Goal: Information Seeking & Learning: Learn about a topic

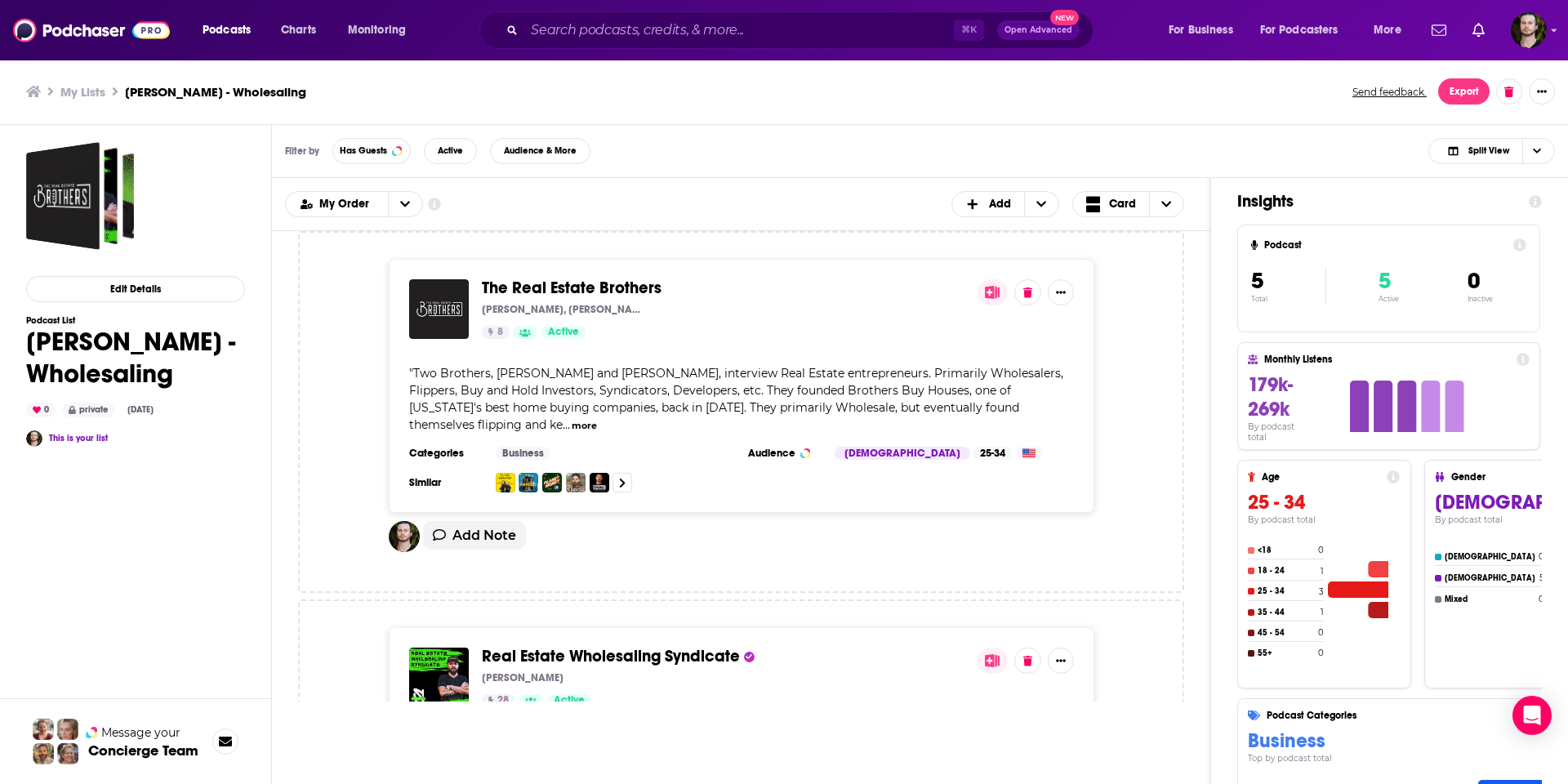
click at [531, 282] on span "The Real Estate Brothers" at bounding box center [572, 288] width 179 height 21
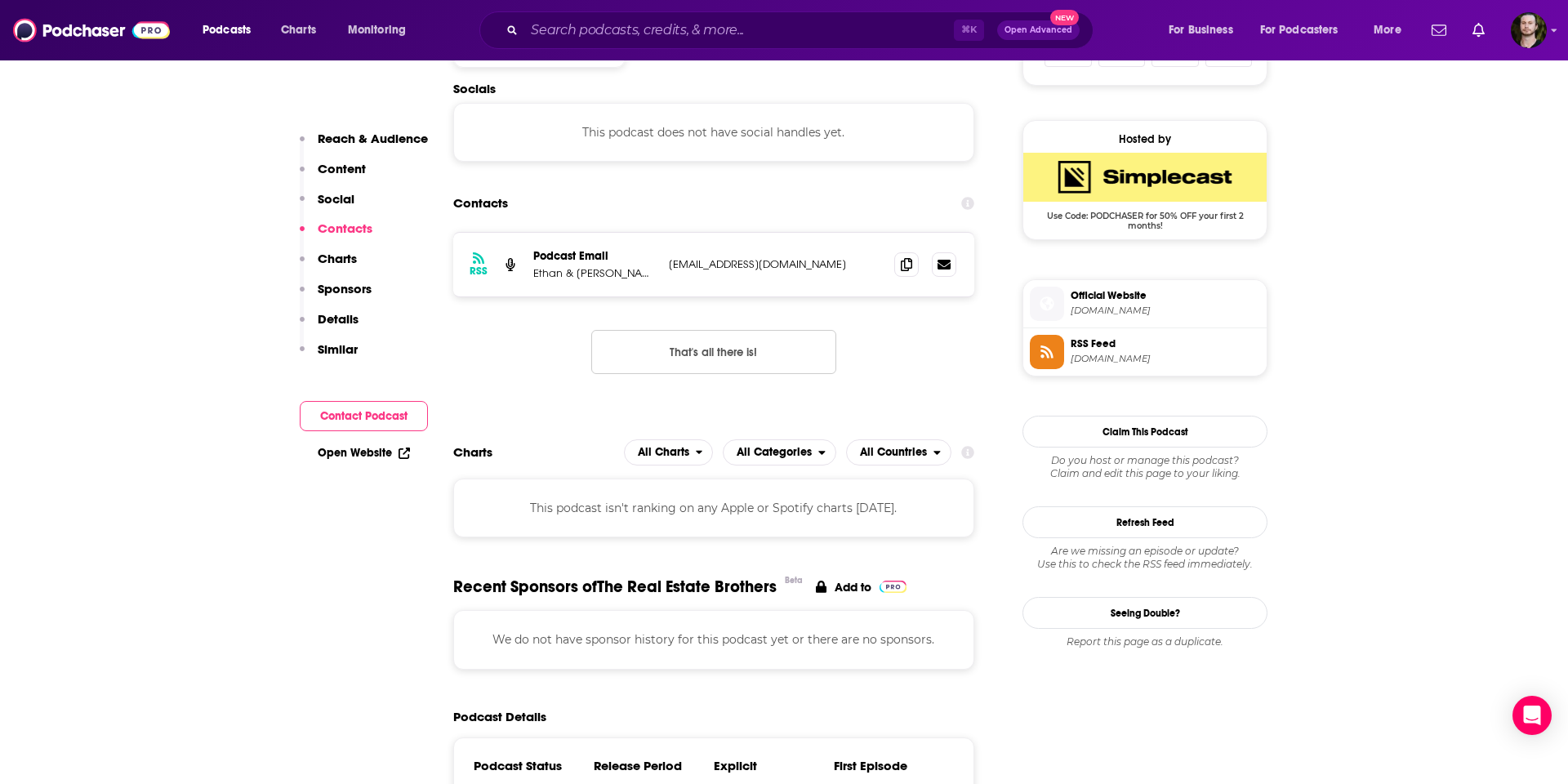
scroll to position [1136, 0]
click at [913, 267] on span at bounding box center [906, 263] width 24 height 24
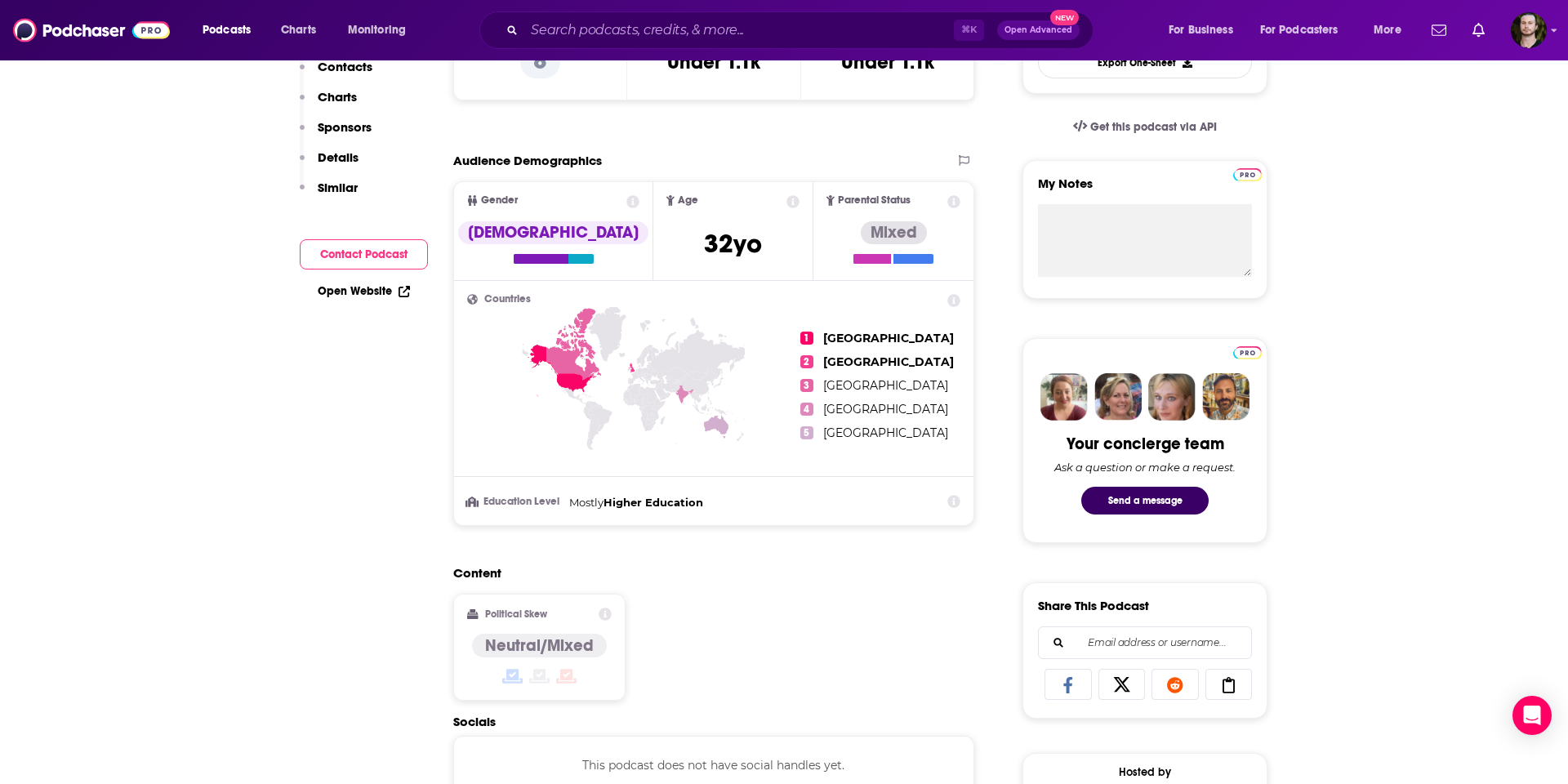
scroll to position [0, 0]
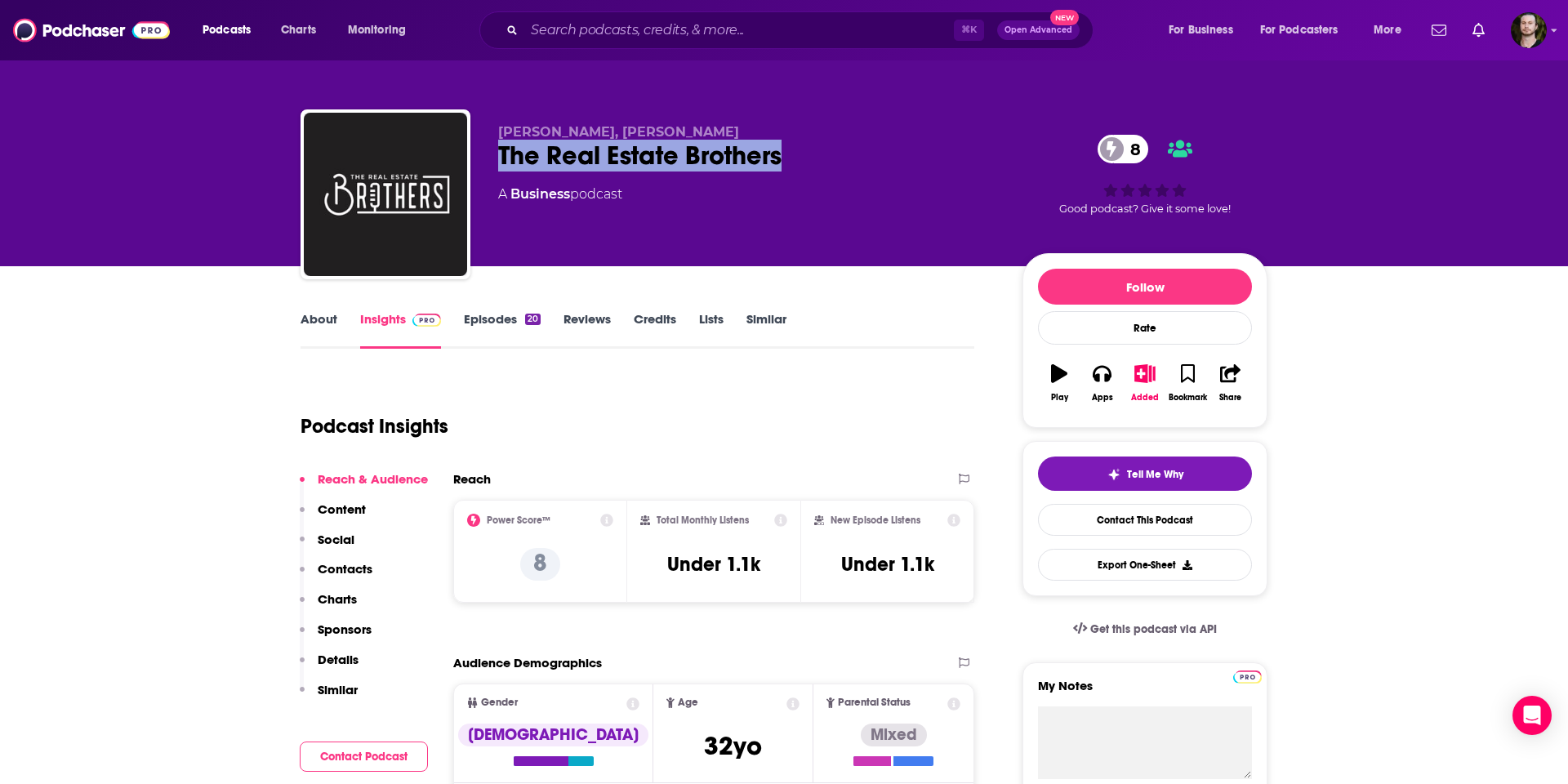
drag, startPoint x: 782, startPoint y: 155, endPoint x: 492, endPoint y: 154, distance: 290.0
click at [499, 158] on div "The Real Estate Brothers 8" at bounding box center [748, 155] width 499 height 32
copy h2 "The Real Estate Brothers"
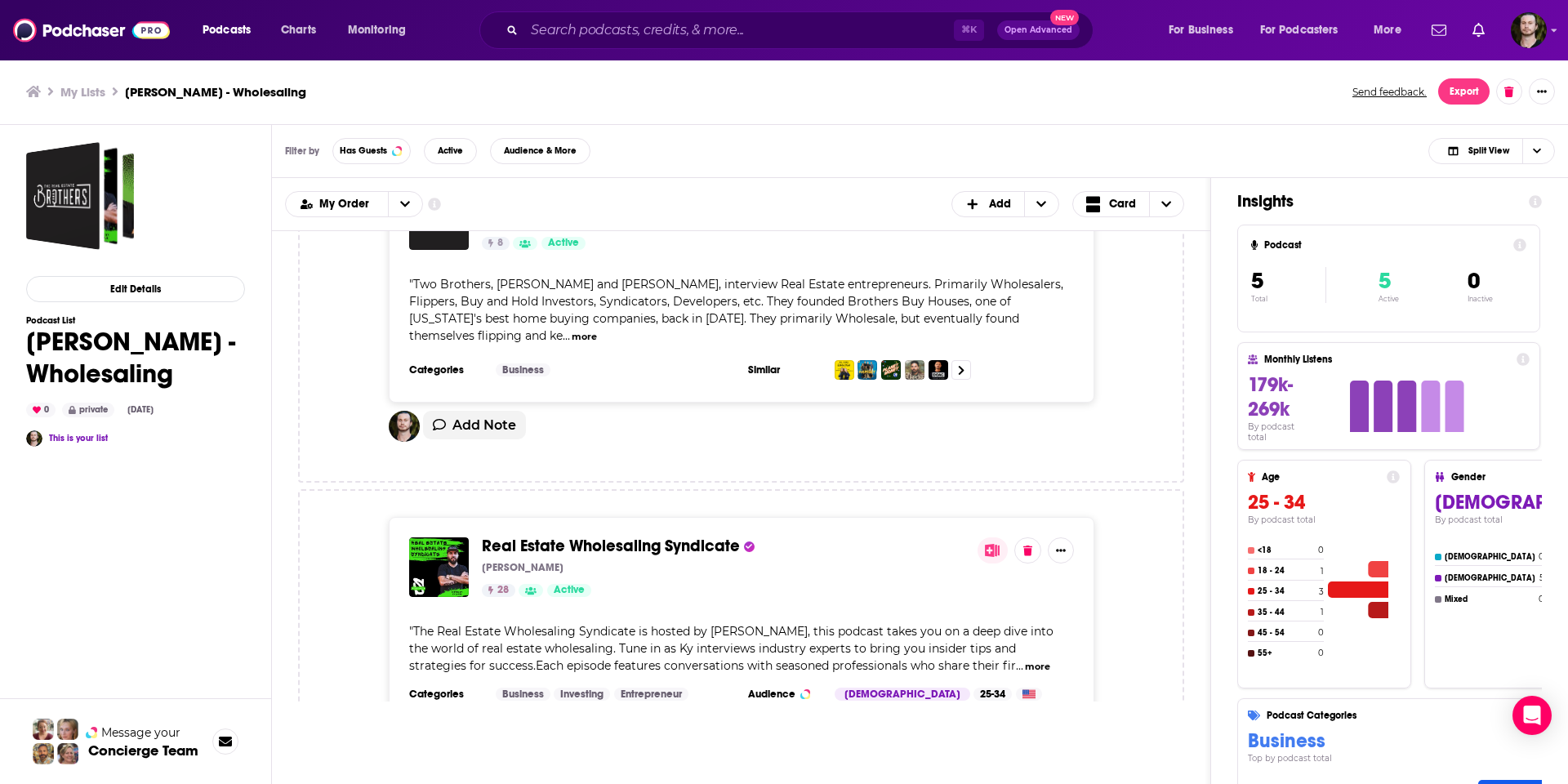
scroll to position [296, 0]
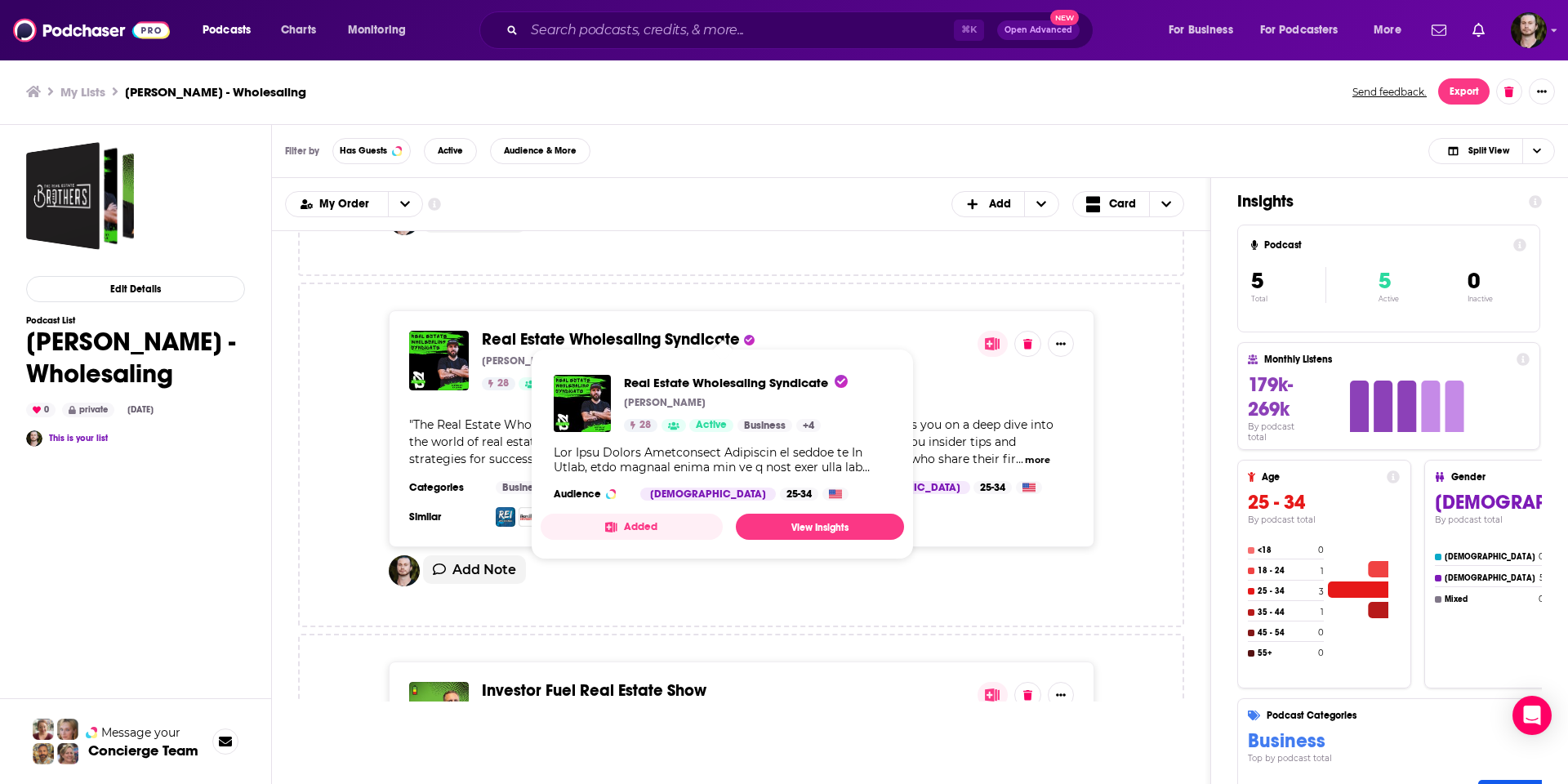
click at [514, 329] on span "Real Estate Wholesaling Syndicate" at bounding box center [611, 340] width 258 height 21
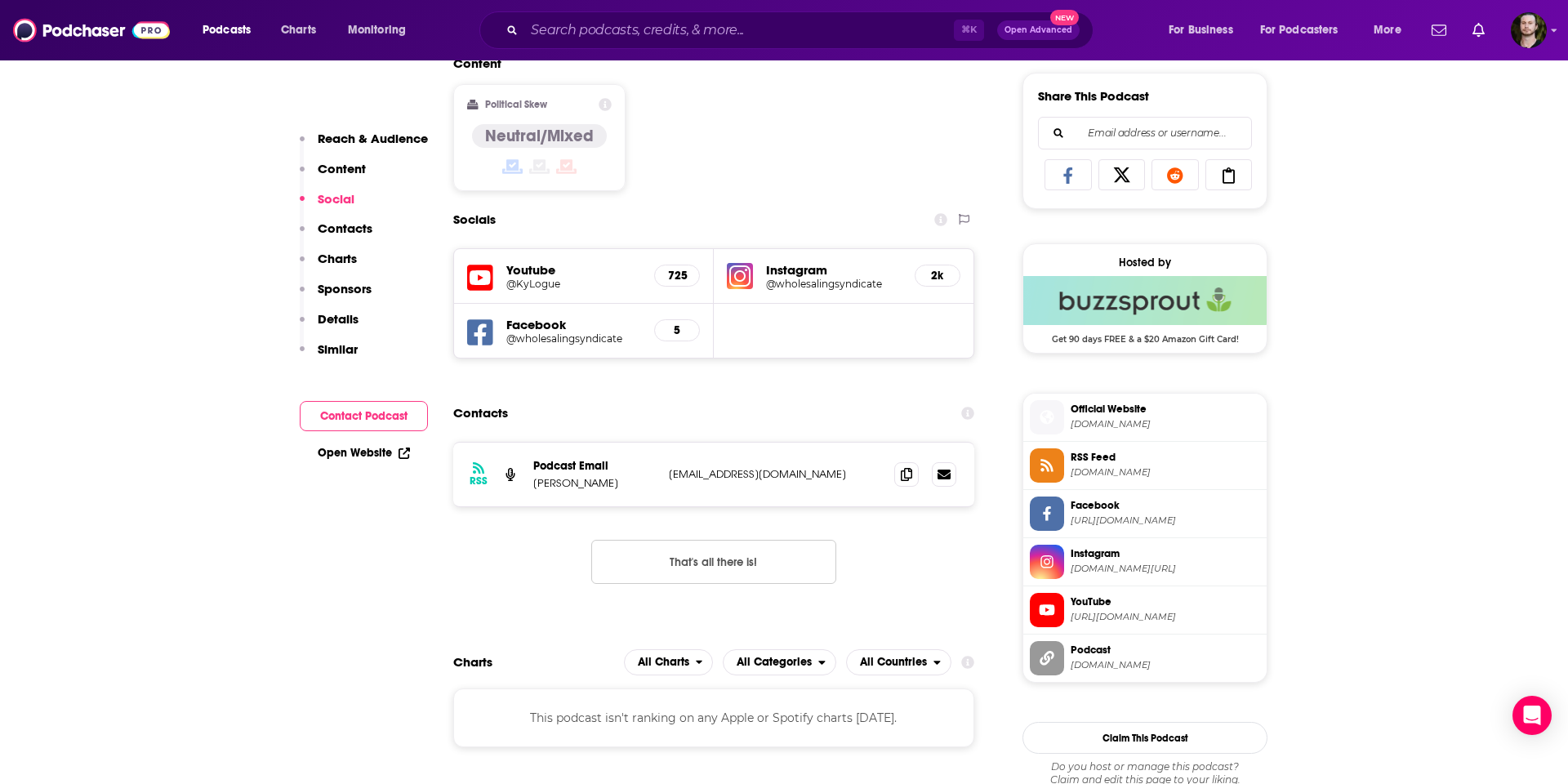
scroll to position [1017, 0]
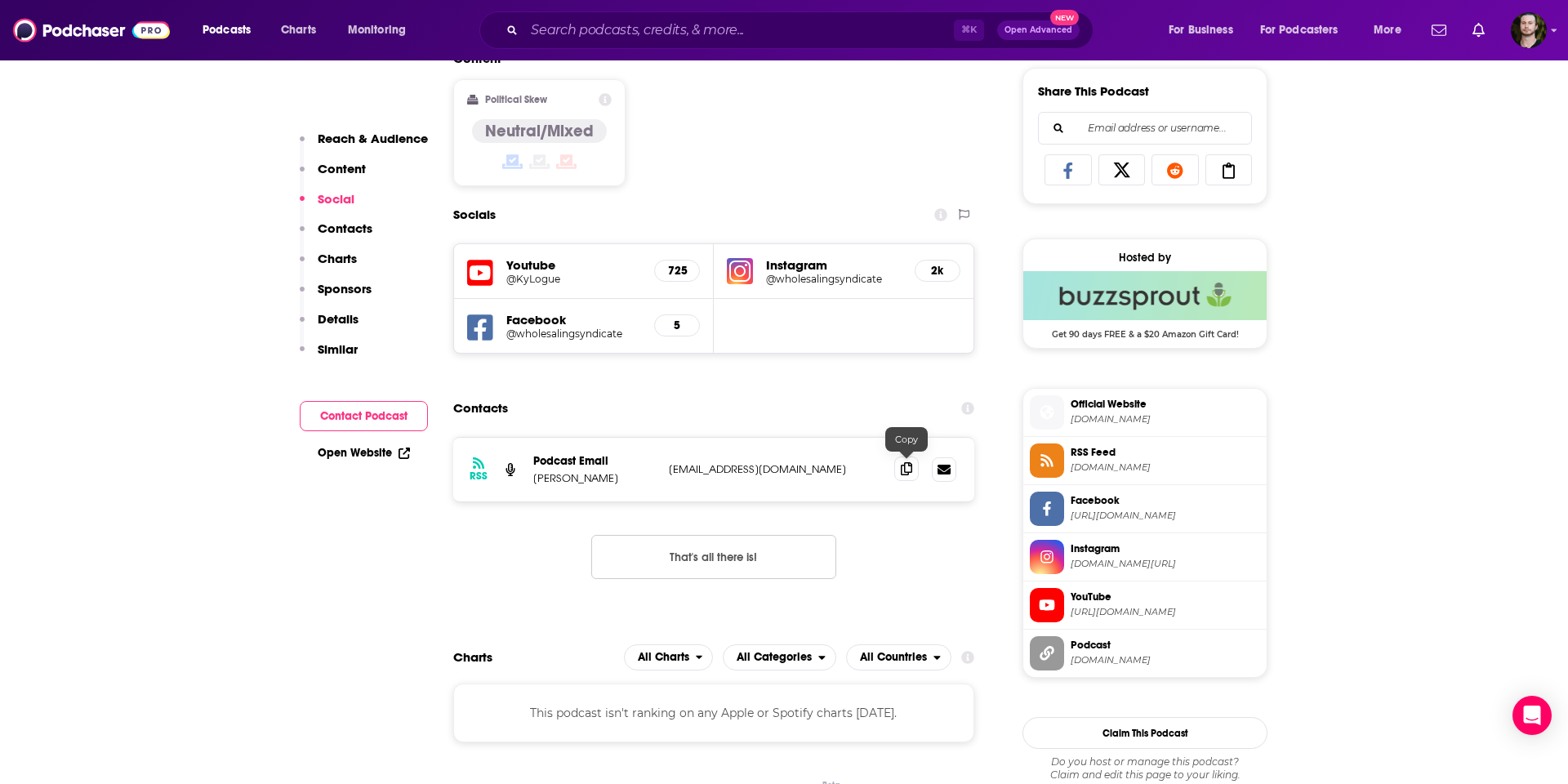
click at [909, 467] on icon at bounding box center [906, 468] width 11 height 13
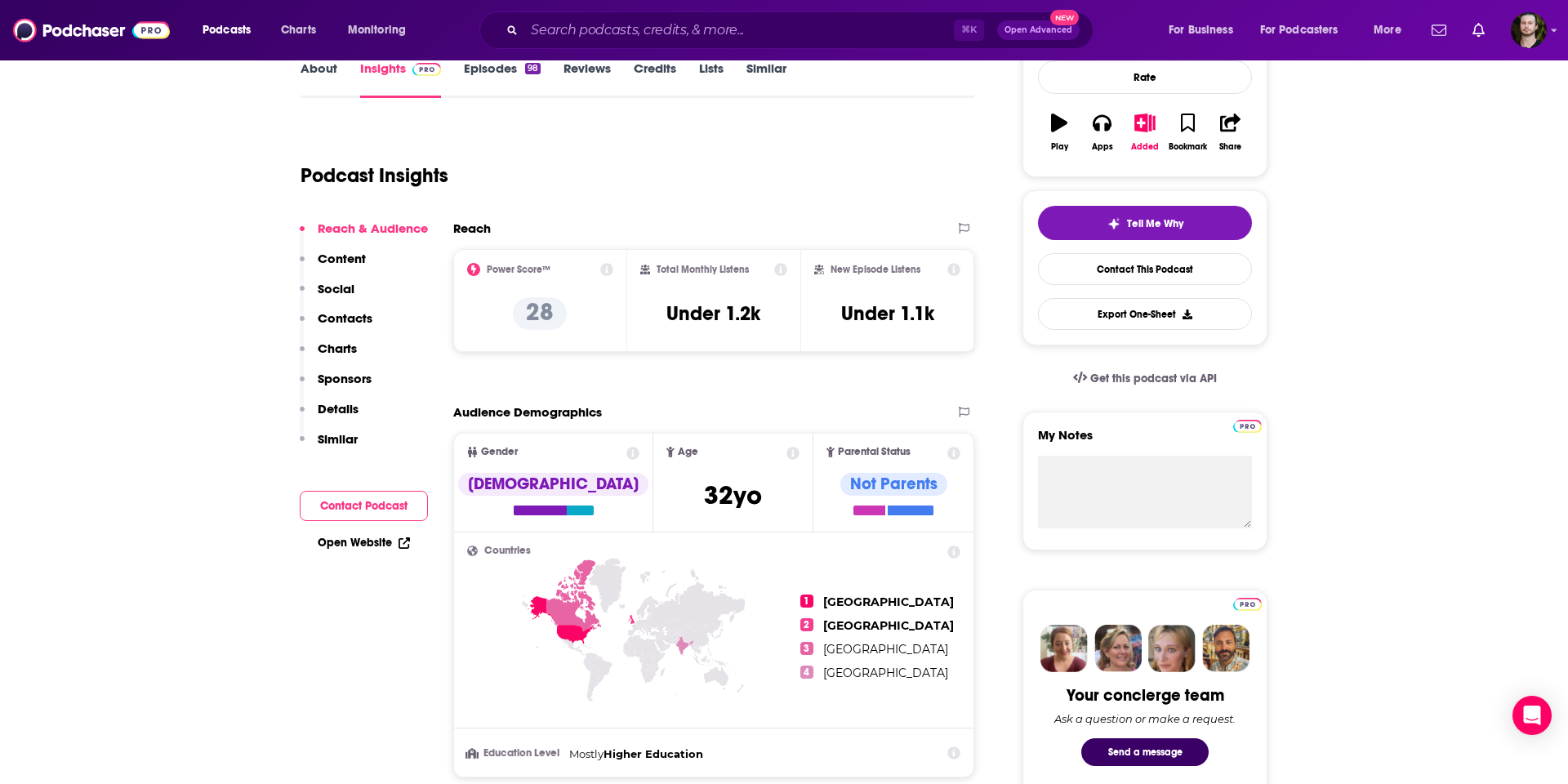
scroll to position [0, 0]
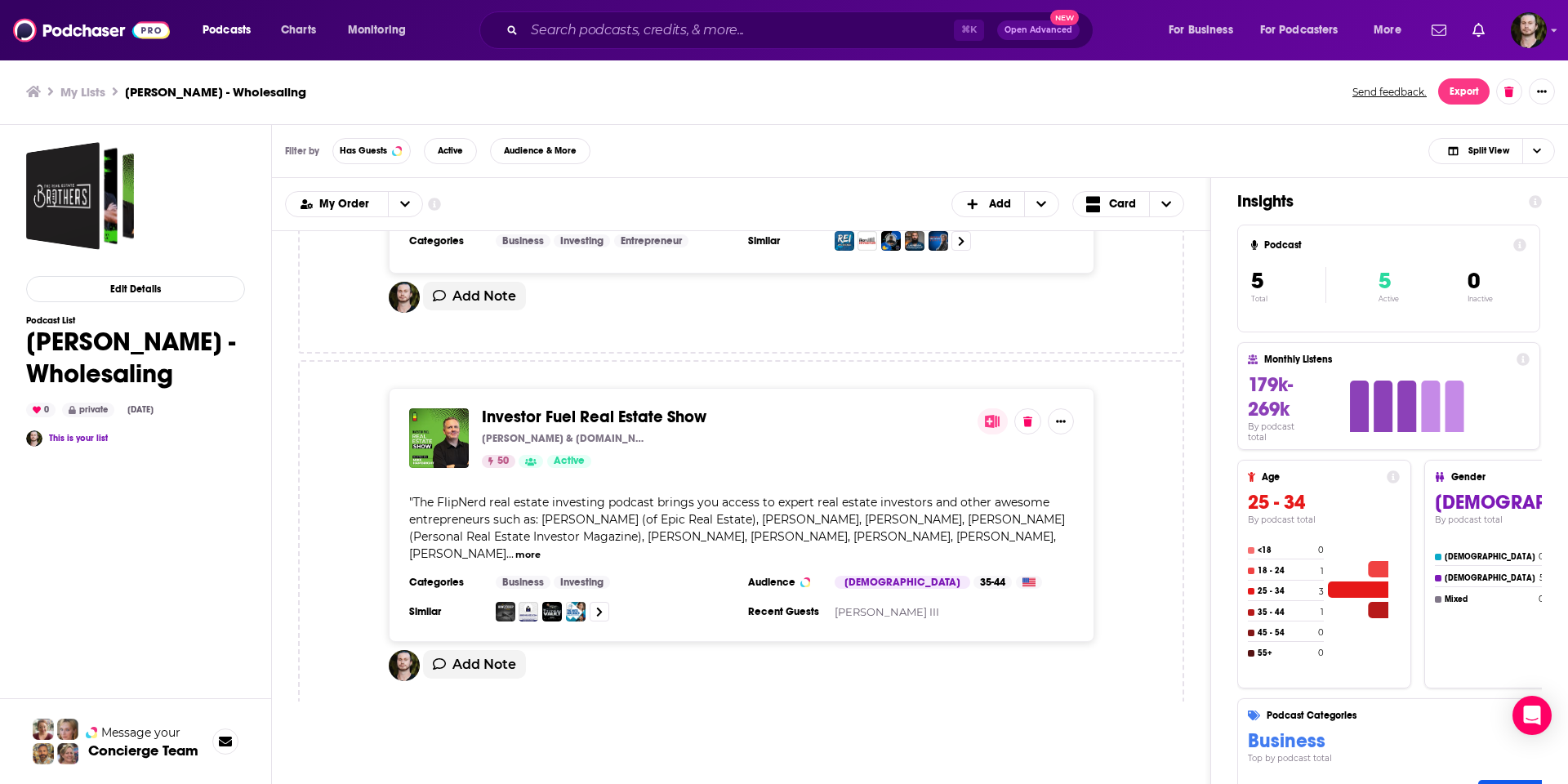
scroll to position [599, 0]
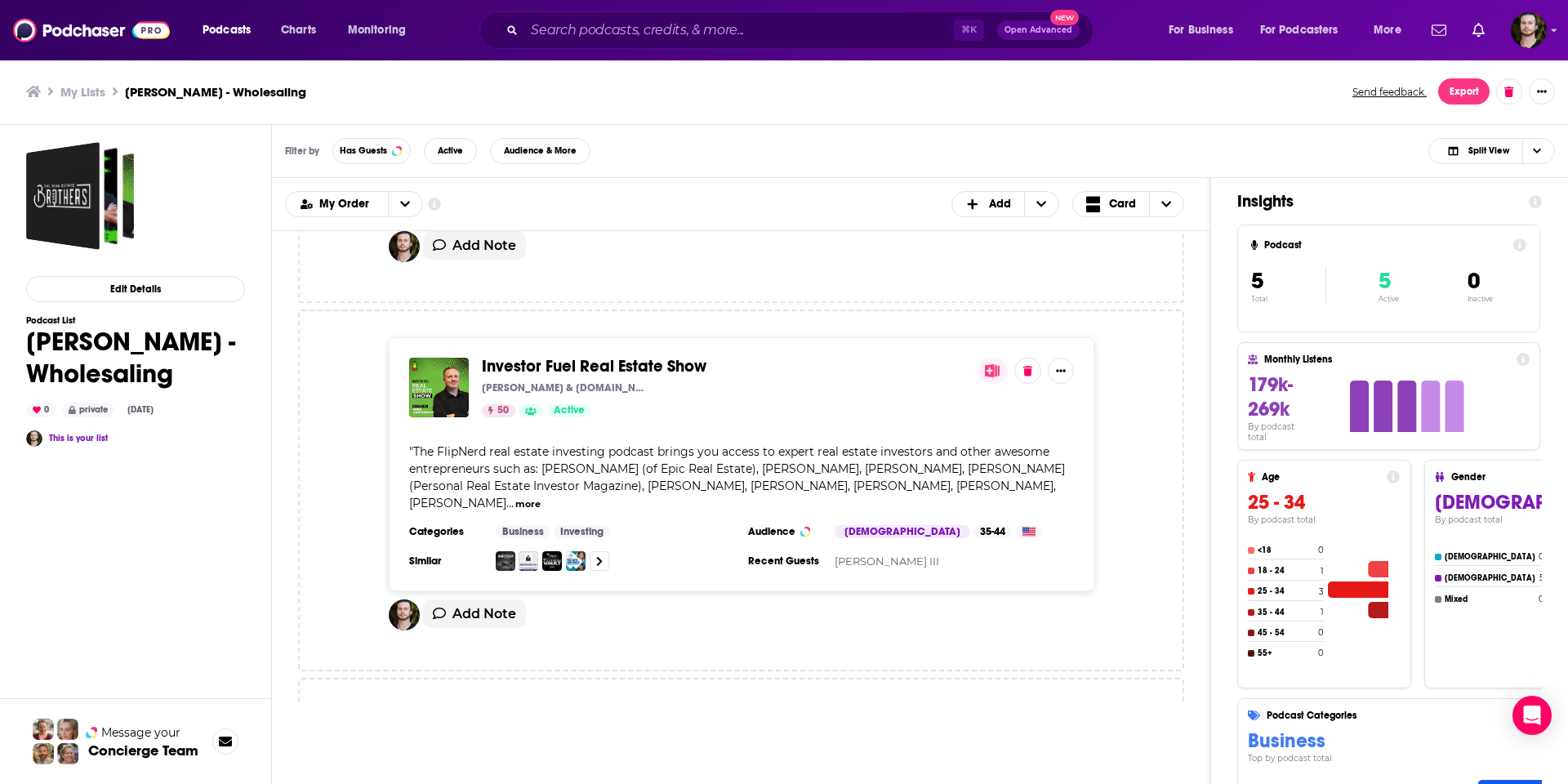
click at [674, 405] on div "50 Active" at bounding box center [724, 411] width 483 height 13
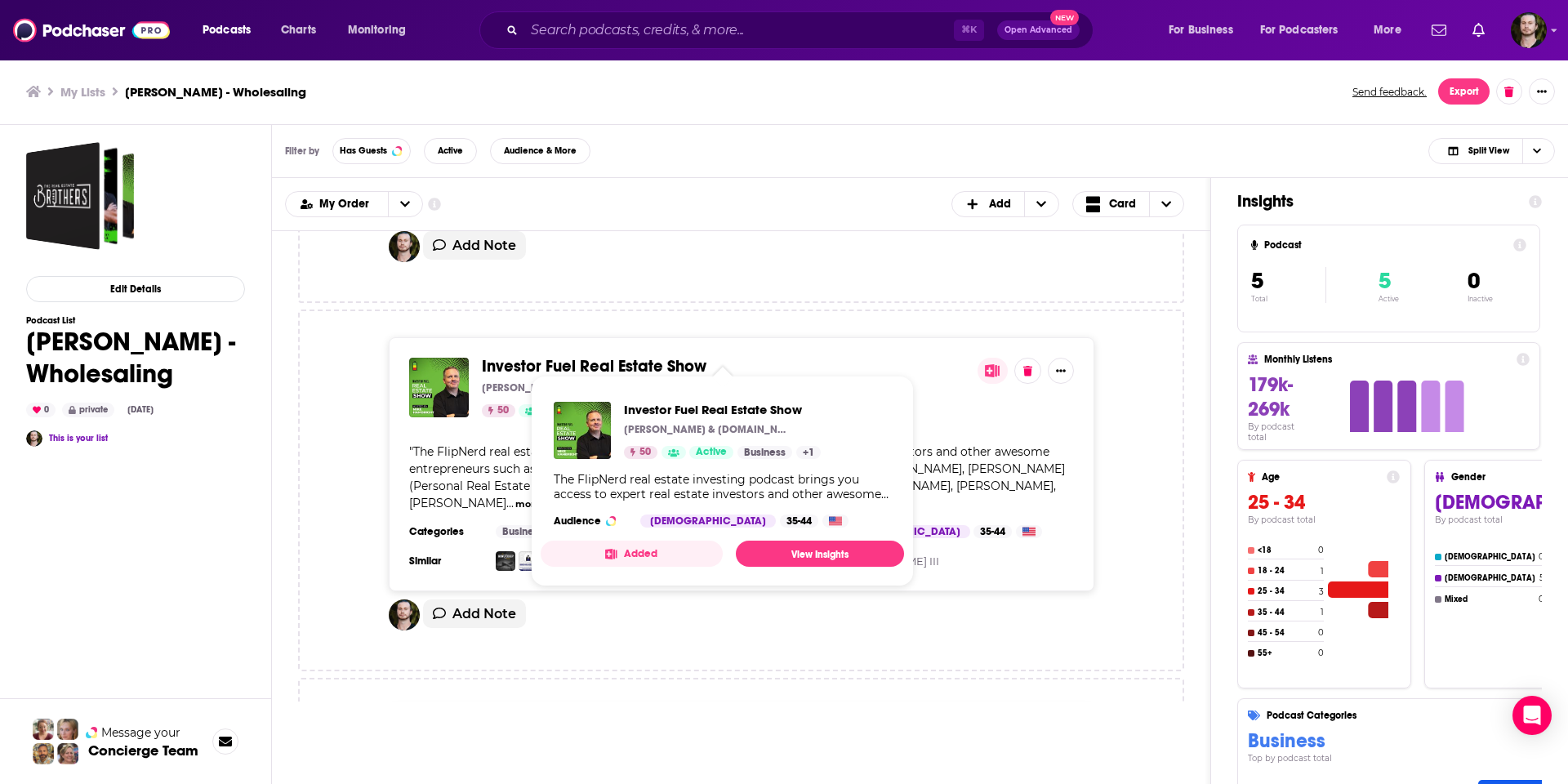
click at [605, 356] on span "Investor Fuel Real Estate Show" at bounding box center [594, 367] width 224 height 21
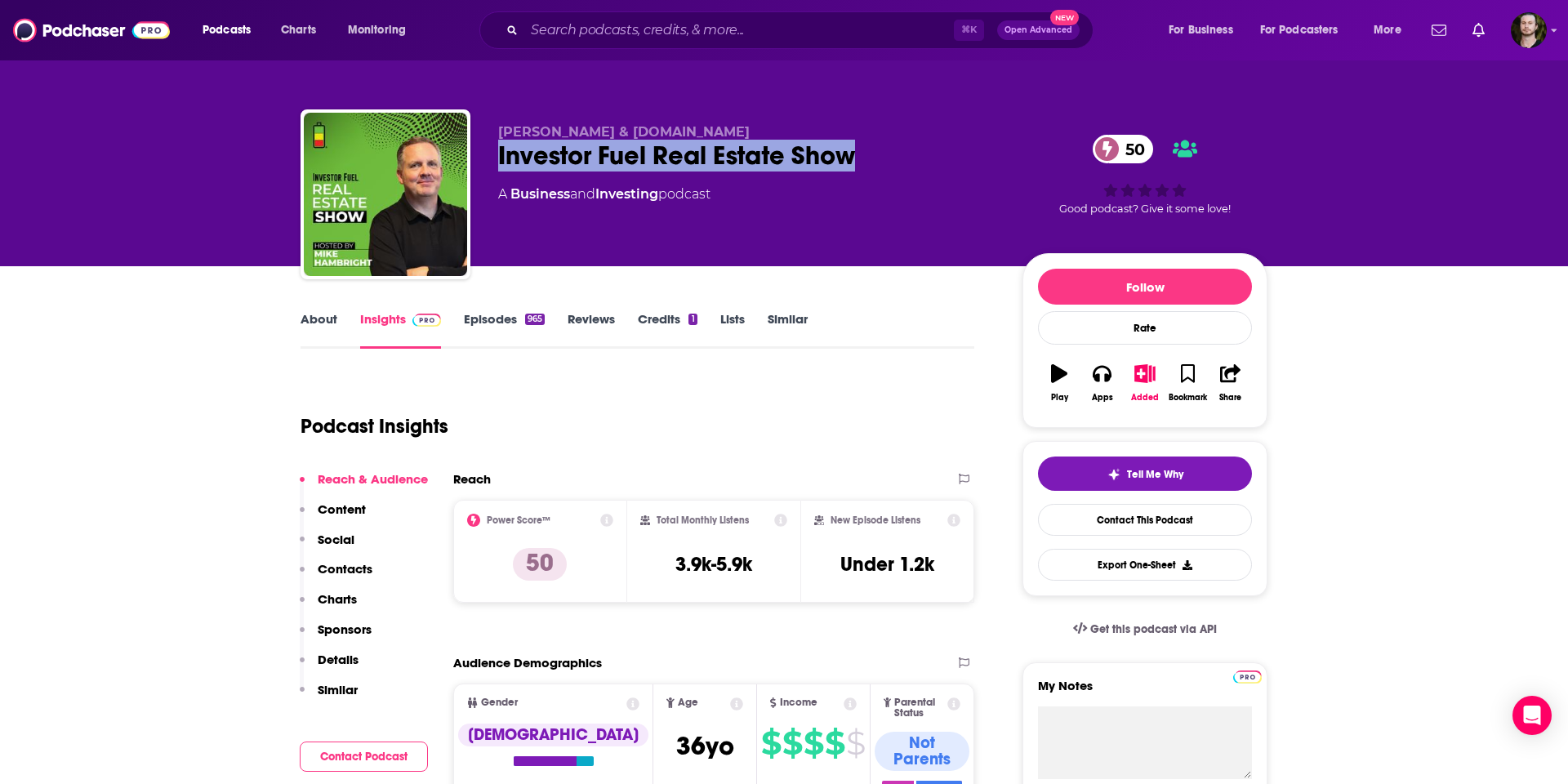
drag, startPoint x: 768, startPoint y: 151, endPoint x: 497, endPoint y: 153, distance: 271.0
click at [493, 153] on div "[PERSON_NAME] & [DOMAIN_NAME] Investor Fuel Real Estate Show 50 A Business and …" at bounding box center [783, 198] width 967 height 176
copy h2 "Investor Fuel Real Estate Show"
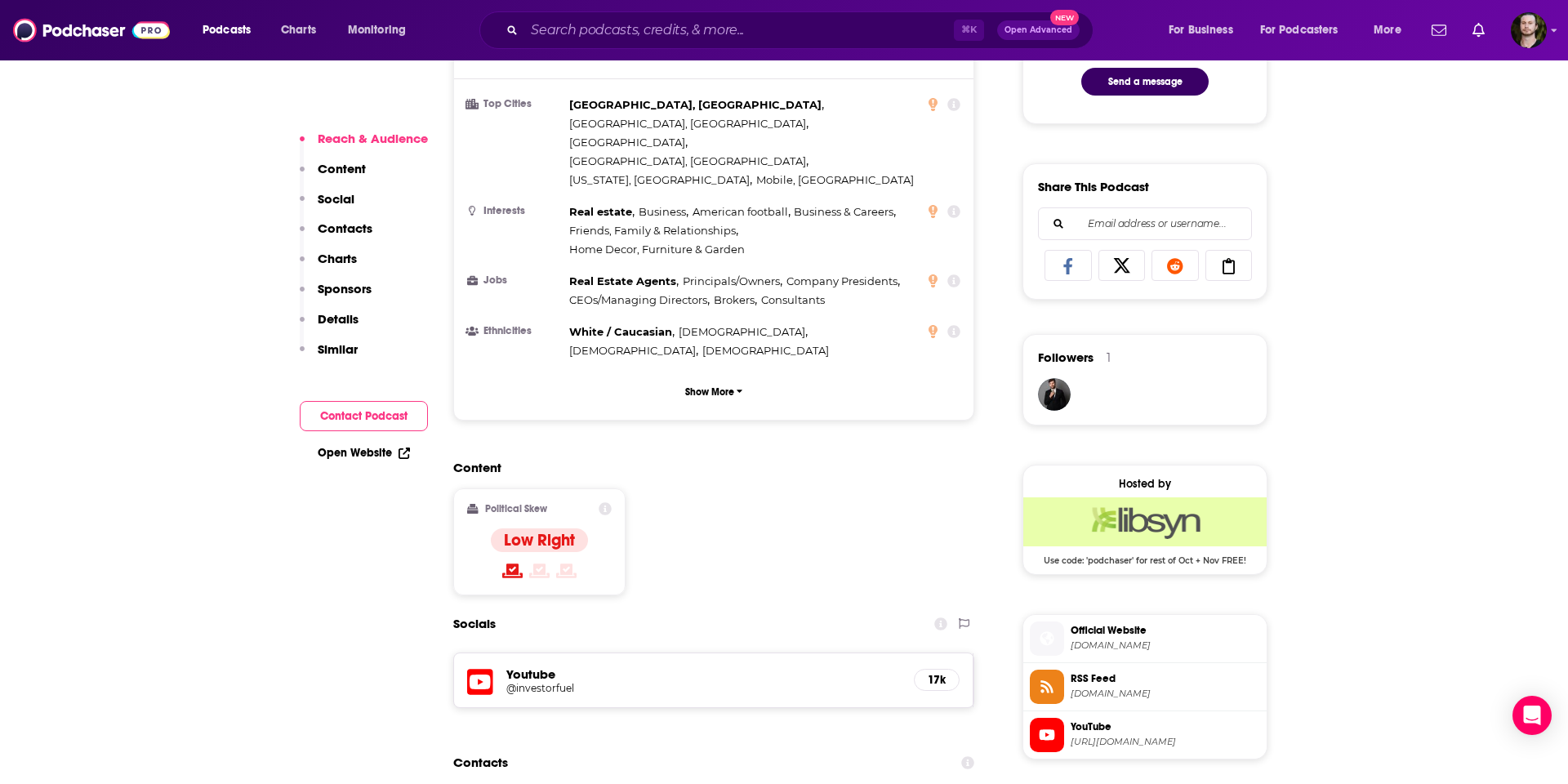
scroll to position [1053, 0]
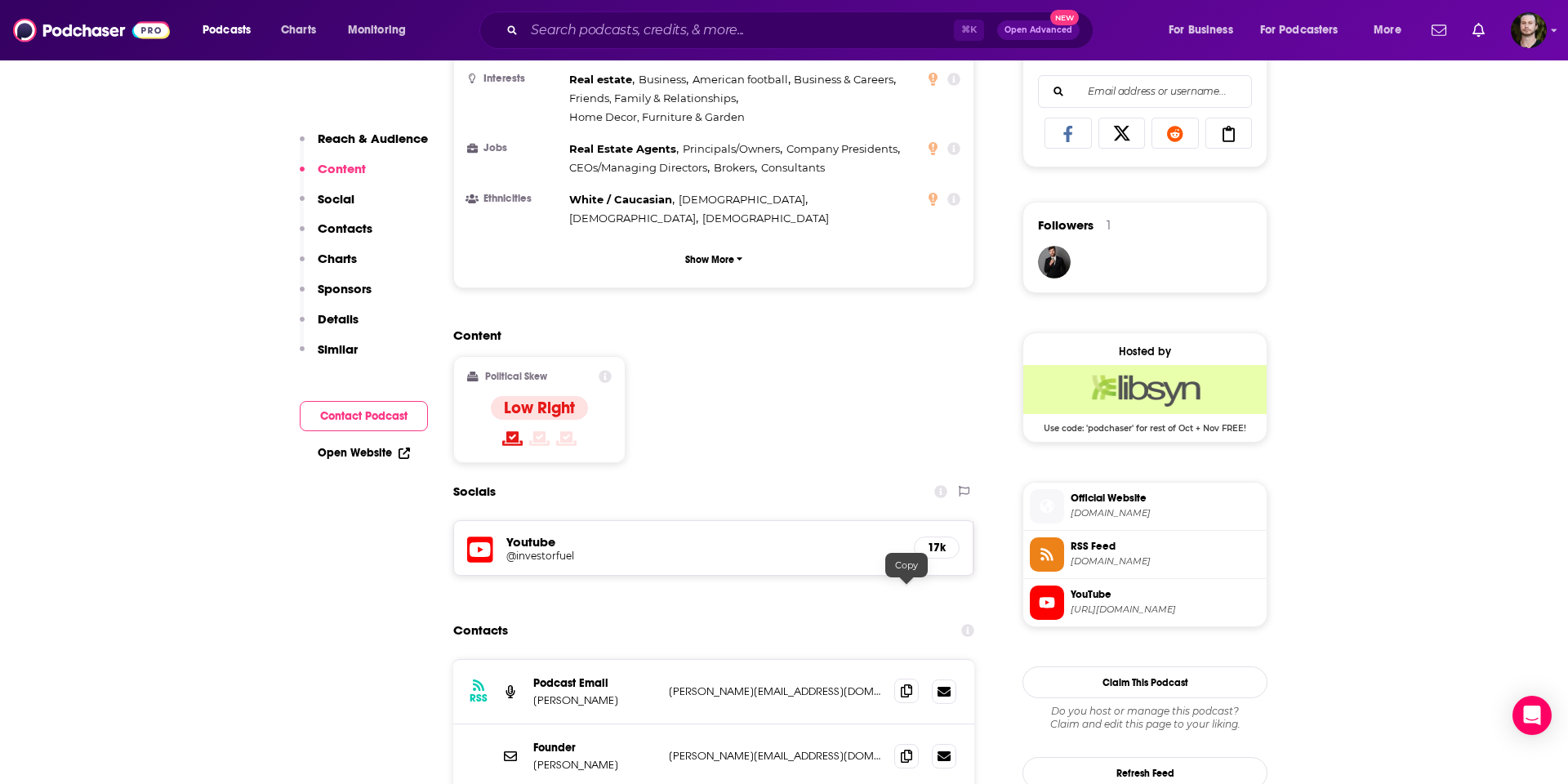
click at [905, 684] on icon at bounding box center [906, 690] width 11 height 13
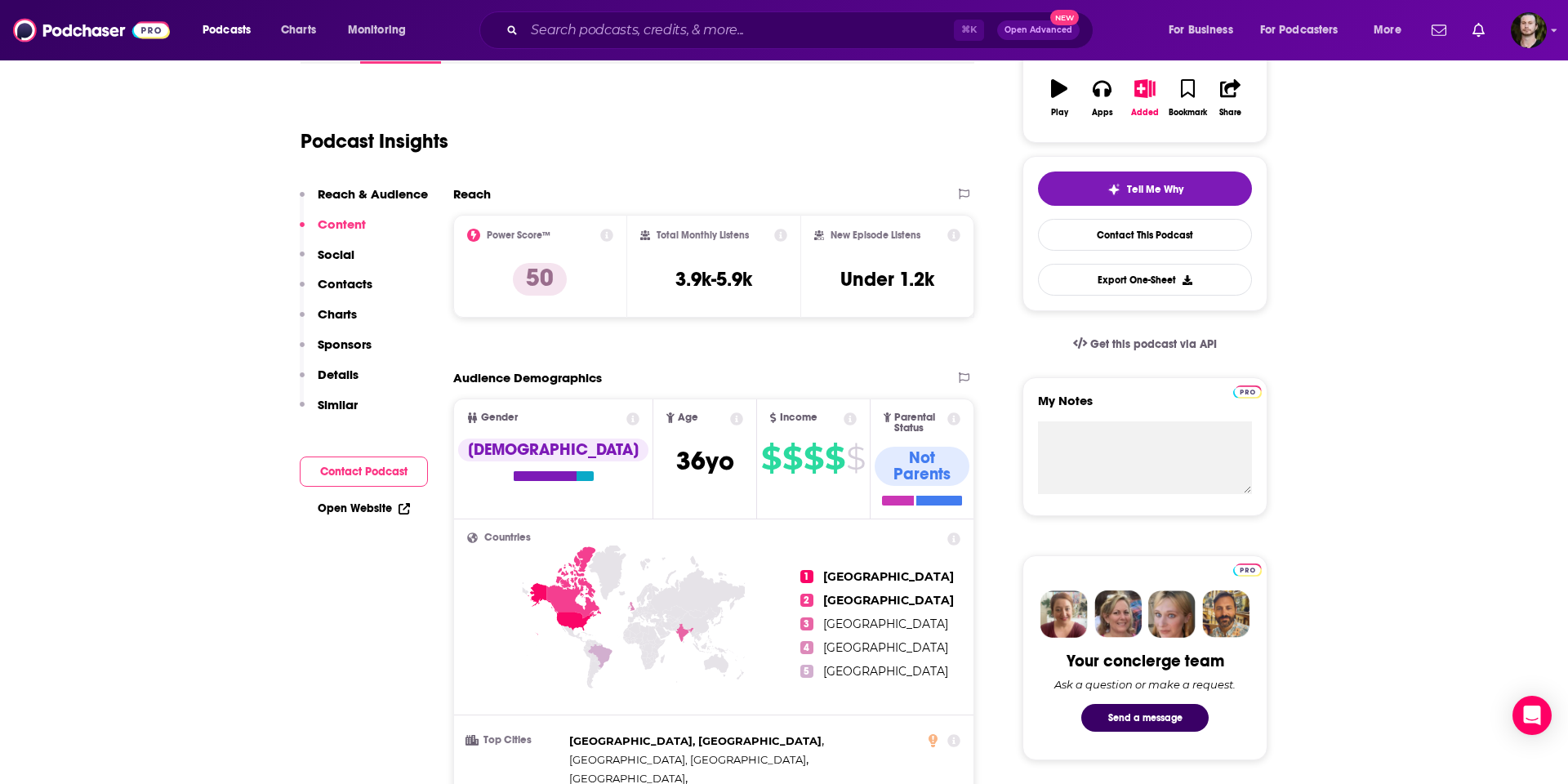
scroll to position [0, 0]
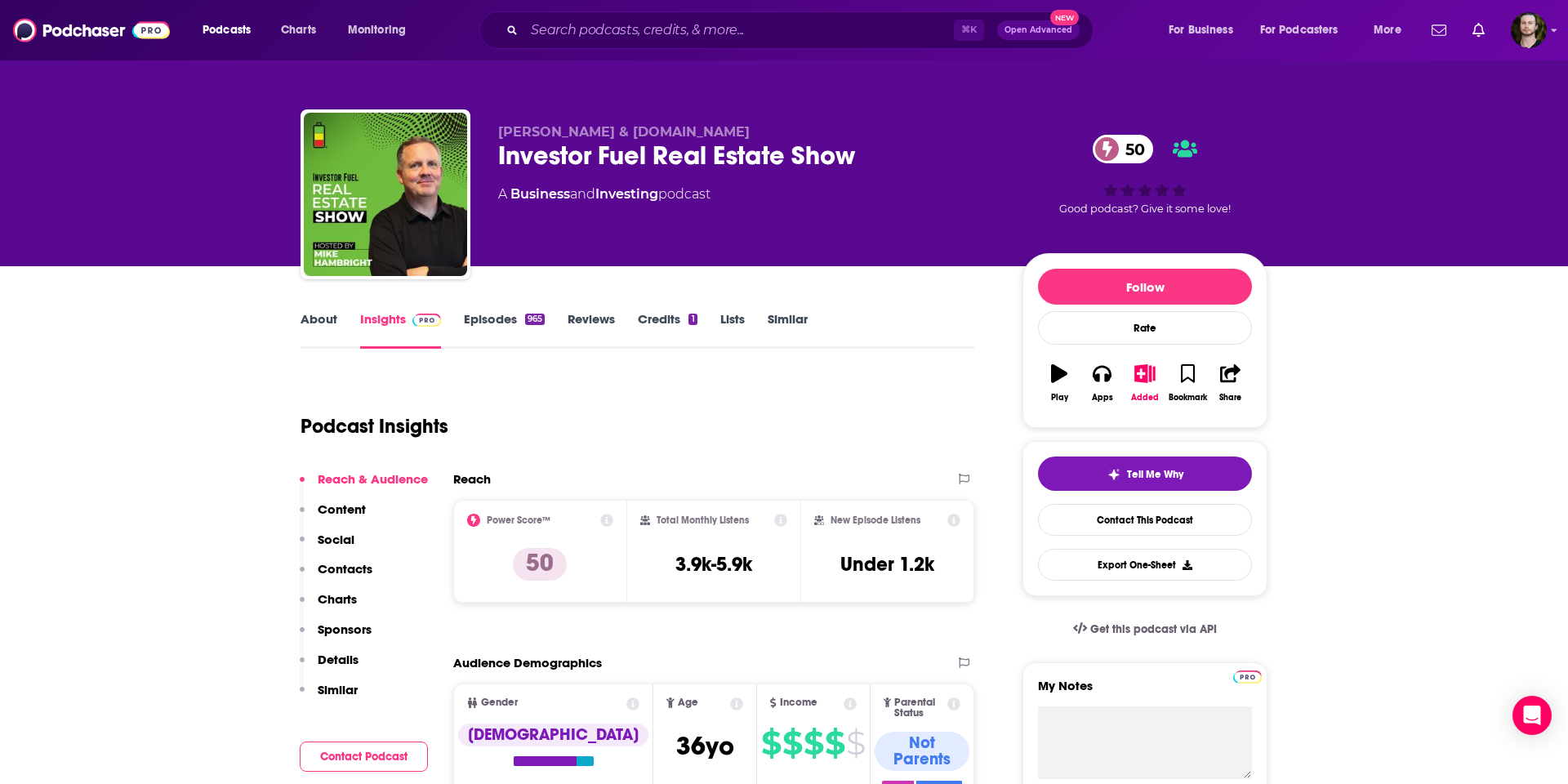
click at [314, 317] on link "About" at bounding box center [318, 330] width 37 height 38
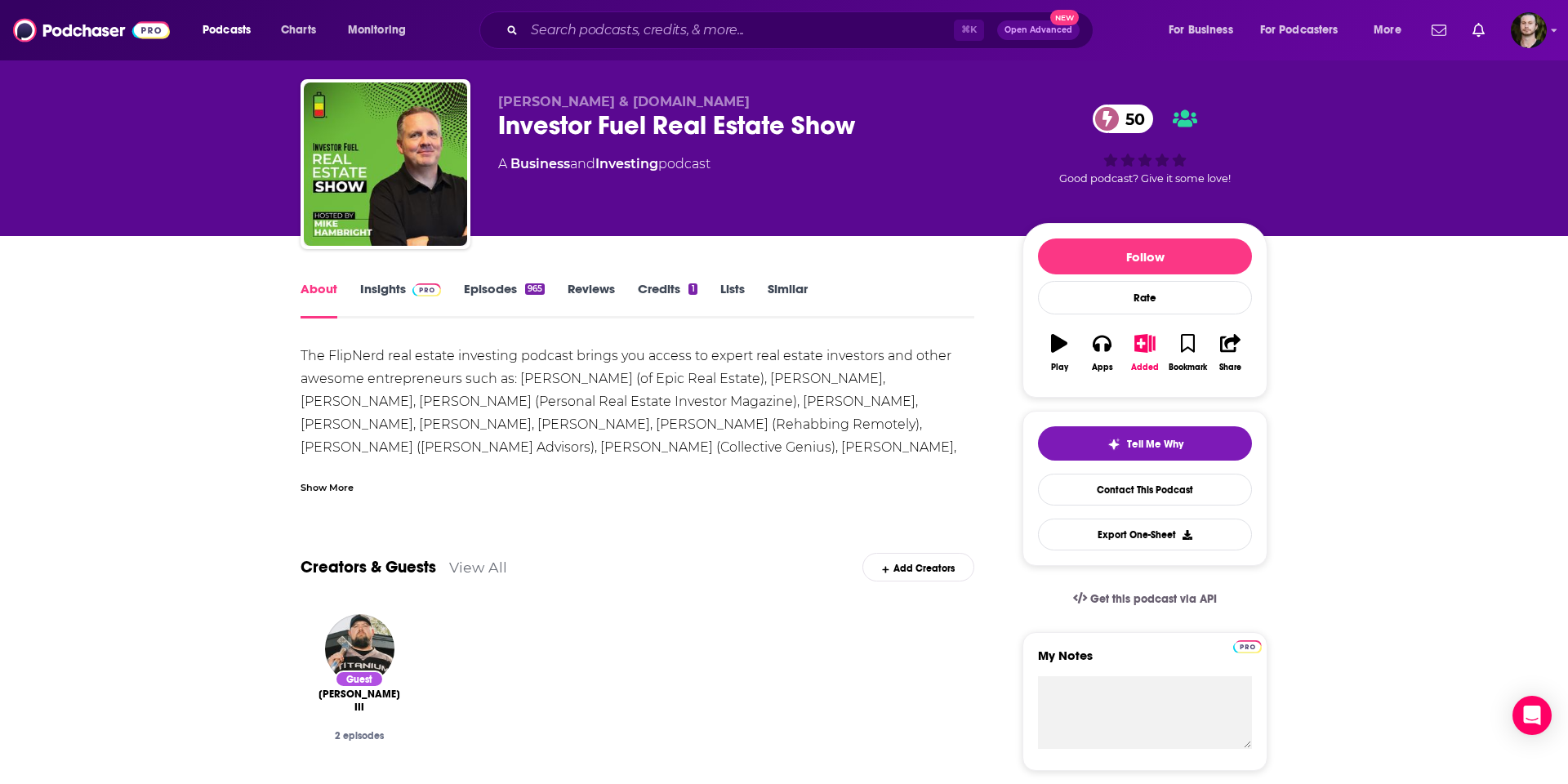
scroll to position [44, 0]
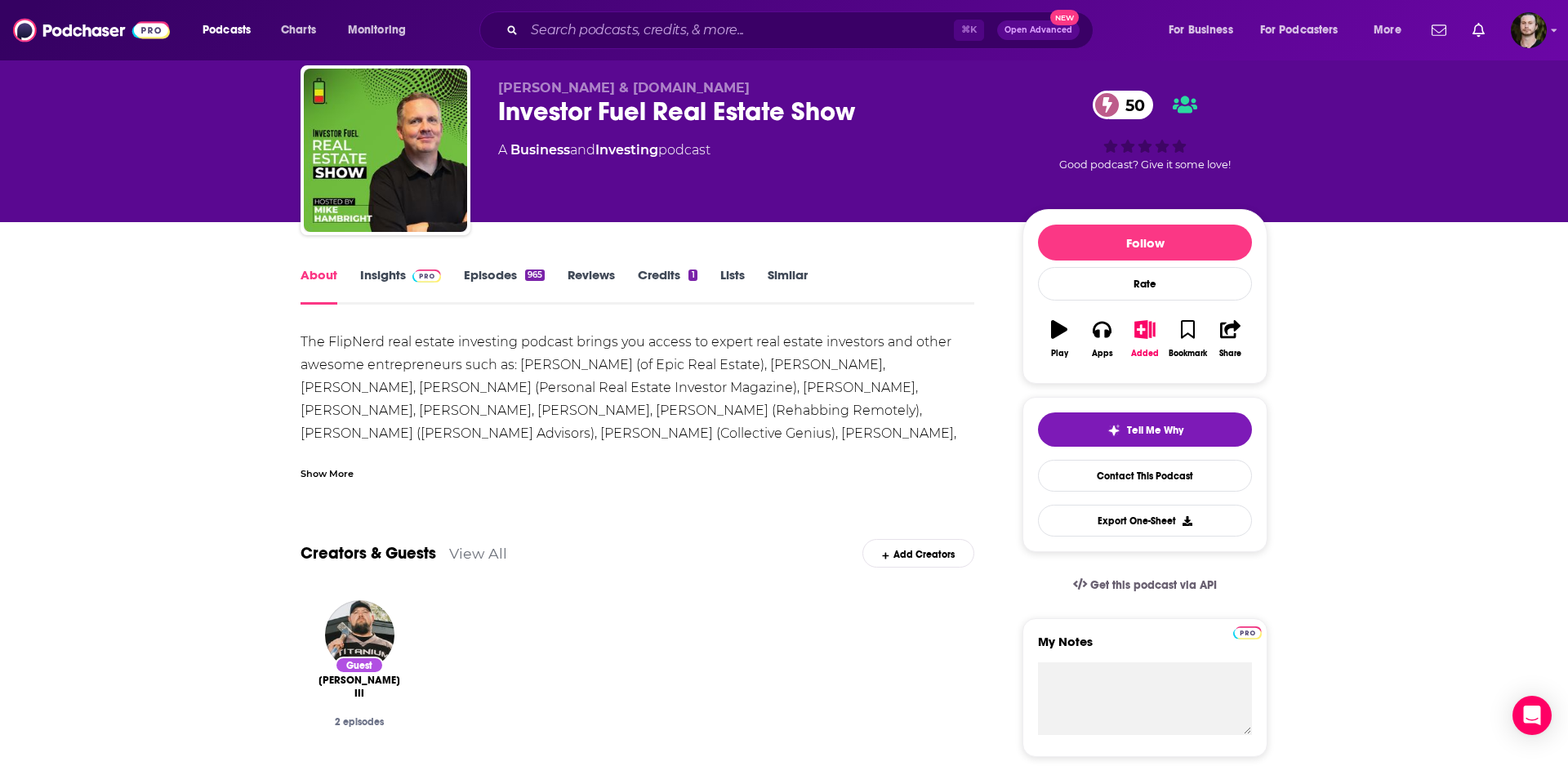
click at [332, 472] on div "Show More" at bounding box center [327, 473] width 53 height 16
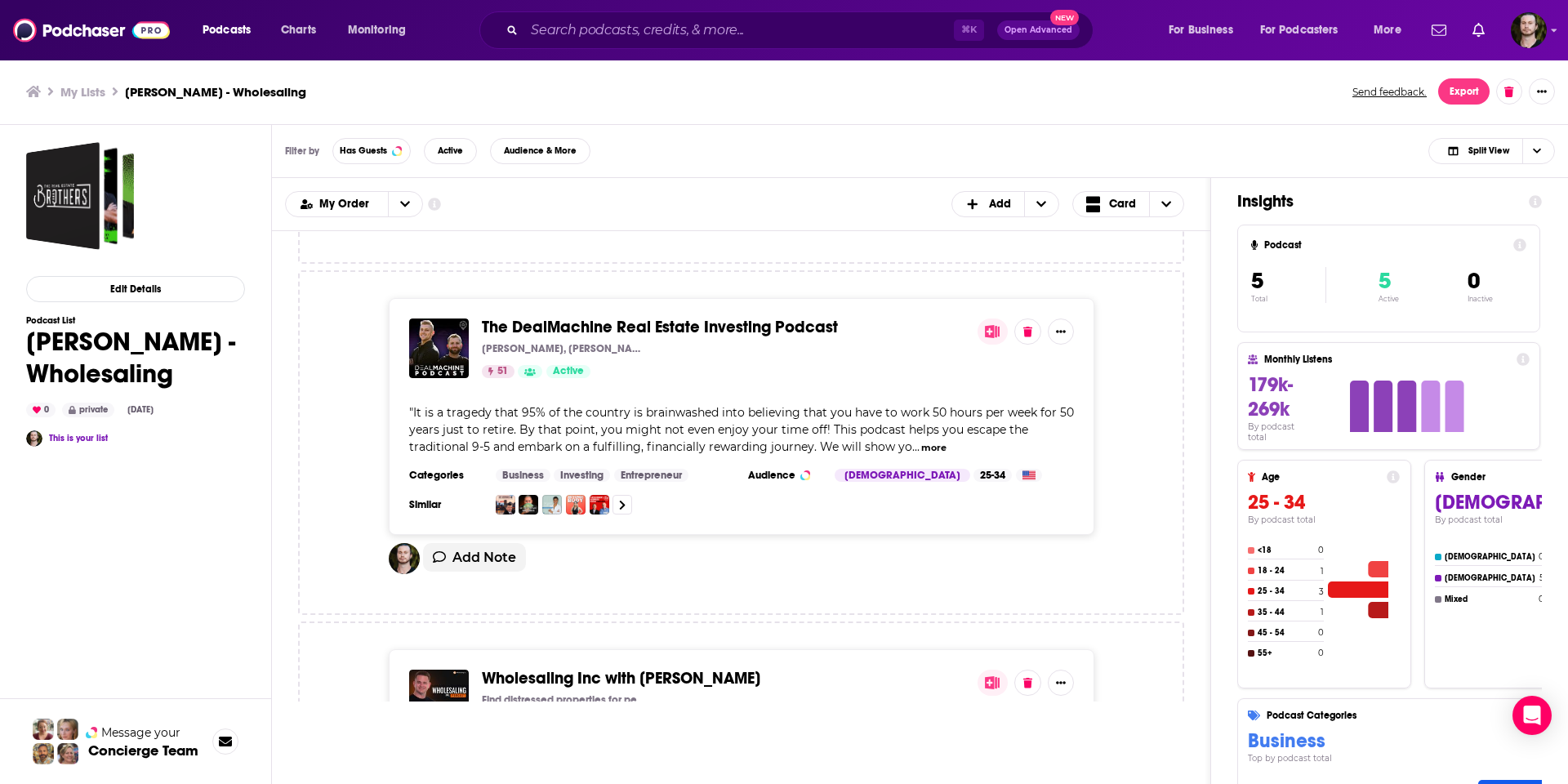
scroll to position [1019, 0]
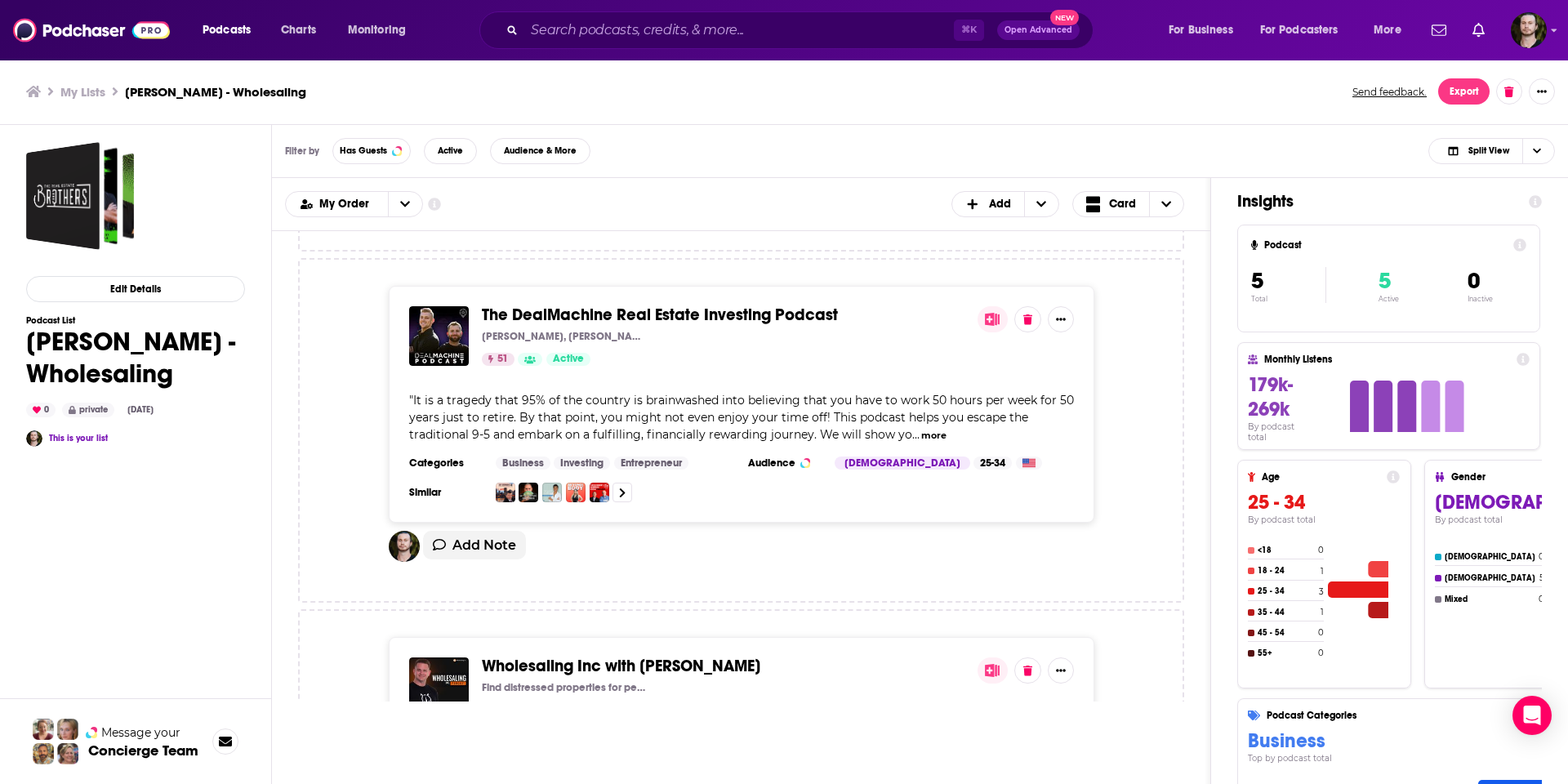
click at [647, 304] on span "The DealMachine Real Estate Investing Podcast" at bounding box center [660, 315] width 356 height 21
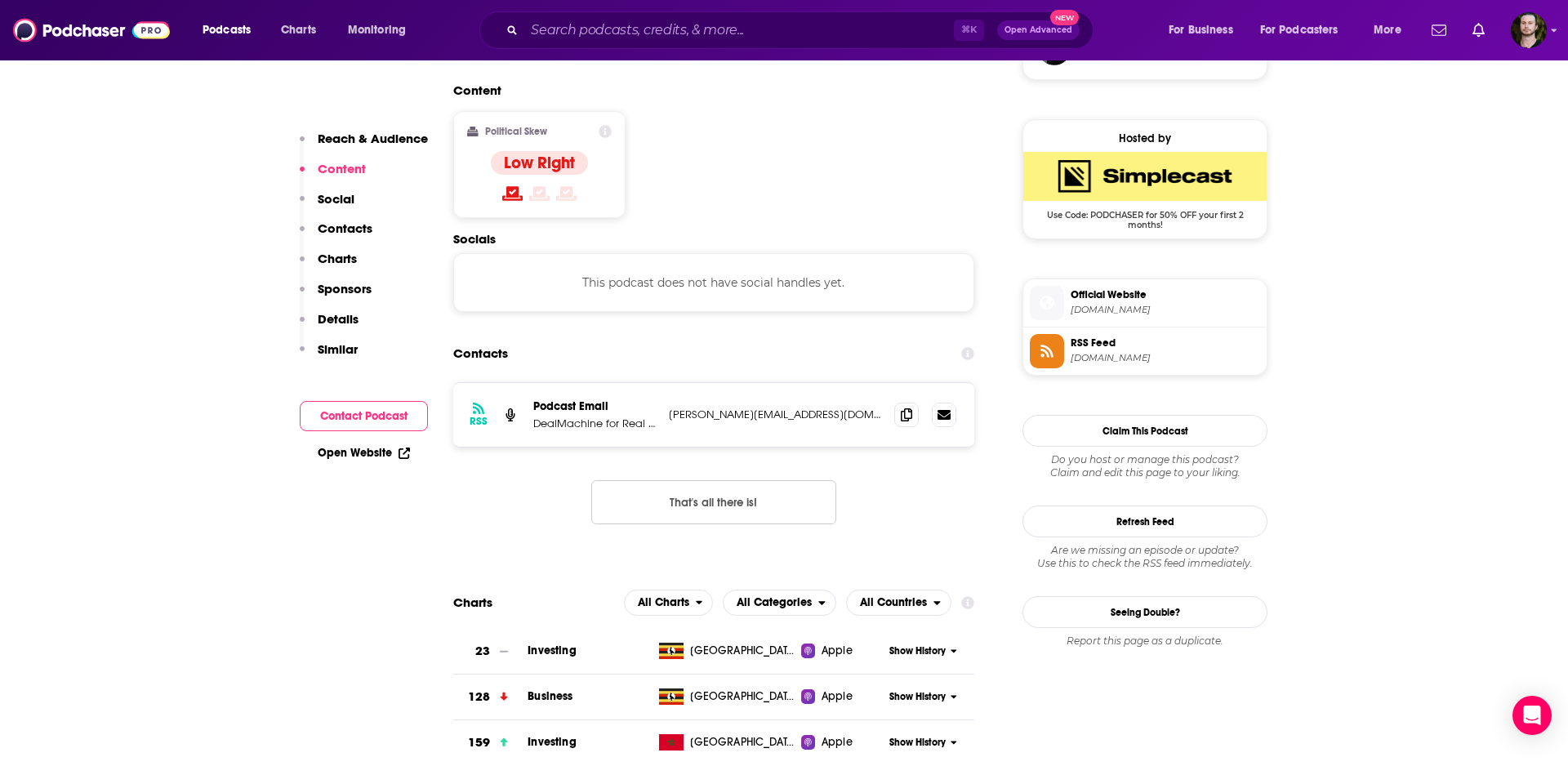
scroll to position [1290, 0]
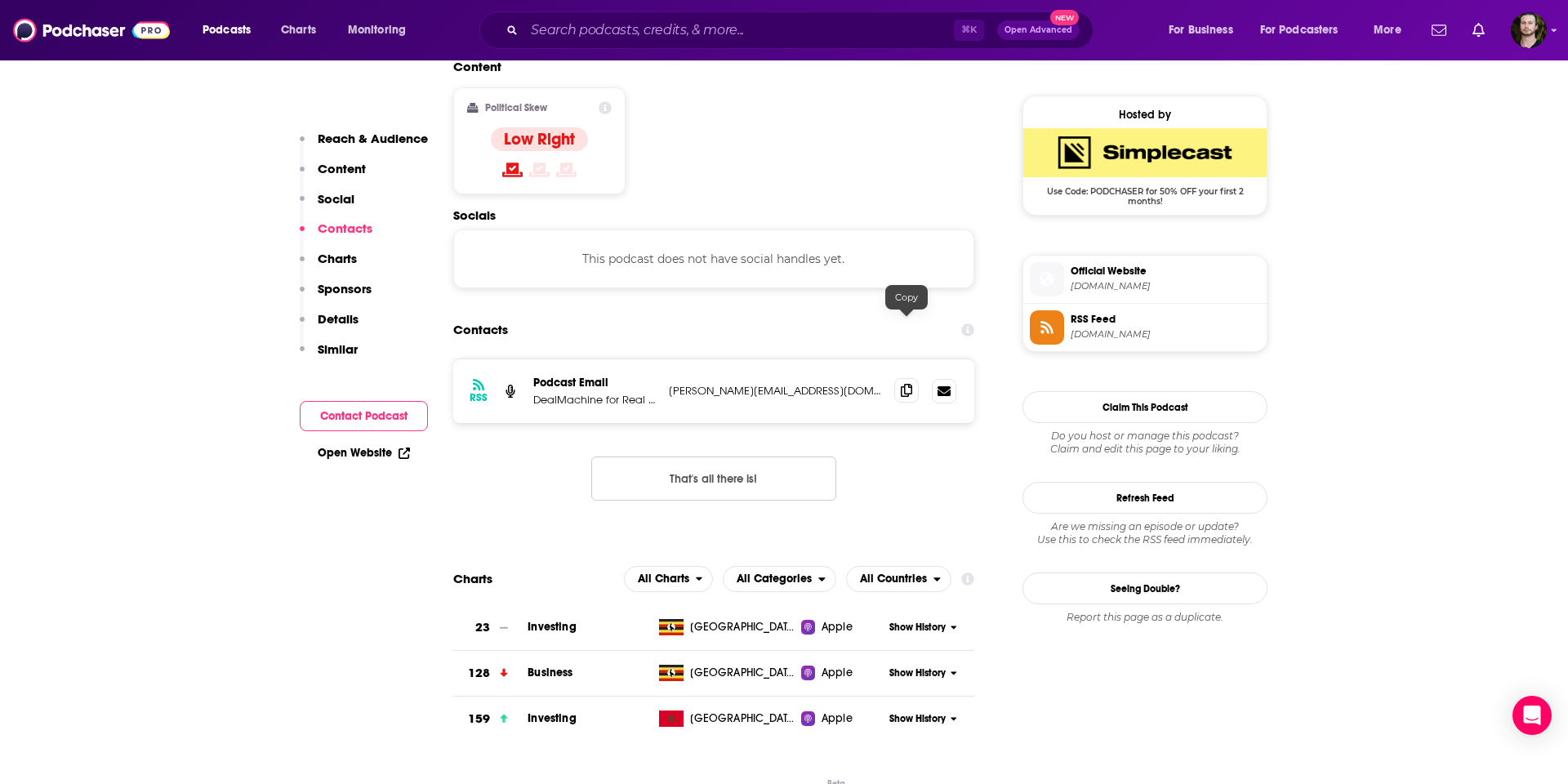
click at [902, 384] on icon at bounding box center [906, 390] width 11 height 13
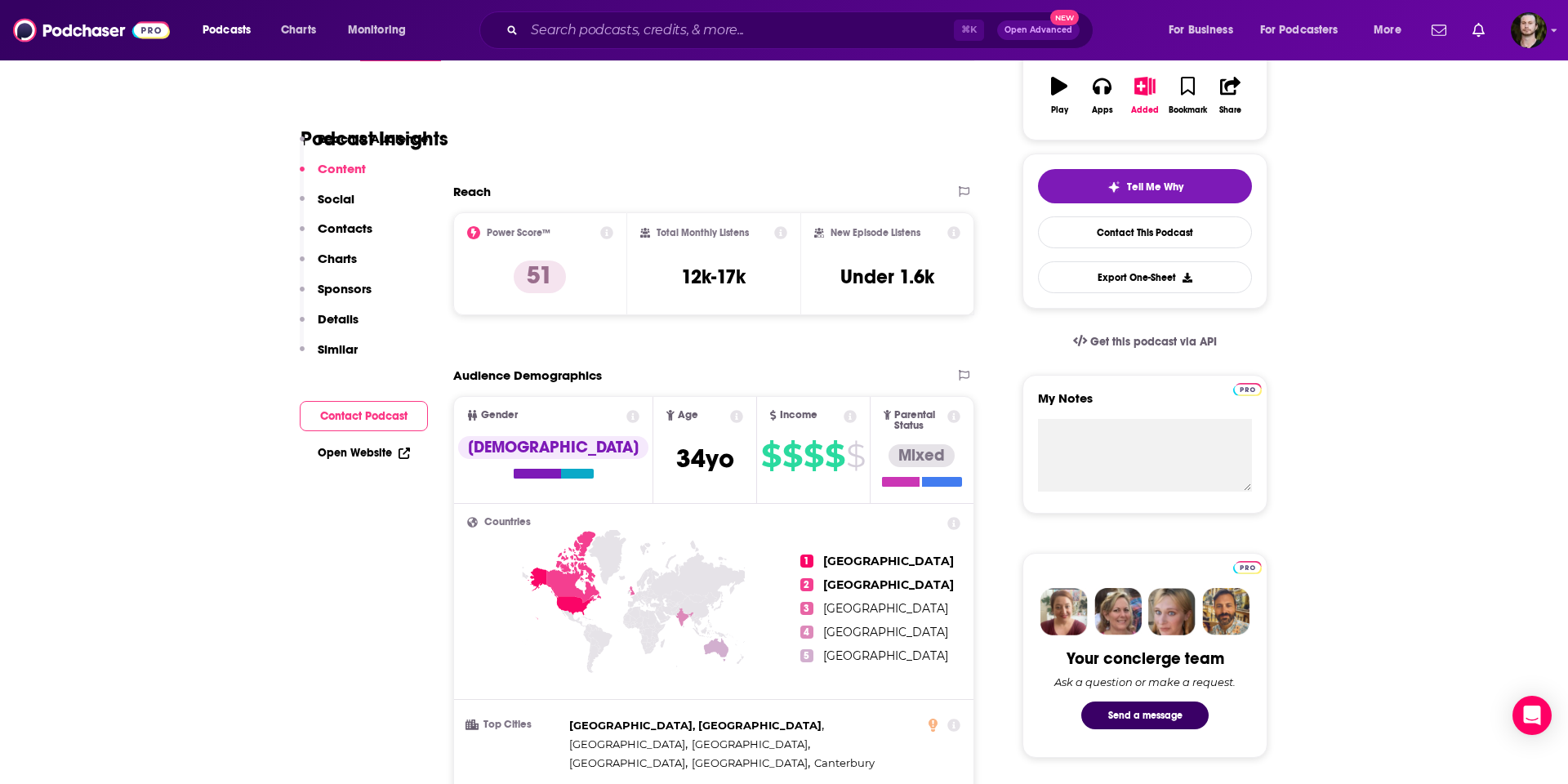
scroll to position [0, 0]
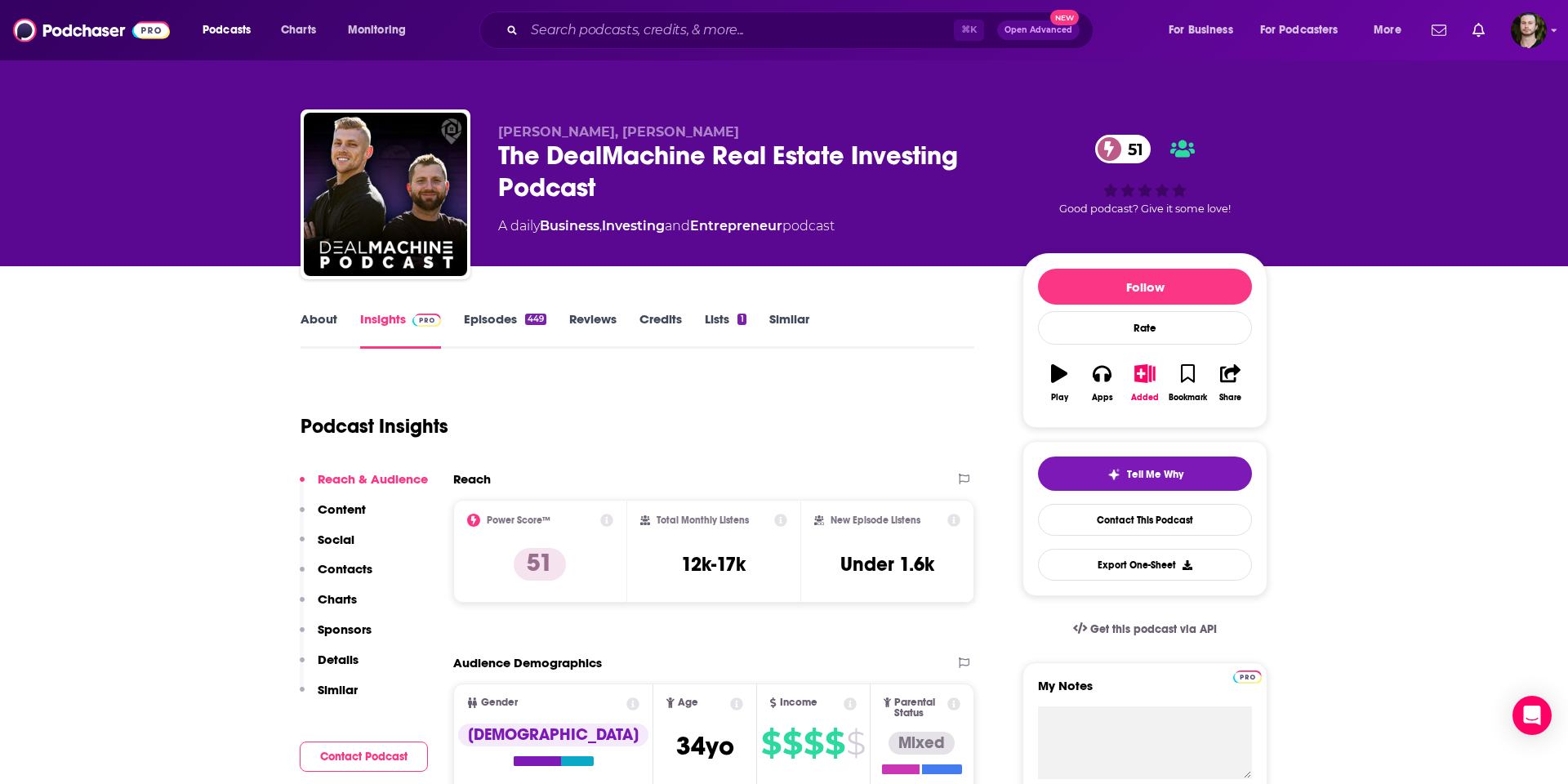
click at [631, 177] on div "The DealMachine Real Estate Investing Podcast 51" at bounding box center [748, 172] width 499 height 64
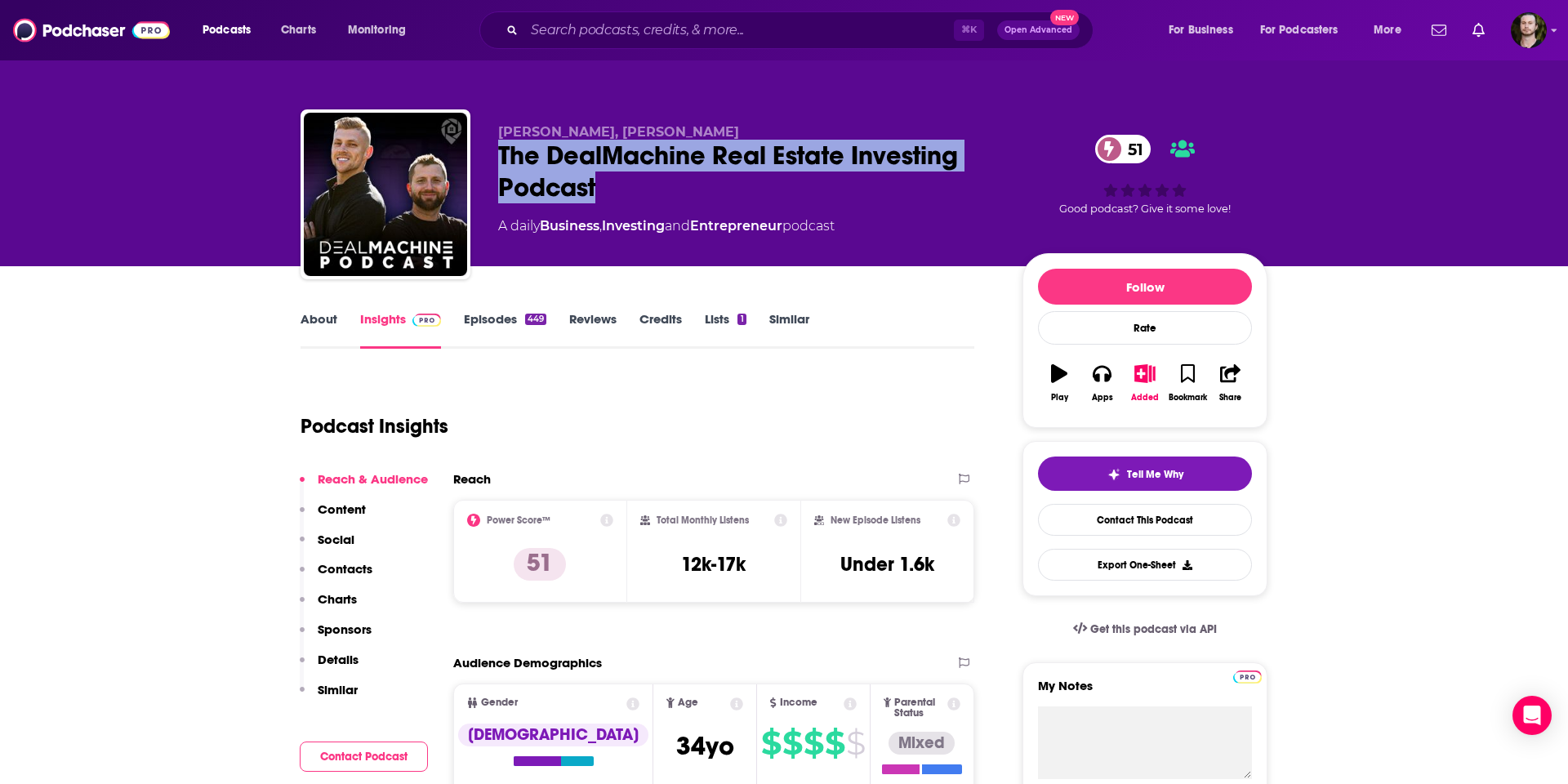
drag, startPoint x: 596, startPoint y: 185, endPoint x: 496, endPoint y: 151, distance: 105.6
click at [497, 151] on div "[PERSON_NAME], [PERSON_NAME] The DealMachine Real Estate Investing Podcast 51 A…" at bounding box center [783, 198] width 967 height 176
copy h2 "The DealMachine Real Estate Investing Podcast"
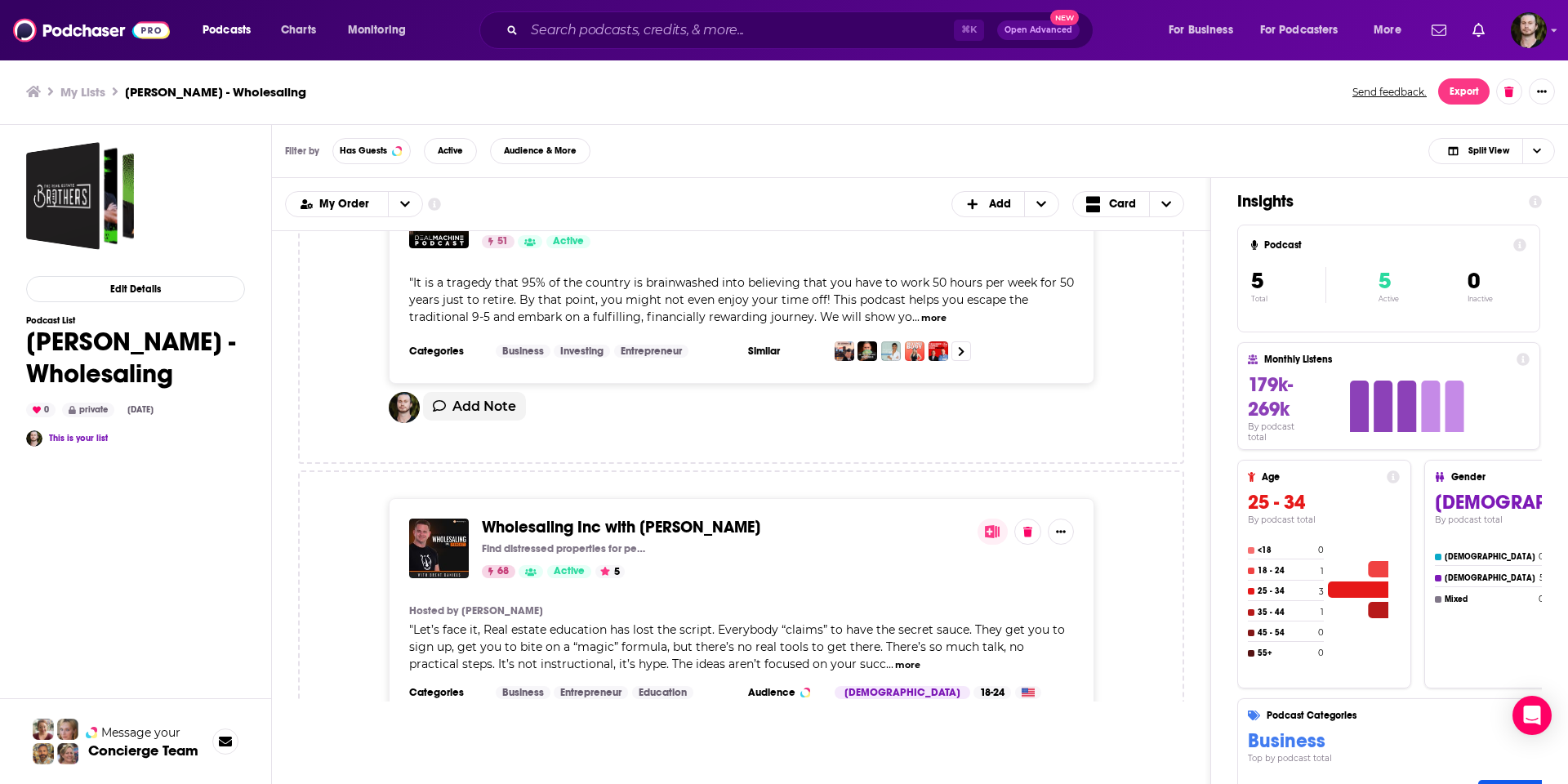
scroll to position [1239, 0]
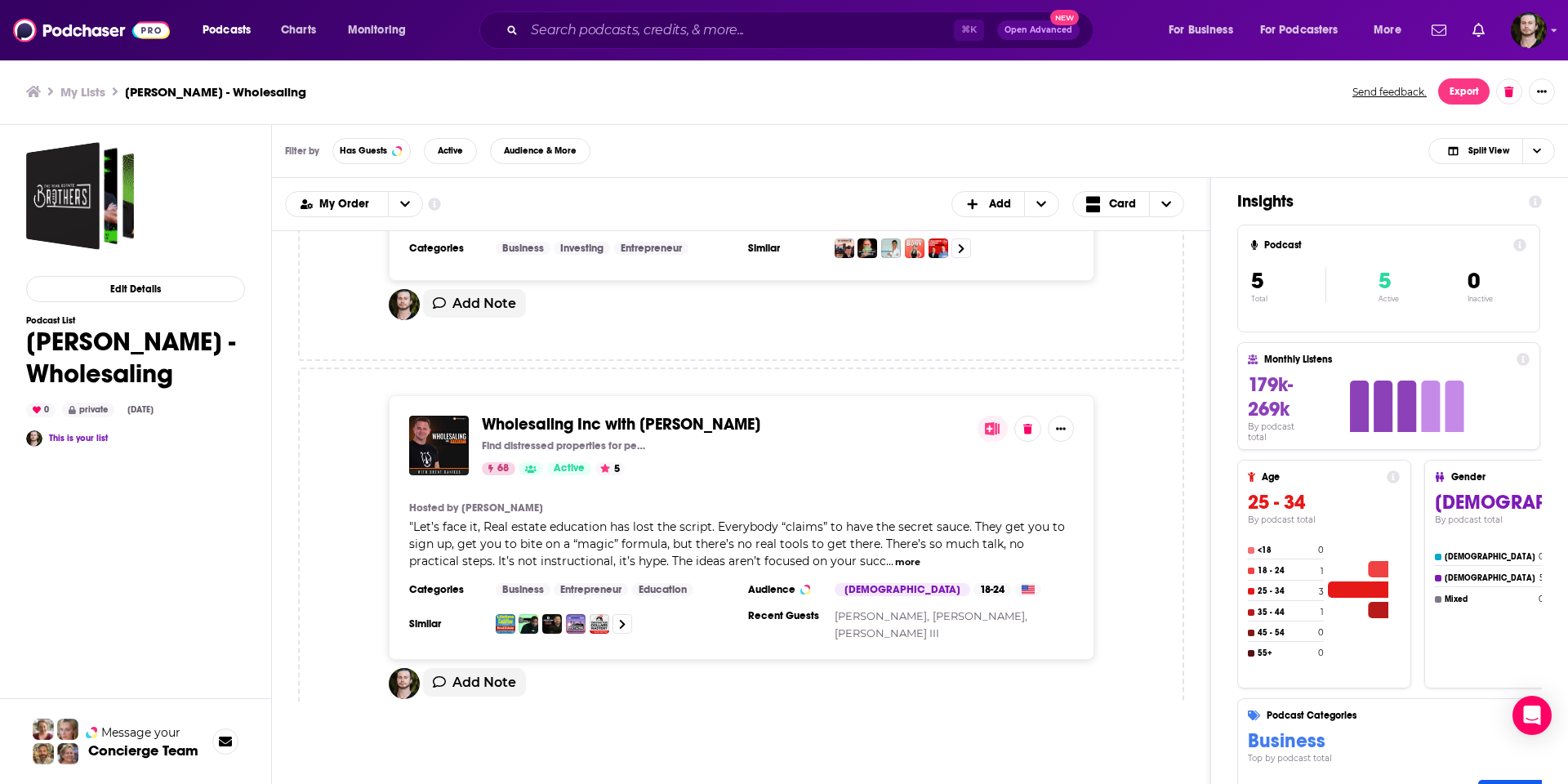
click at [691, 414] on span "Wholesaling Inc with [PERSON_NAME]" at bounding box center [621, 424] width 279 height 21
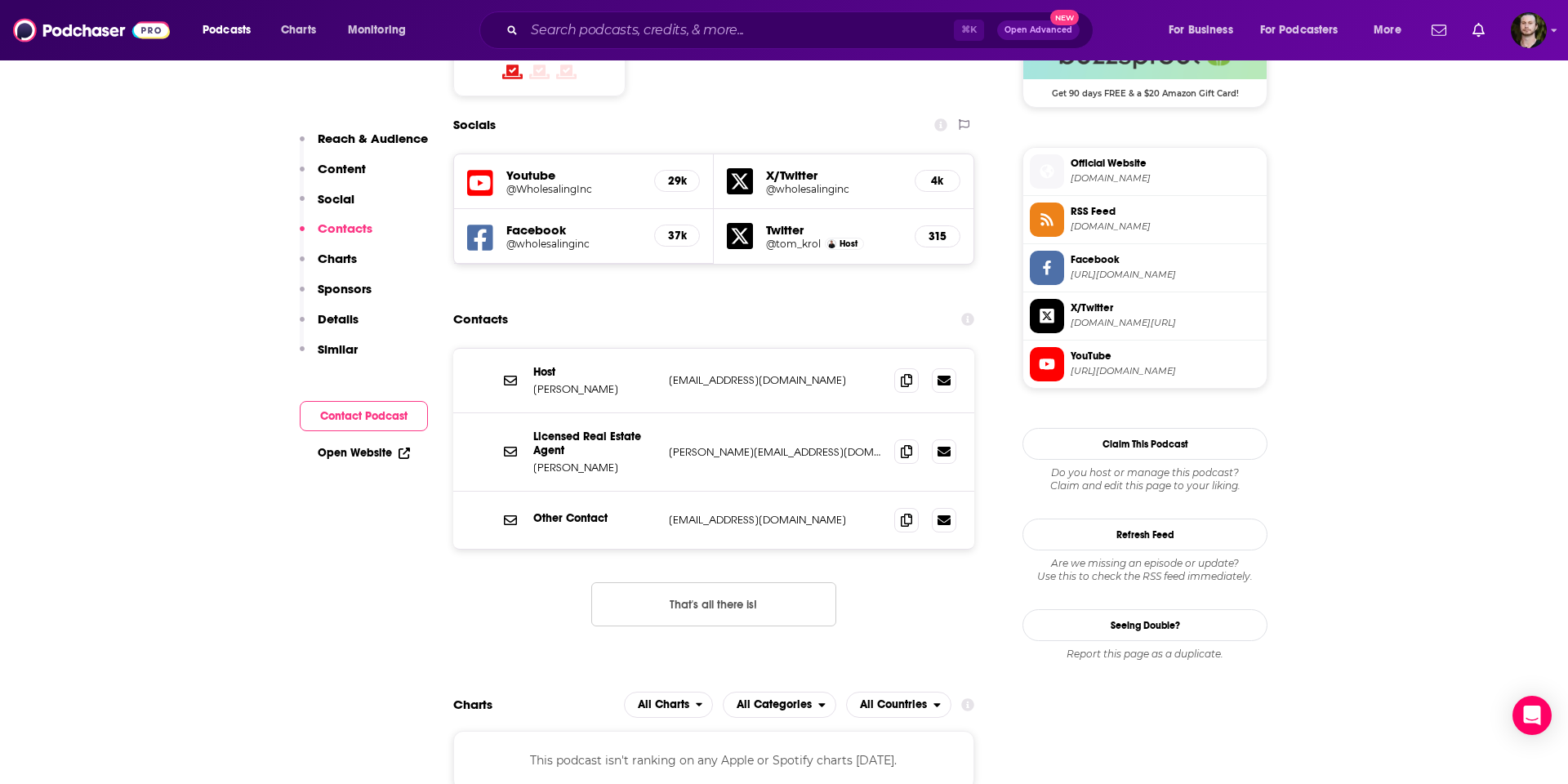
scroll to position [1391, 0]
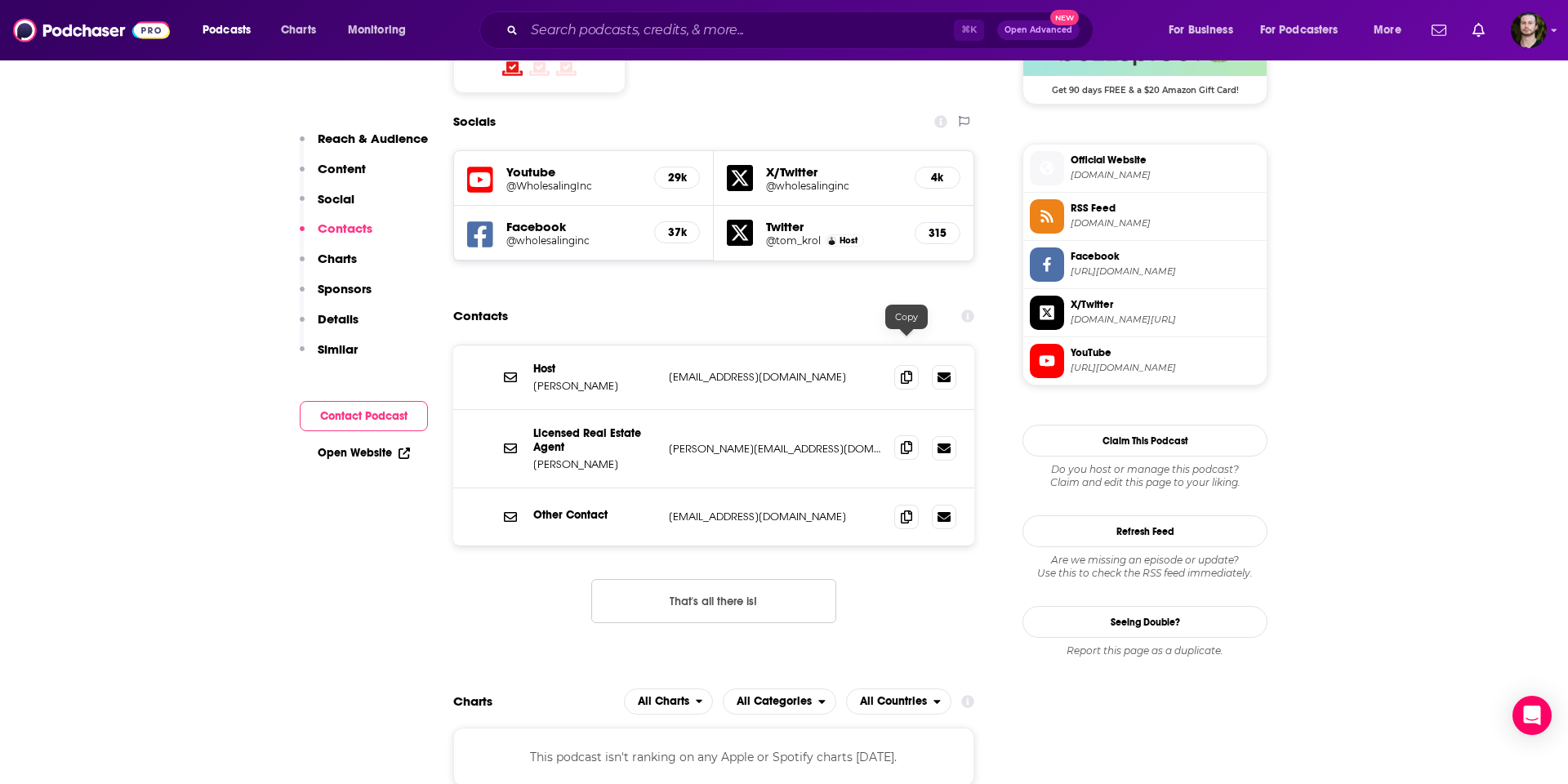
click at [911, 441] on icon at bounding box center [906, 447] width 11 height 13
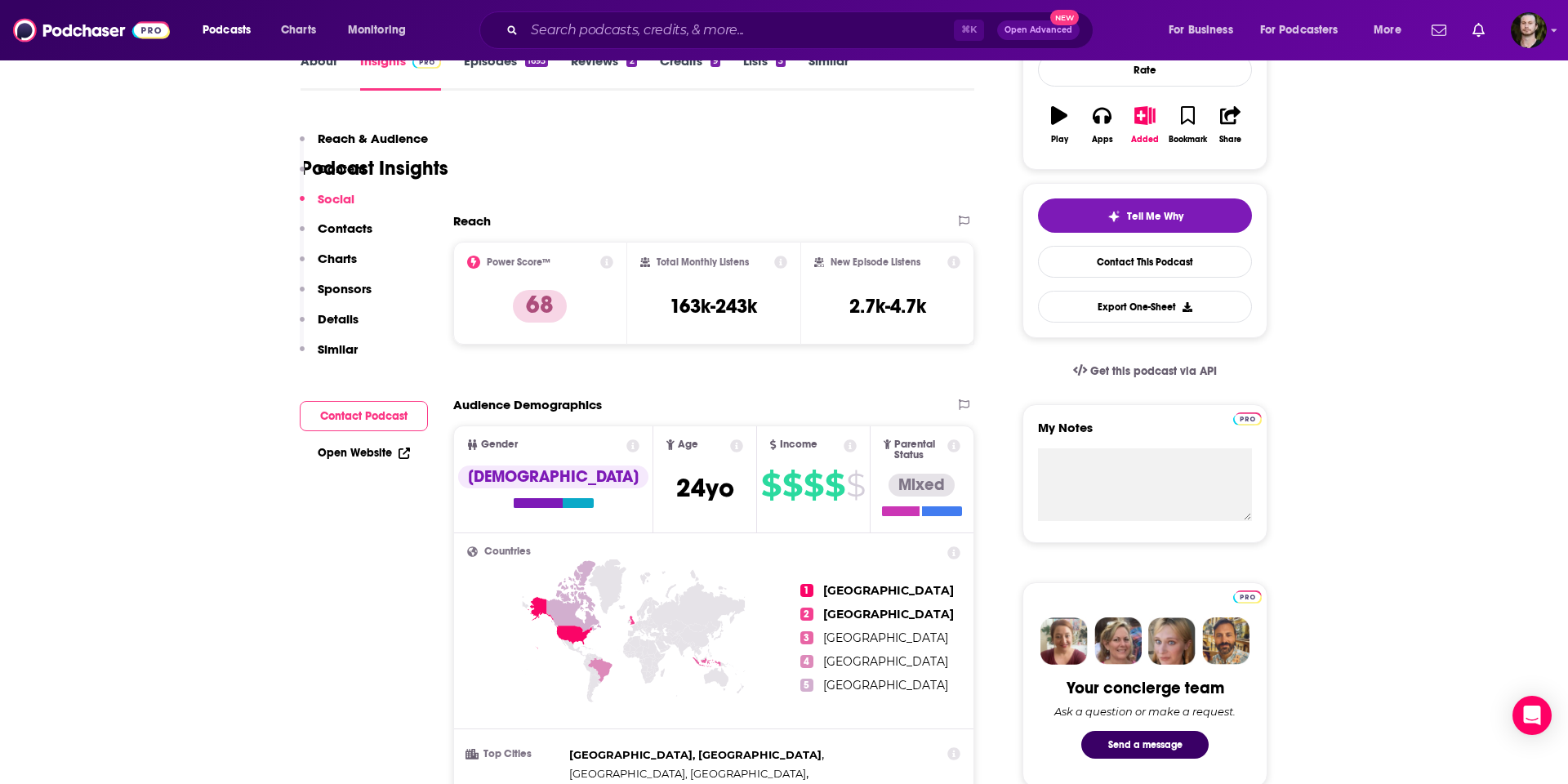
scroll to position [0, 0]
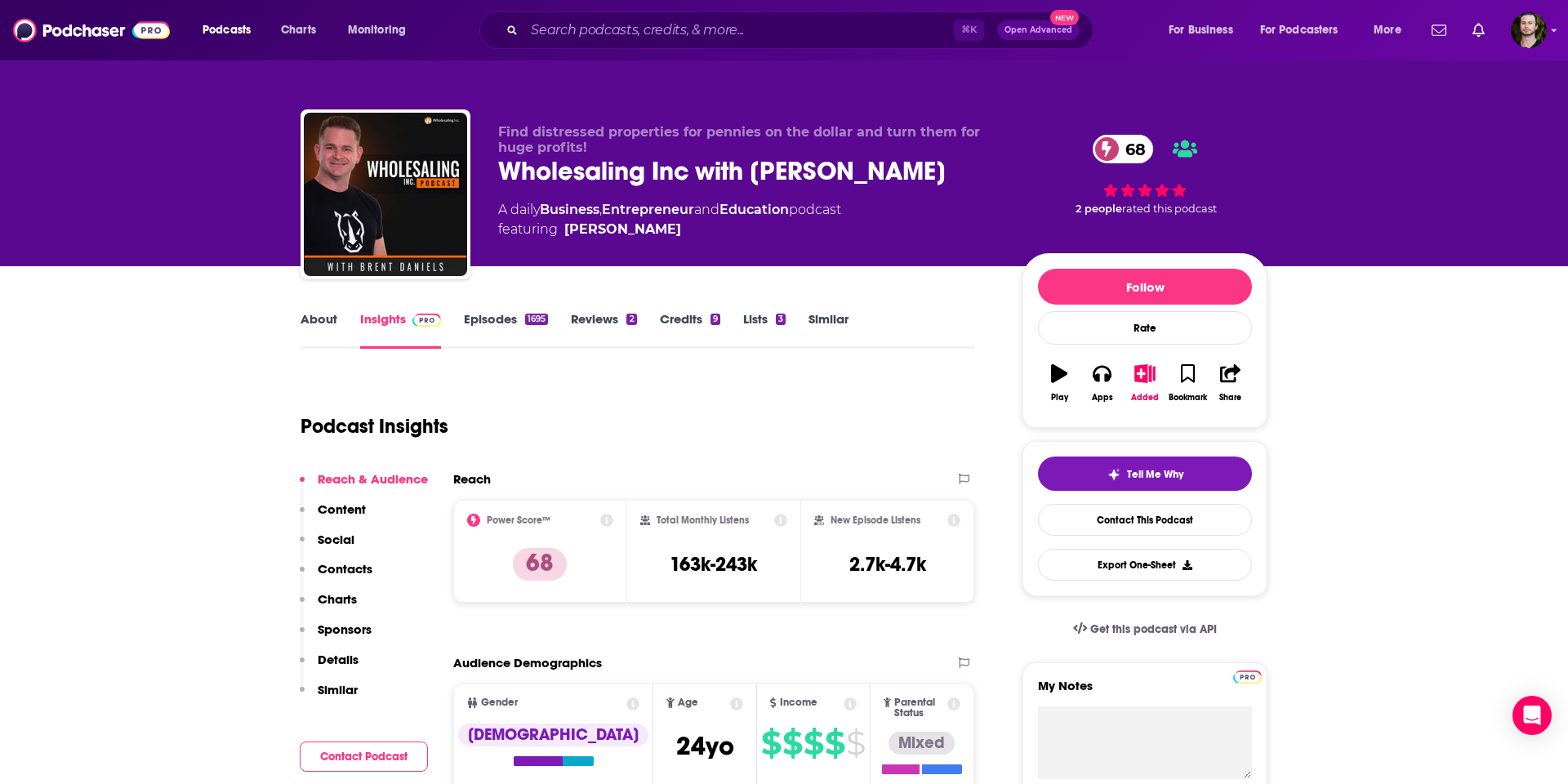
click at [898, 166] on div "Wholesaling Inc with [PERSON_NAME] 68" at bounding box center [748, 171] width 499 height 32
drag, startPoint x: 681, startPoint y: 167, endPoint x: 493, endPoint y: 169, distance: 188.0
click at [503, 166] on div "Wholesaling Inc with [PERSON_NAME] 68" at bounding box center [748, 171] width 499 height 32
copy h2 "Wholesaling Inc"
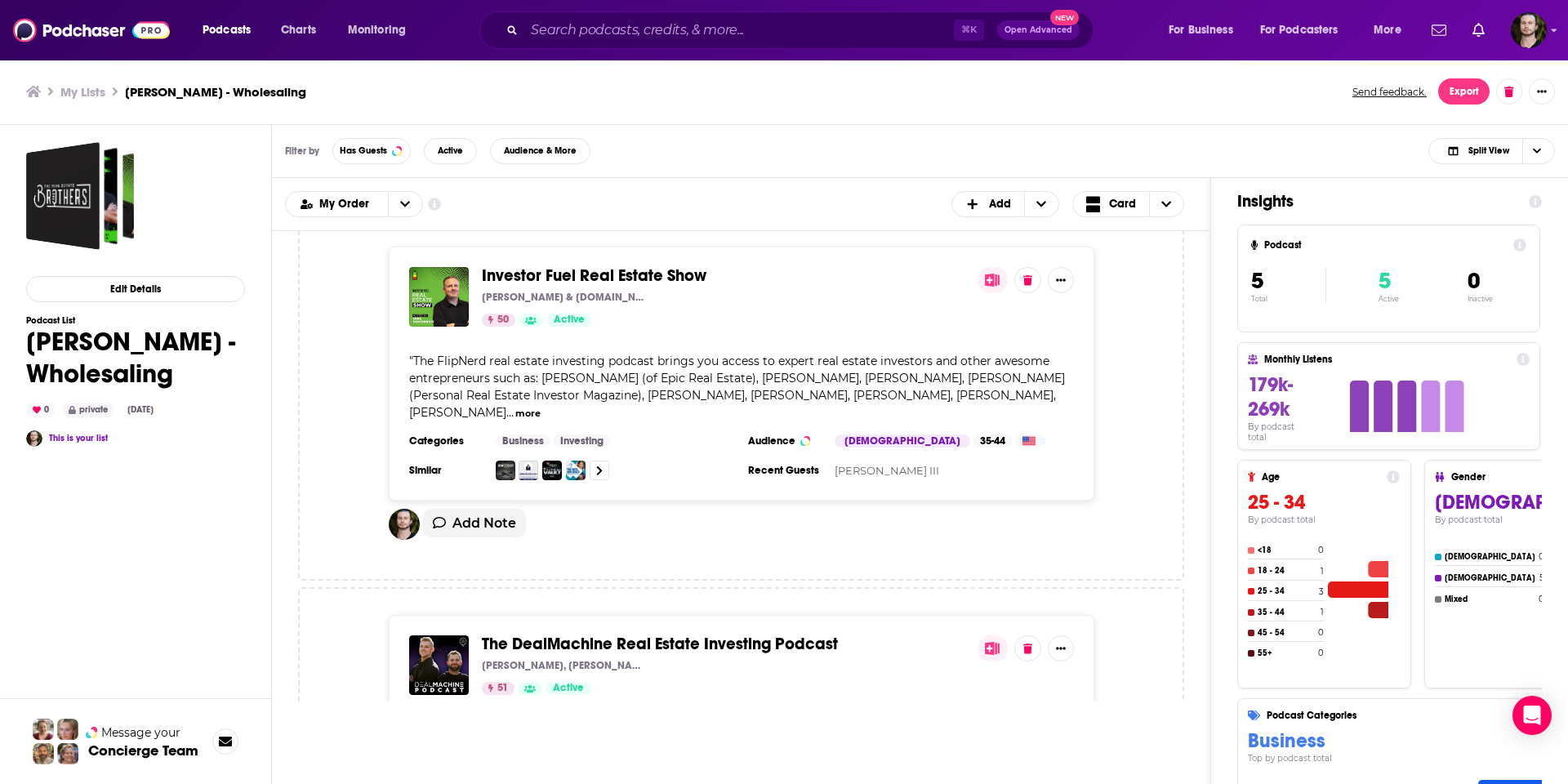
scroll to position [686, 0]
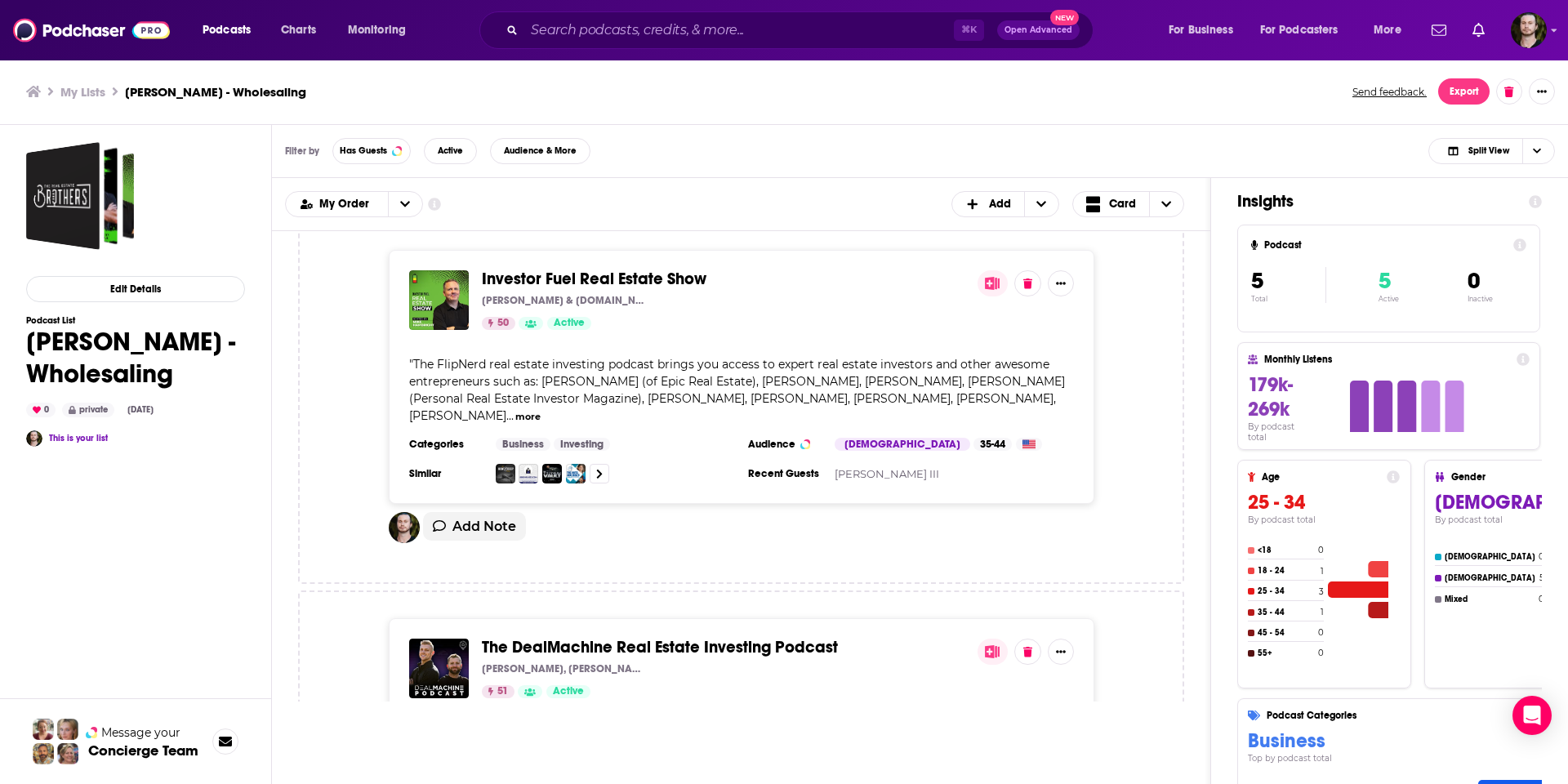
click at [560, 268] on span "Investor Fuel Real Estate Show" at bounding box center [594, 279] width 224 height 21
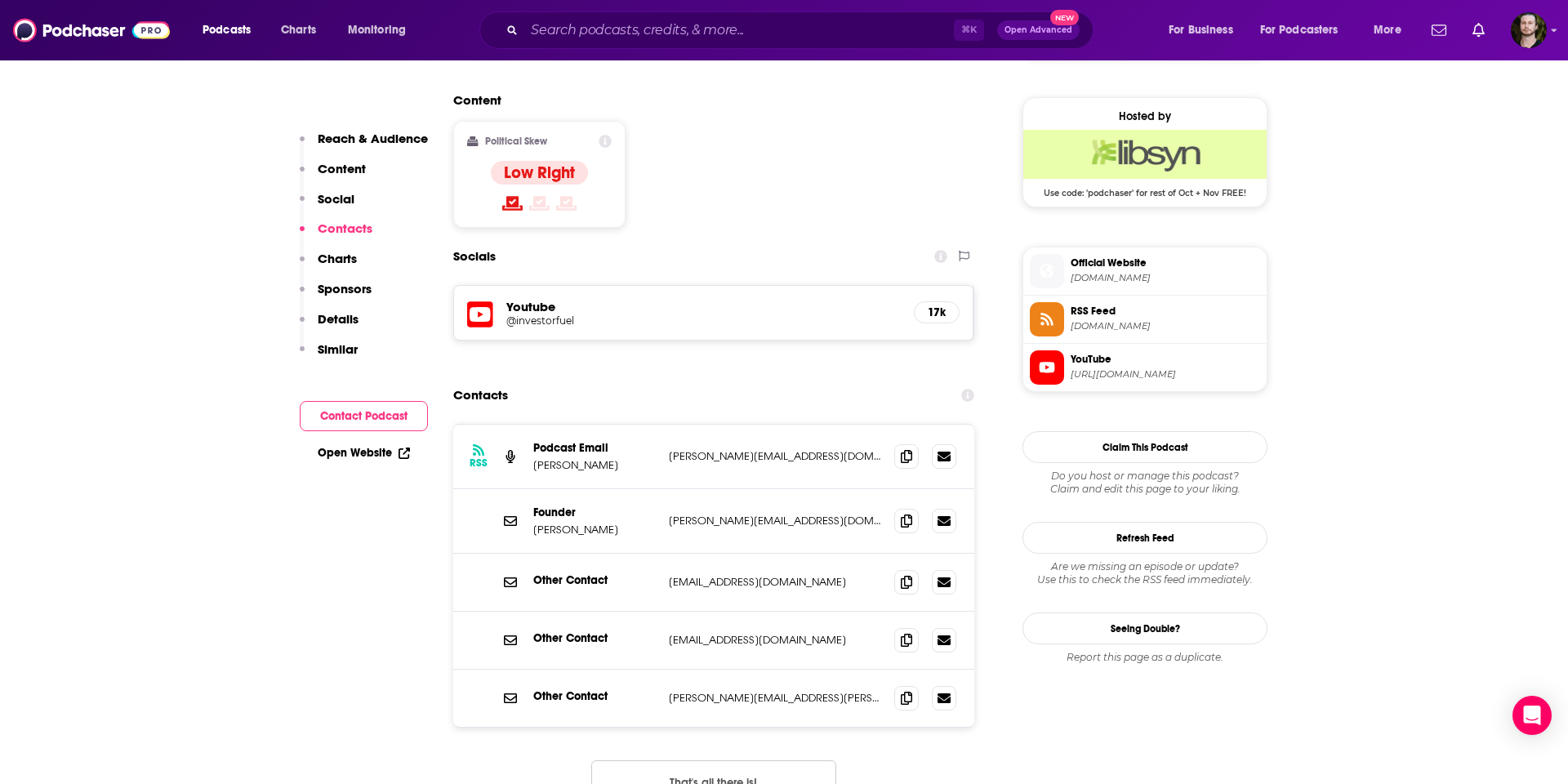
scroll to position [1314, 0]
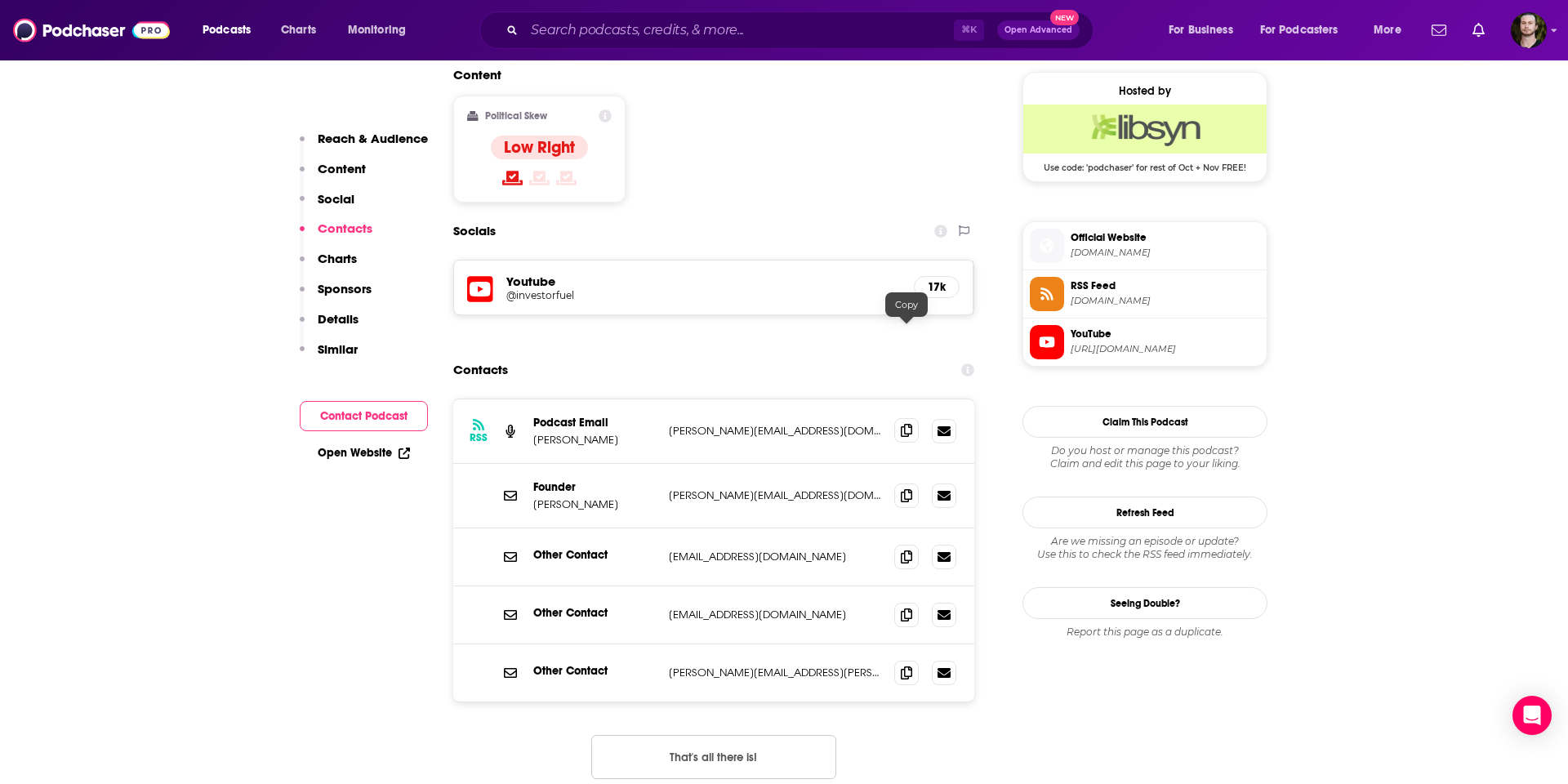
click at [908, 418] on span at bounding box center [906, 430] width 24 height 24
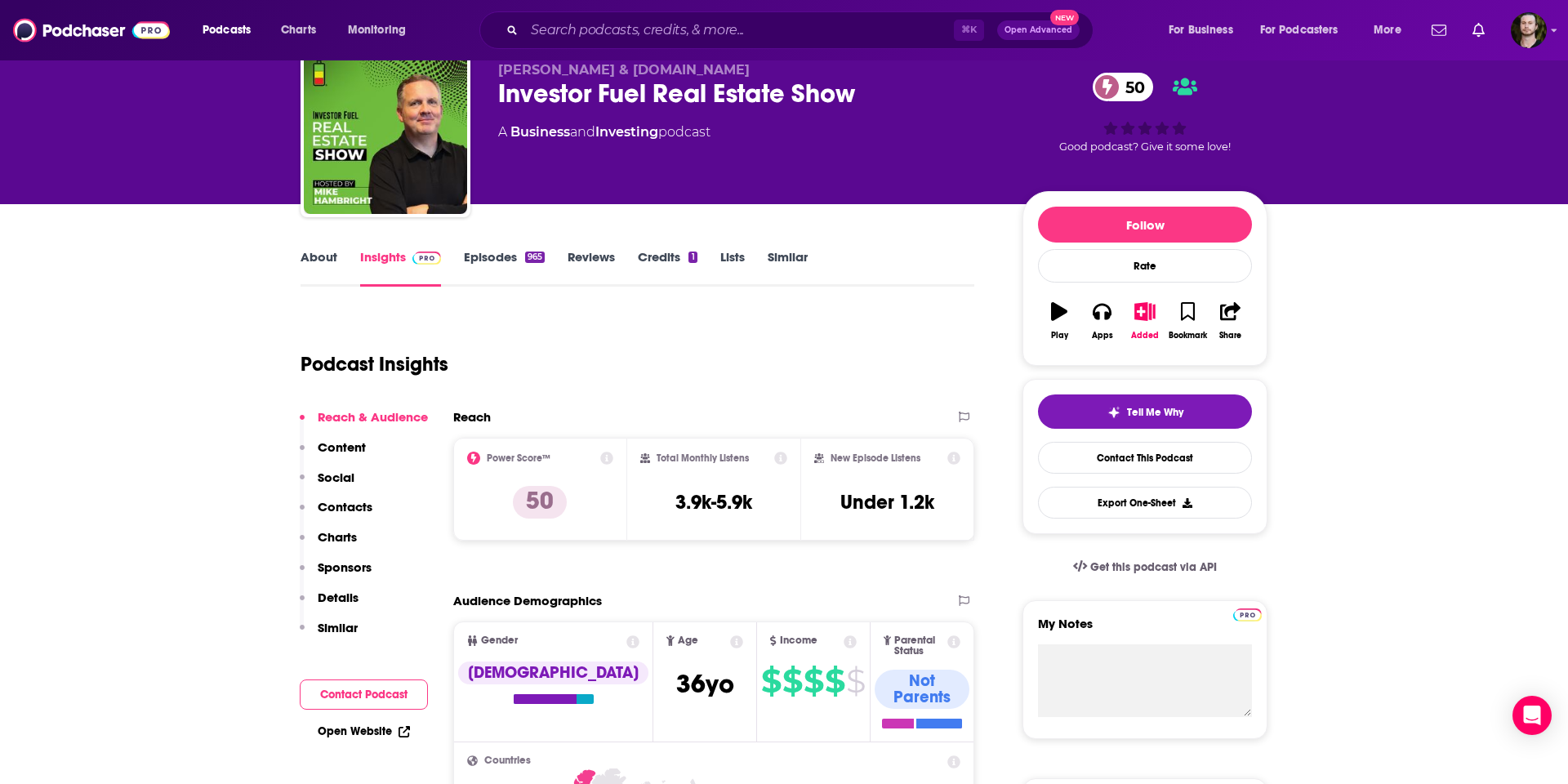
scroll to position [0, 0]
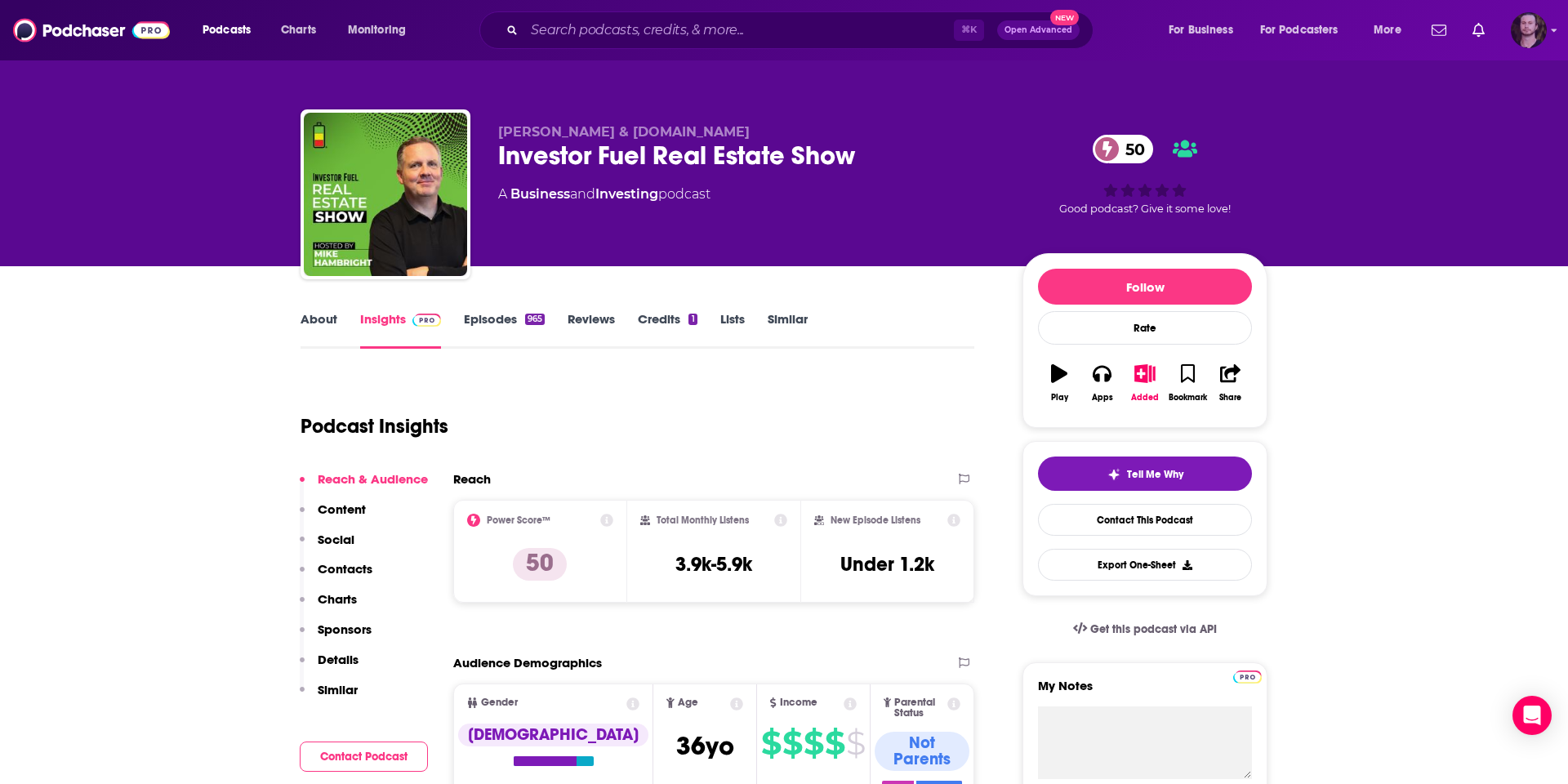
click at [1541, 35] on img "Logged in as OutlierAudio" at bounding box center [1528, 30] width 36 height 36
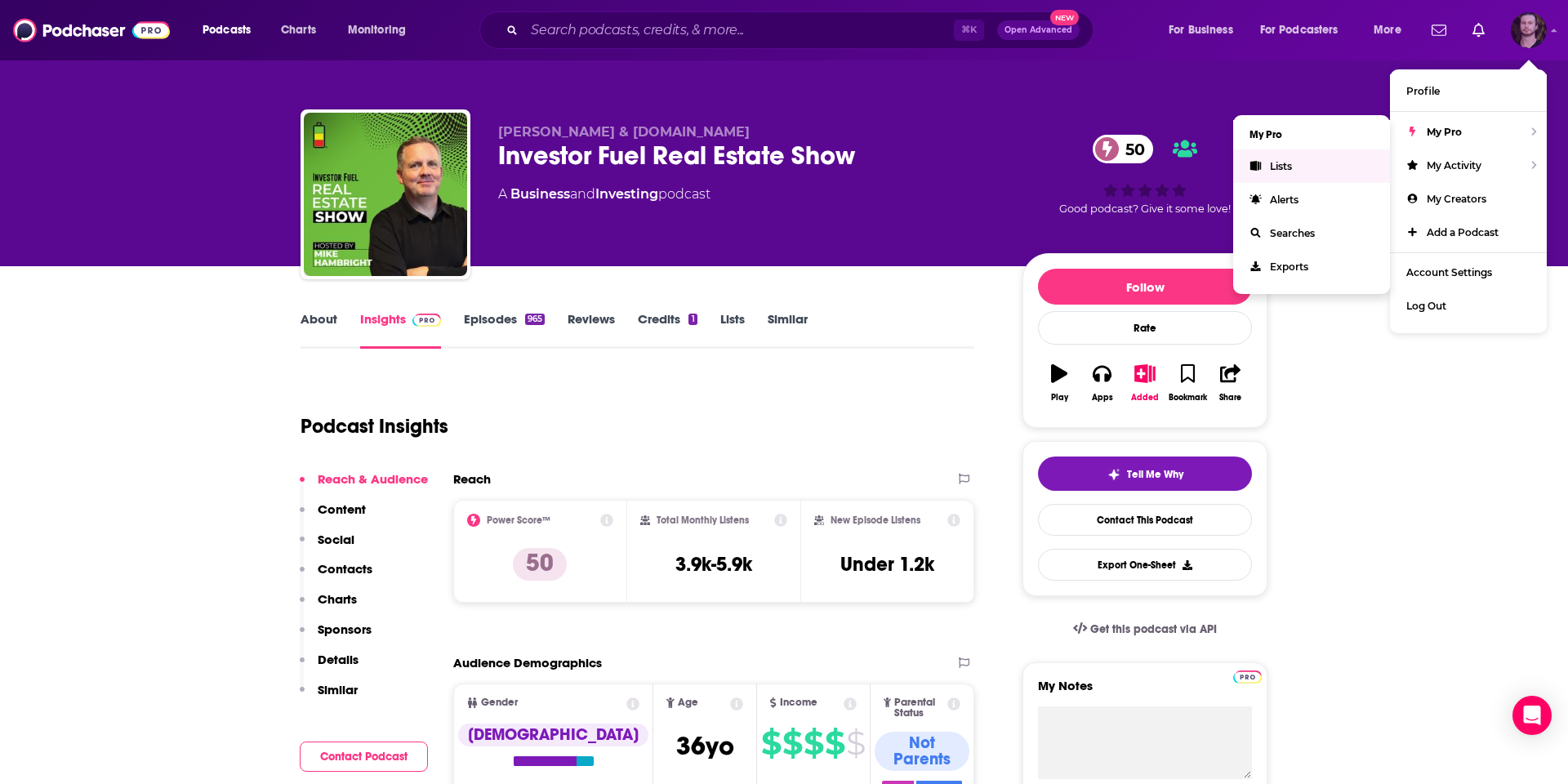
click at [1290, 166] on span "Lists" at bounding box center [1281, 166] width 22 height 12
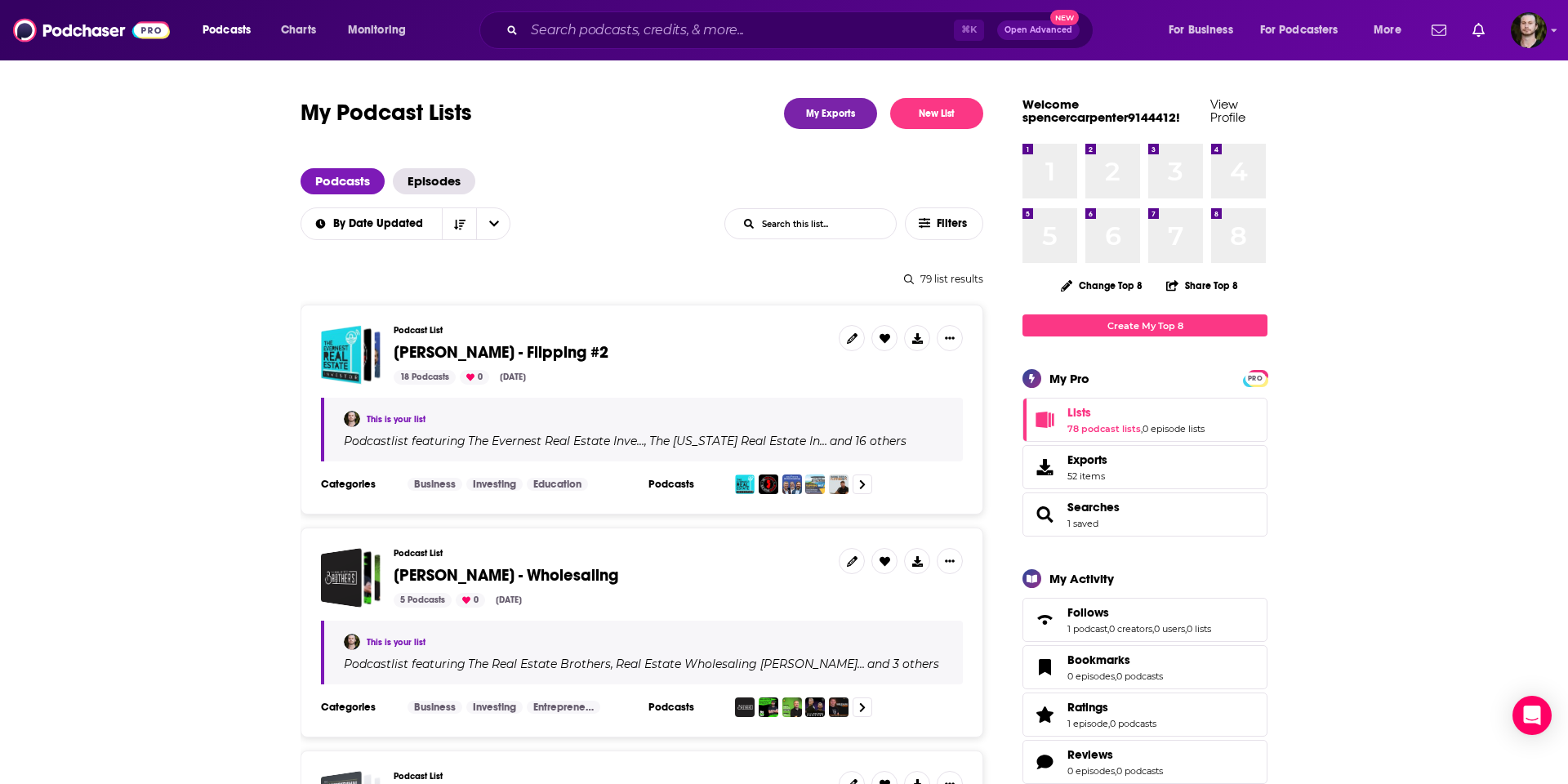
click at [543, 345] on span "[PERSON_NAME] - Flipping #2" at bounding box center [500, 353] width 215 height 21
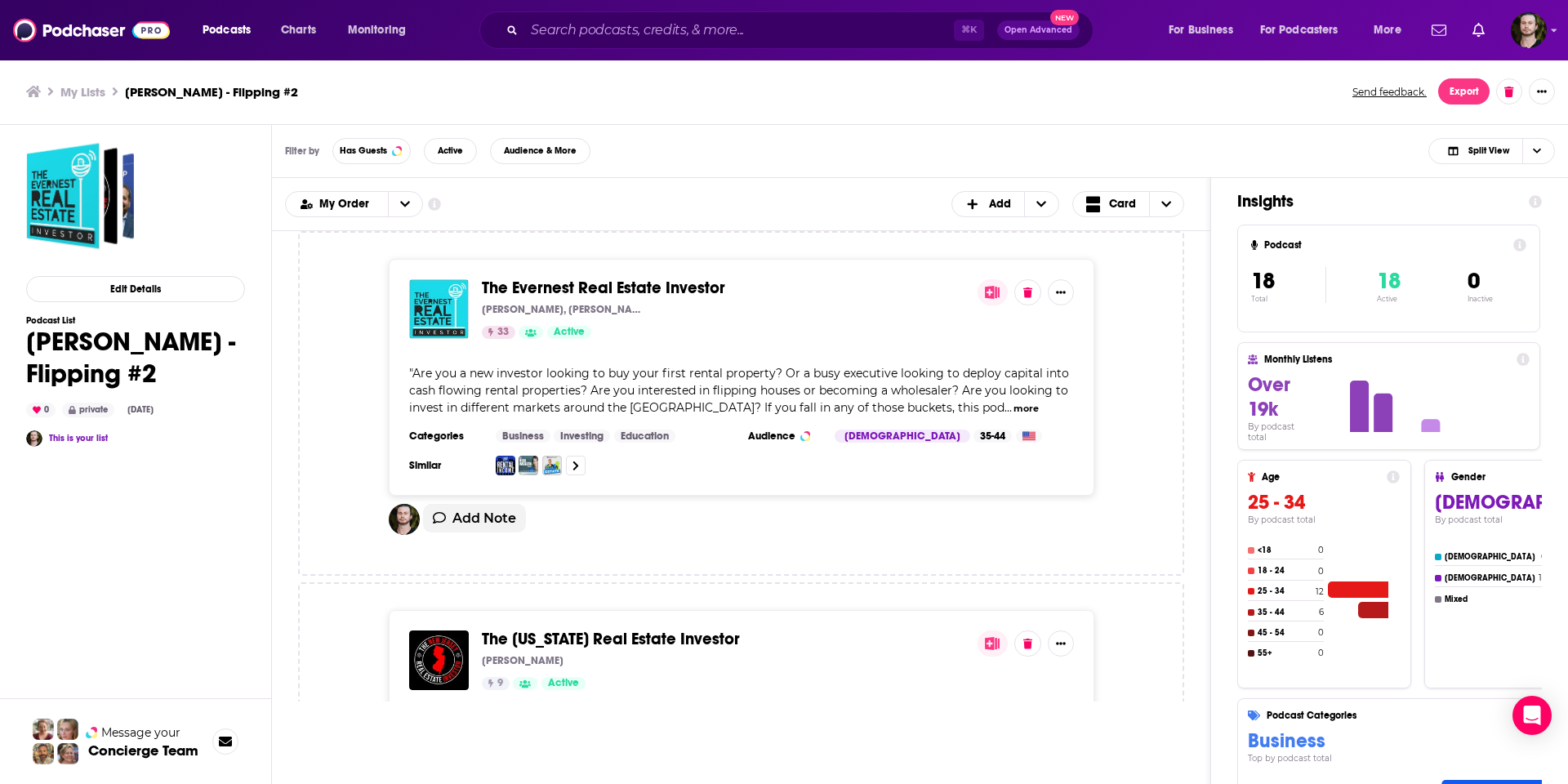
click at [678, 295] on span "The Evernest Real Estate Investor" at bounding box center [604, 288] width 243 height 21
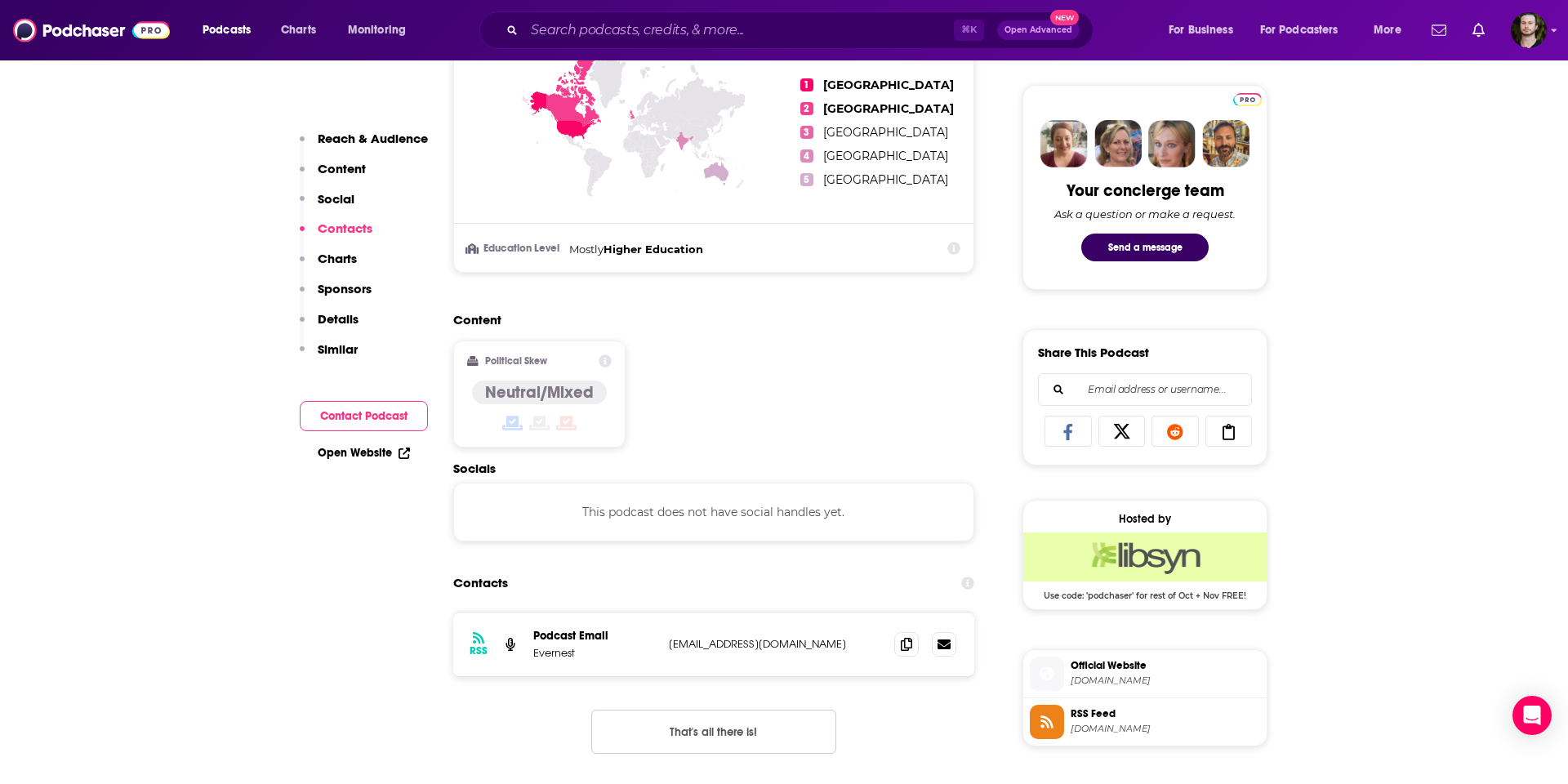
scroll to position [1082, 0]
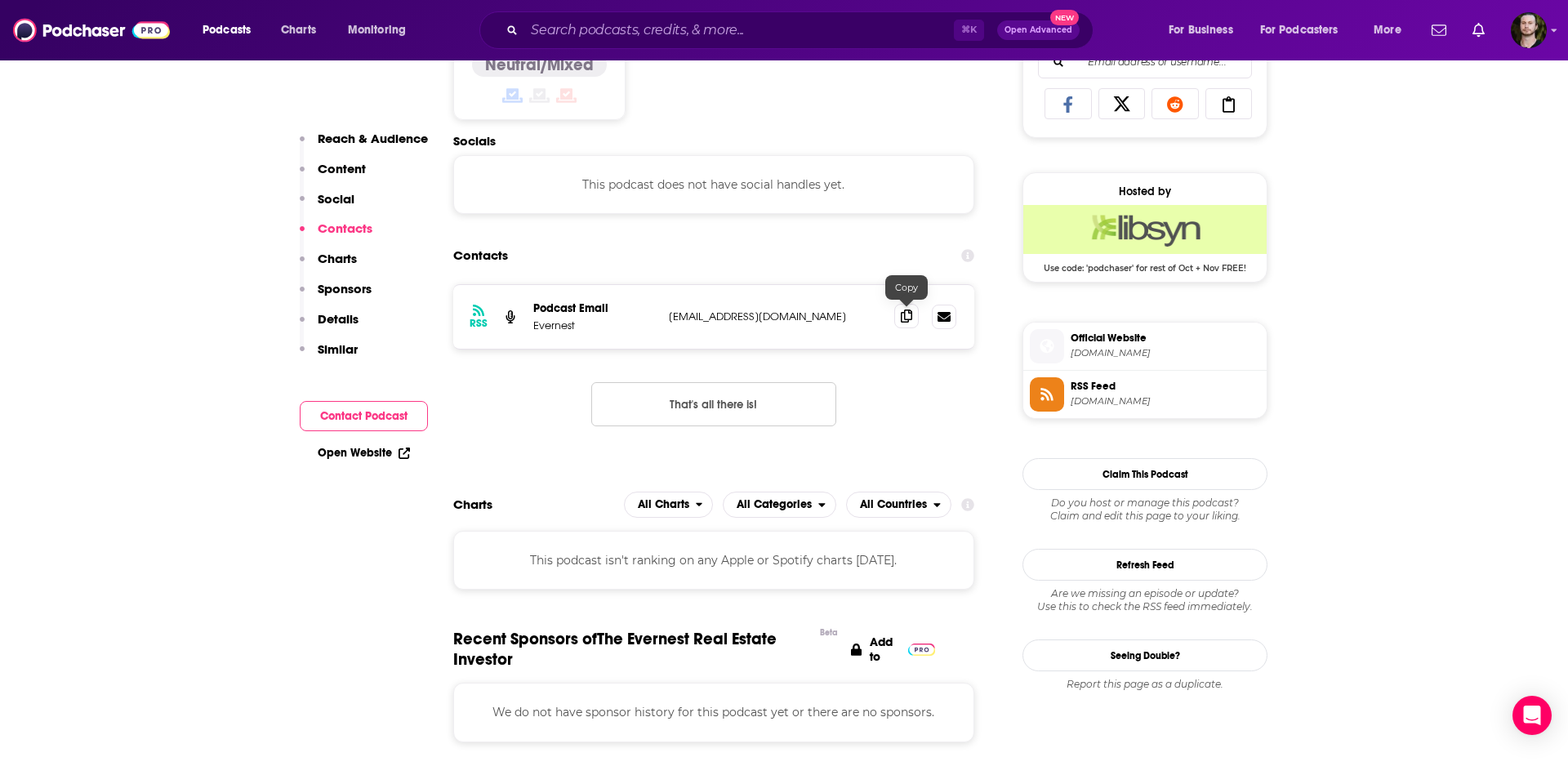
click at [912, 317] on icon at bounding box center [906, 316] width 11 height 13
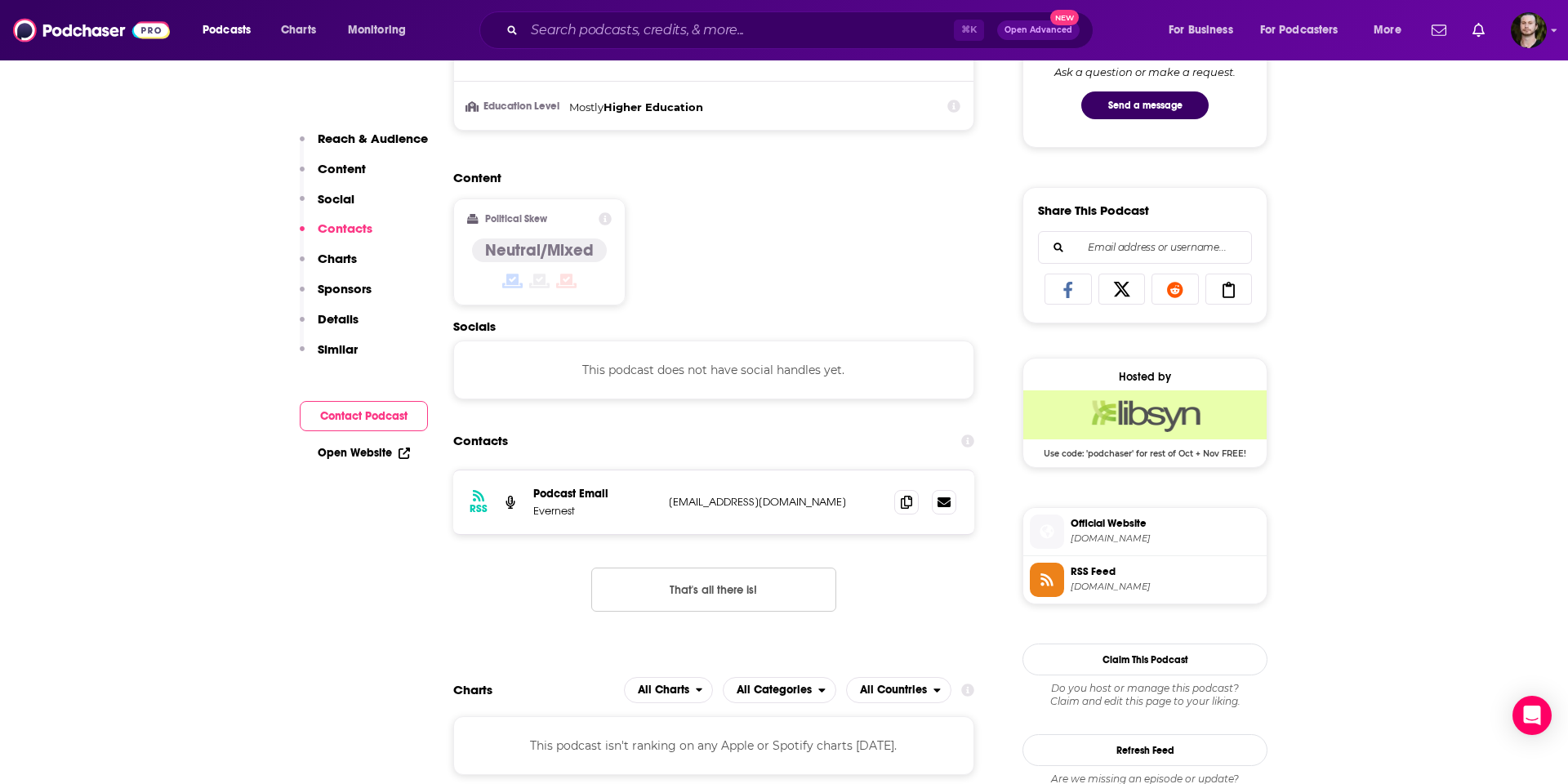
scroll to position [0, 0]
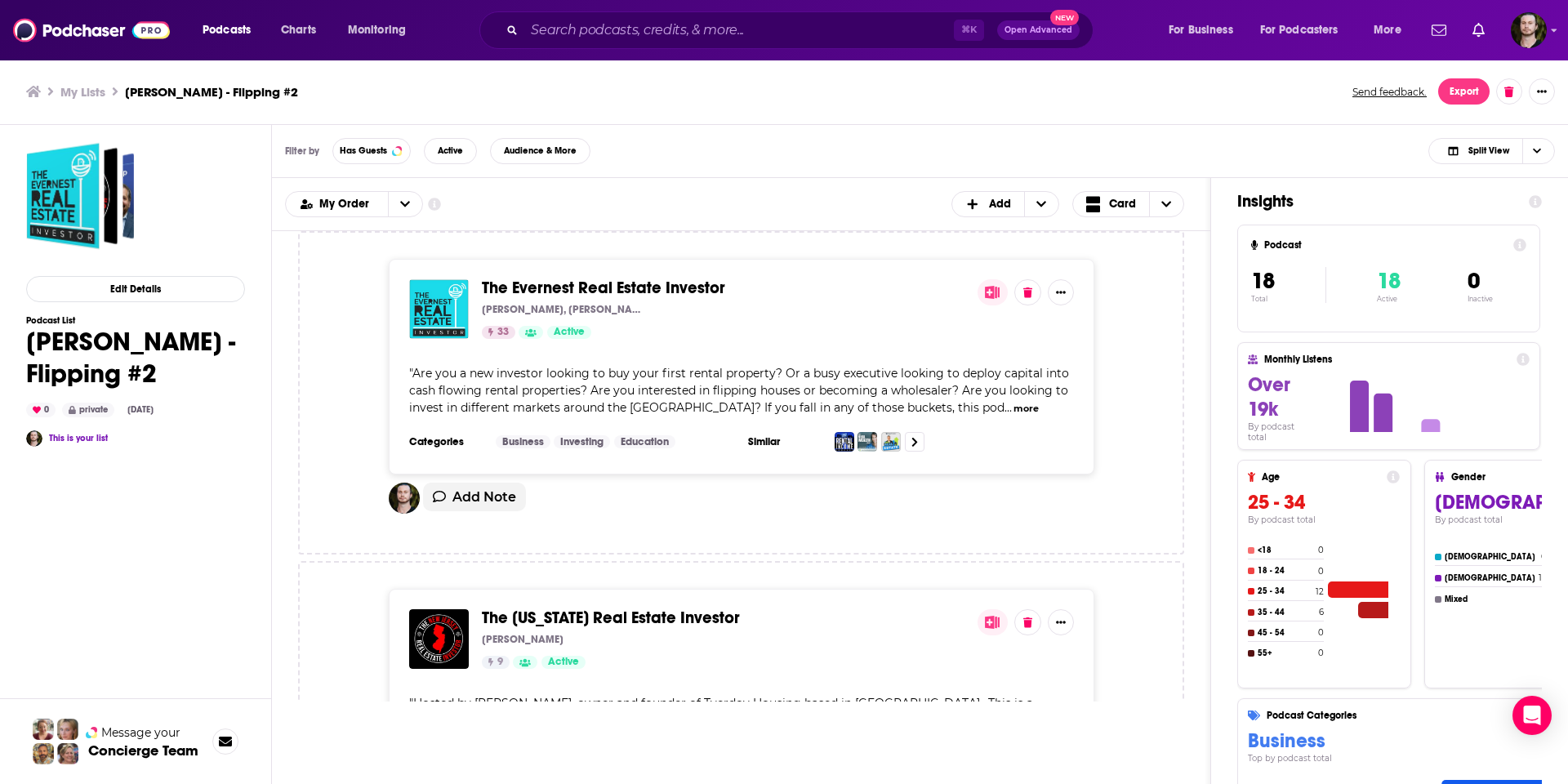
scroll to position [161, 0]
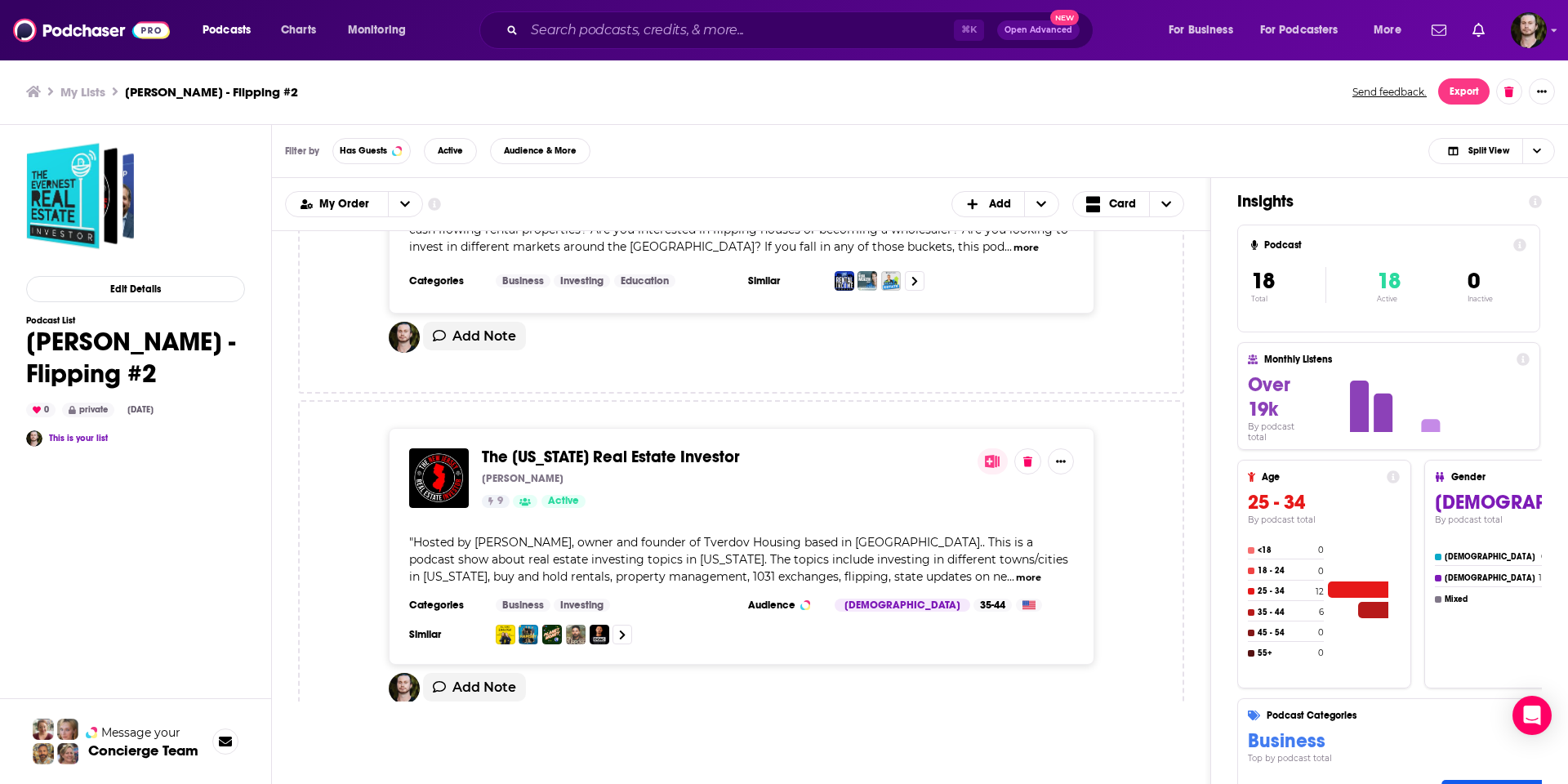
click at [694, 453] on span "The [US_STATE] Real Estate Investor" at bounding box center [611, 457] width 258 height 21
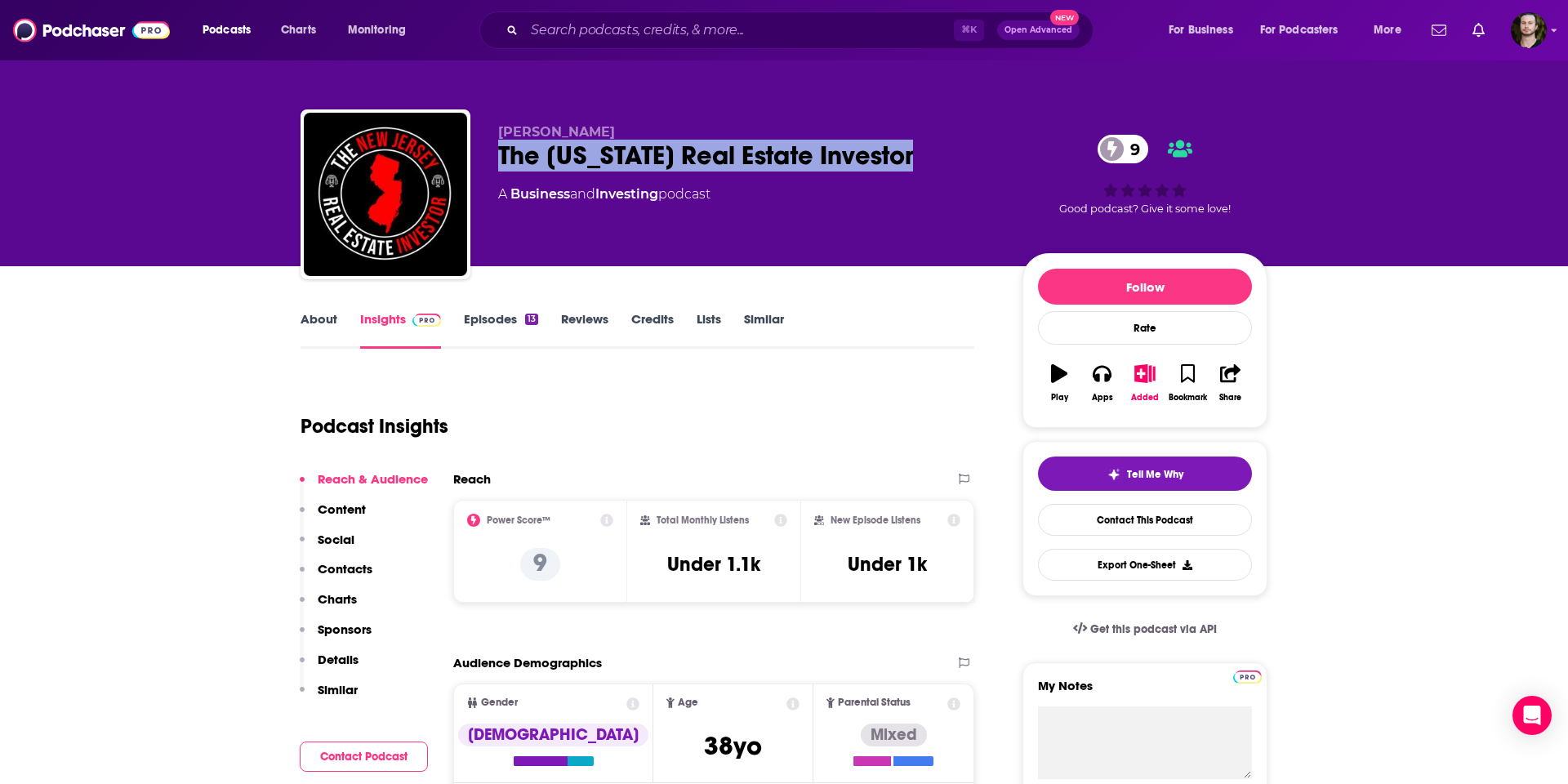
drag, startPoint x: 919, startPoint y: 153, endPoint x: 499, endPoint y: 157, distance: 420.0
click at [497, 159] on div "[PERSON_NAME] The [US_STATE] Real Estate Investor 9 A Business and Investing po…" at bounding box center [783, 198] width 967 height 176
copy h2 "The [US_STATE] Real Estate Investor"
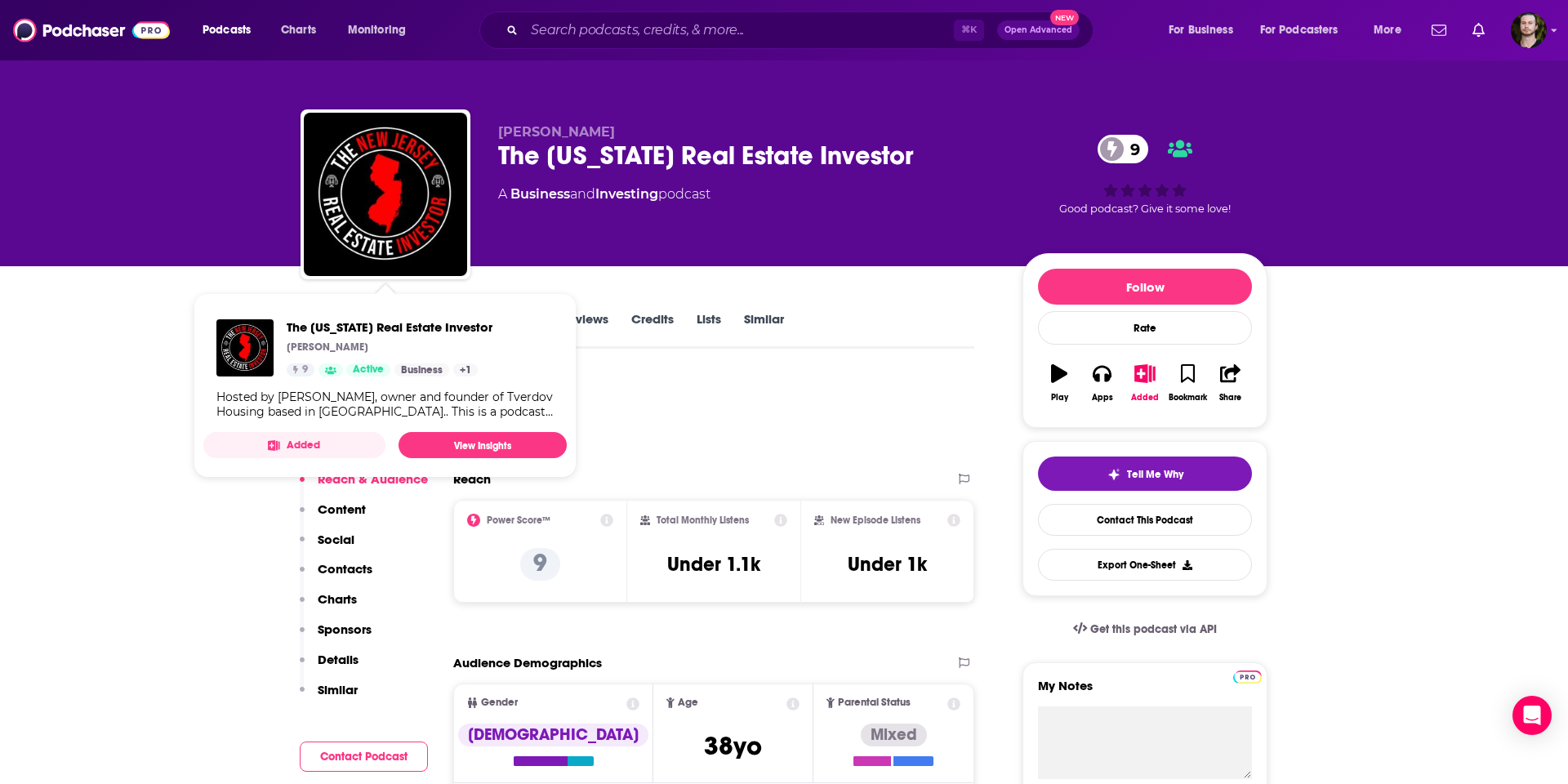
drag, startPoint x: 962, startPoint y: 420, endPoint x: 889, endPoint y: 398, distance: 76.2
click at [953, 418] on div "Podcast Insights" at bounding box center [637, 423] width 674 height 97
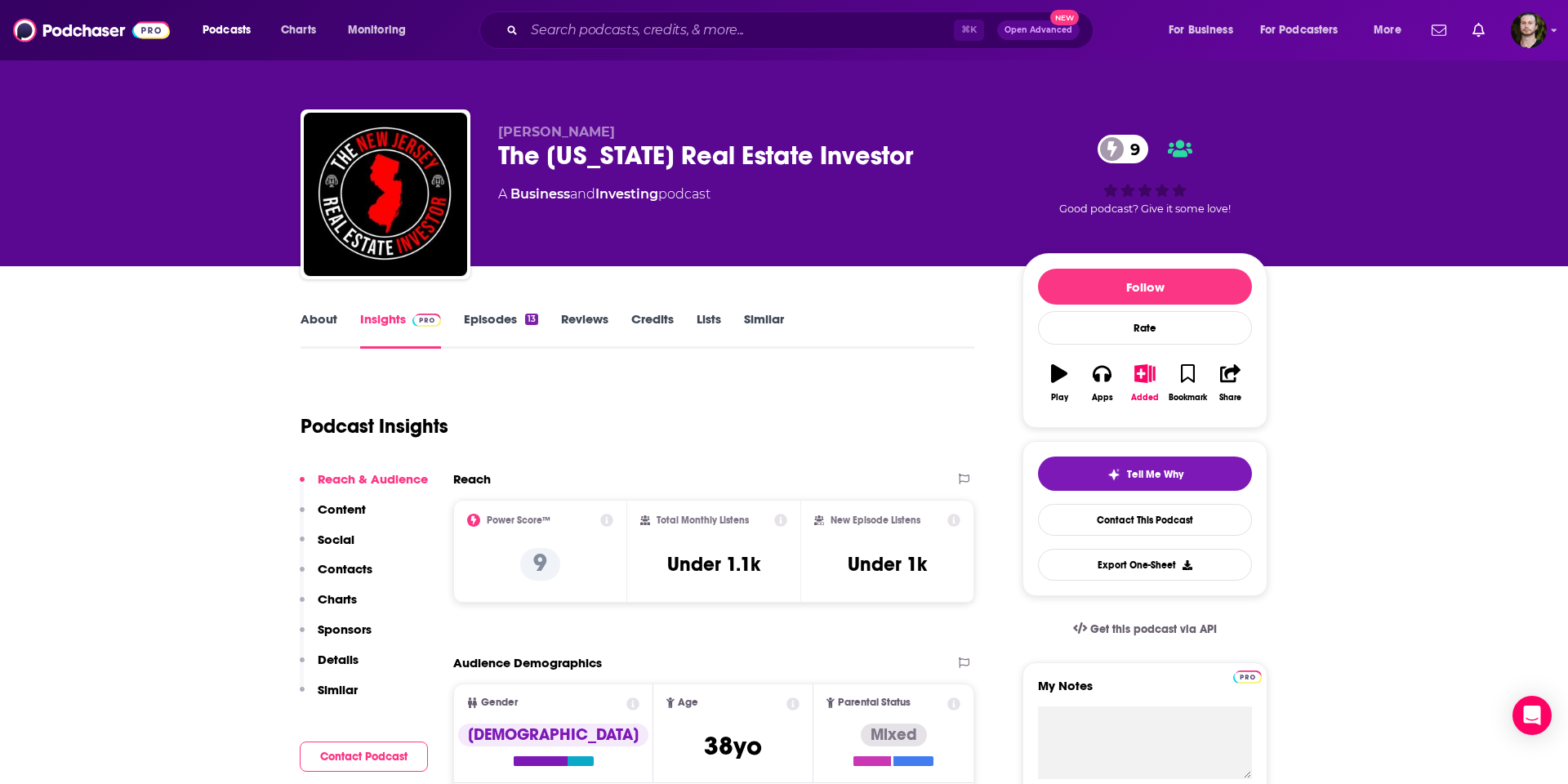
click at [325, 323] on link "About" at bounding box center [318, 330] width 37 height 38
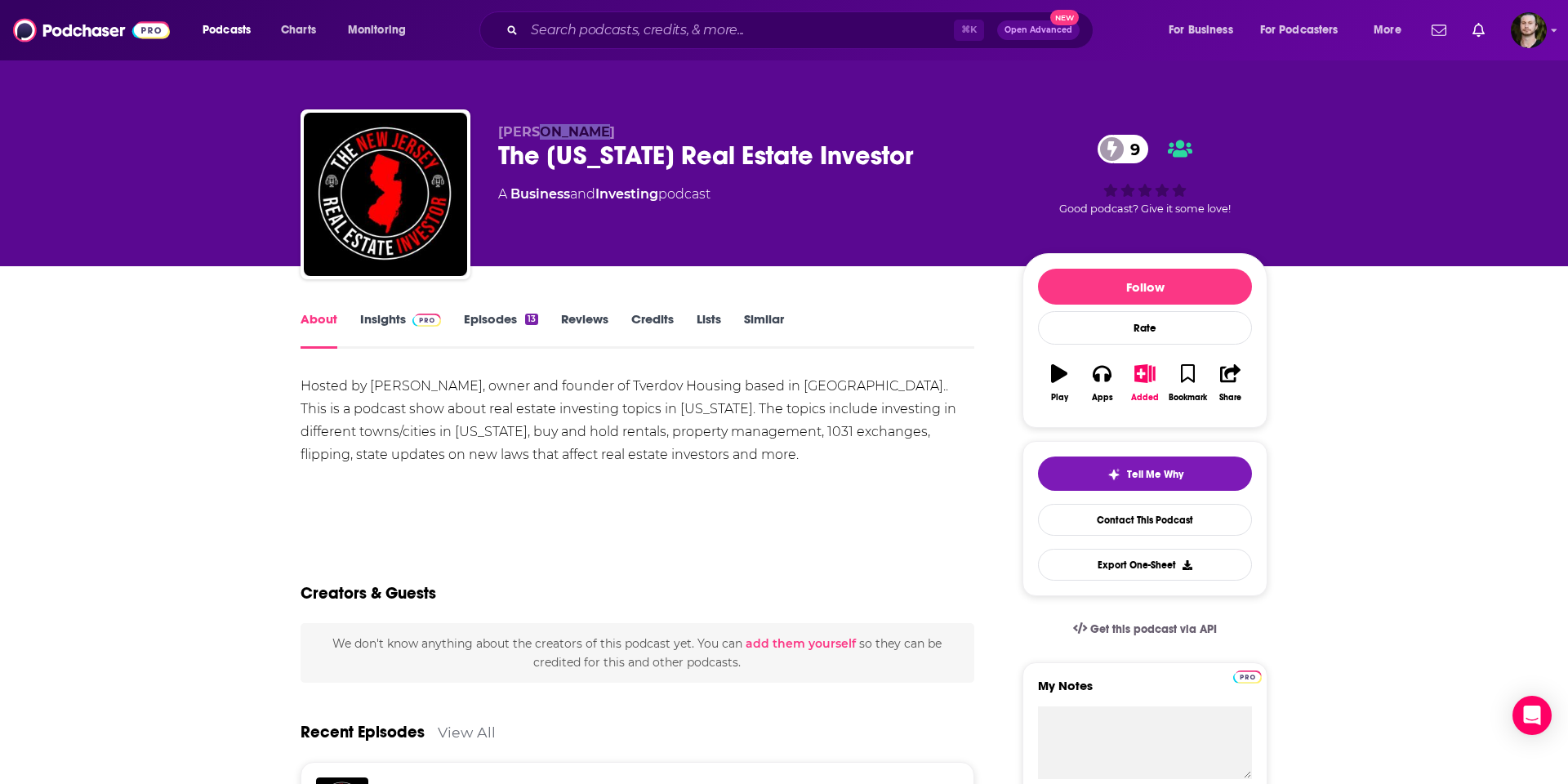
drag, startPoint x: 588, startPoint y: 132, endPoint x: 532, endPoint y: 146, distance: 57.7
click at [531, 135] on p "[PERSON_NAME]" at bounding box center [748, 132] width 499 height 16
copy span "Tverdov"
click at [878, 154] on div "The [US_STATE] Real Estate Investor 9" at bounding box center [748, 155] width 499 height 32
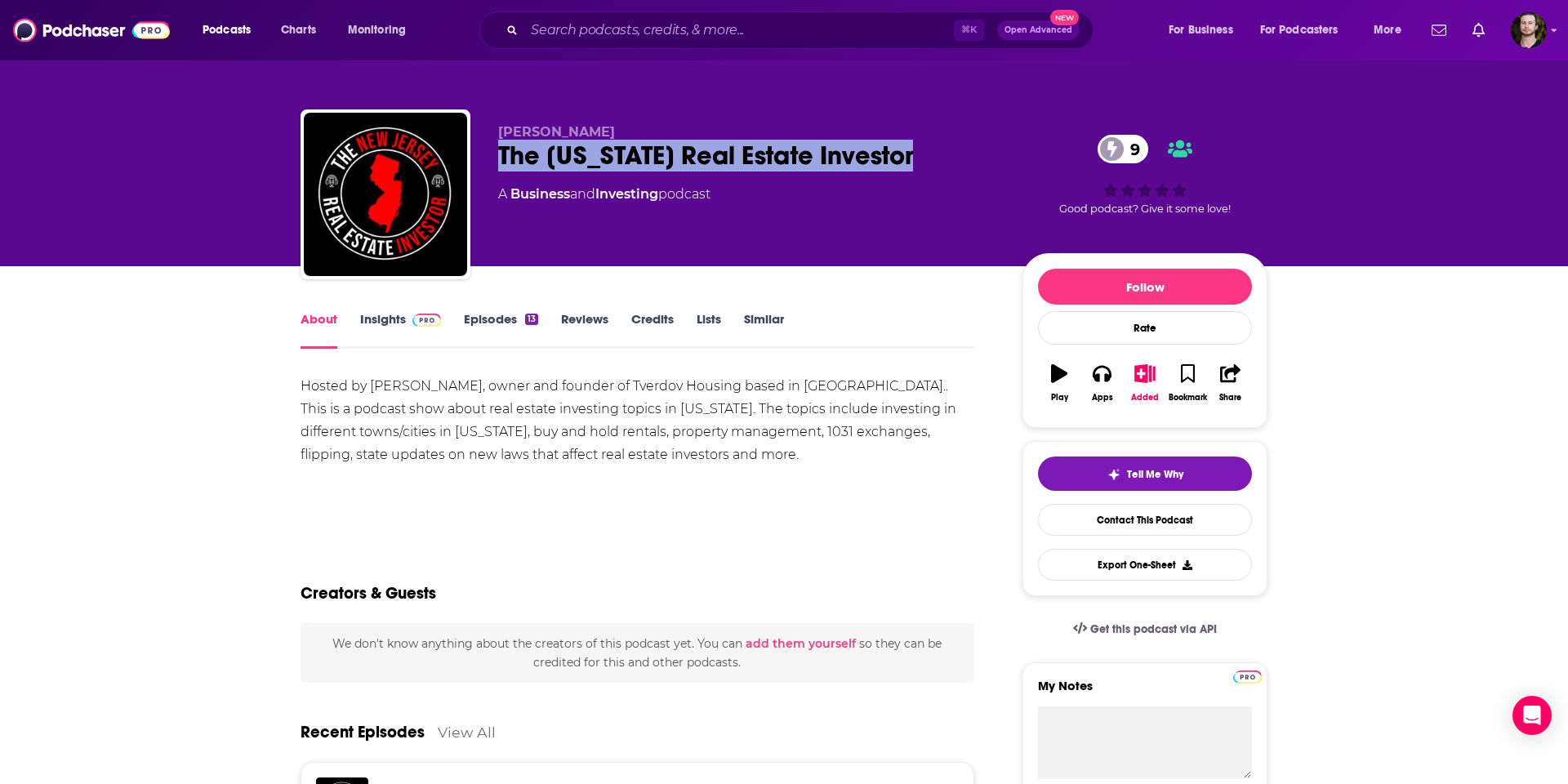
drag, startPoint x: 862, startPoint y: 155, endPoint x: 494, endPoint y: 147, distance: 368.1
click at [494, 147] on div "[PERSON_NAME] The [US_STATE] Real Estate Investor 9 A Business and Investing po…" at bounding box center [783, 198] width 967 height 176
copy h1 "The [US_STATE] Real Estate Investor"
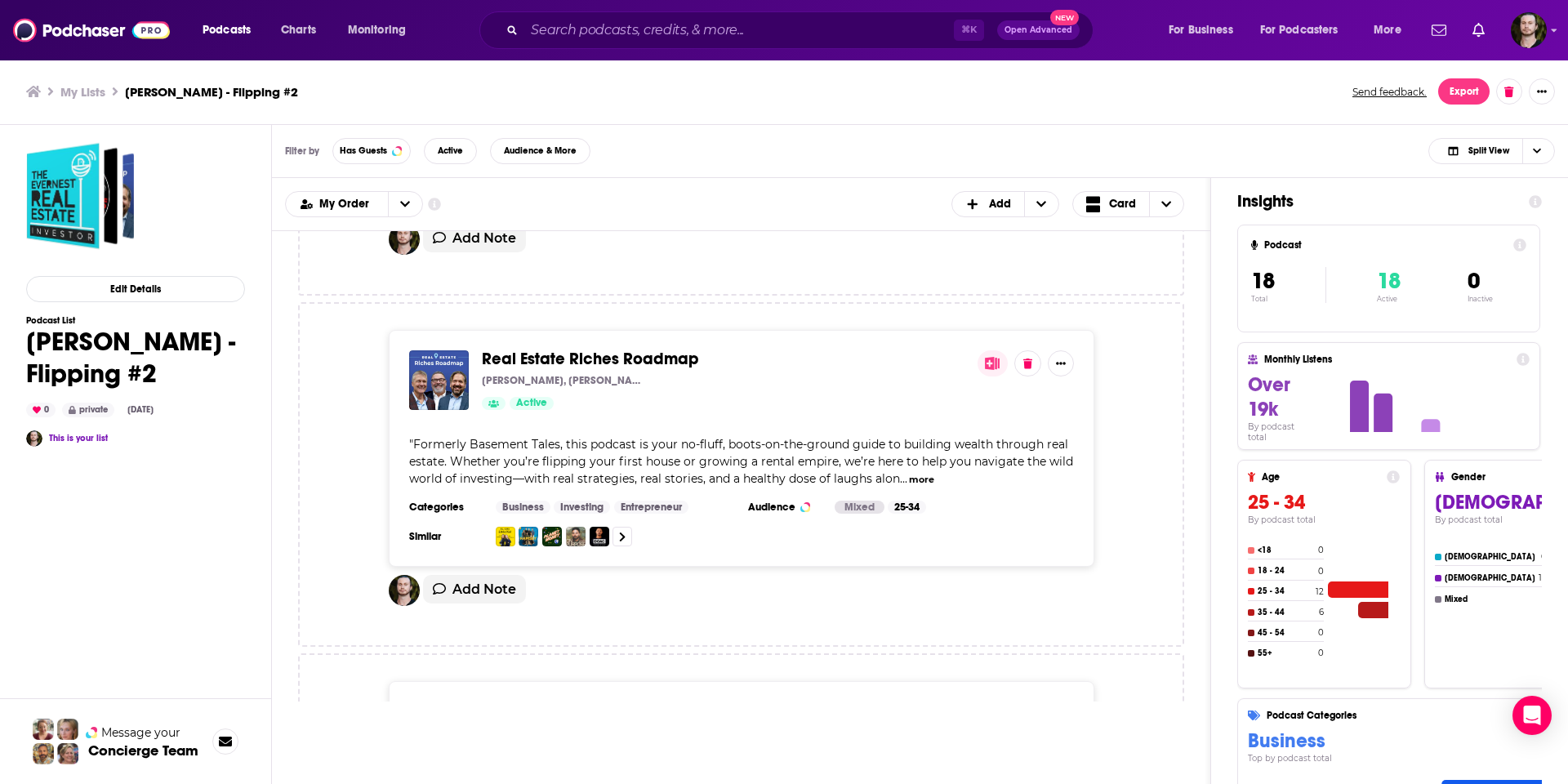
scroll to position [620, 0]
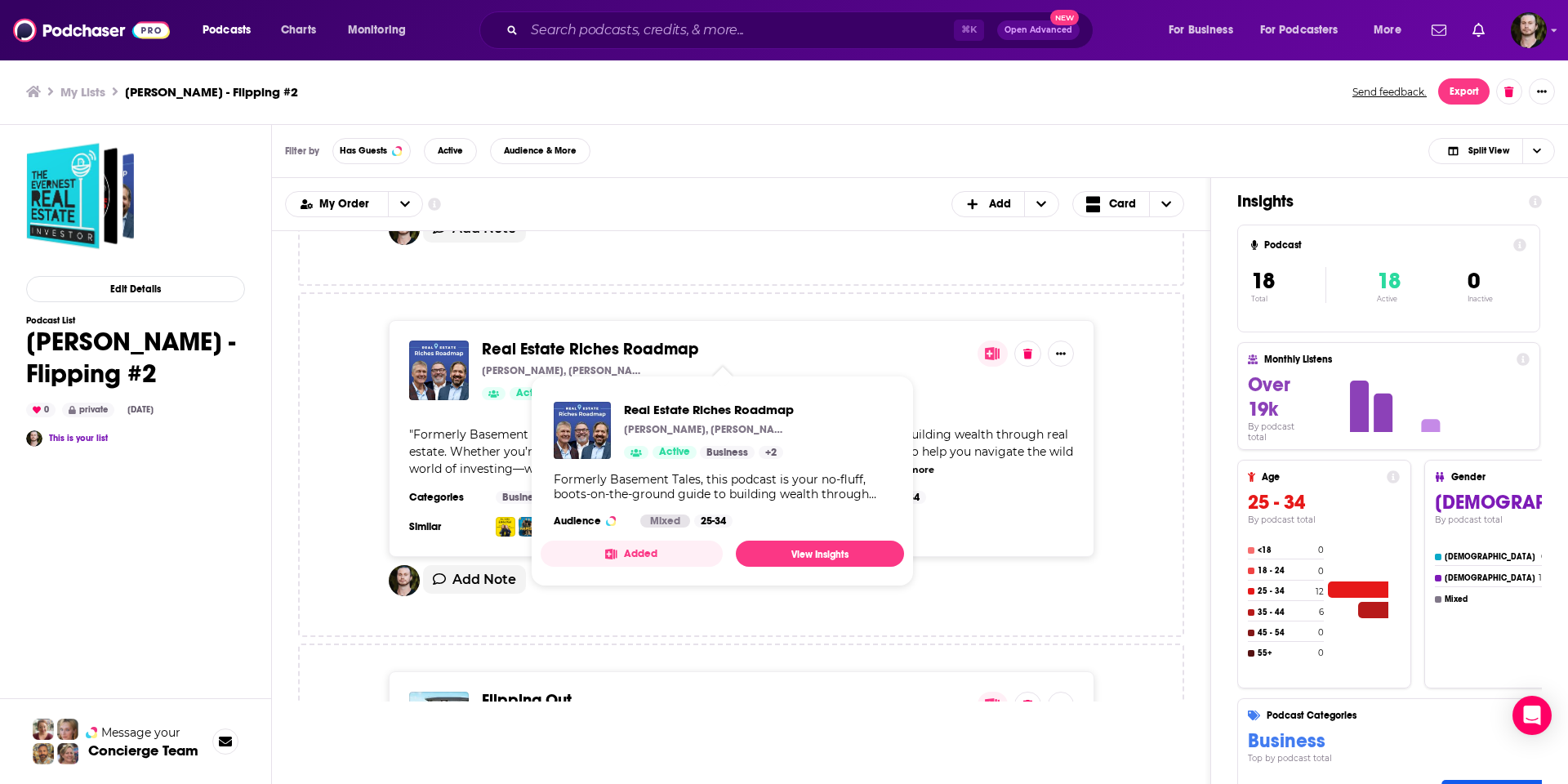
click at [624, 349] on span "Real Estate Riches Roadmap" at bounding box center [591, 349] width 217 height 21
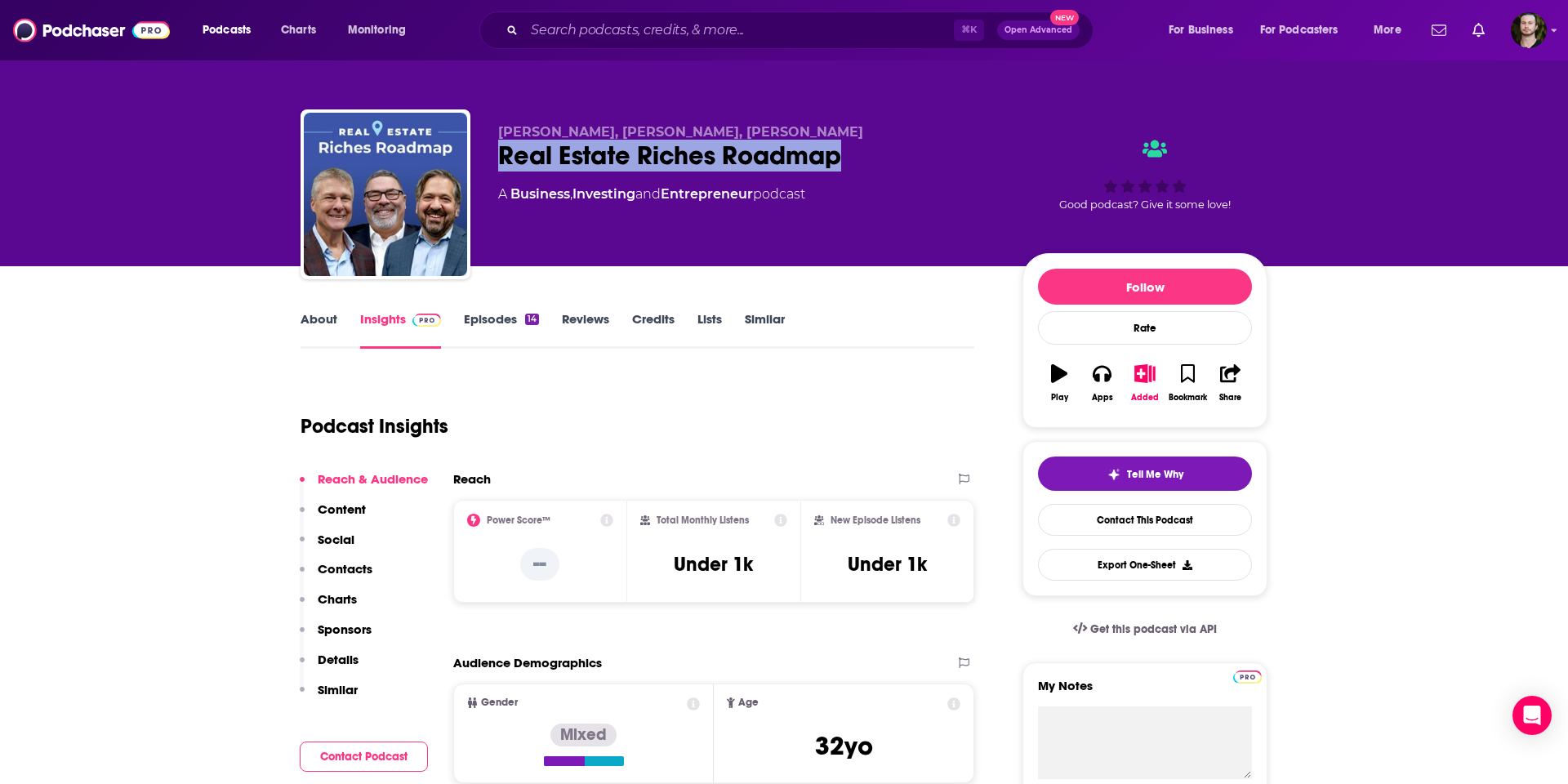
drag, startPoint x: 847, startPoint y: 156, endPoint x: 490, endPoint y: 155, distance: 357.0
click at [490, 155] on div "[PERSON_NAME], [PERSON_NAME], [PERSON_NAME] Real Estate Riches Roadmap A Busine…" at bounding box center [783, 198] width 967 height 176
copy h2 "Real Estate Riches Roadmap"
click at [908, 101] on div "[PERSON_NAME], [PERSON_NAME], [PERSON_NAME] Real Estate Riches Roadmap A Busine…" at bounding box center [783, 178] width 991 height 176
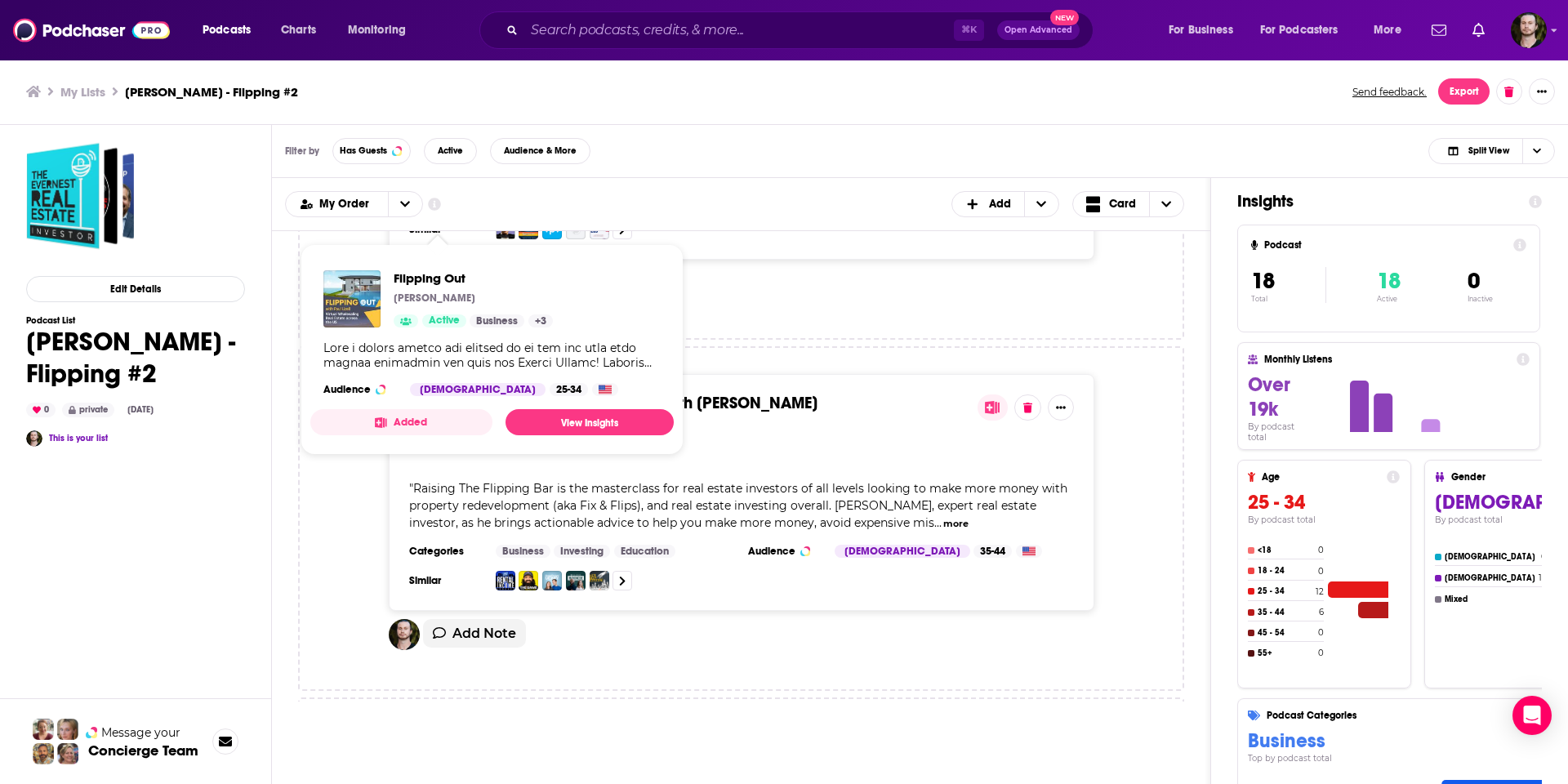
scroll to position [1222, 0]
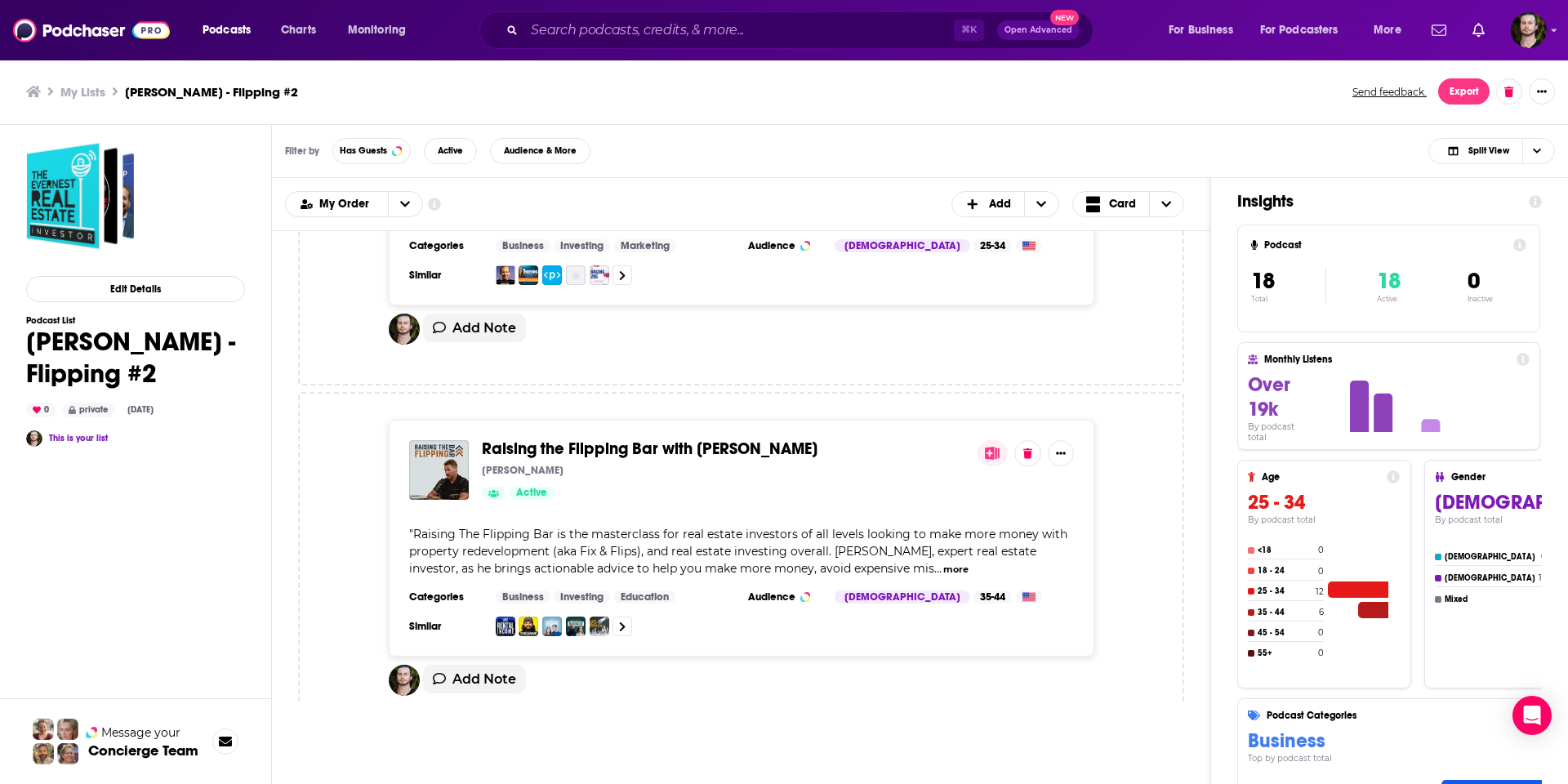
click at [690, 453] on span "Raising the Flipping Bar with [PERSON_NAME]" at bounding box center [649, 448] width 336 height 21
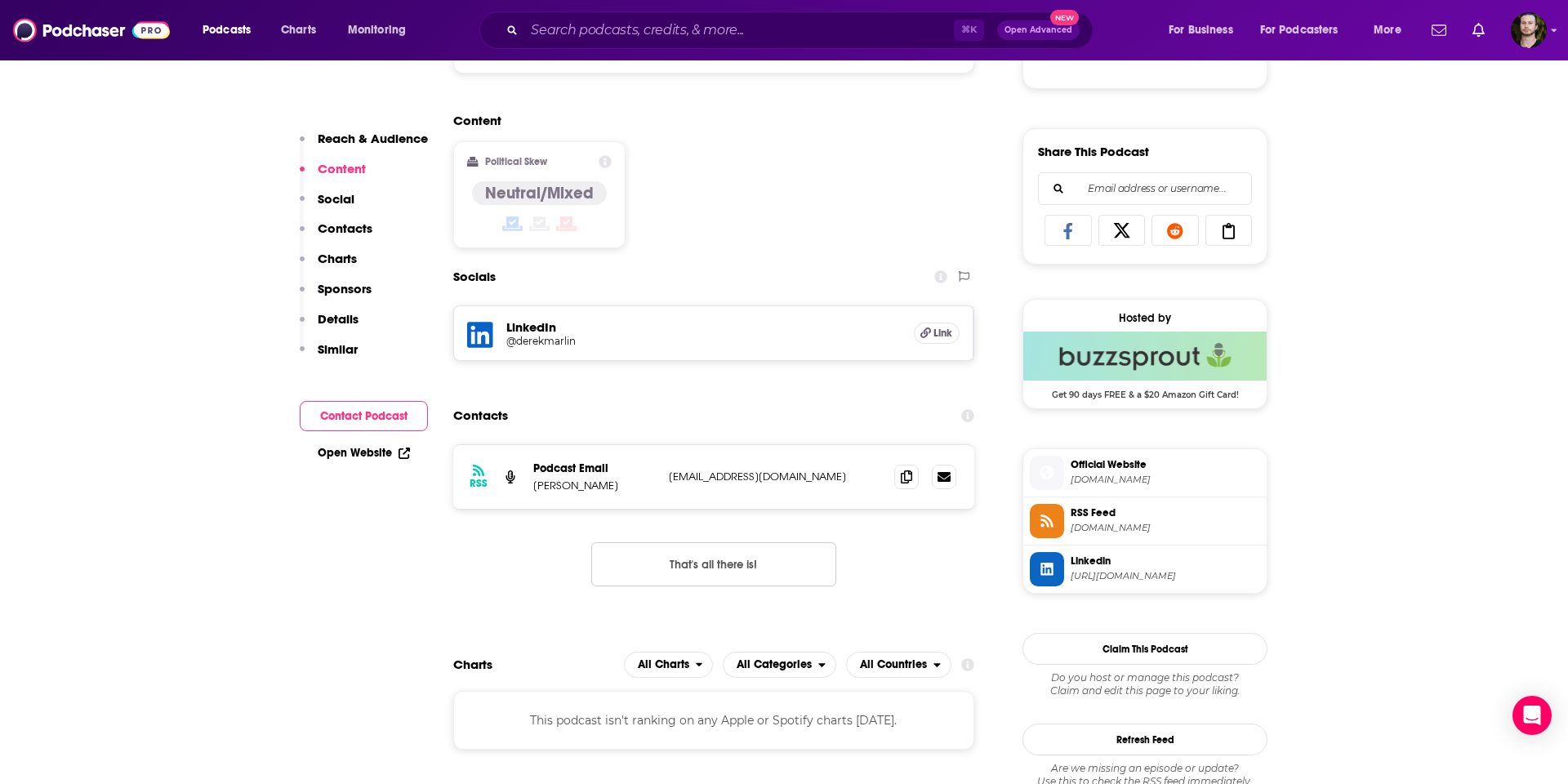
scroll to position [1047, 0]
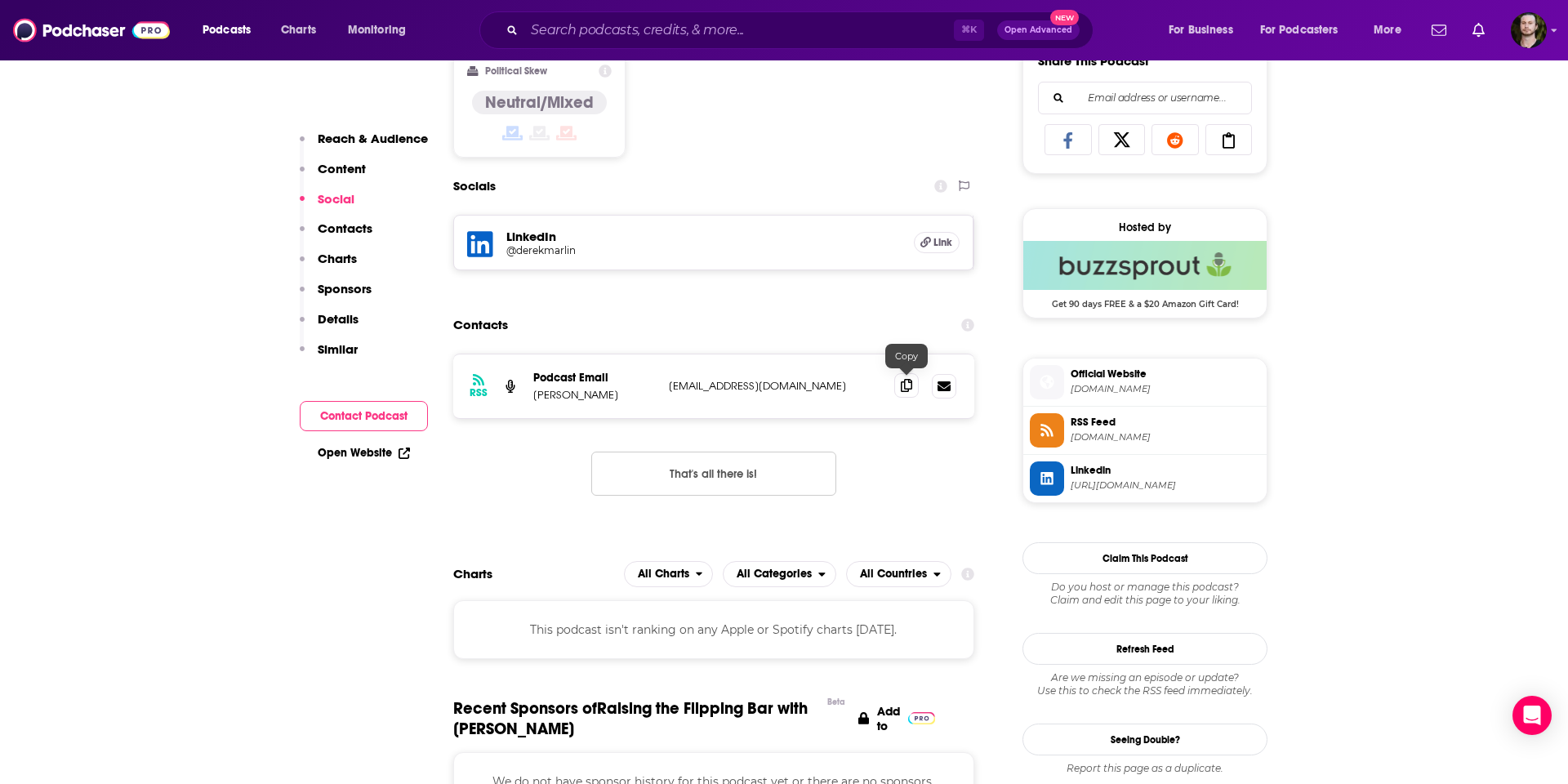
click at [904, 387] on icon at bounding box center [906, 385] width 11 height 13
click at [524, 224] on div "LinkedIn @derekmarlin Link" at bounding box center [713, 242] width 519 height 53
click at [543, 247] on h5 "@derekmarlin" at bounding box center [637, 250] width 261 height 12
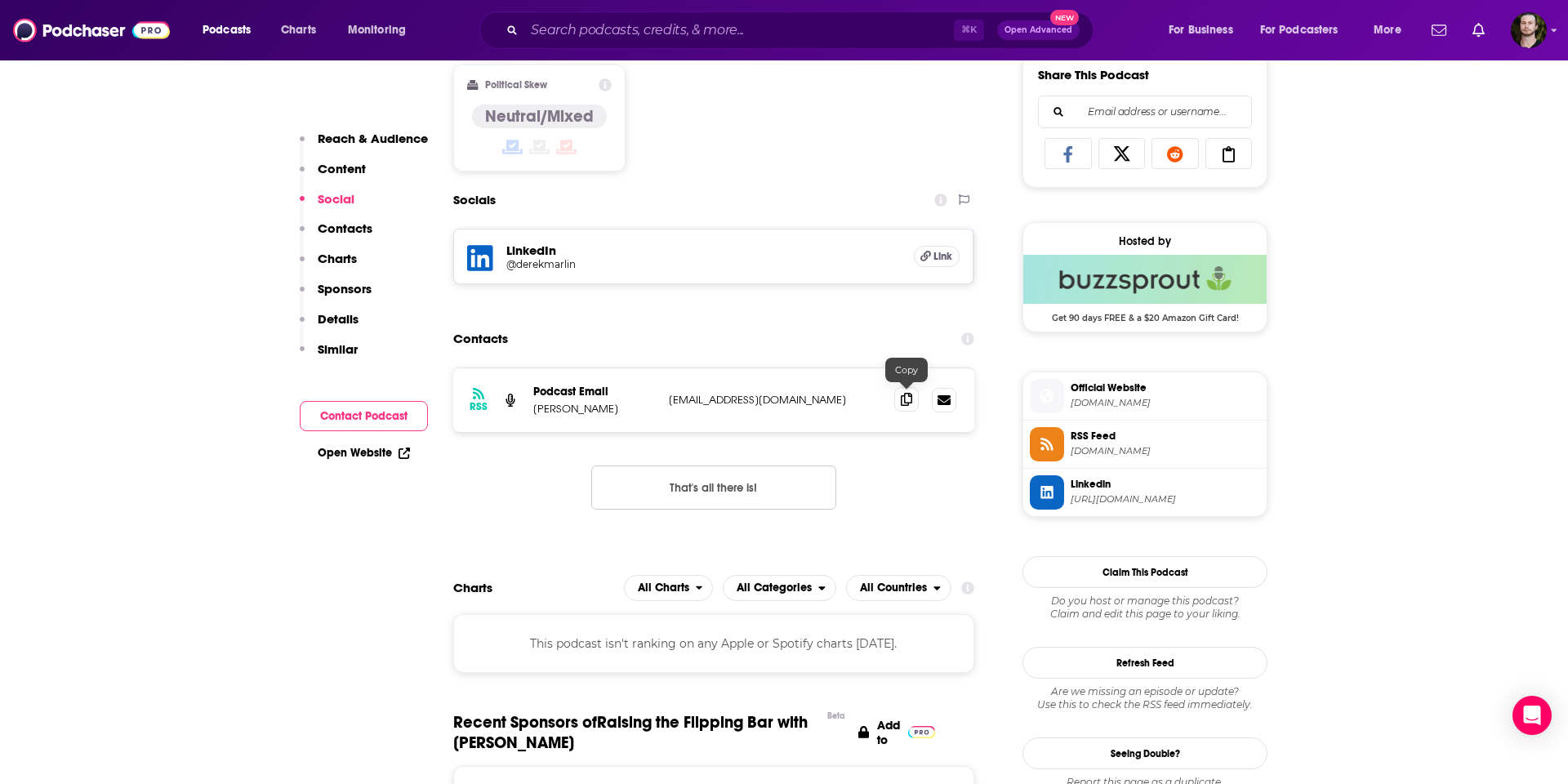
click at [903, 403] on icon at bounding box center [906, 398] width 11 height 13
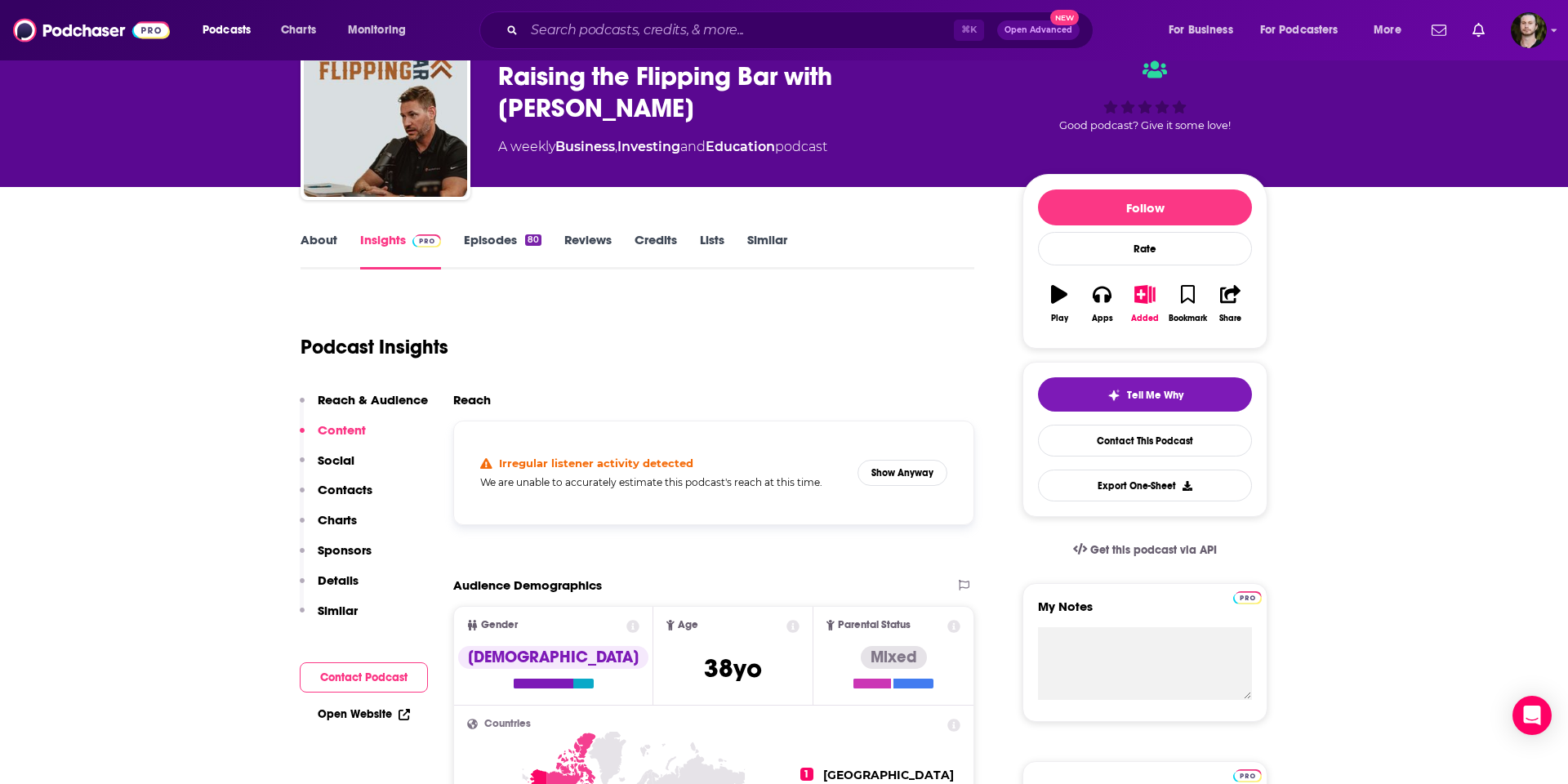
scroll to position [0, 0]
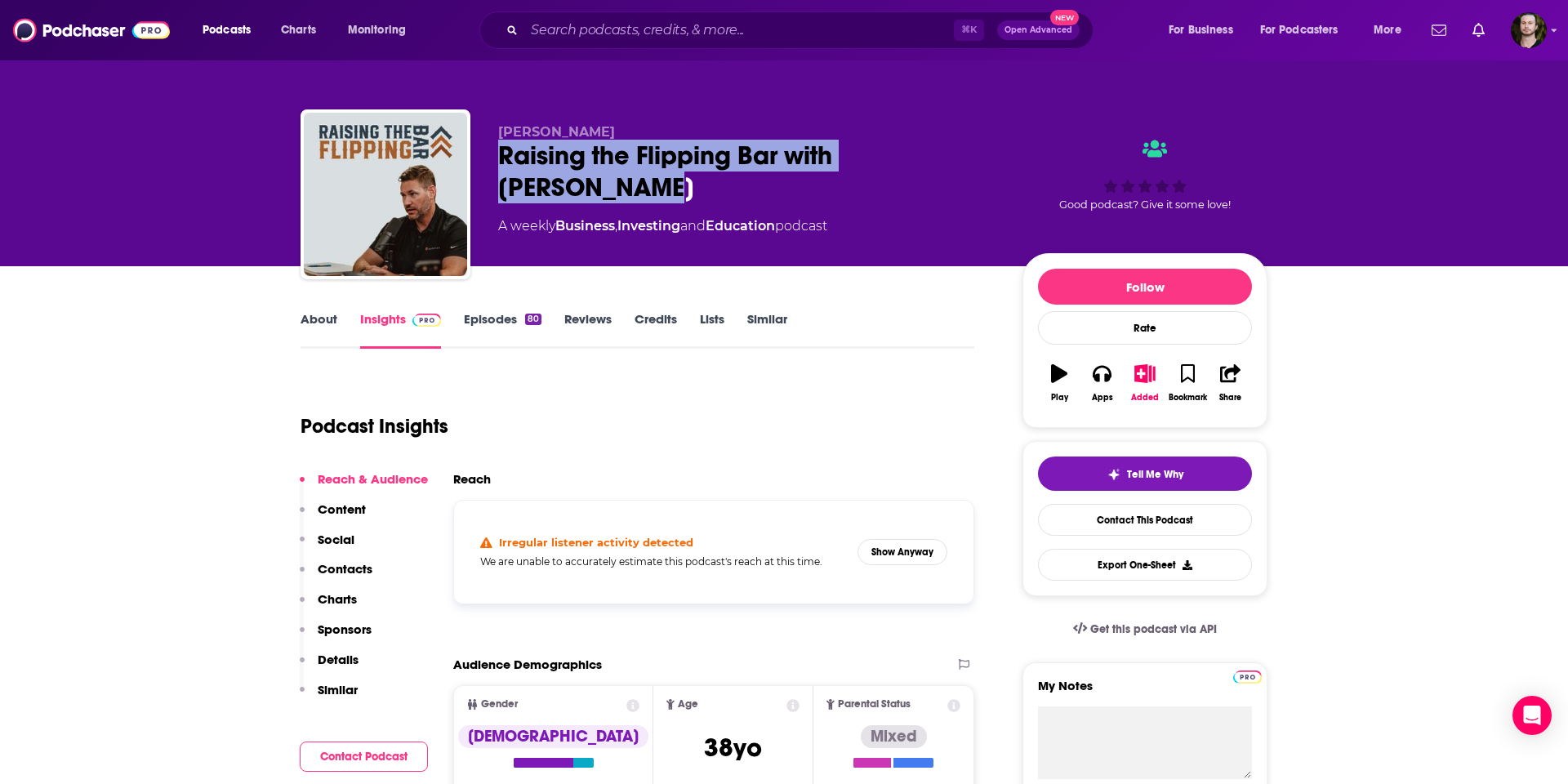
drag, startPoint x: 580, startPoint y: 191, endPoint x: 502, endPoint y: 162, distance: 83.2
click at [502, 162] on div "Raising the Flipping Bar with [PERSON_NAME]" at bounding box center [748, 172] width 499 height 64
copy h2 "Raising the Flipping Bar with [PERSON_NAME]"
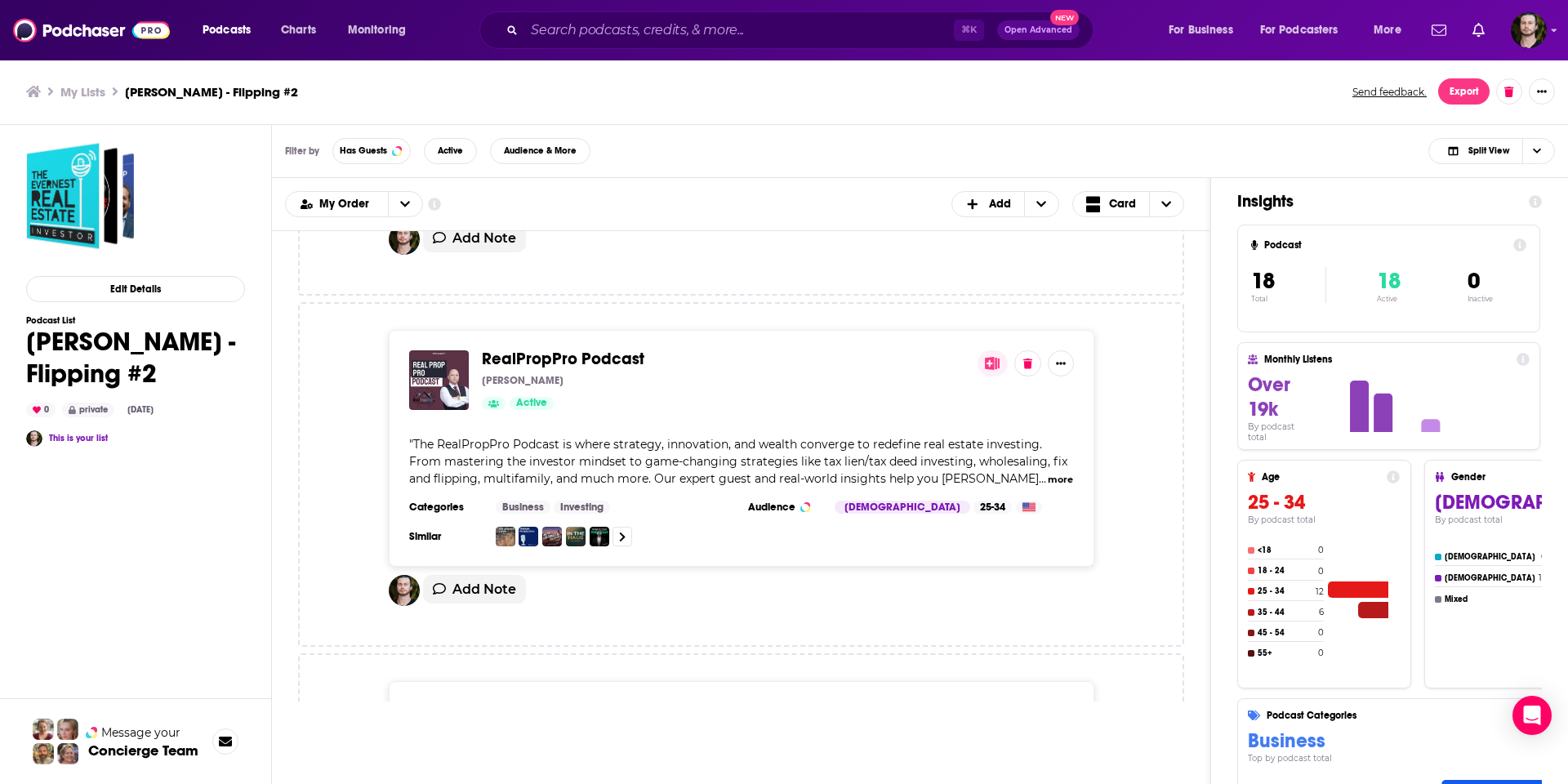
scroll to position [1675, 0]
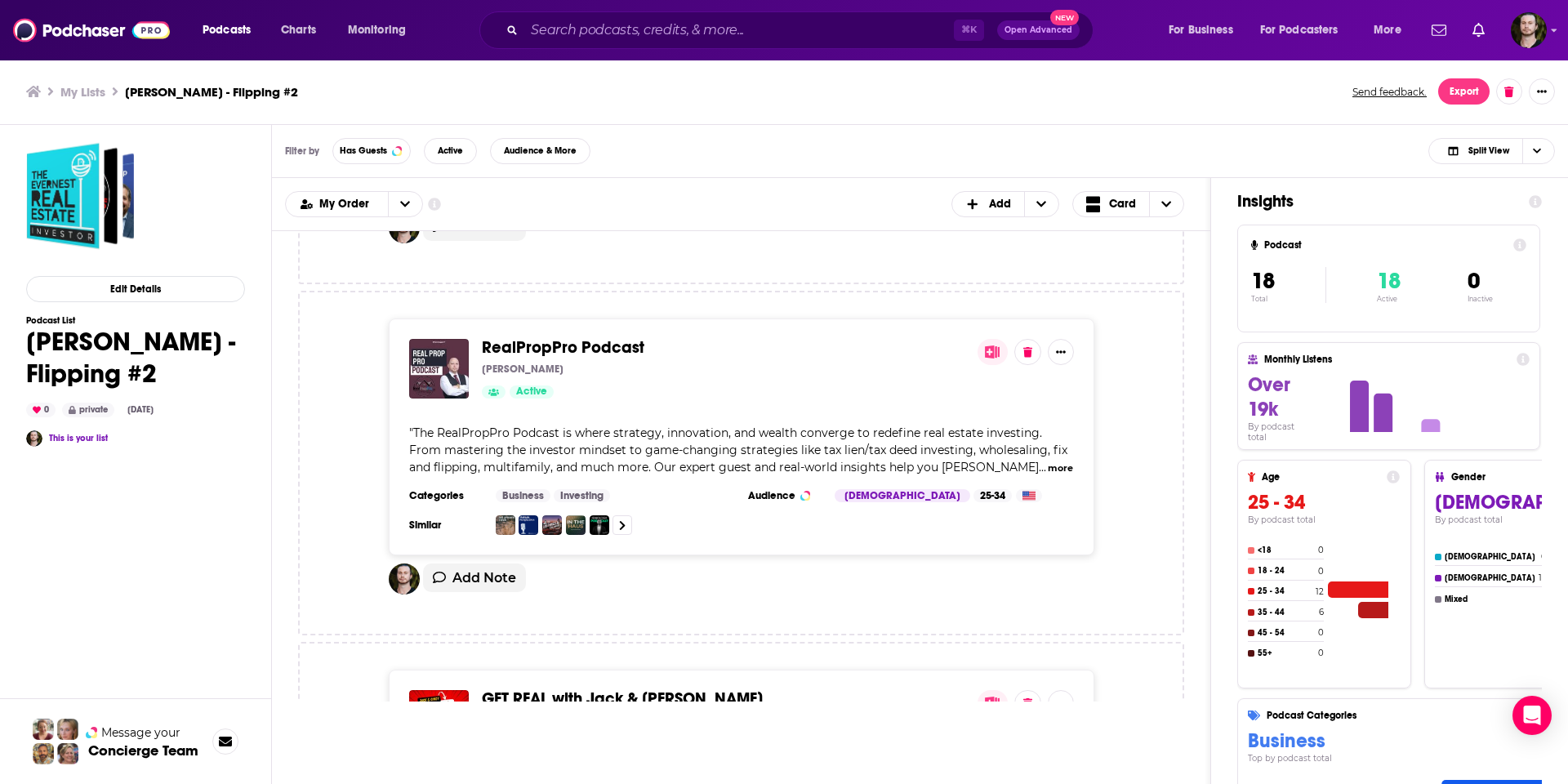
click at [617, 370] on div "[PERSON_NAME]" at bounding box center [724, 368] width 483 height 13
click at [605, 346] on span "RealPropPro Podcast" at bounding box center [563, 348] width 162 height 21
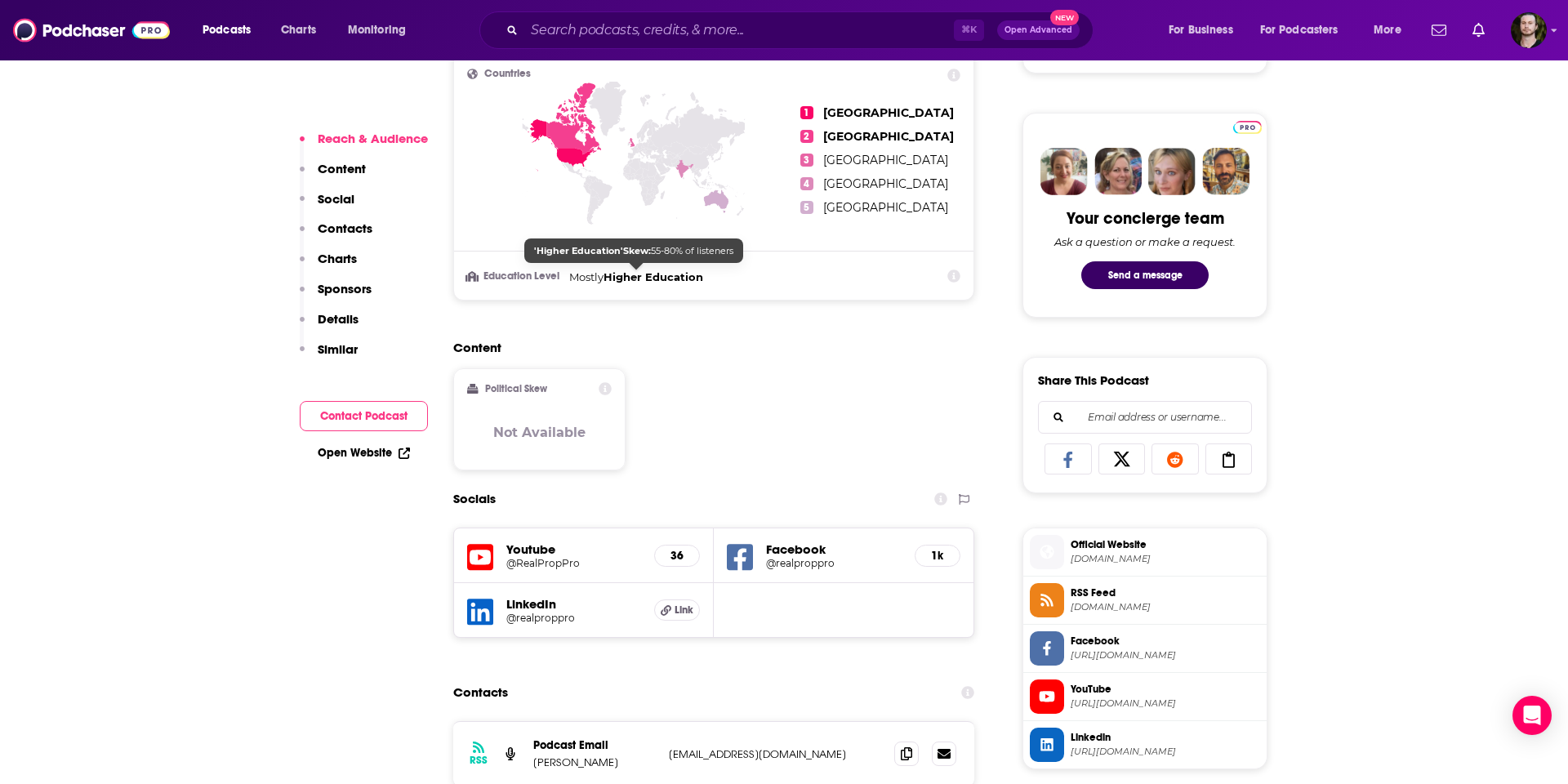
scroll to position [1024, 0]
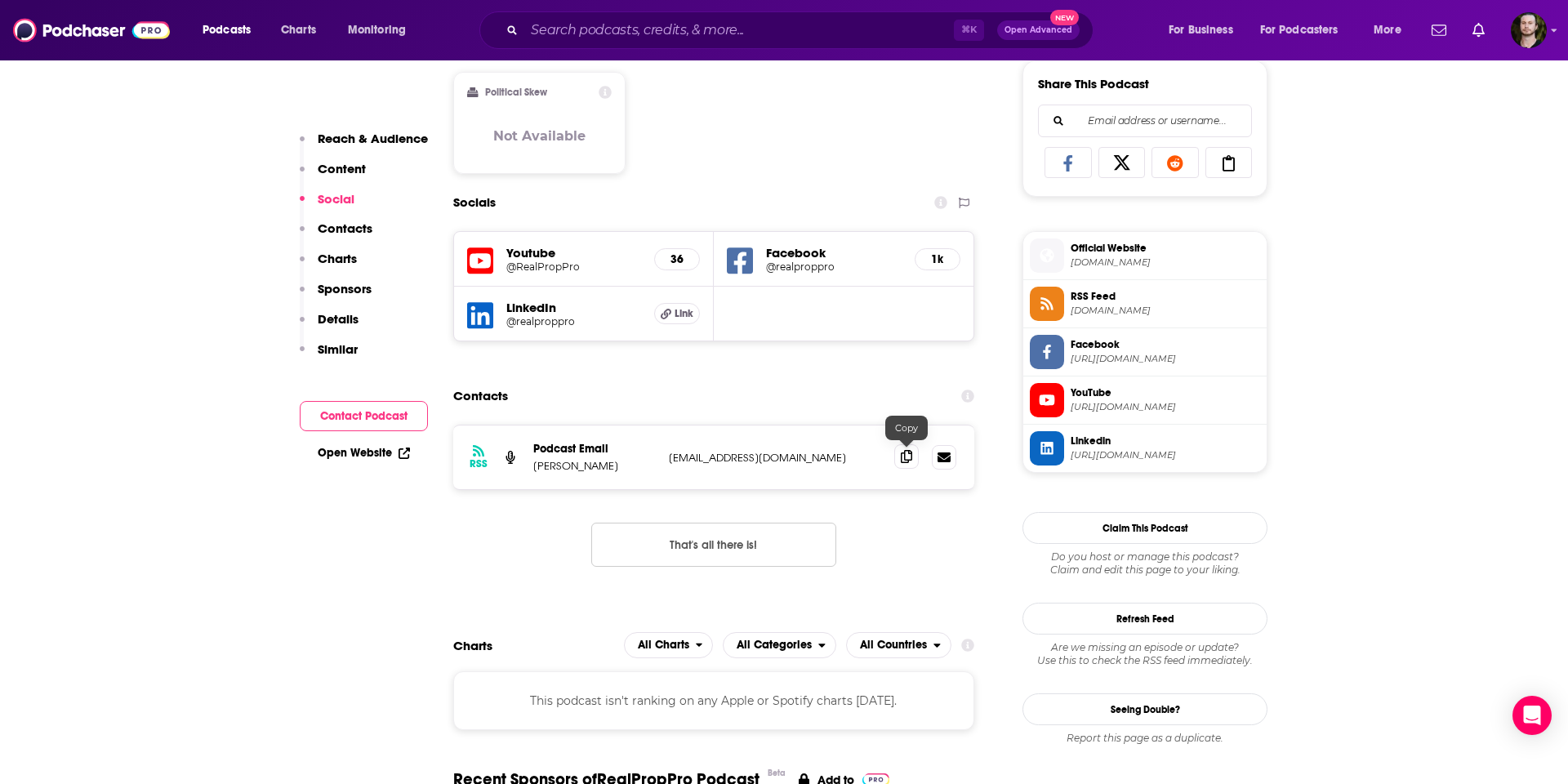
drag, startPoint x: 909, startPoint y: 455, endPoint x: 881, endPoint y: 452, distance: 28.2
click at [909, 455] on icon at bounding box center [906, 457] width 11 height 13
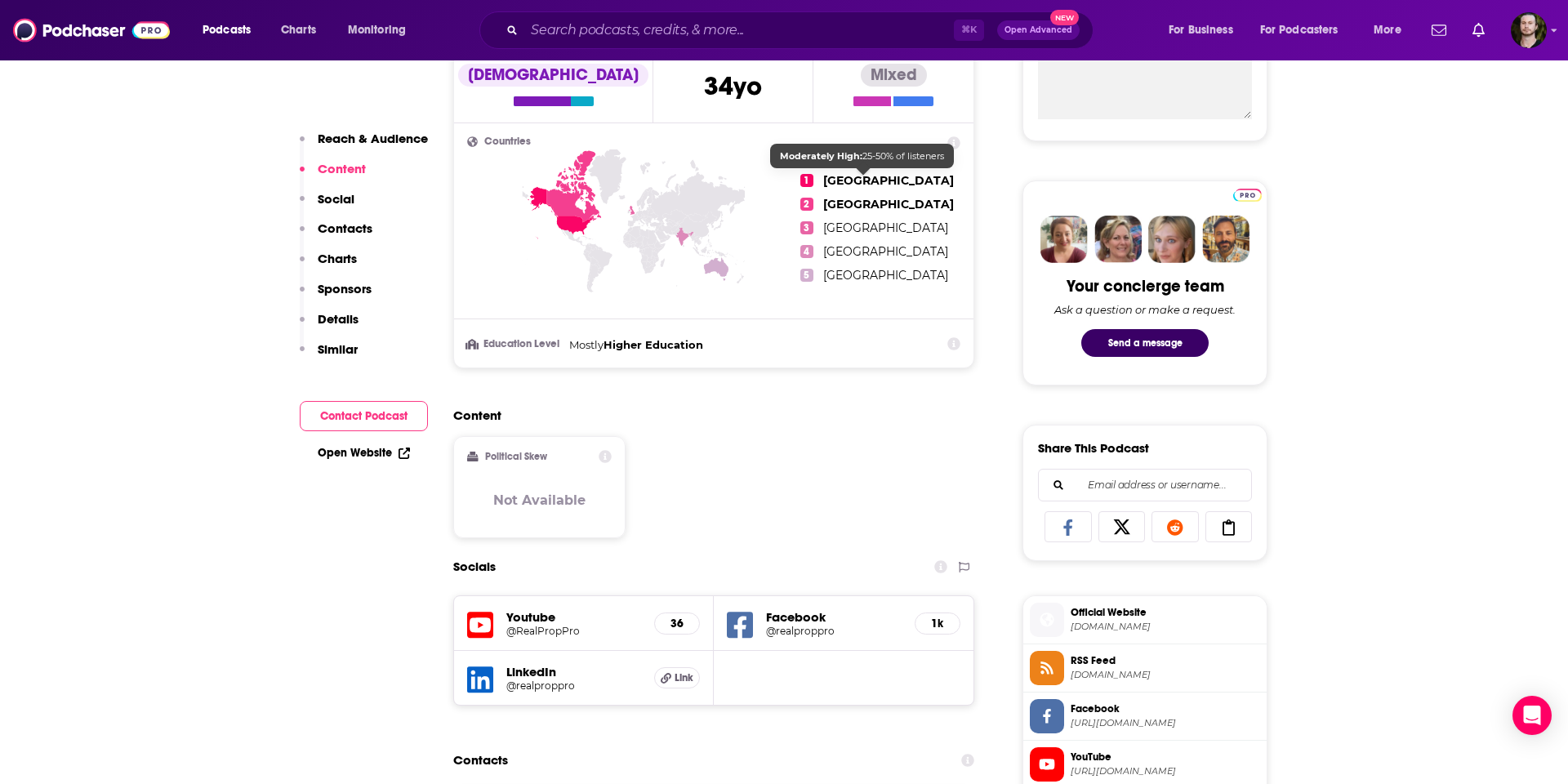
scroll to position [0, 0]
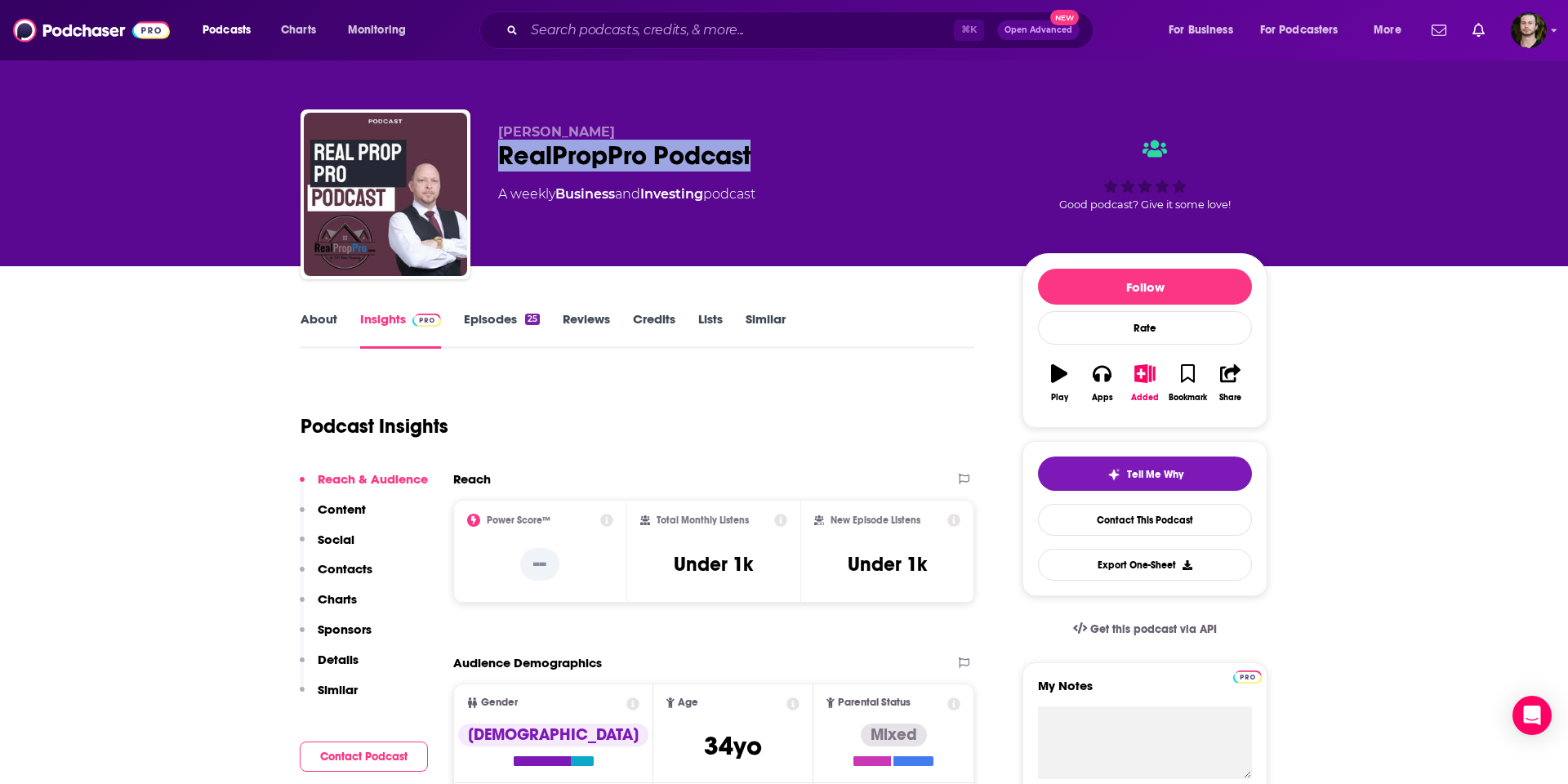
drag, startPoint x: 733, startPoint y: 155, endPoint x: 487, endPoint y: 154, distance: 246.0
click at [487, 154] on div "[PERSON_NAME] RealPropPro Podcast A weekly Business and Investing podcast Good …" at bounding box center [783, 198] width 967 height 176
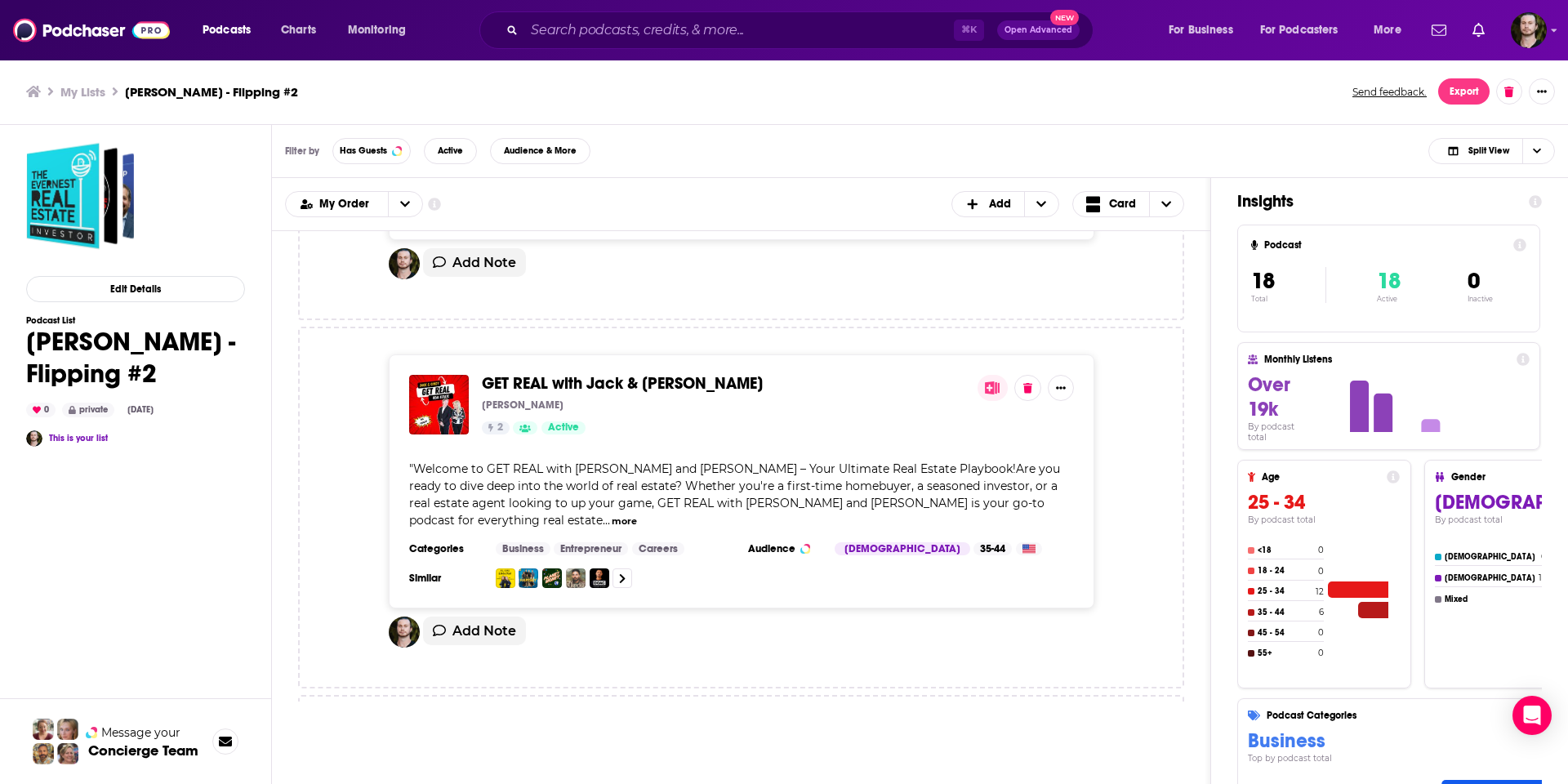
scroll to position [1971, 0]
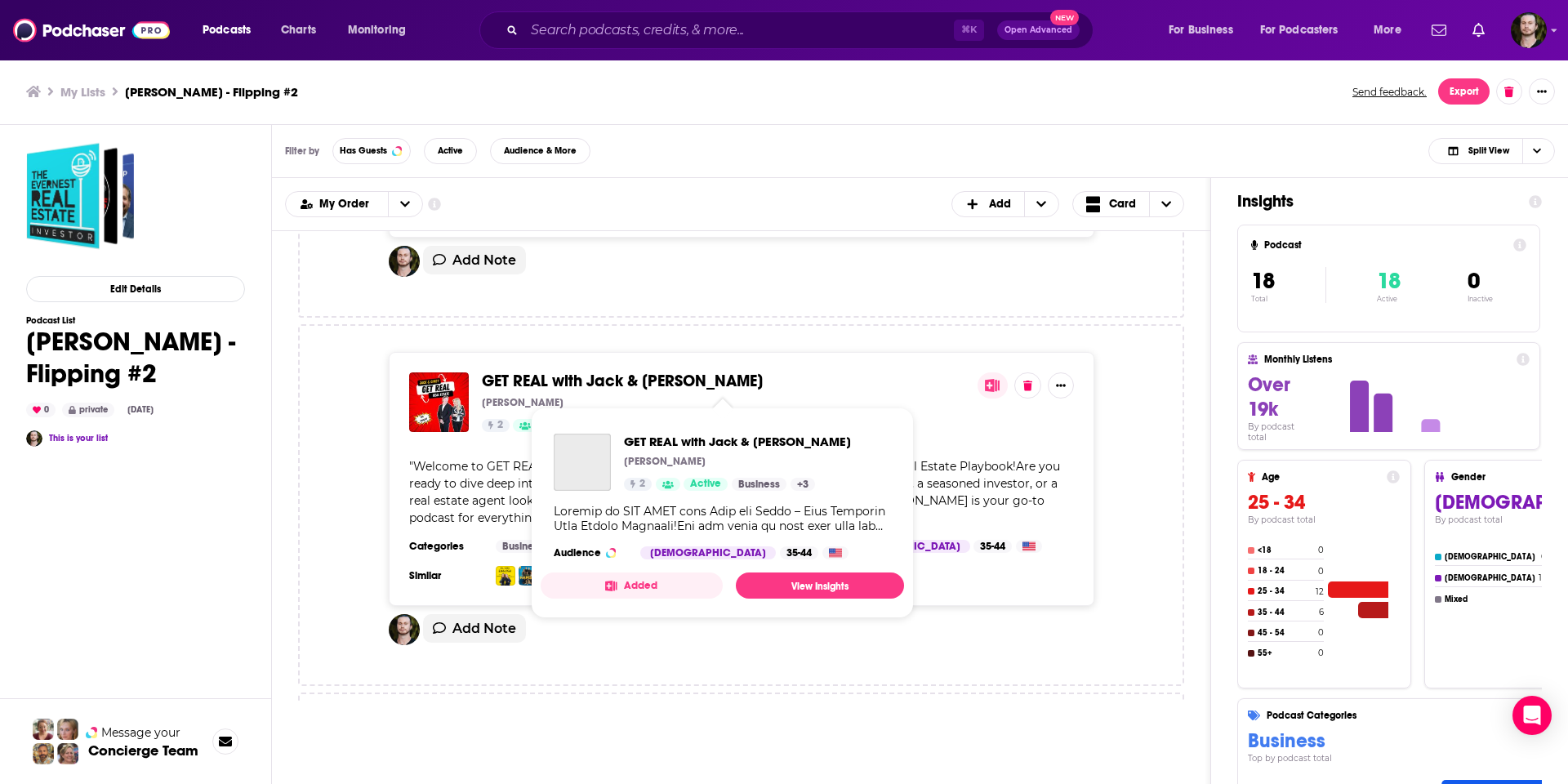
click at [636, 384] on span "GET REAL with Jack & [PERSON_NAME]" at bounding box center [623, 381] width 281 height 21
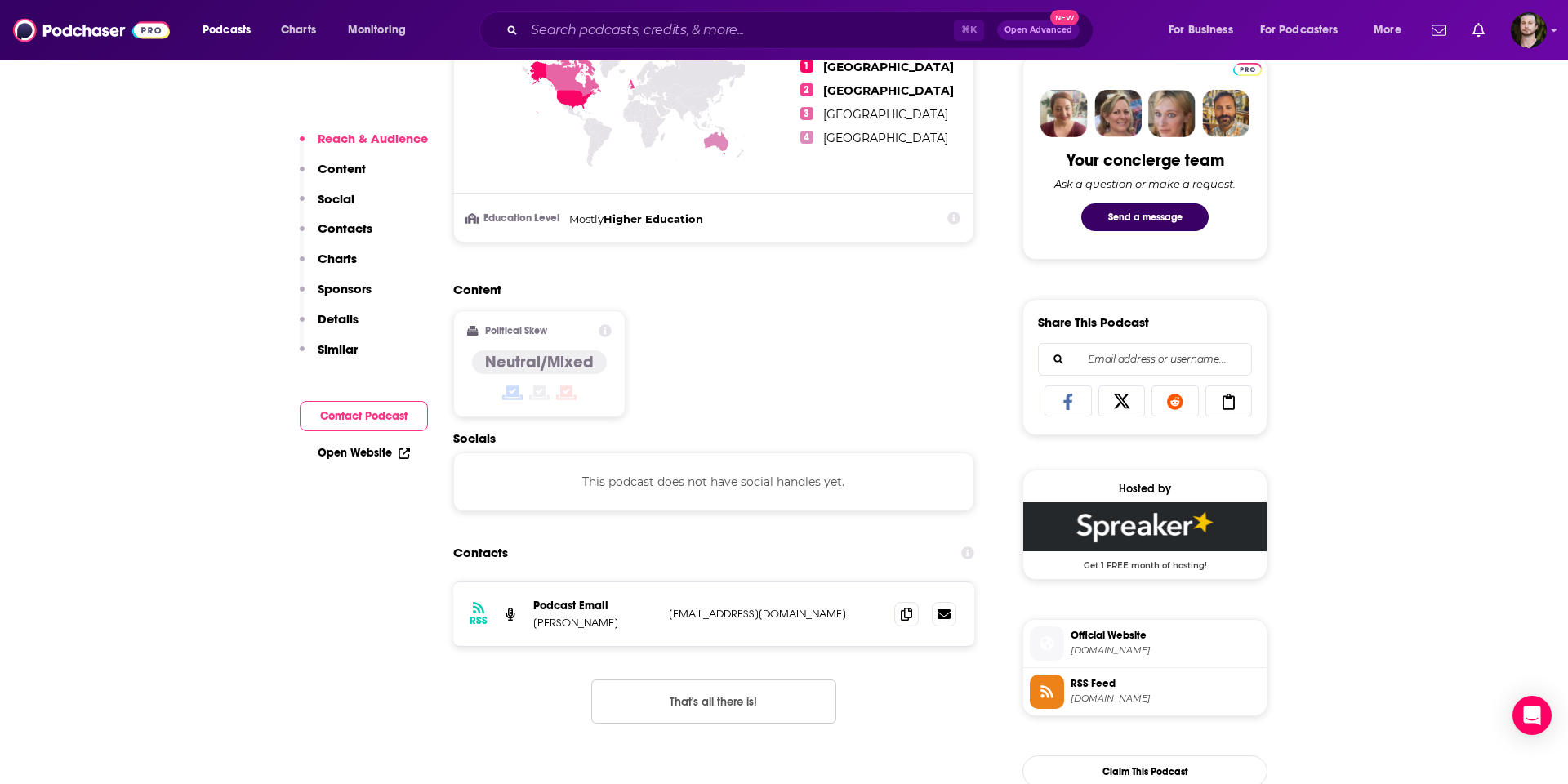
scroll to position [806, 0]
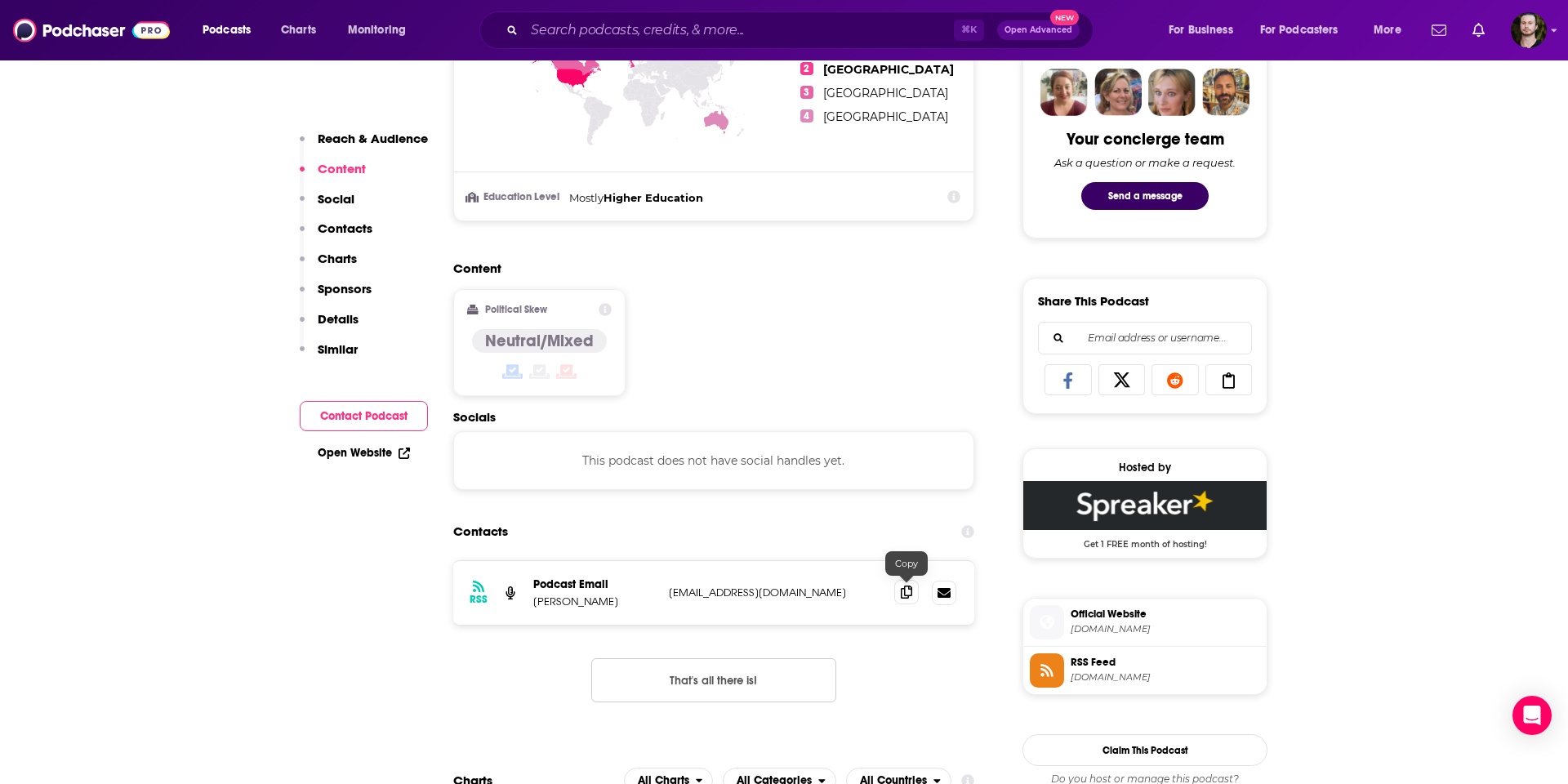
click at [904, 592] on icon at bounding box center [906, 592] width 11 height 13
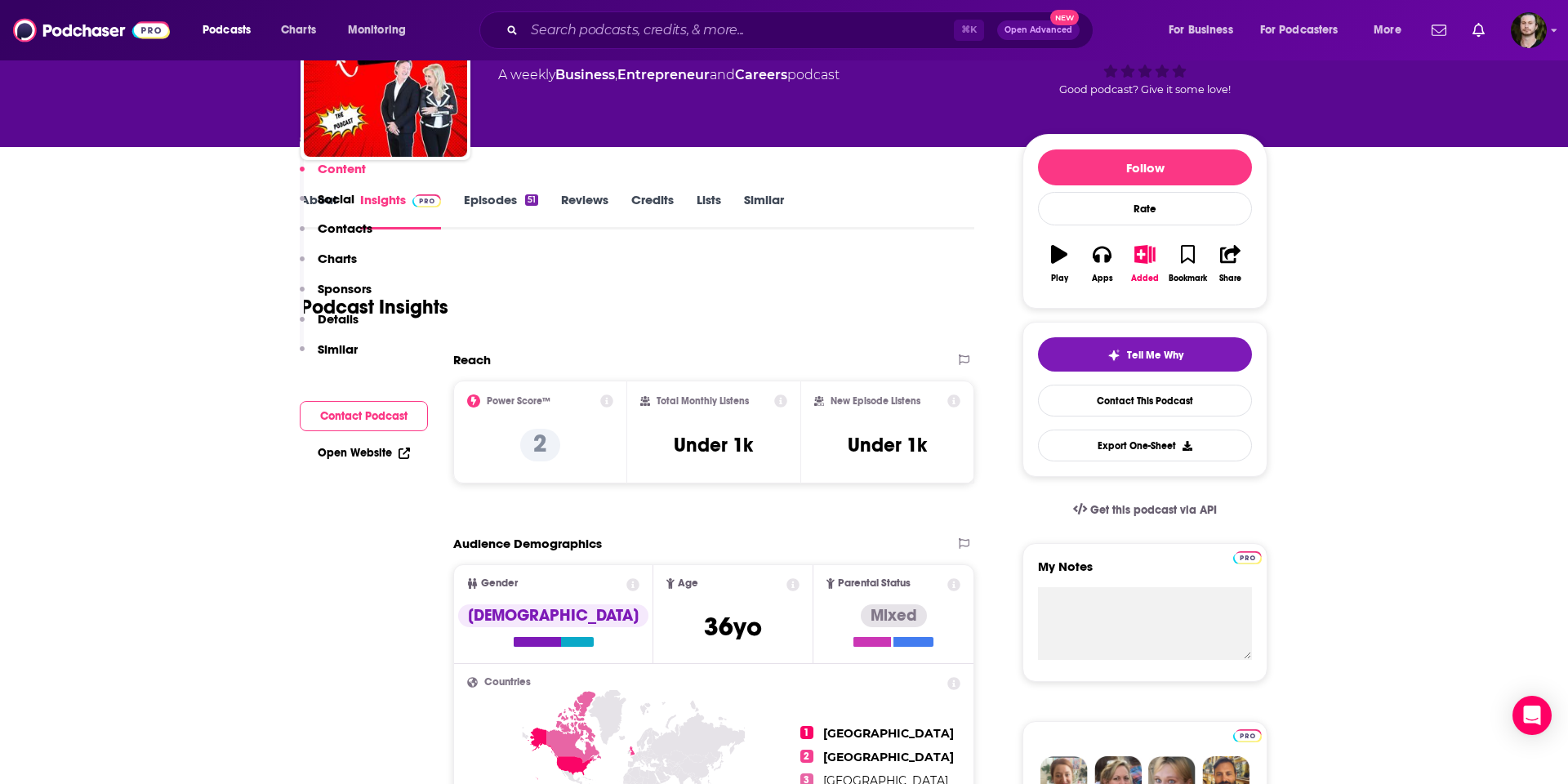
scroll to position [0, 0]
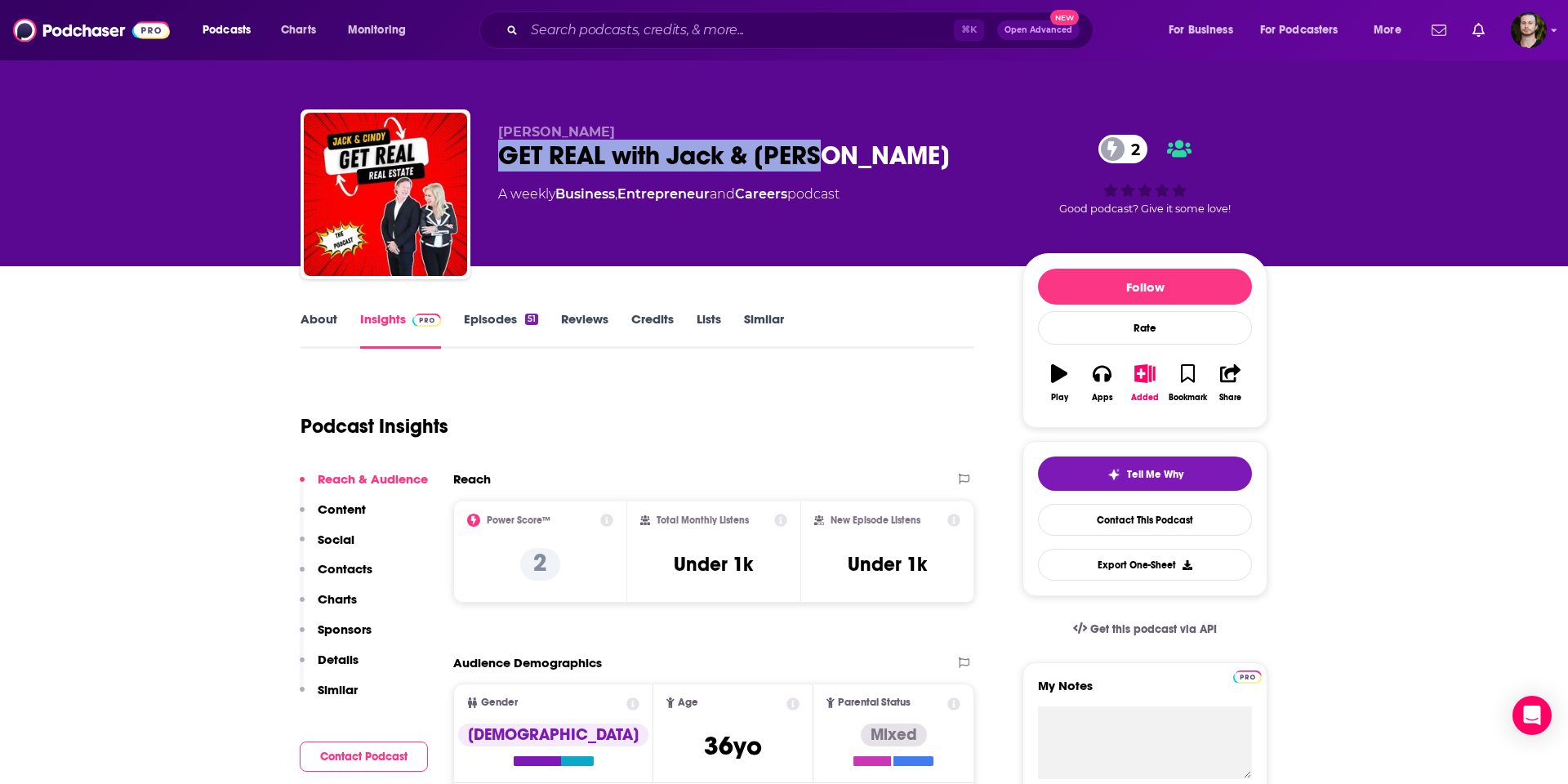
drag, startPoint x: 832, startPoint y: 158, endPoint x: 503, endPoint y: 154, distance: 329.0
click at [503, 154] on div "GET REAL with Jack & [PERSON_NAME] 2" at bounding box center [748, 155] width 499 height 32
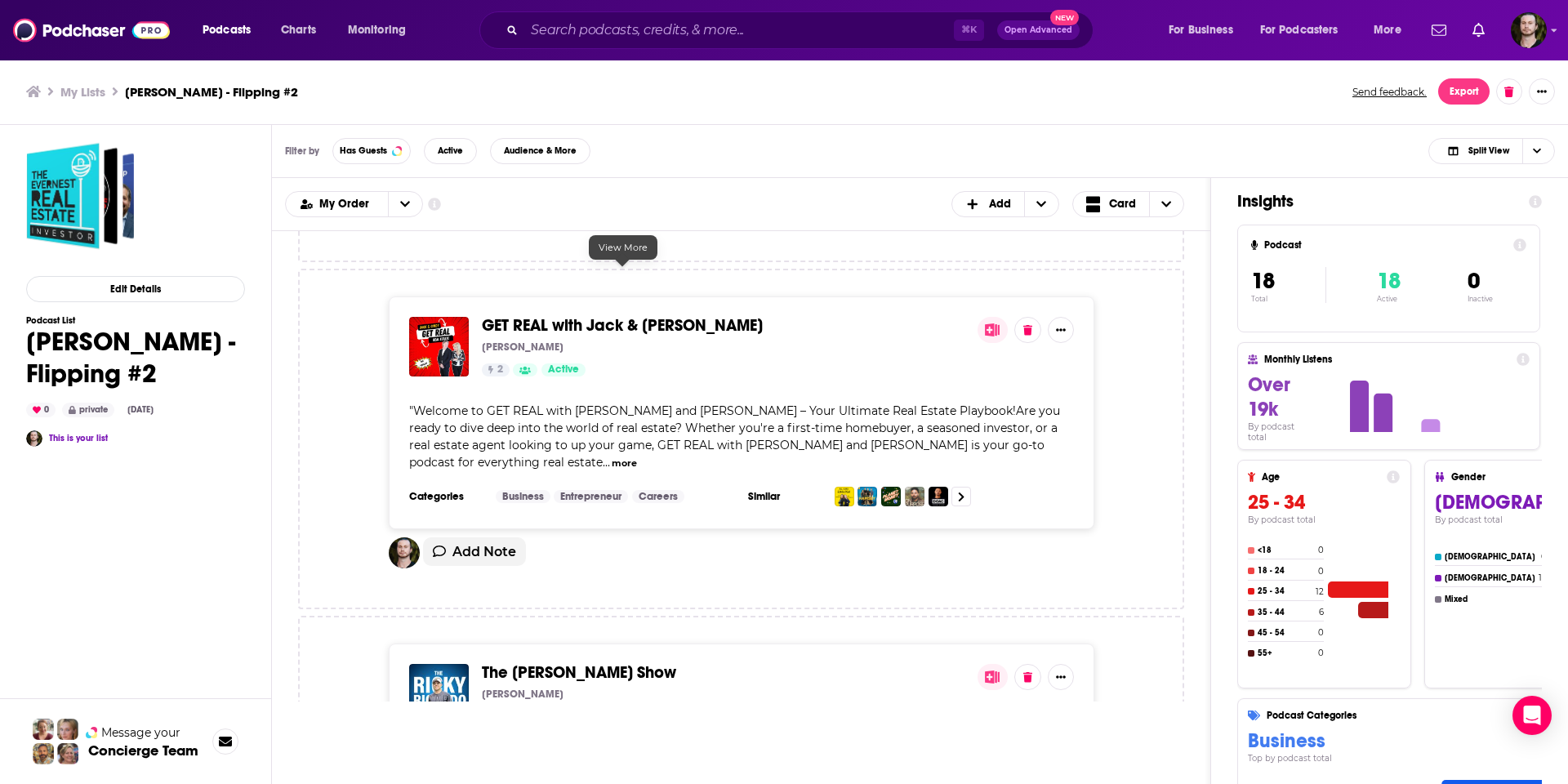
scroll to position [2186, 0]
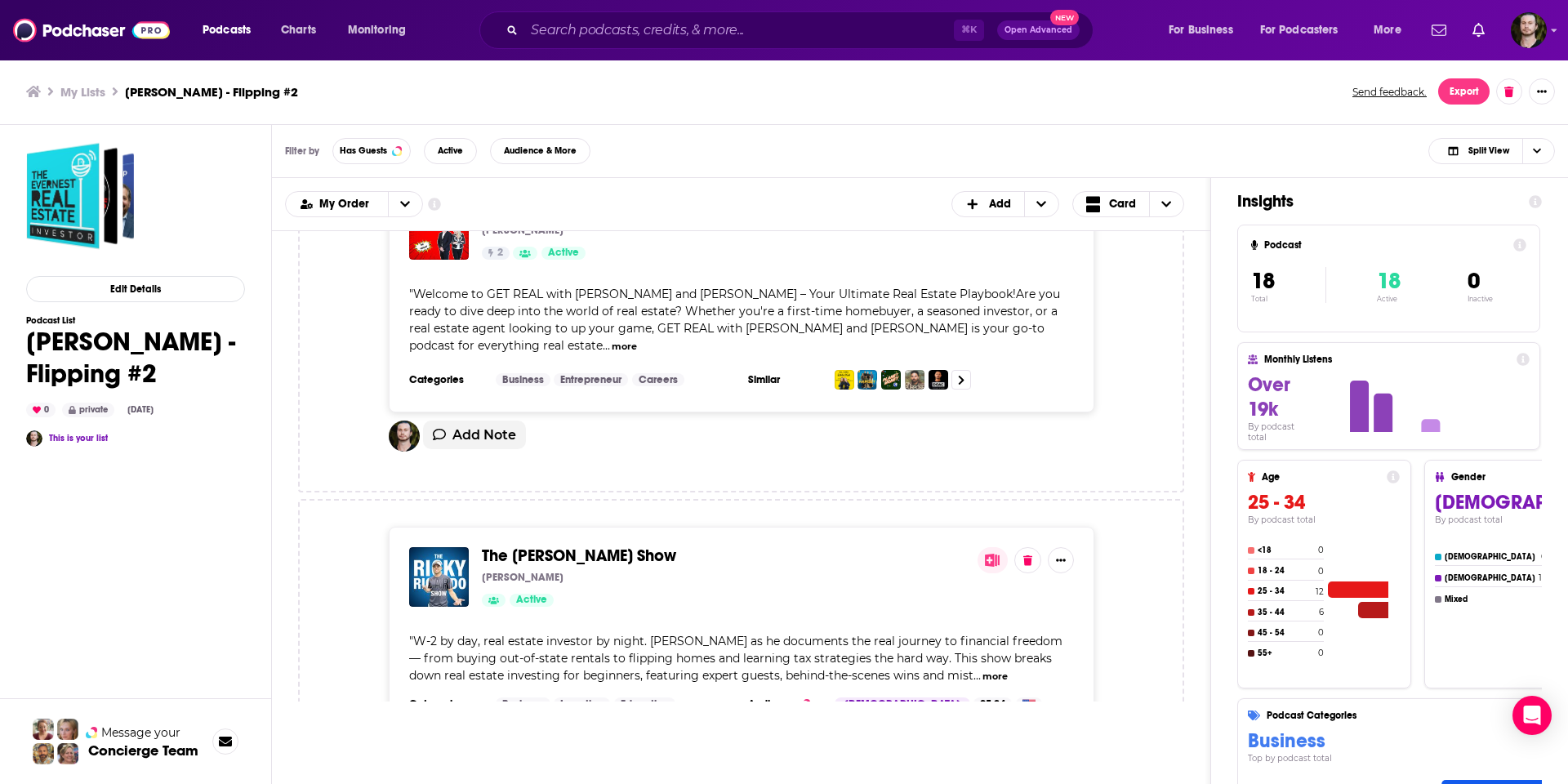
click at [574, 545] on span "The [PERSON_NAME] Show" at bounding box center [579, 555] width 194 height 21
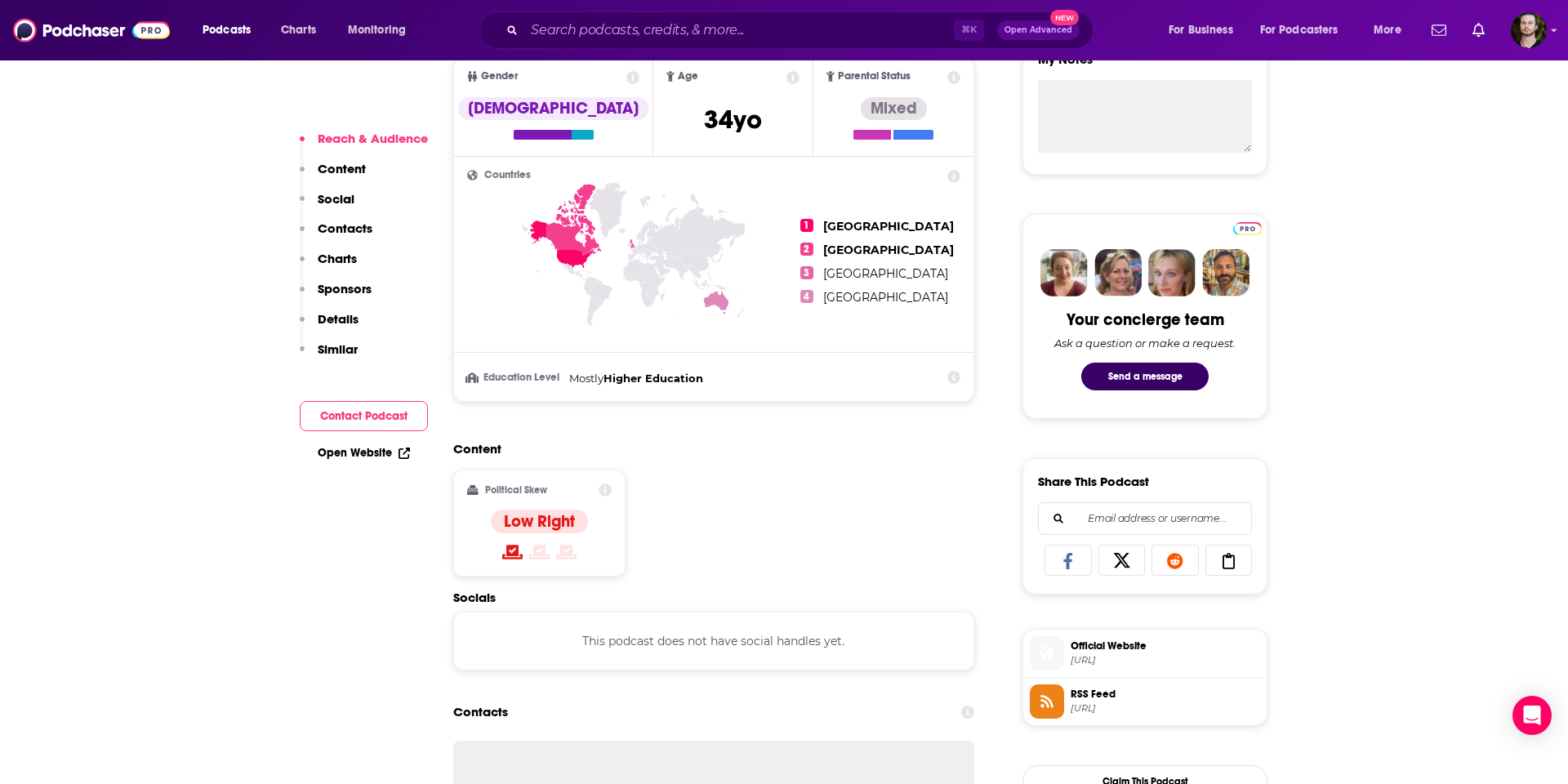
scroll to position [811, 0]
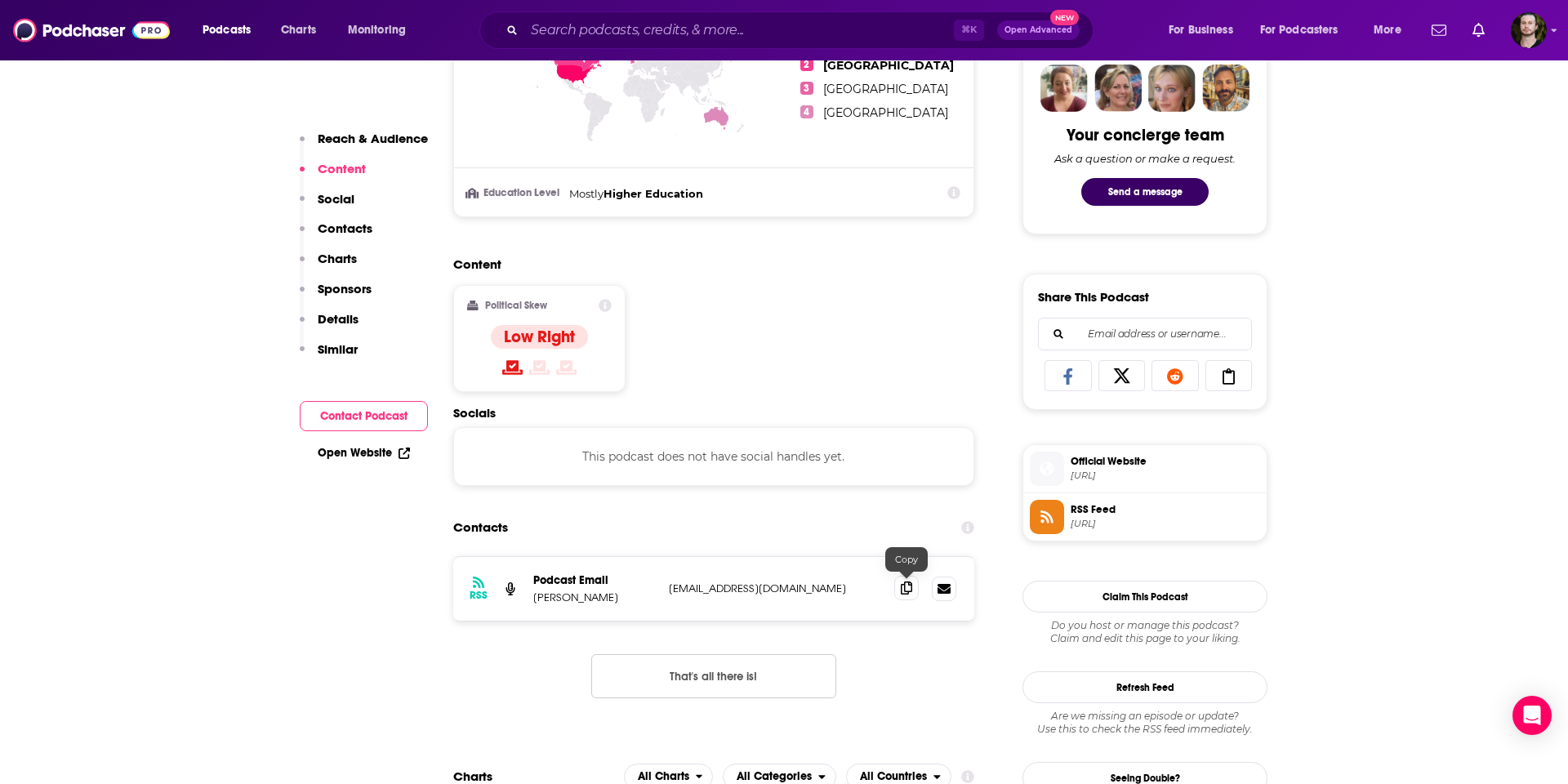
click at [906, 590] on icon at bounding box center [906, 587] width 11 height 13
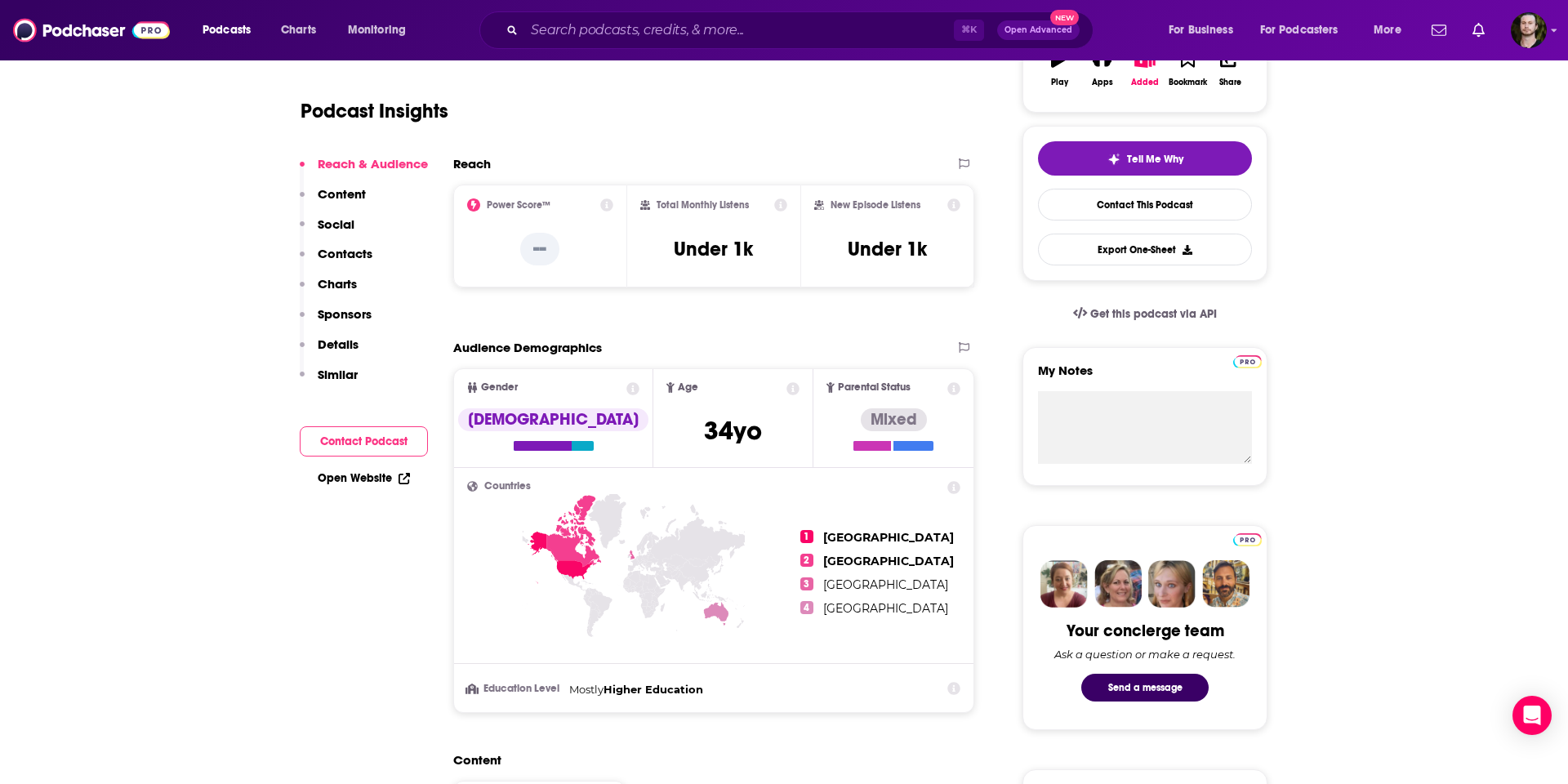
scroll to position [0, 0]
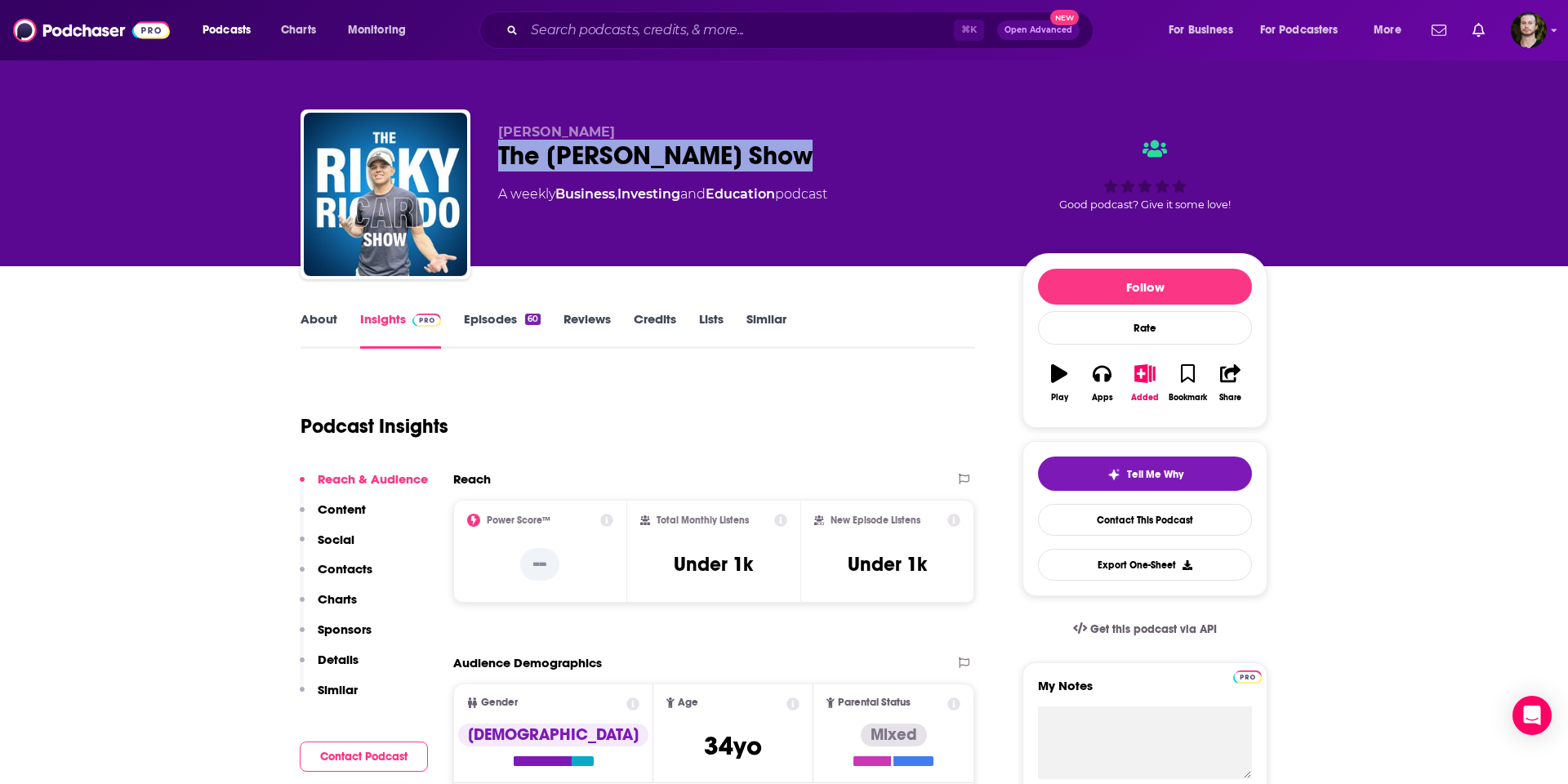
drag, startPoint x: 785, startPoint y: 157, endPoint x: 483, endPoint y: 172, distance: 302.4
click at [499, 159] on div "The [PERSON_NAME] Show" at bounding box center [748, 155] width 499 height 32
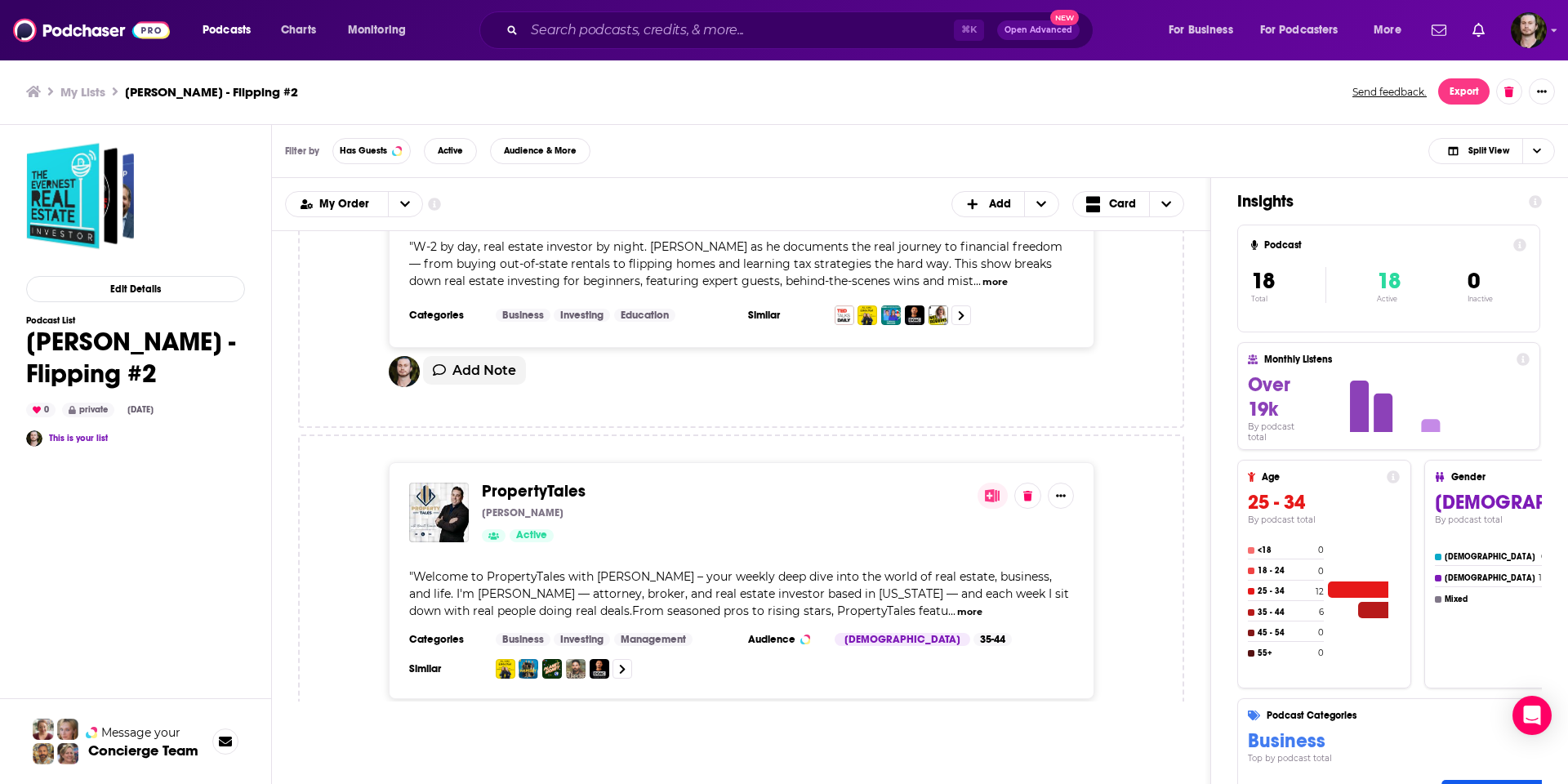
scroll to position [2637, 0]
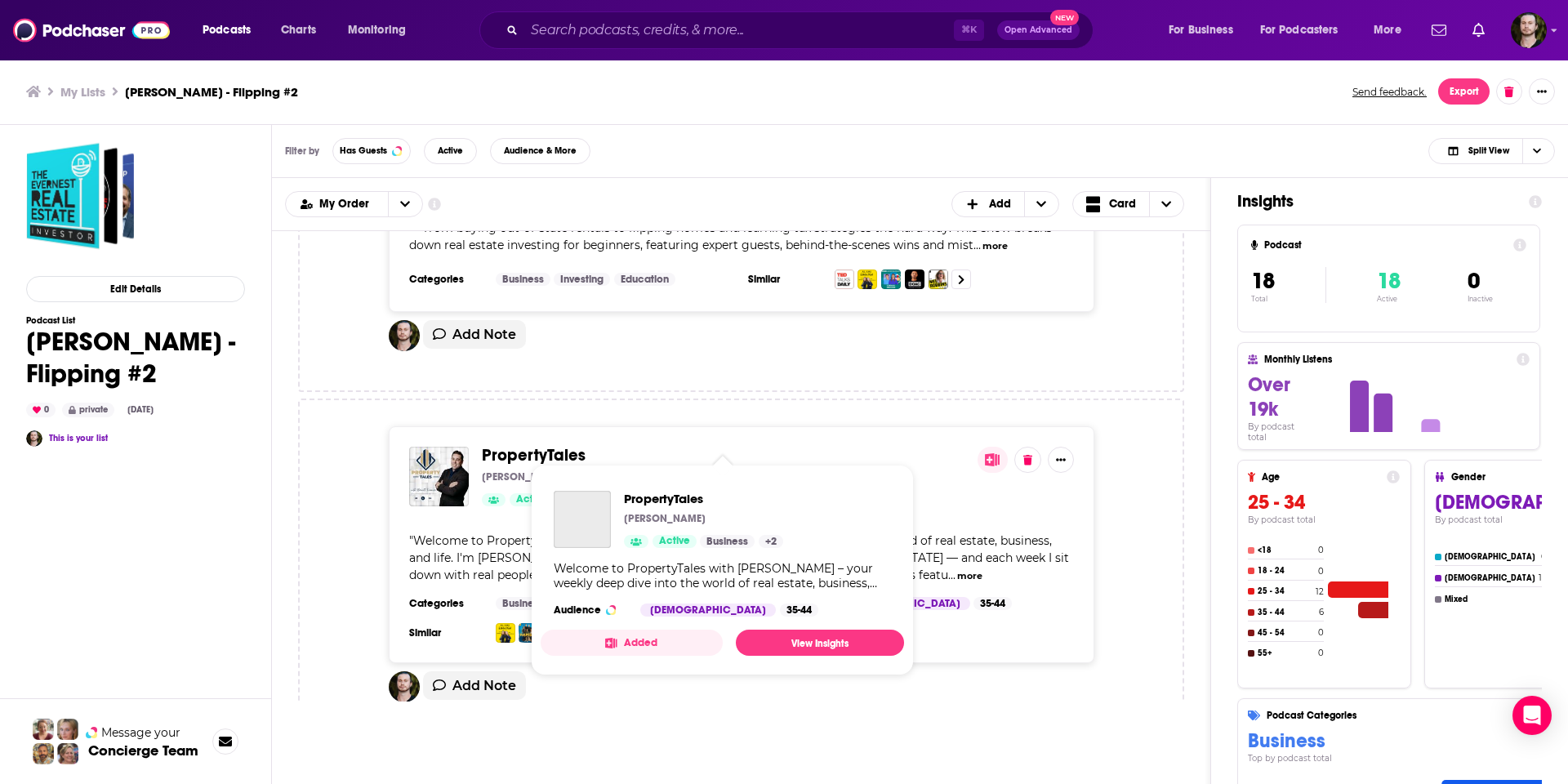
click at [568, 445] on span "PropertyTales" at bounding box center [534, 455] width 103 height 21
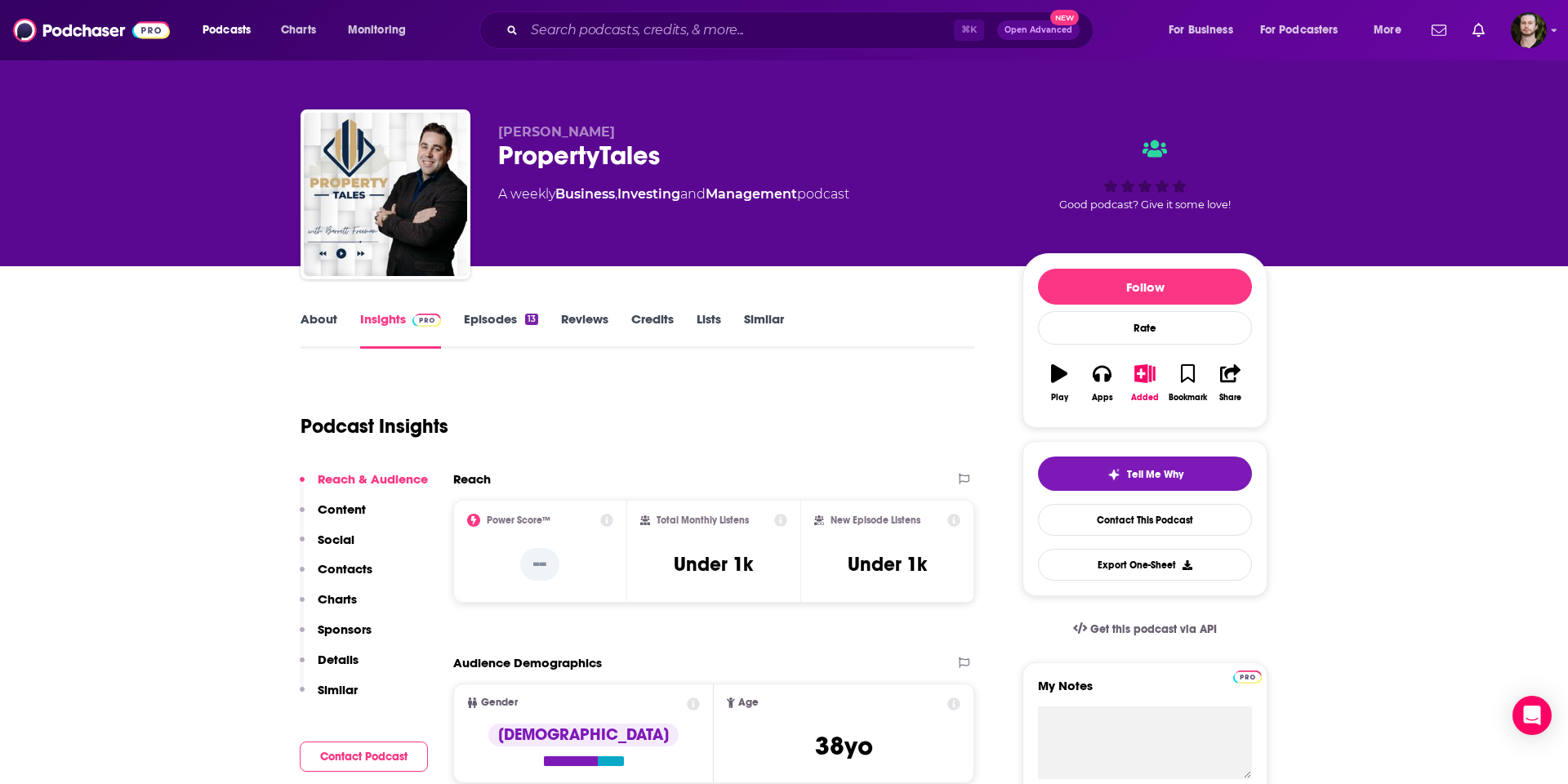
click at [667, 160] on div "PropertyTales" at bounding box center [748, 155] width 499 height 32
drag, startPoint x: 608, startPoint y: 159, endPoint x: 498, endPoint y: 156, distance: 110.0
click at [499, 156] on div "PropertyTales" at bounding box center [748, 155] width 499 height 32
click at [306, 322] on link "About" at bounding box center [318, 330] width 37 height 38
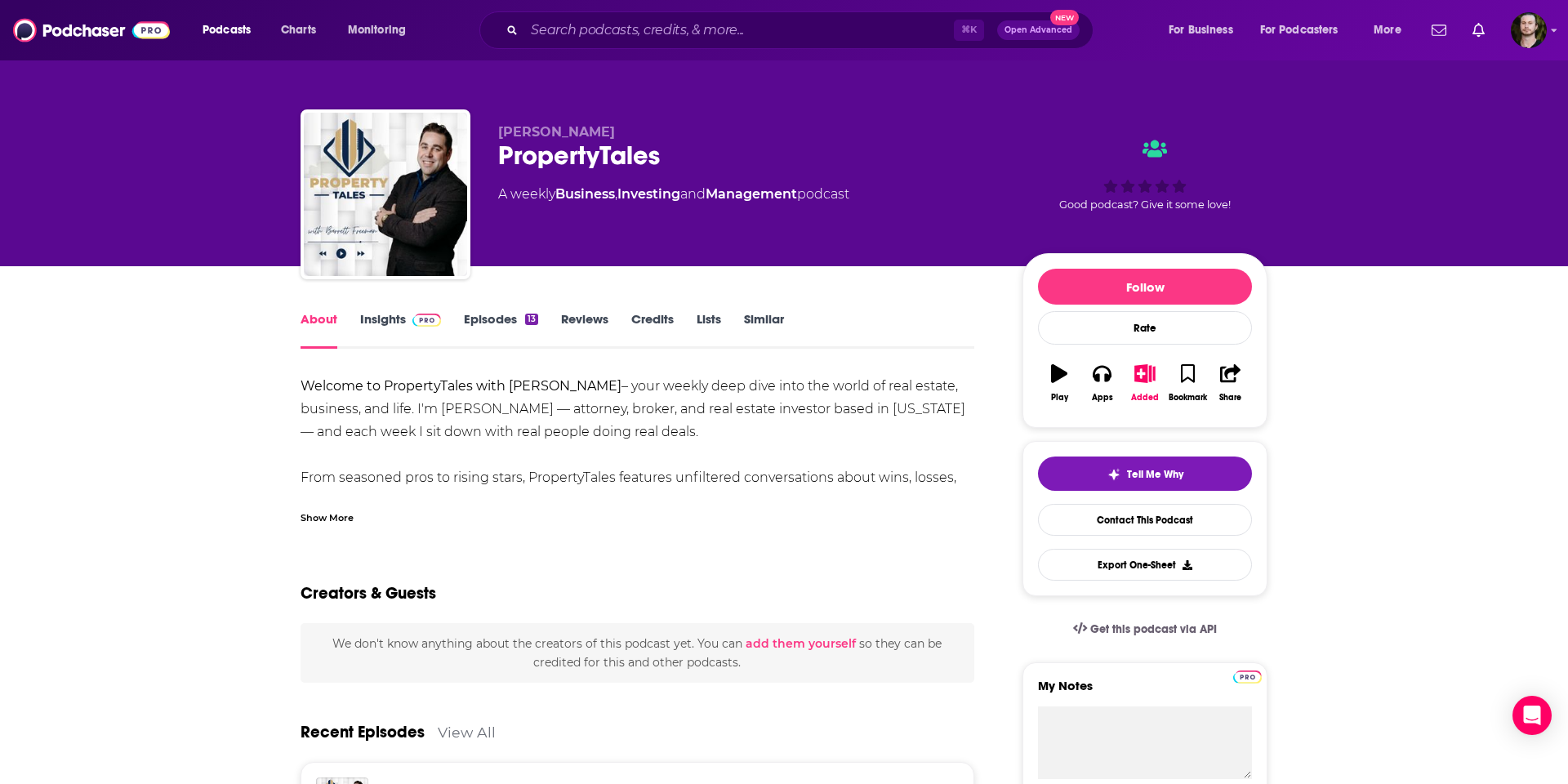
click at [329, 517] on div "Show More" at bounding box center [327, 517] width 53 height 16
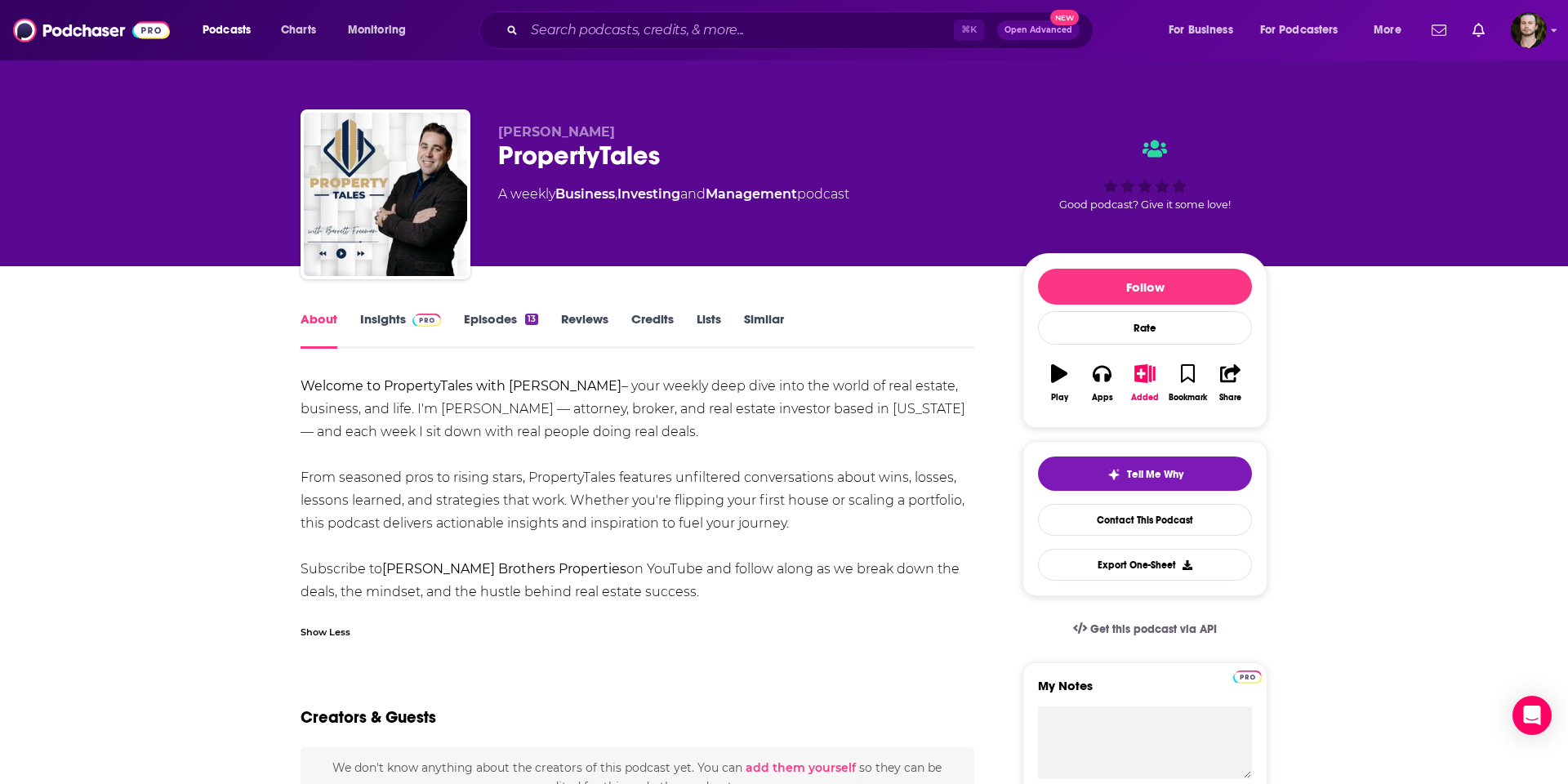
click at [526, 569] on b "[PERSON_NAME] Brothers Properties" at bounding box center [504, 568] width 244 height 16
click at [521, 568] on b "[PERSON_NAME] Brothers Properties" at bounding box center [504, 568] width 244 height 16
drag, startPoint x: 522, startPoint y: 563, endPoint x: 386, endPoint y: 567, distance: 136.1
click at [386, 567] on div "Welcome to PropertyTales with [PERSON_NAME] – your weekly deep dive into the wo…" at bounding box center [637, 489] width 674 height 229
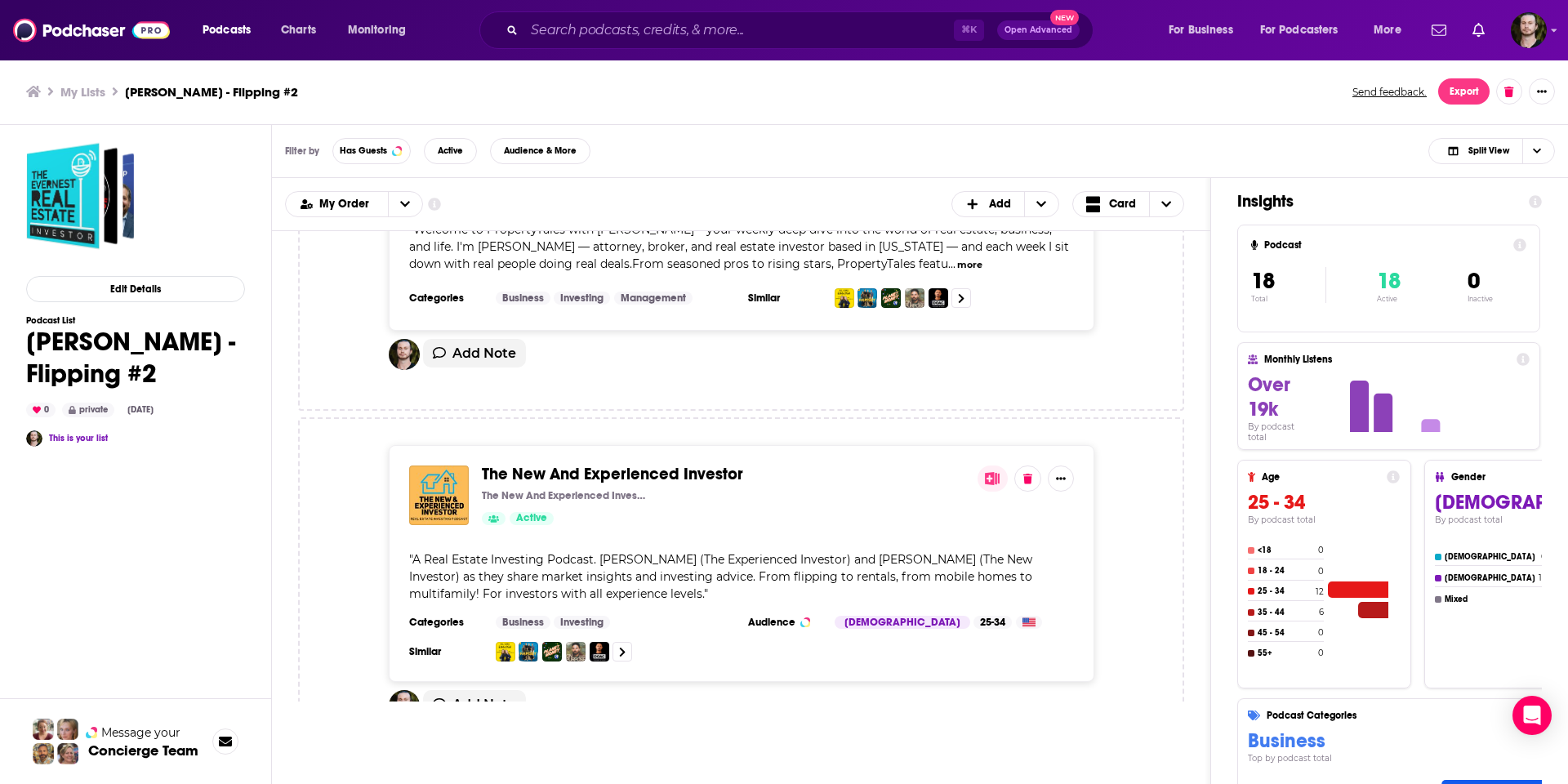
scroll to position [2974, 0]
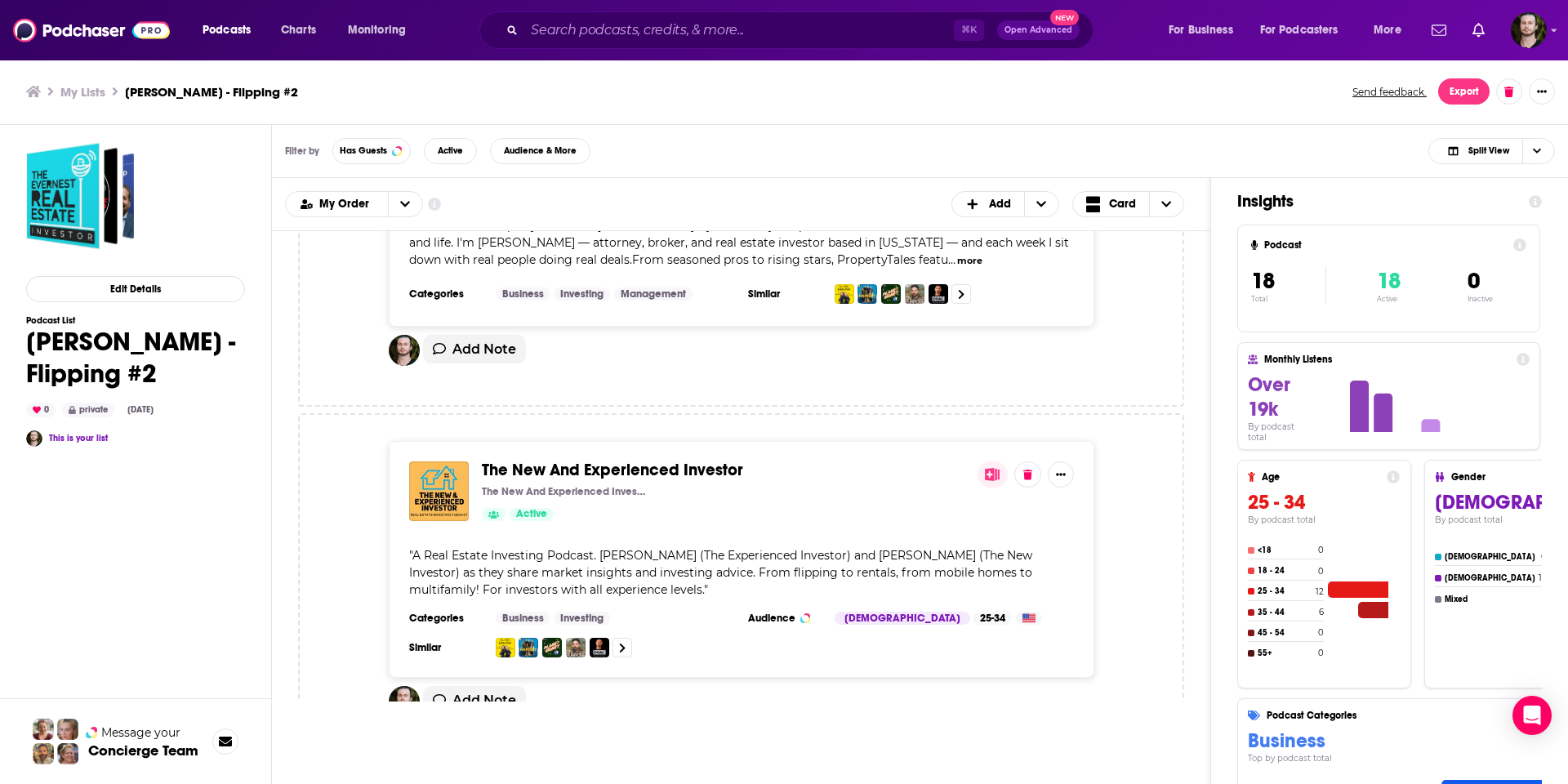
click at [631, 460] on span "The New And Experienced Investor" at bounding box center [612, 470] width 261 height 21
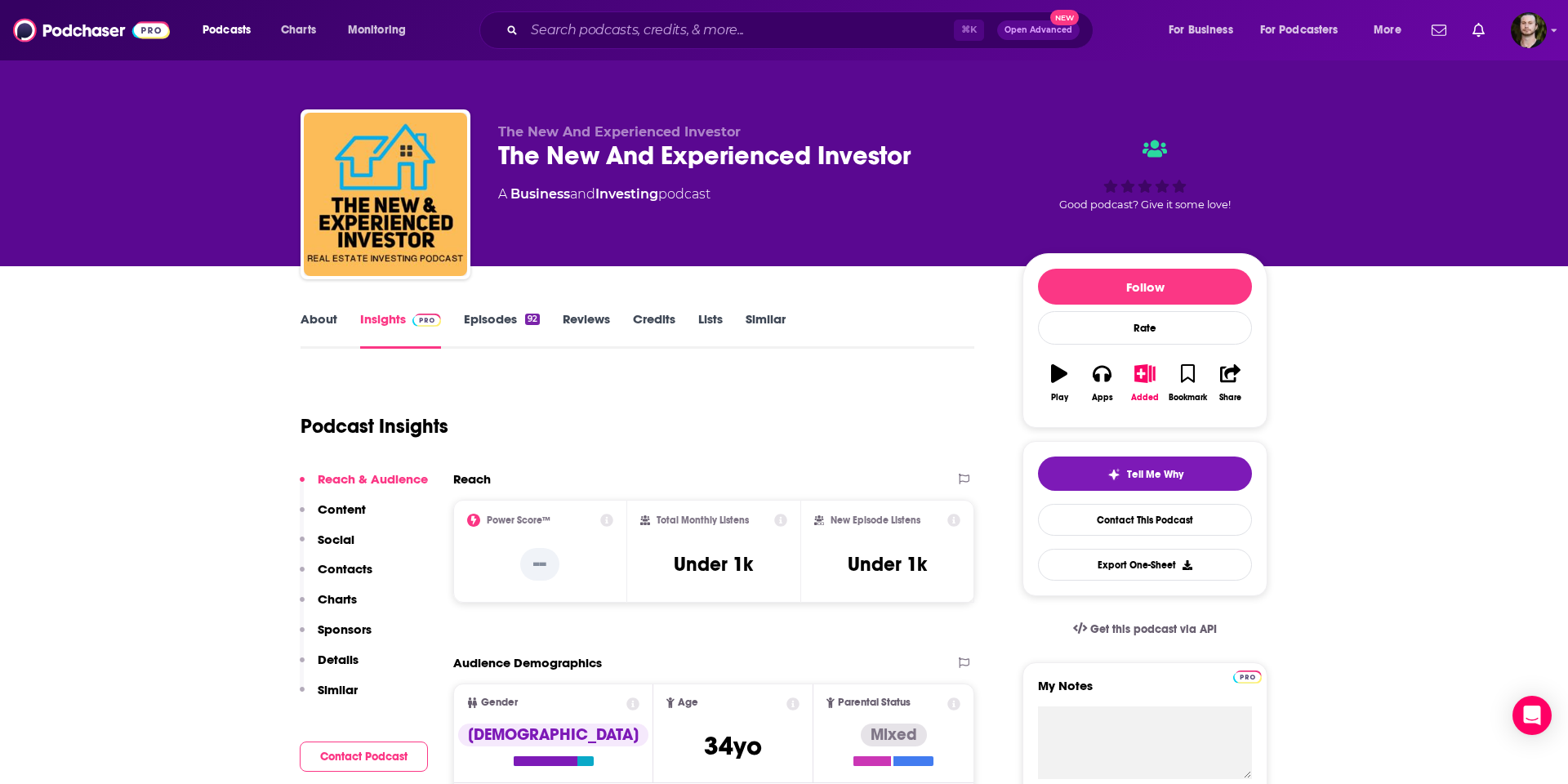
click at [694, 160] on div "The New And Experienced Investor" at bounding box center [748, 155] width 499 height 32
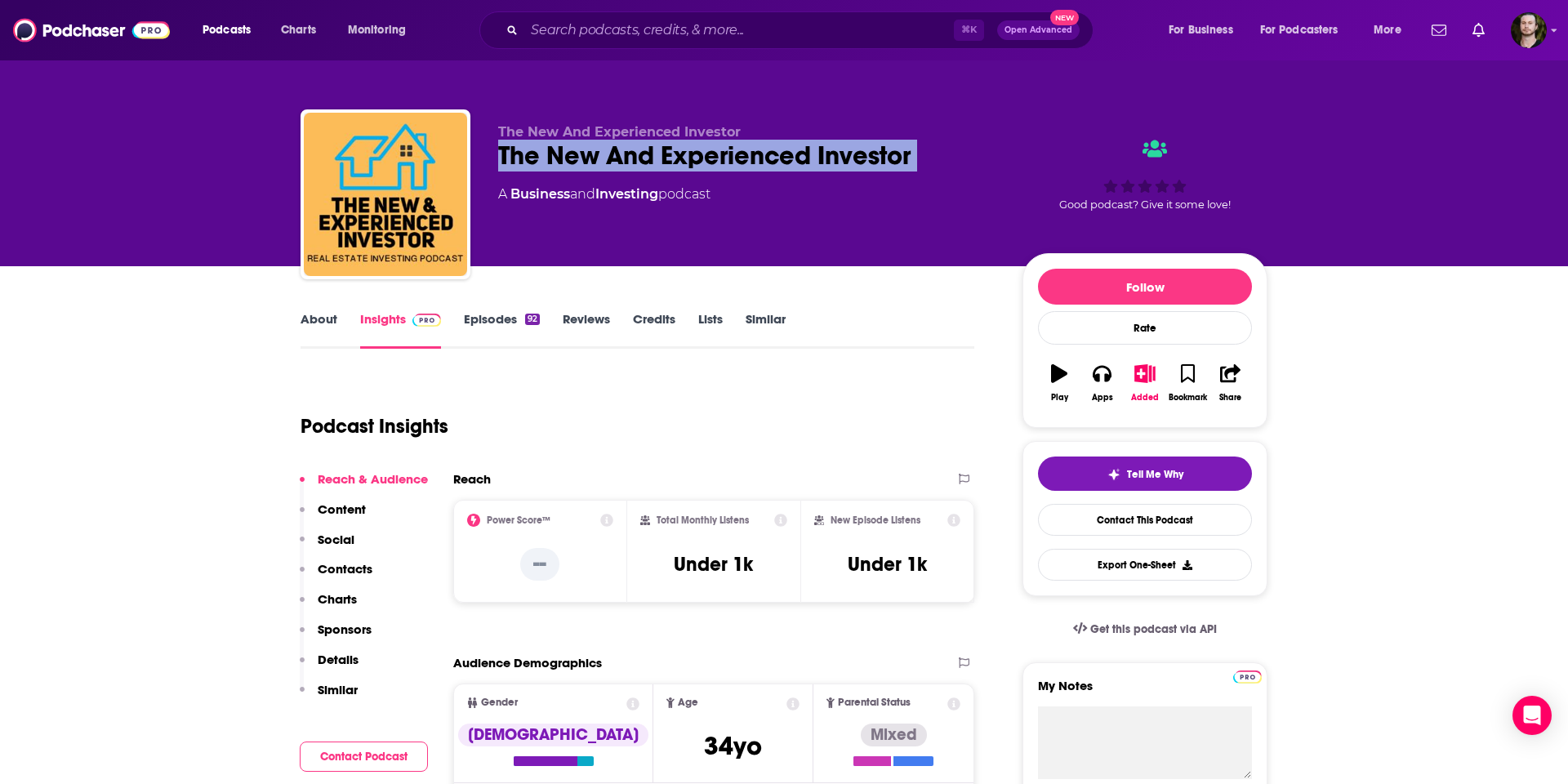
click at [694, 160] on div "The New And Experienced Investor" at bounding box center [748, 155] width 499 height 32
click at [308, 319] on link "About" at bounding box center [318, 330] width 37 height 38
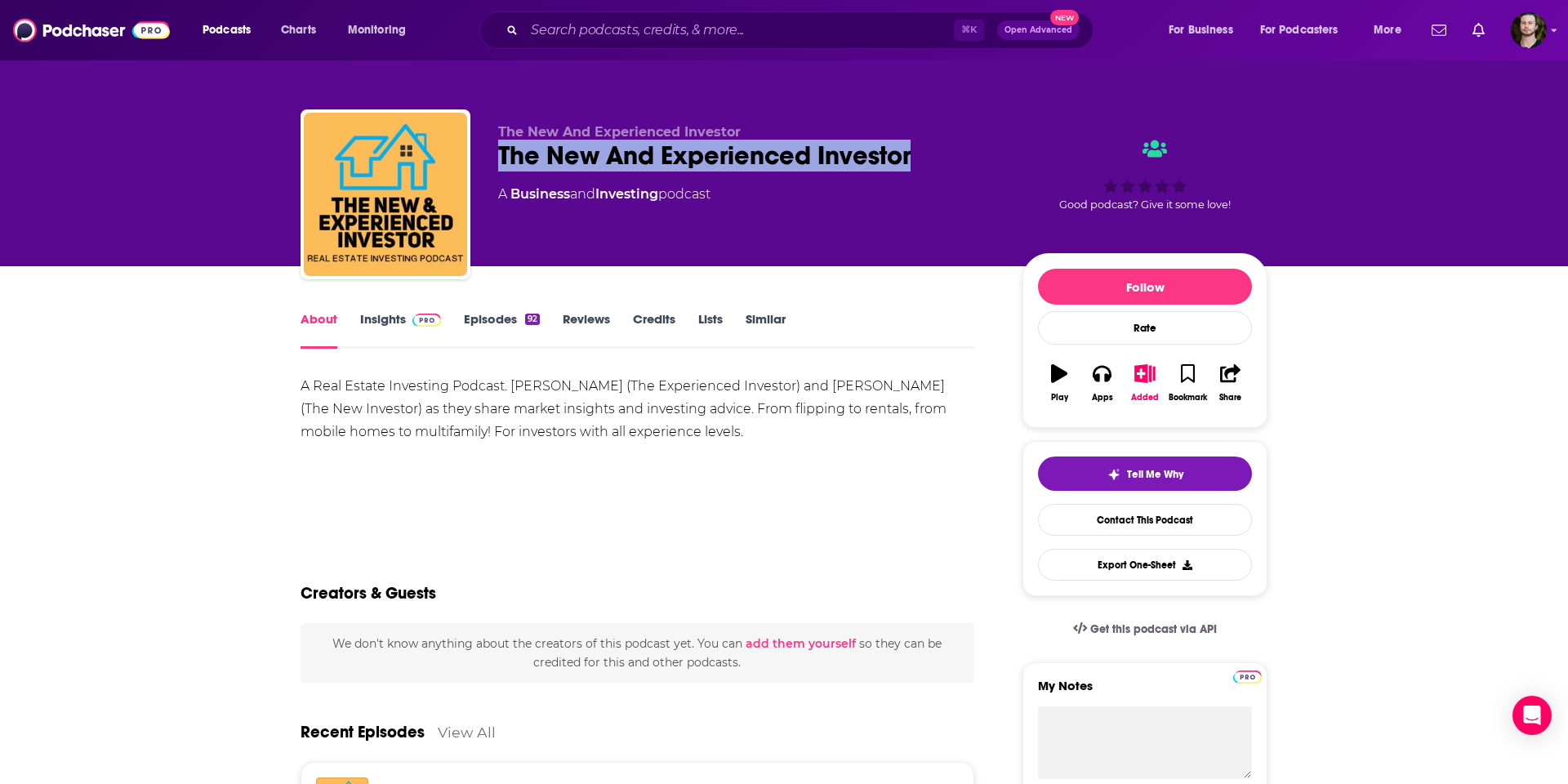
drag, startPoint x: 913, startPoint y: 160, endPoint x: 492, endPoint y: 148, distance: 421.2
click at [492, 148] on div "The New And Experienced Investor The New And Experienced Investor A Business an…" at bounding box center [783, 198] width 967 height 176
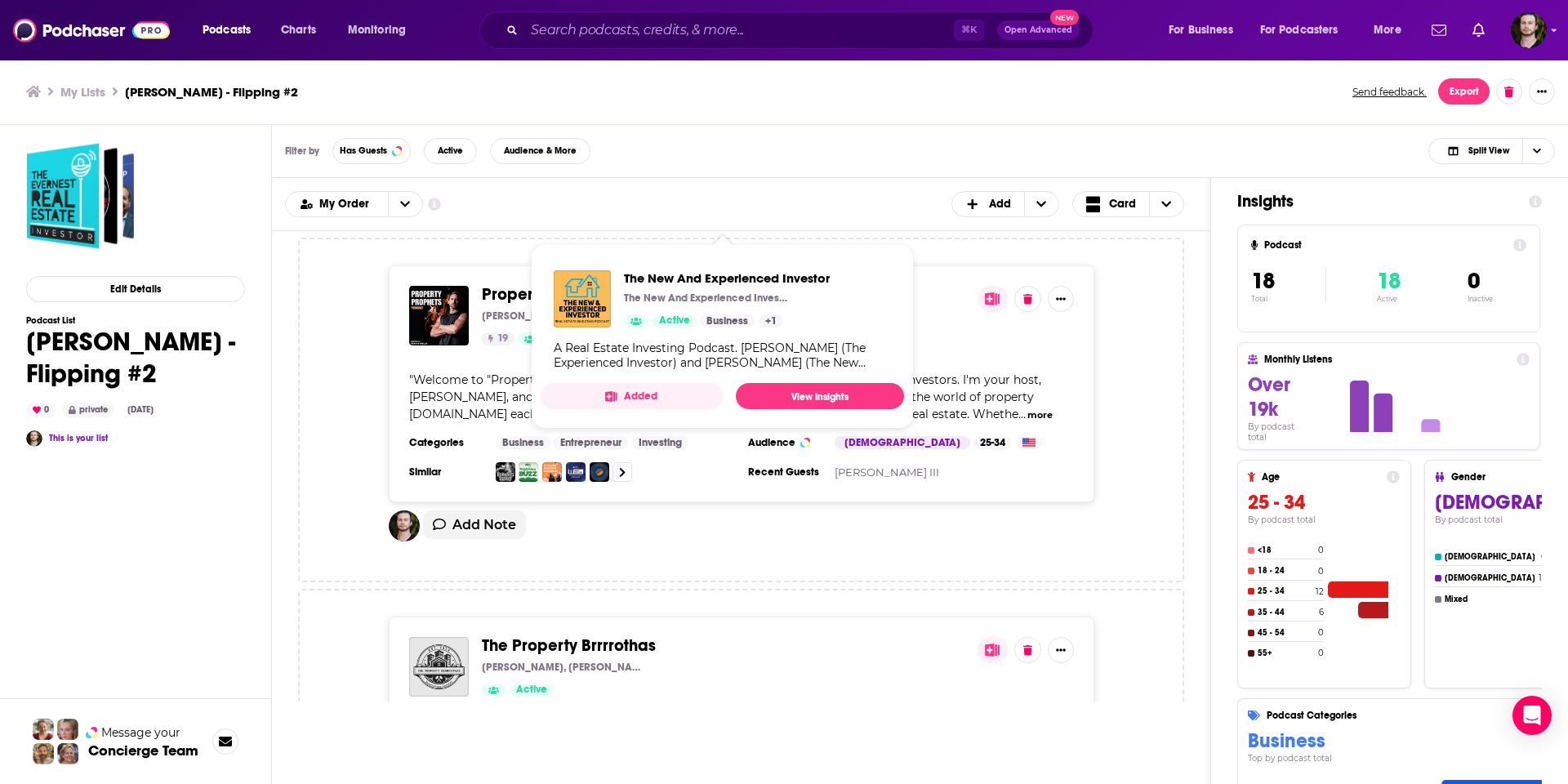
scroll to position [3504, 0]
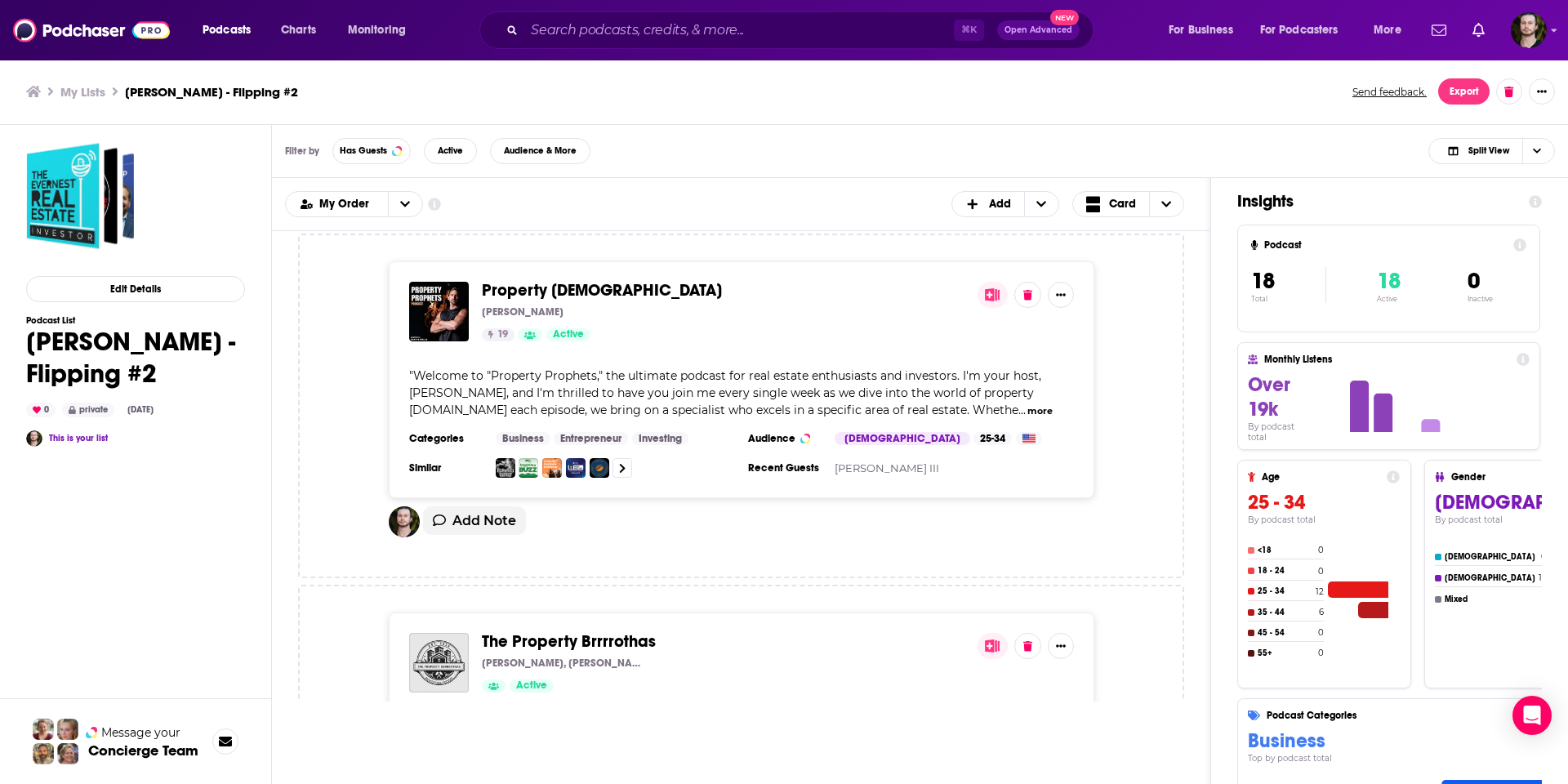
click at [497, 280] on span "Property [DEMOGRAPHIC_DATA]" at bounding box center [602, 291] width 240 height 21
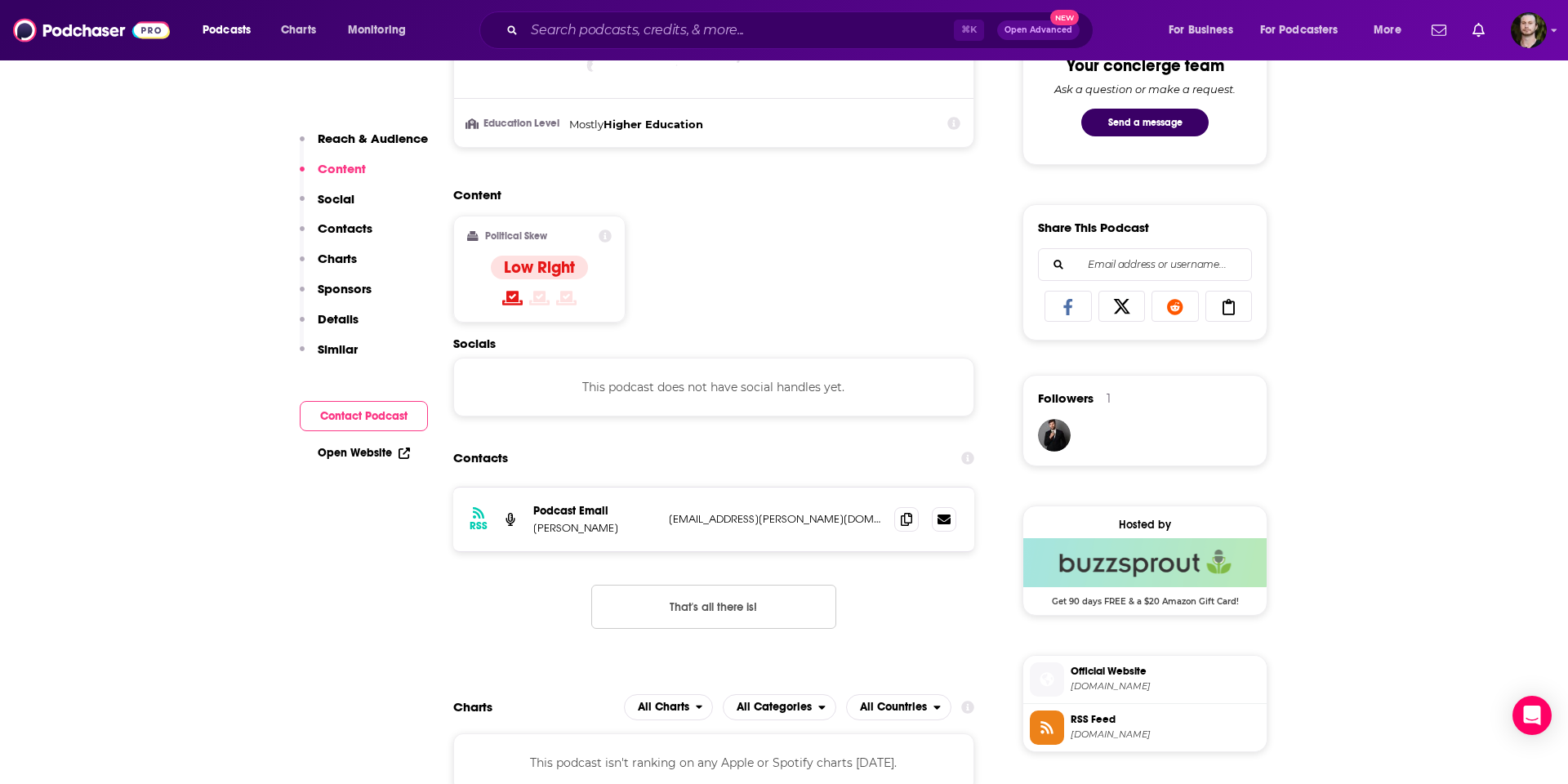
scroll to position [897, 0]
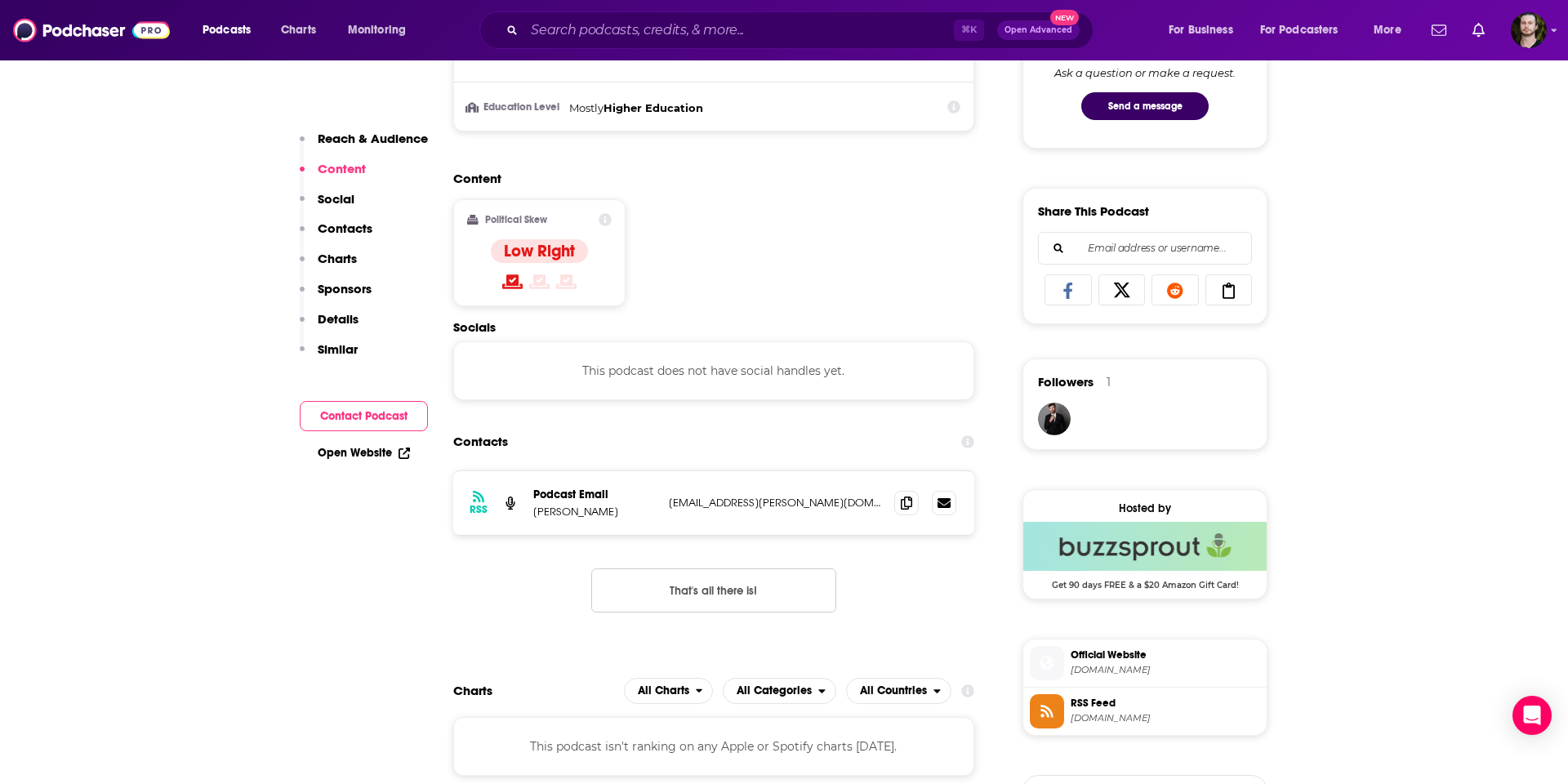
click at [713, 504] on p "[EMAIL_ADDRESS][PERSON_NAME][DOMAIN_NAME]" at bounding box center [775, 503] width 212 height 14
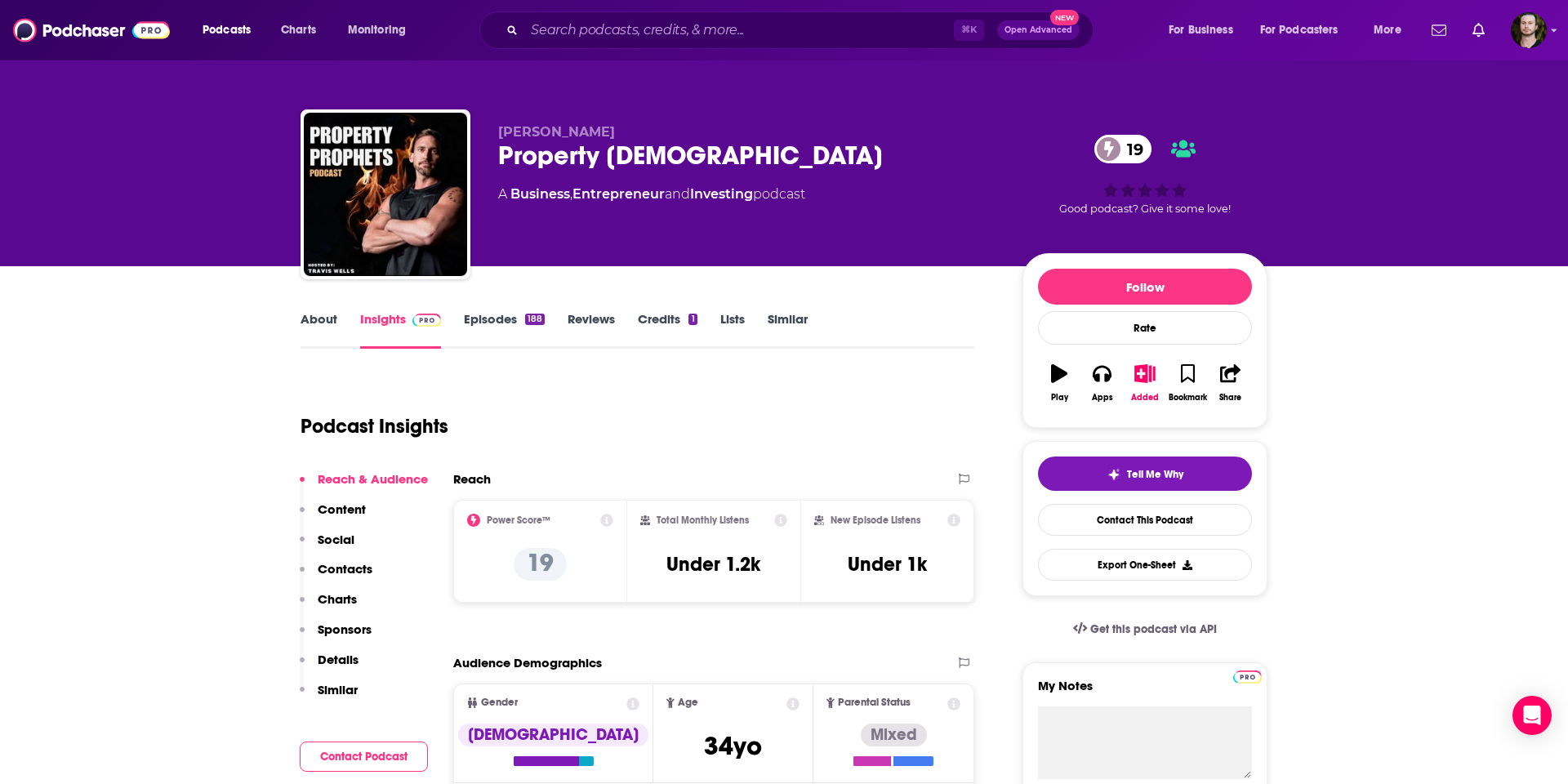
scroll to position [20, 0]
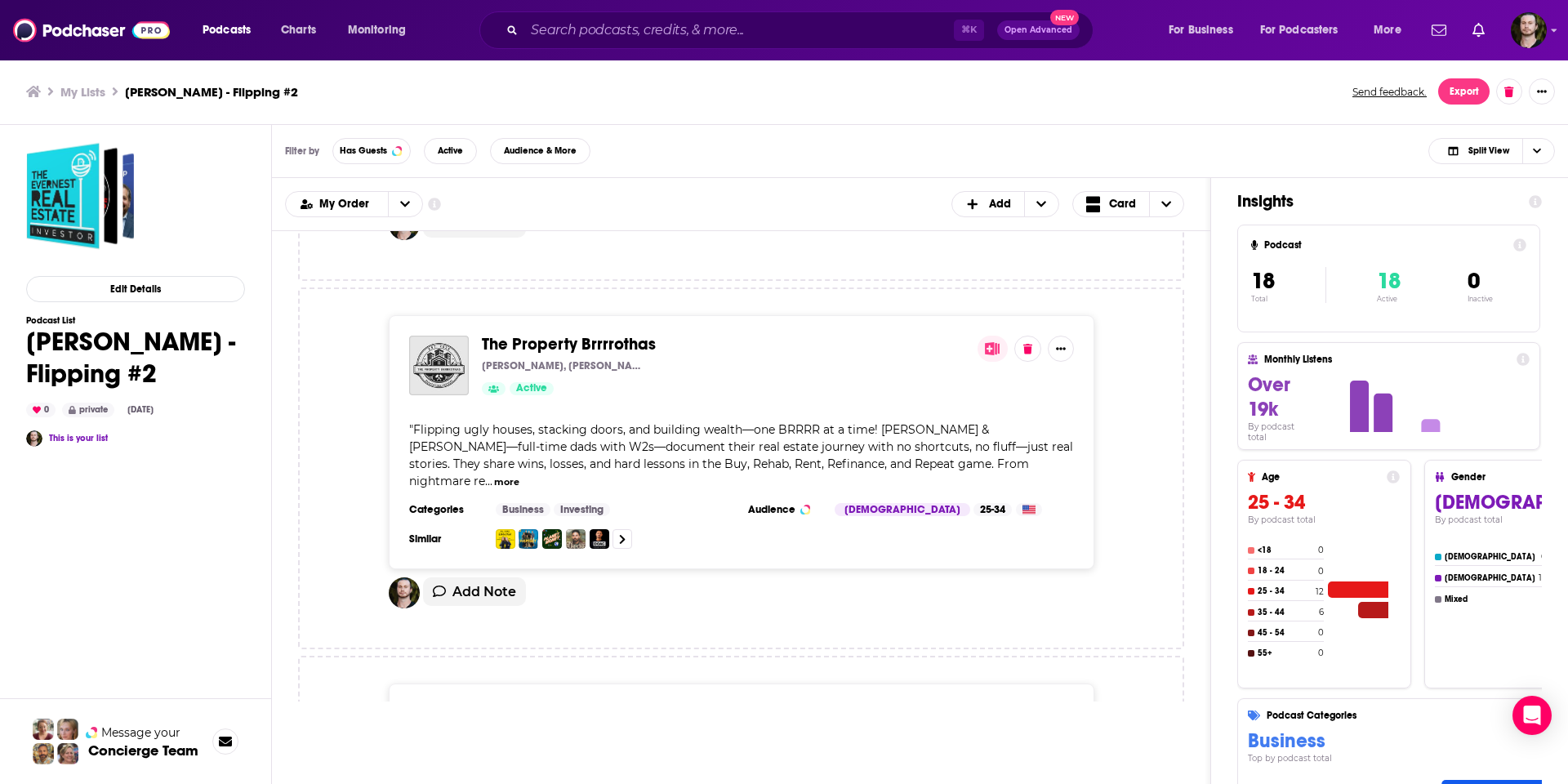
scroll to position [3842, 0]
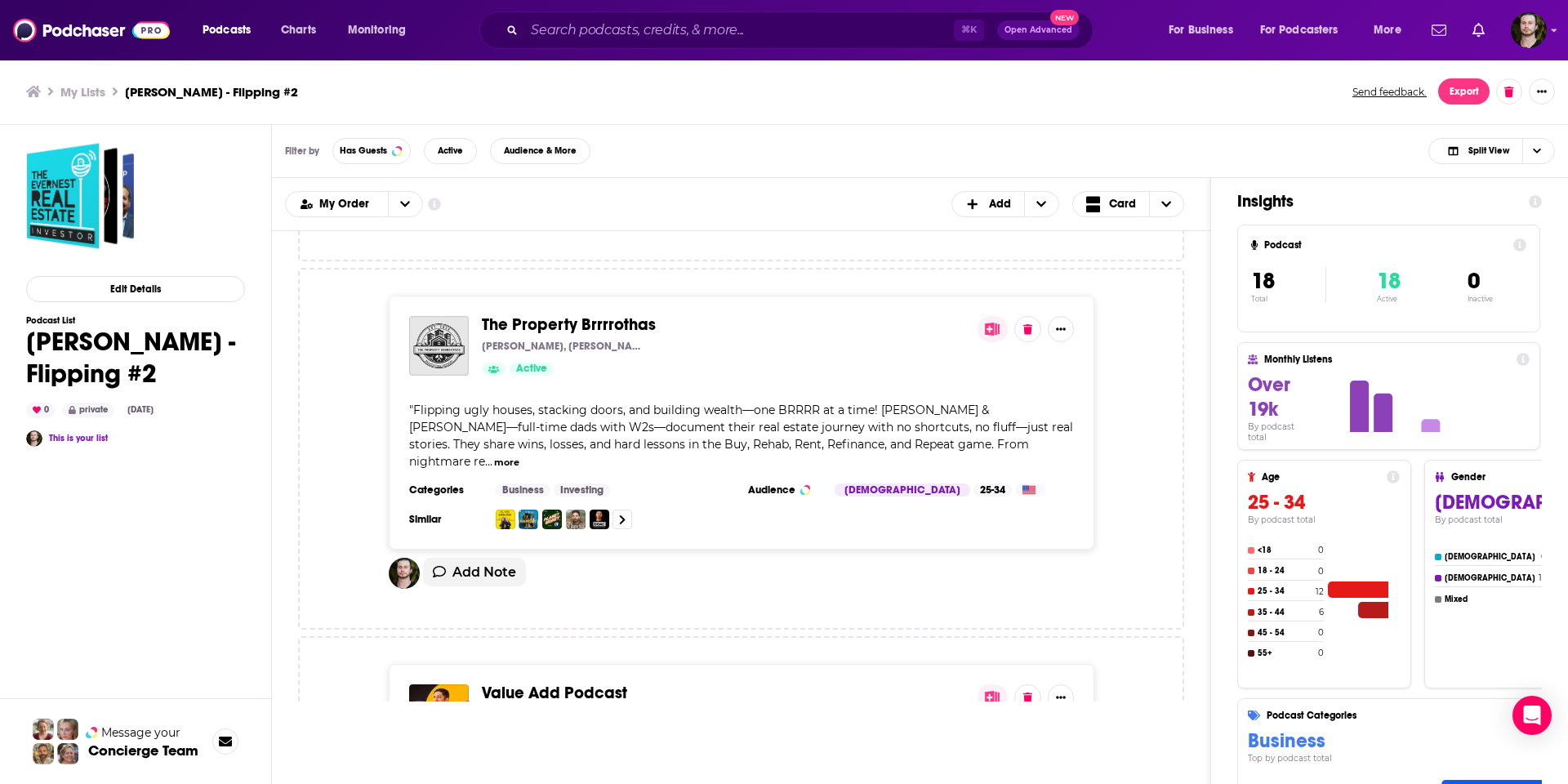
click at [558, 314] on span "The Property Brrrrothas" at bounding box center [569, 324] width 174 height 21
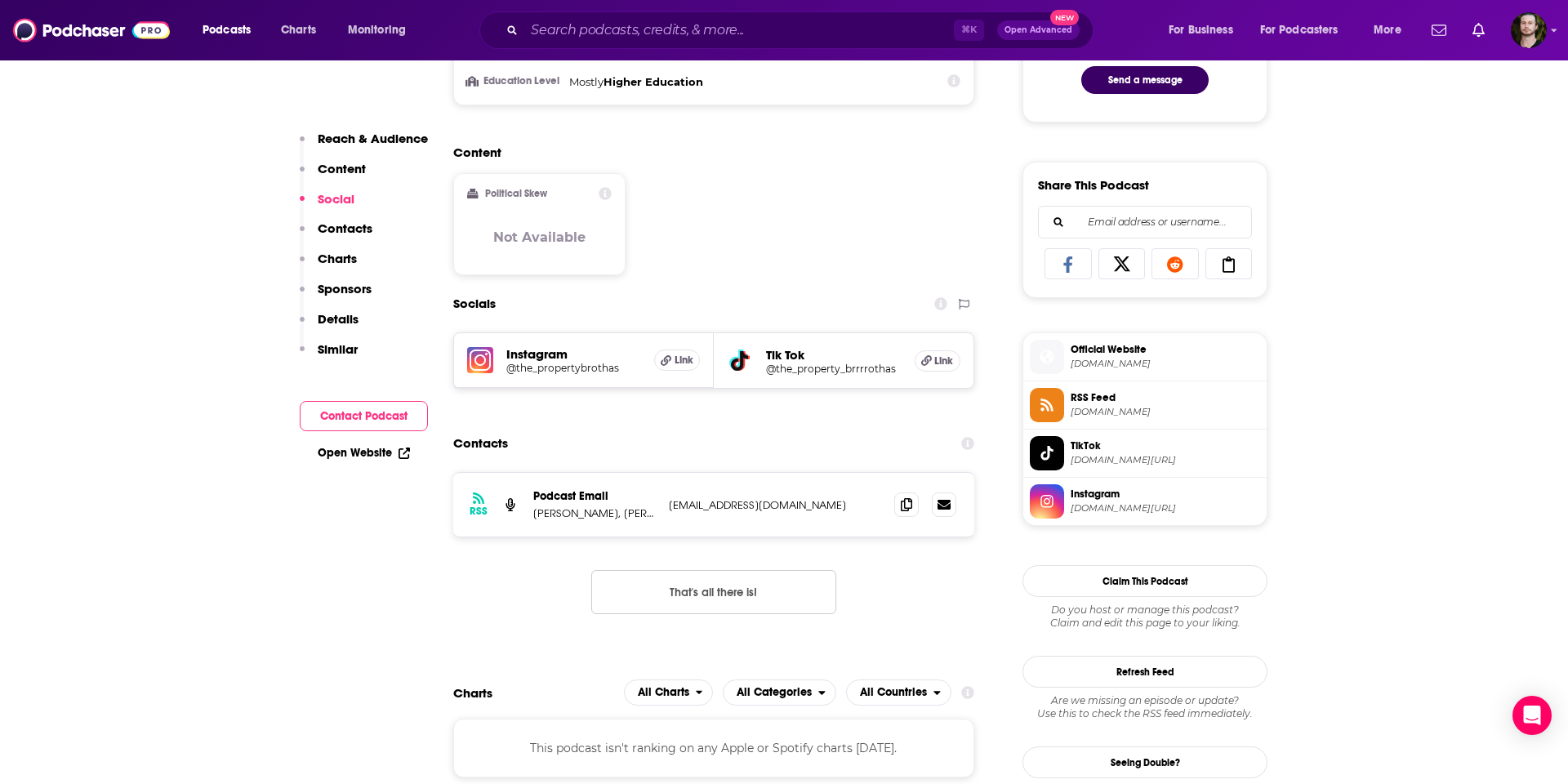
scroll to position [1059, 0]
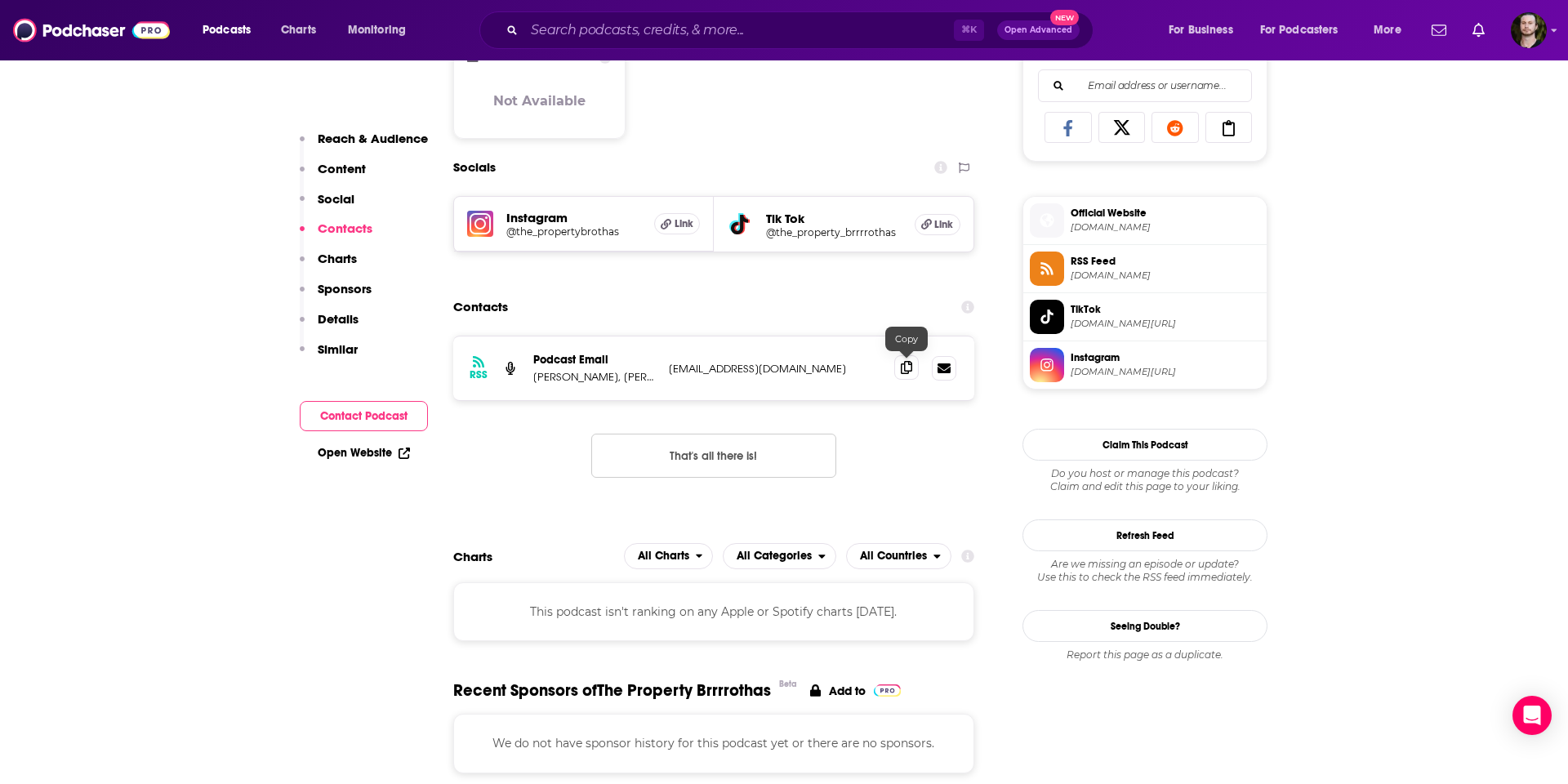
click at [904, 368] on icon at bounding box center [906, 367] width 11 height 13
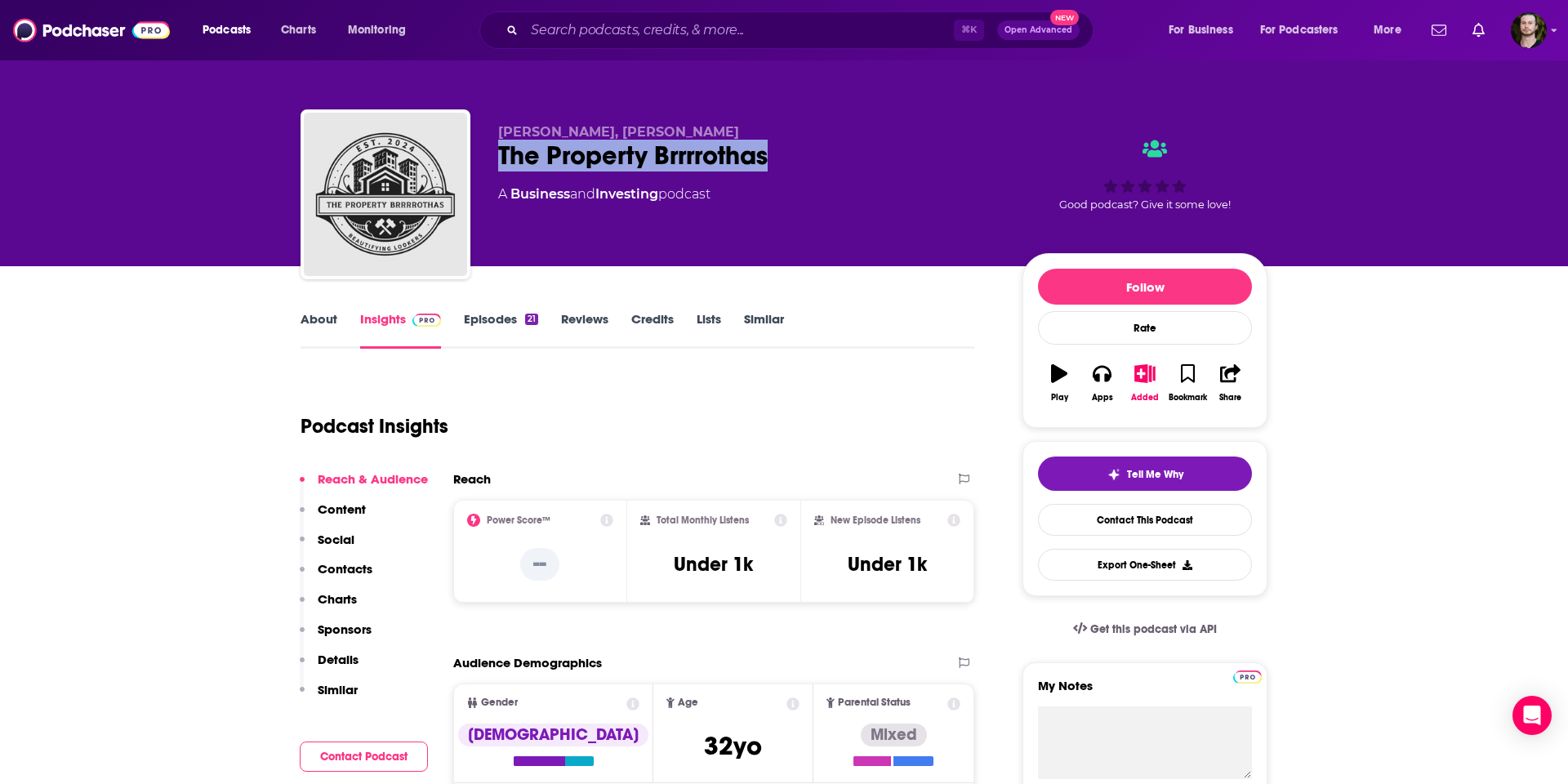
drag, startPoint x: 773, startPoint y: 157, endPoint x: 495, endPoint y: 161, distance: 278.0
click at [495, 161] on div "[PERSON_NAME], [PERSON_NAME] The Property Brrrrothas A Business and Investing p…" at bounding box center [783, 198] width 967 height 176
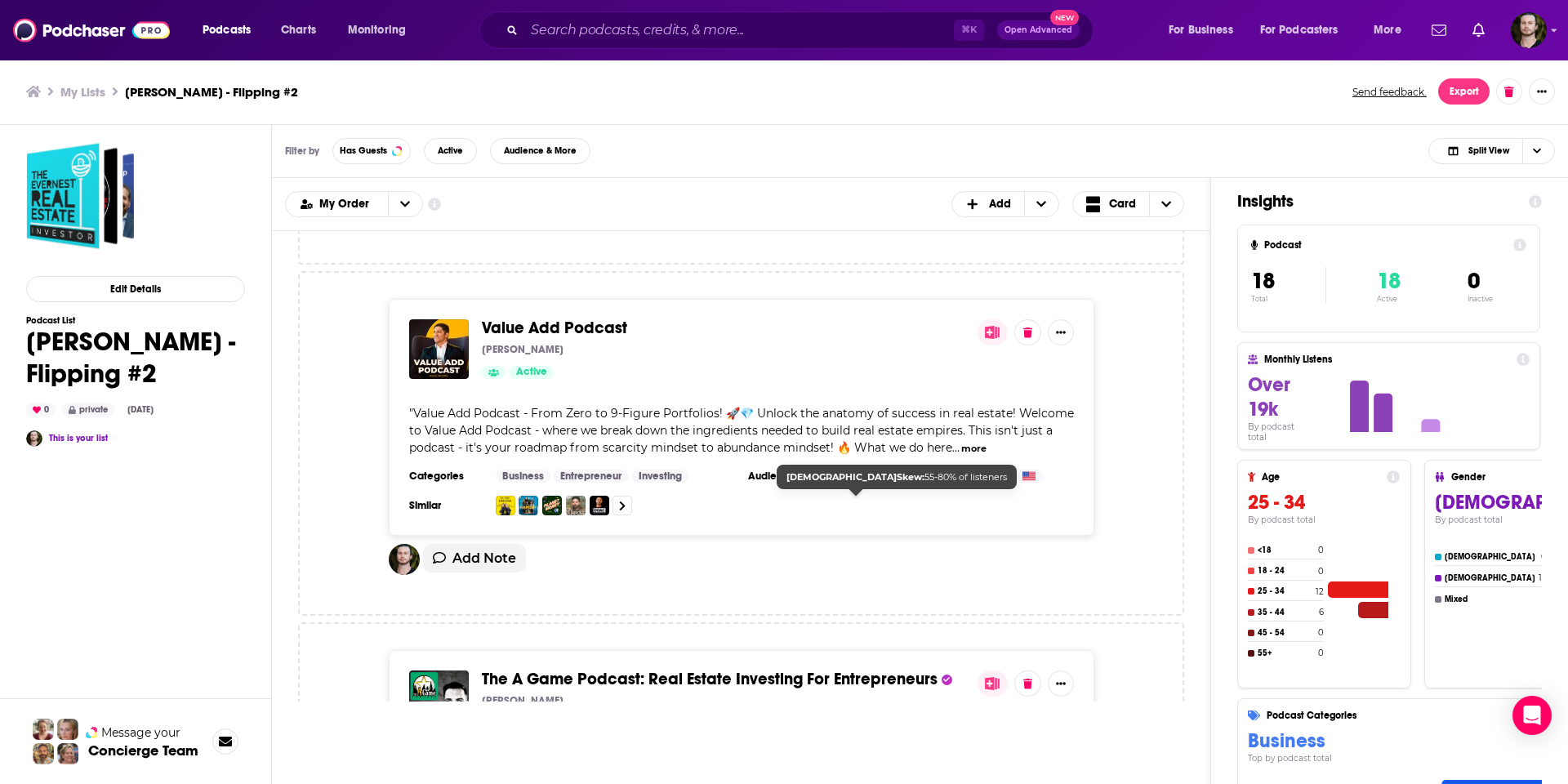
scroll to position [4128, 0]
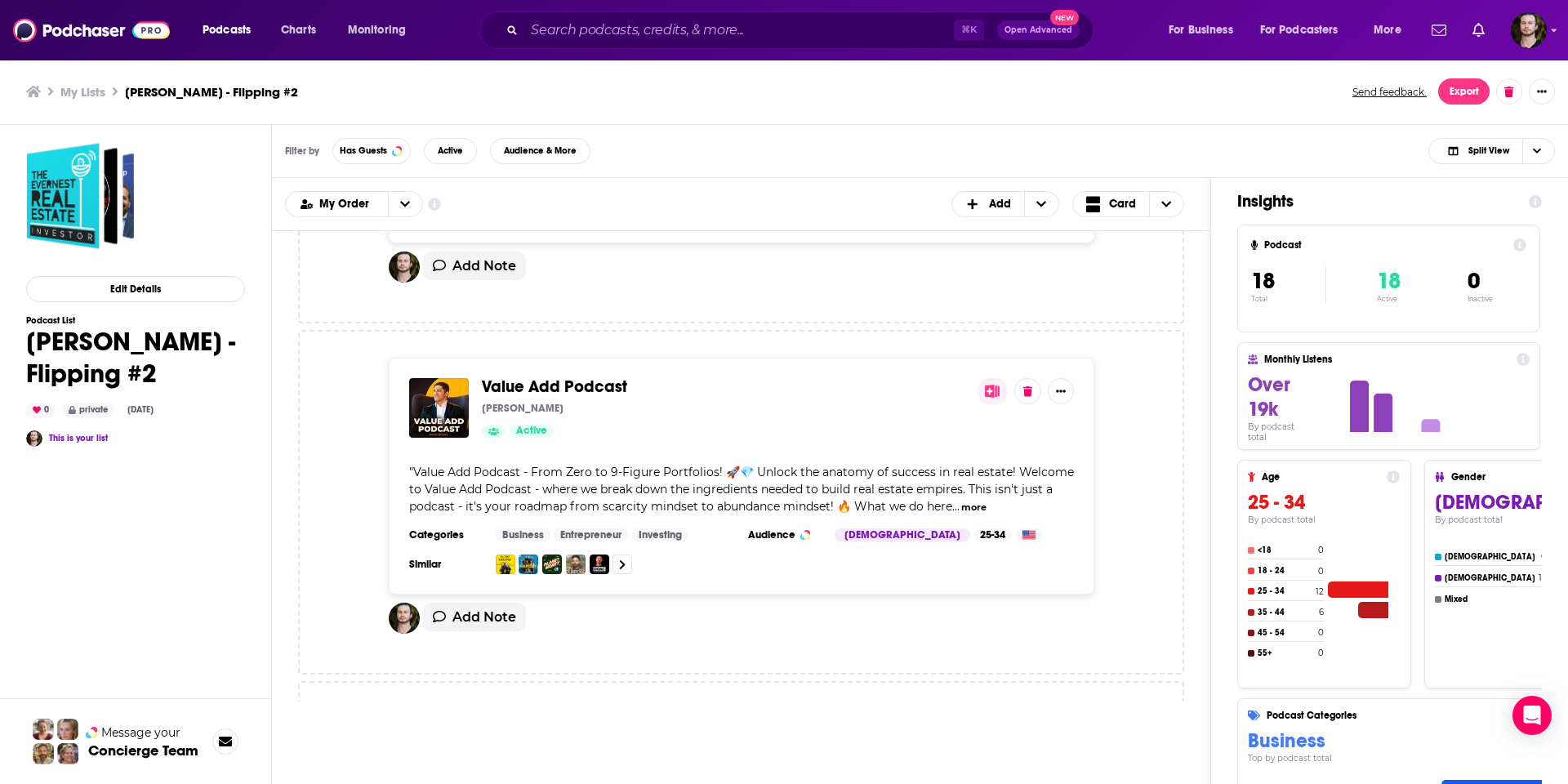
click at [595, 376] on span "Value Add Podcast" at bounding box center [555, 386] width 146 height 21
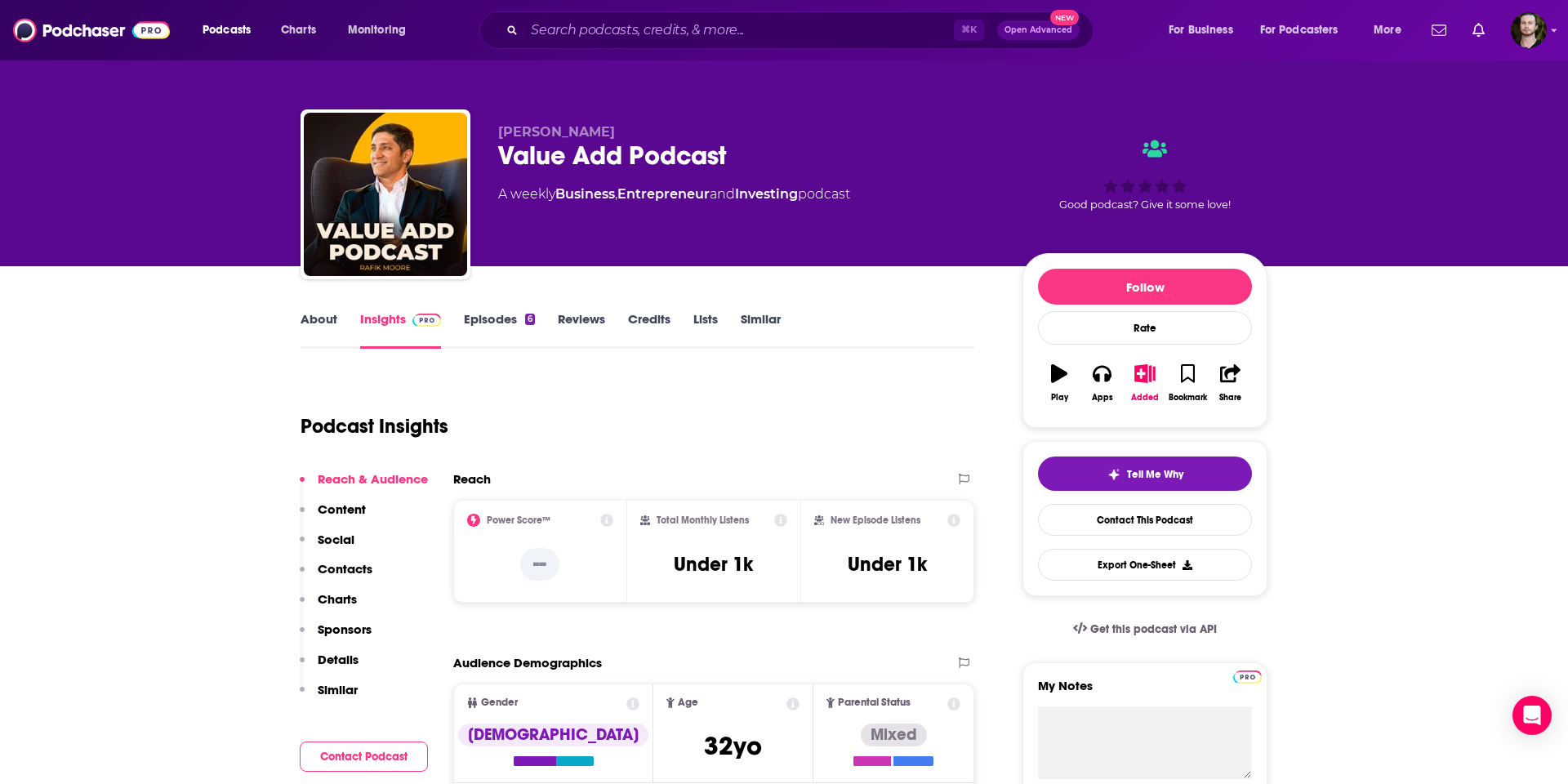
click at [730, 154] on div "Value Add Podcast" at bounding box center [748, 155] width 499 height 32
drag, startPoint x: 686, startPoint y: 157, endPoint x: 496, endPoint y: 154, distance: 190.0
click at [496, 154] on div "[PERSON_NAME] Value Add Podcast A weekly Business , Entrepreneur and Investing …" at bounding box center [783, 198] width 967 height 176
drag, startPoint x: 583, startPoint y: 126, endPoint x: 499, endPoint y: 130, distance: 84.1
click at [499, 130] on p "[PERSON_NAME]" at bounding box center [748, 132] width 499 height 16
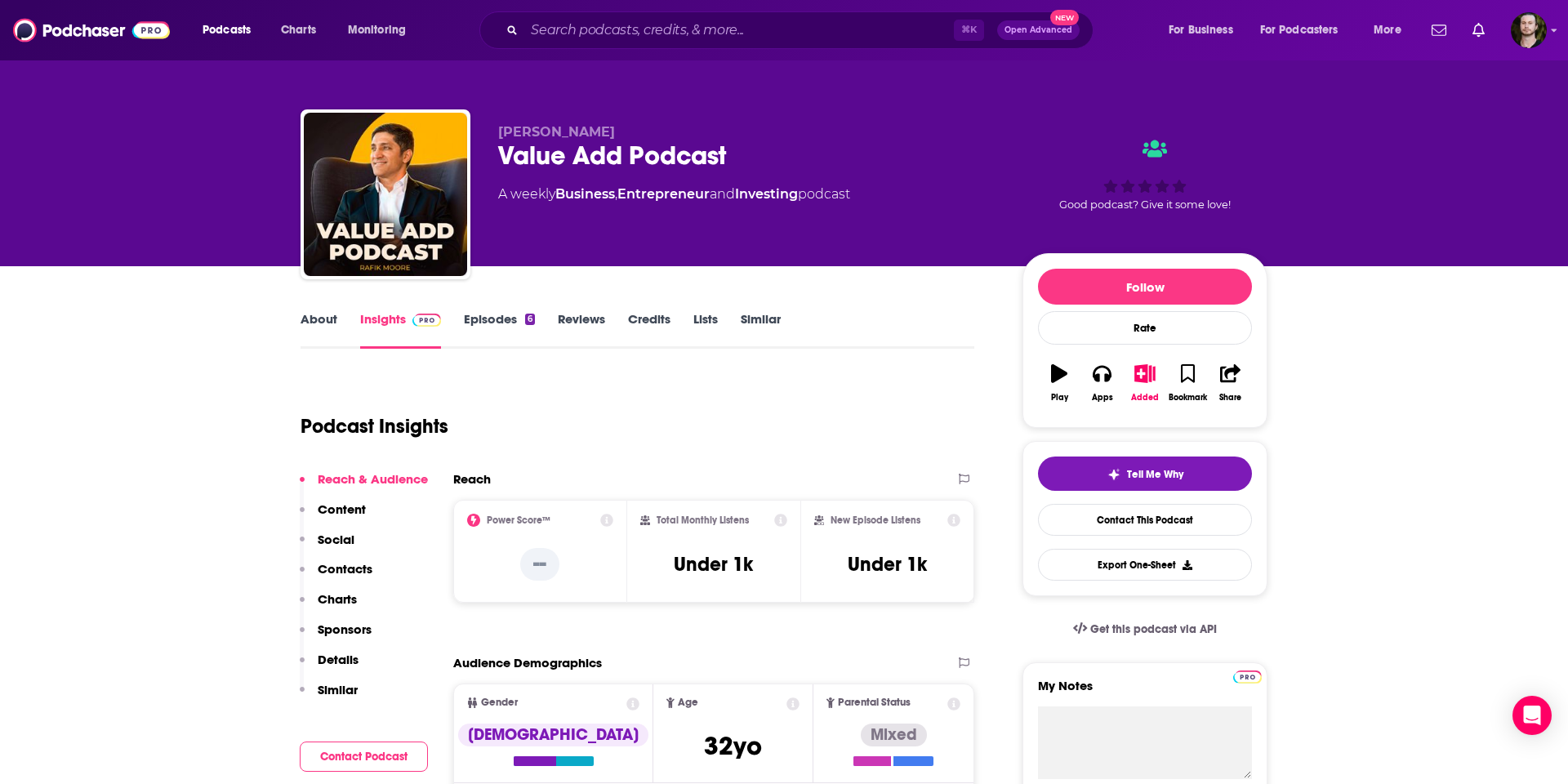
click at [731, 159] on div "Value Add Podcast" at bounding box center [748, 155] width 499 height 32
drag, startPoint x: 730, startPoint y: 158, endPoint x: 499, endPoint y: 154, distance: 231.0
click at [500, 153] on div "Value Add Podcast" at bounding box center [748, 155] width 499 height 32
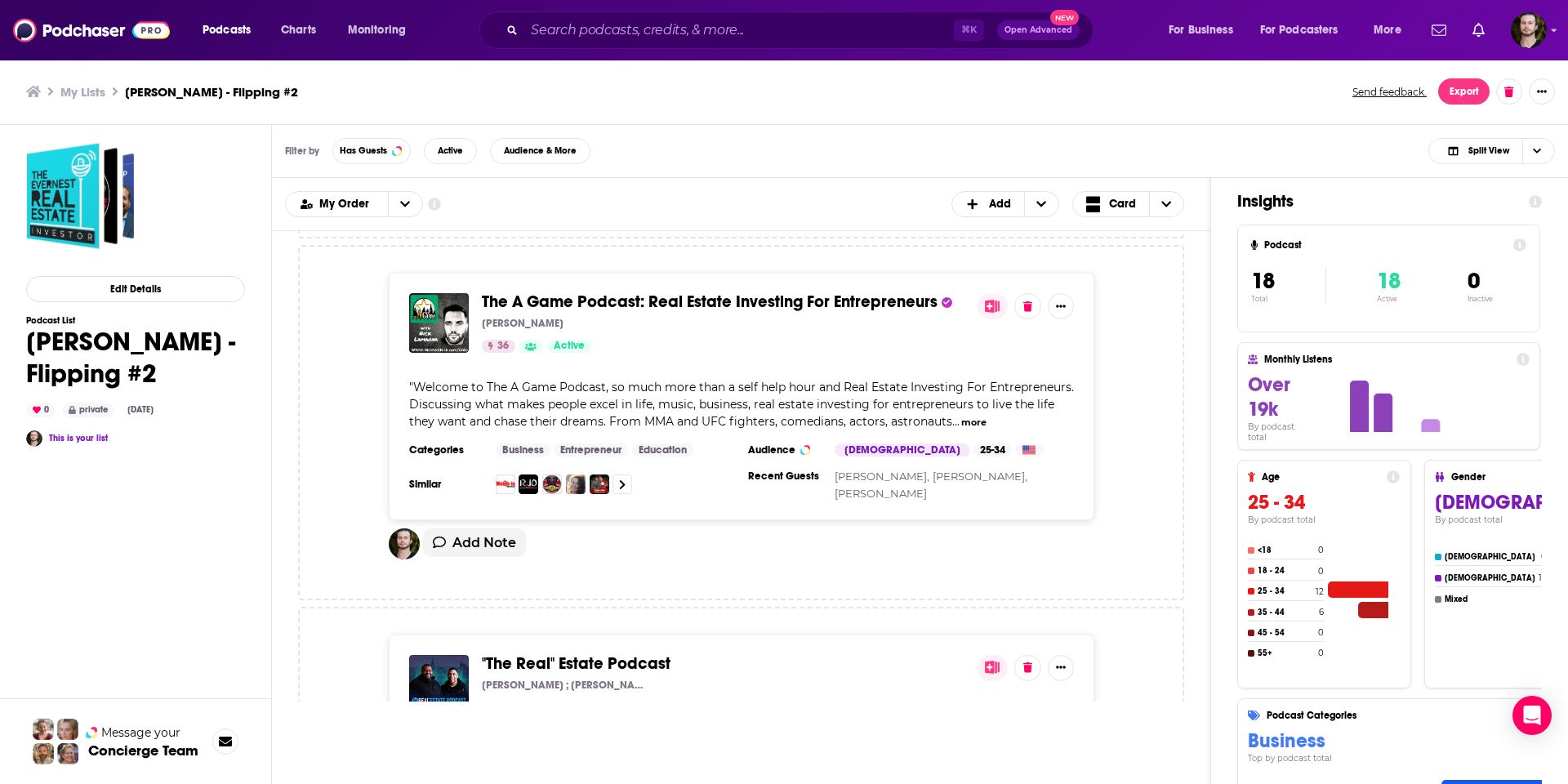
click at [639, 317] on div "[PERSON_NAME]" at bounding box center [724, 323] width 483 height 13
click at [616, 289] on span "The A Game Podcast: Real Estate Investing For Entrepreneurs" at bounding box center [710, 299] width 455 height 21
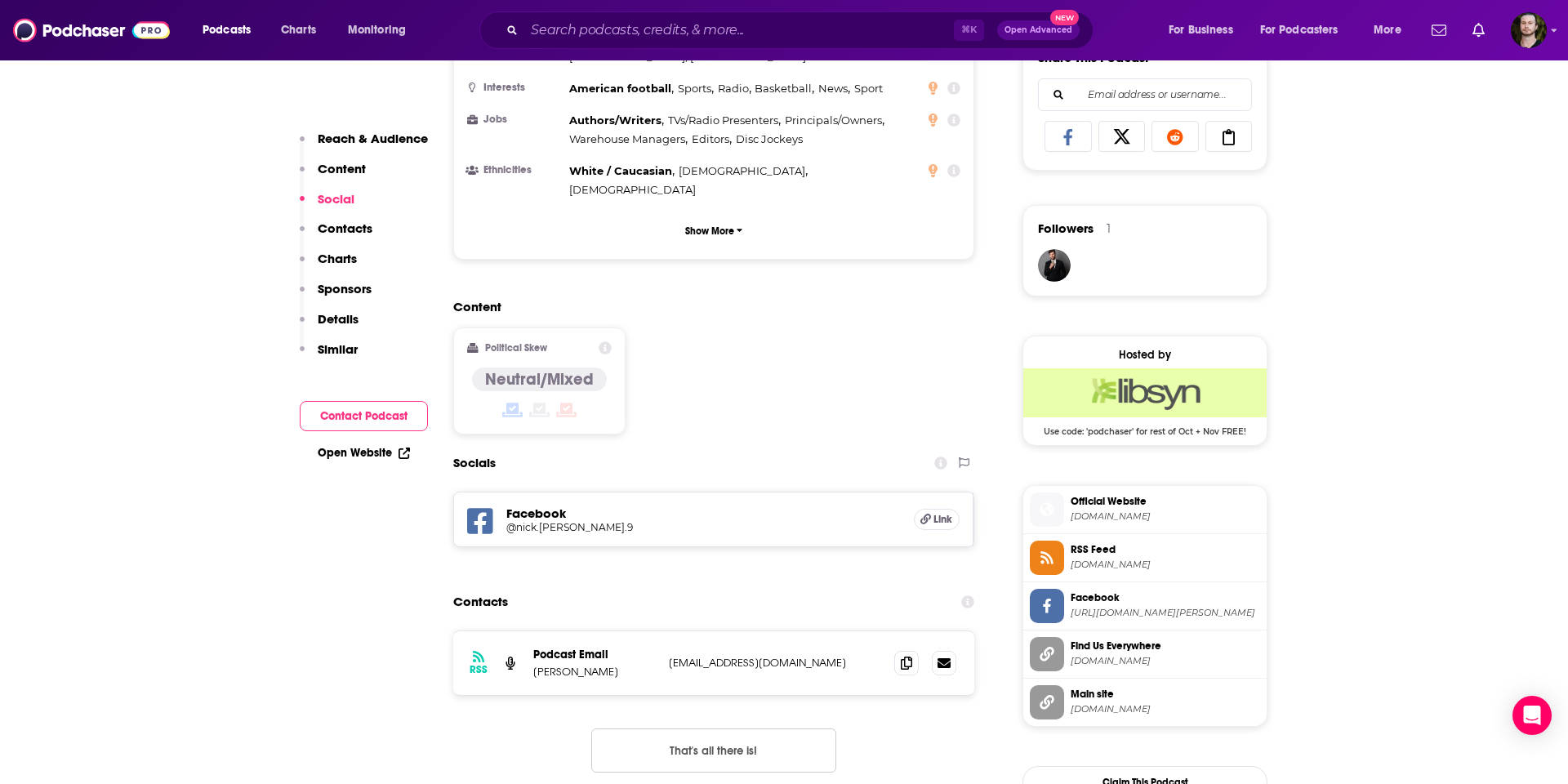
scroll to position [1180, 0]
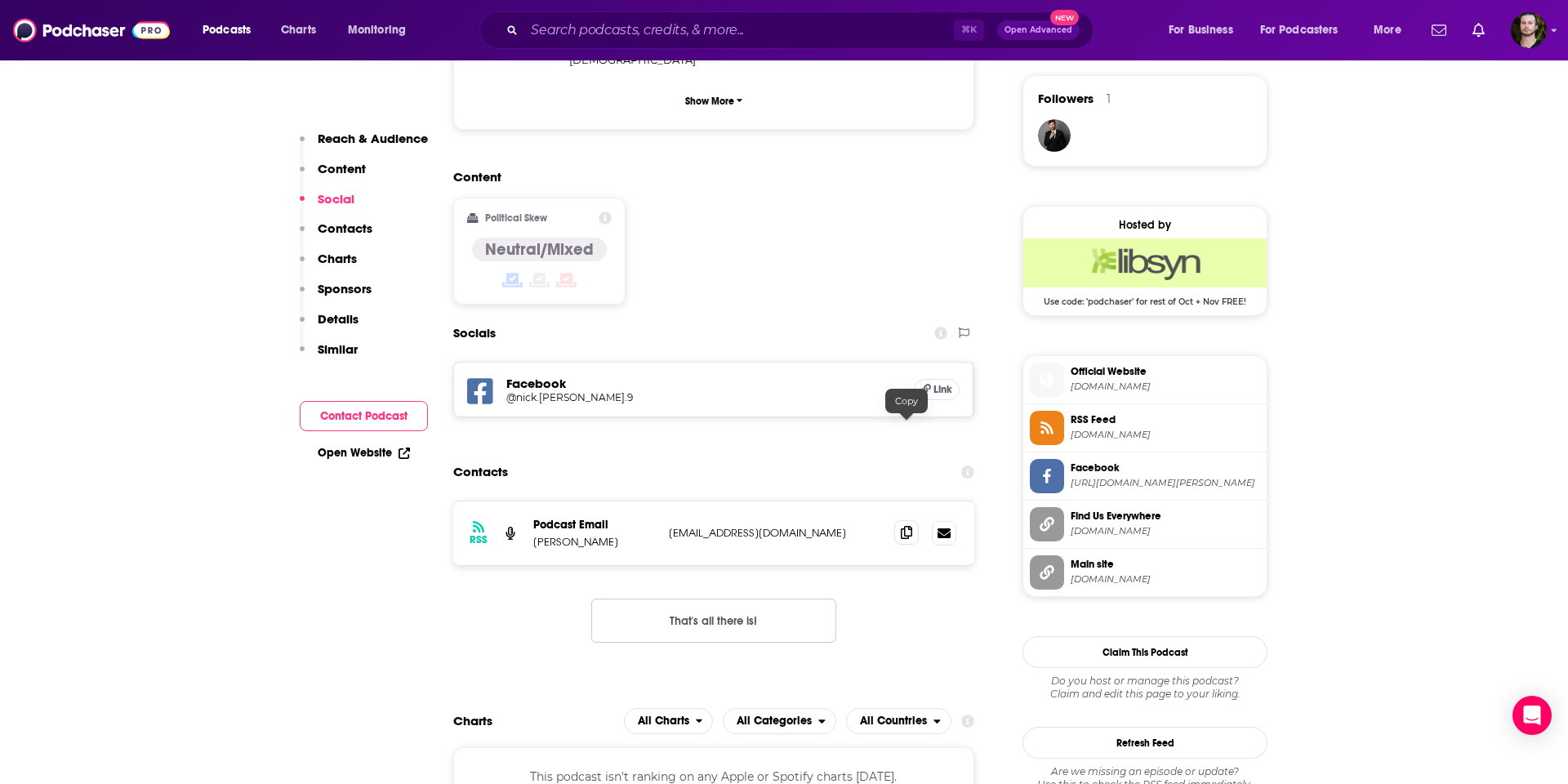
click at [904, 526] on icon at bounding box center [906, 532] width 11 height 13
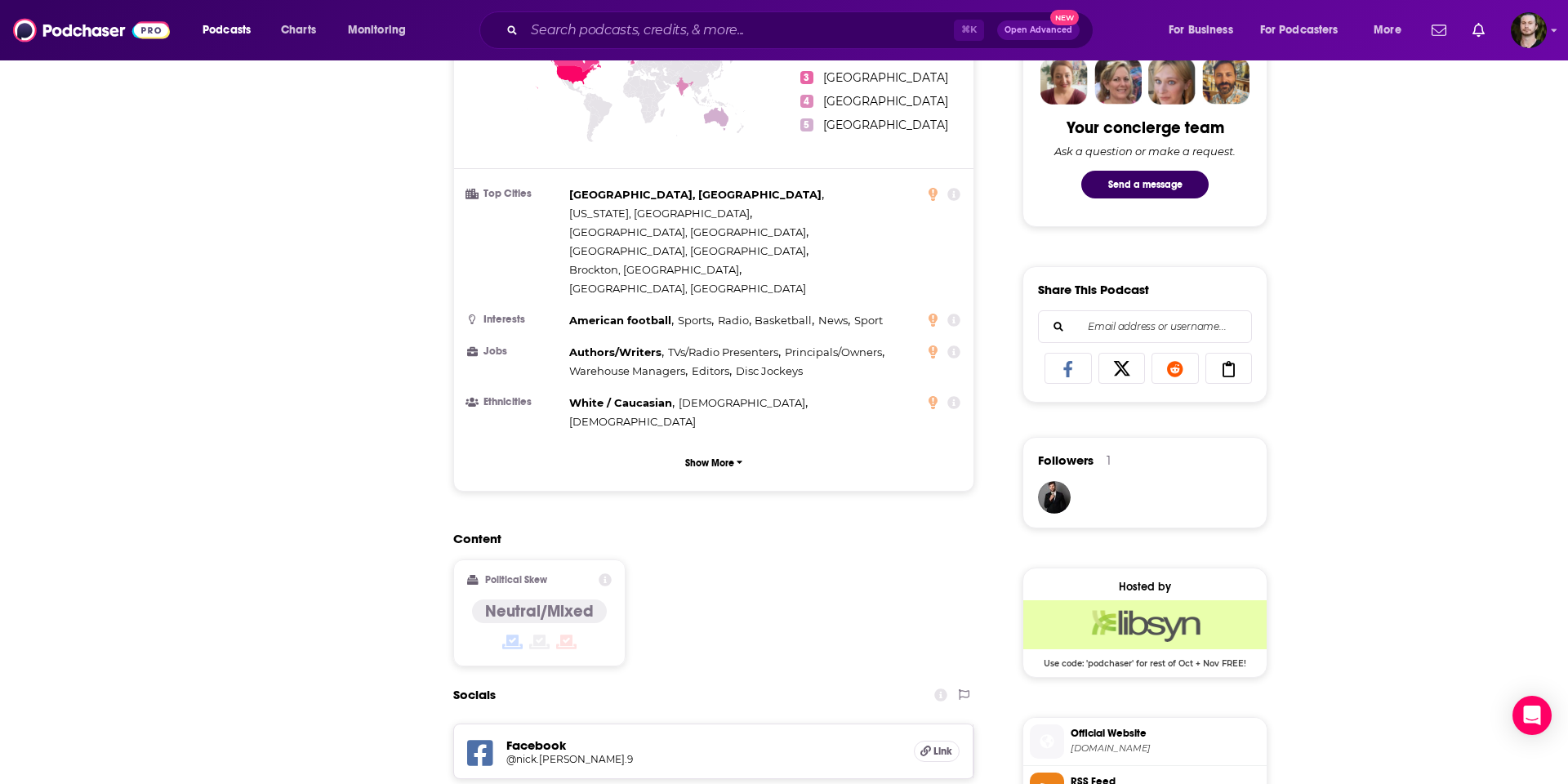
scroll to position [0, 0]
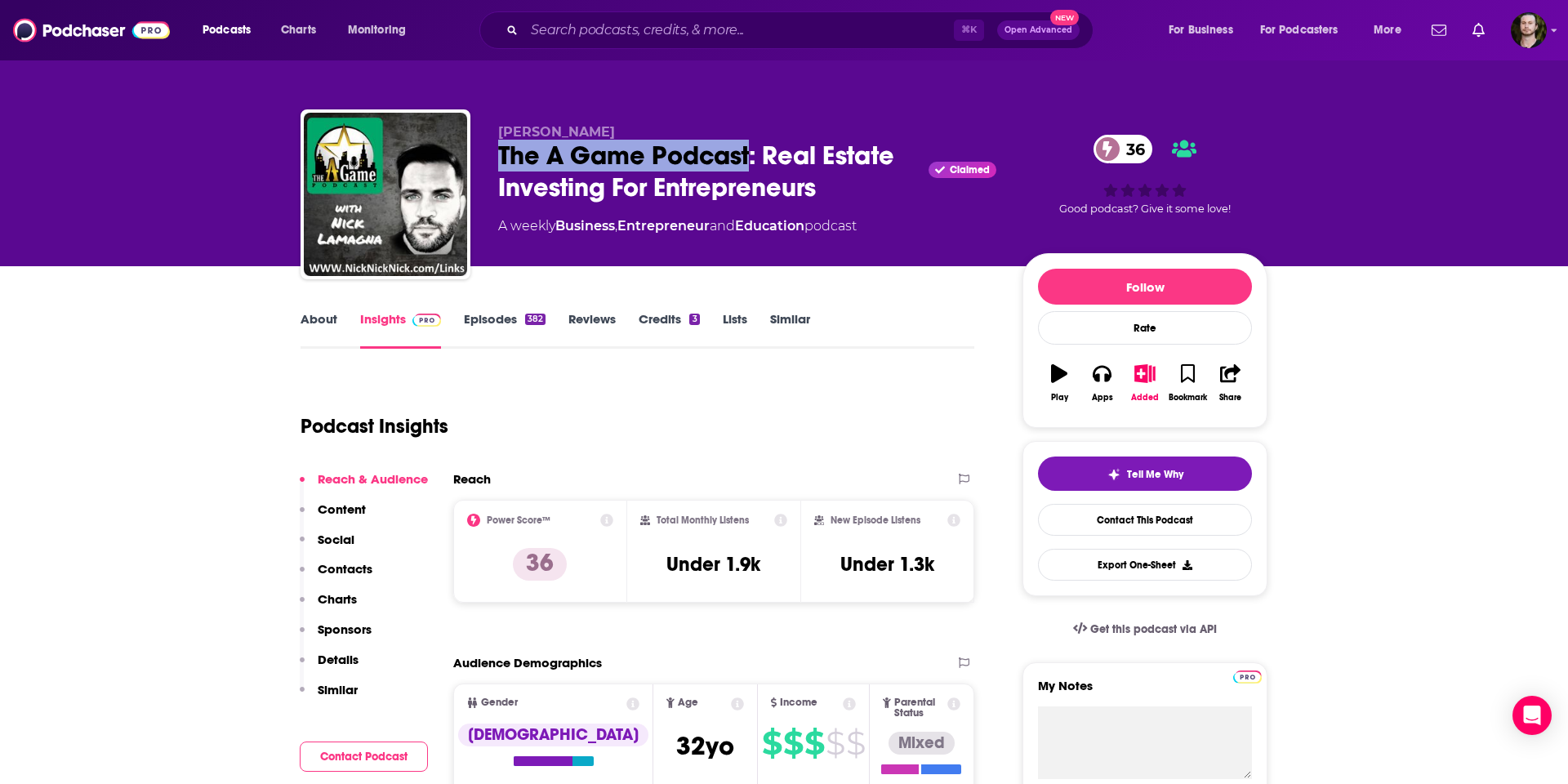
drag, startPoint x: 751, startPoint y: 156, endPoint x: 500, endPoint y: 159, distance: 251.0
click at [500, 159] on div "The A Game Podcast: Real Estate Investing For Entrepreneurs Claimed 36" at bounding box center [748, 172] width 499 height 64
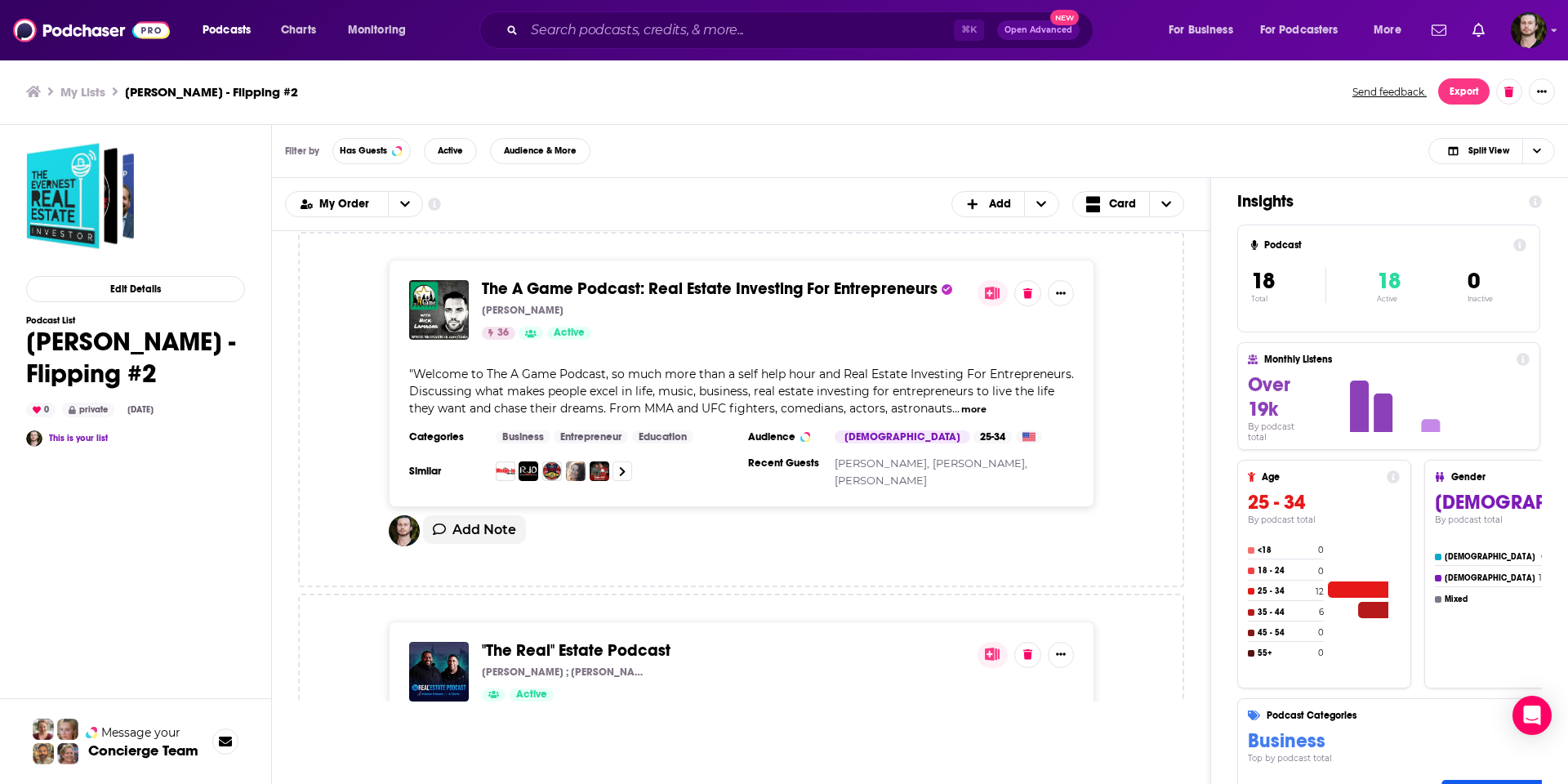
scroll to position [4703, 0]
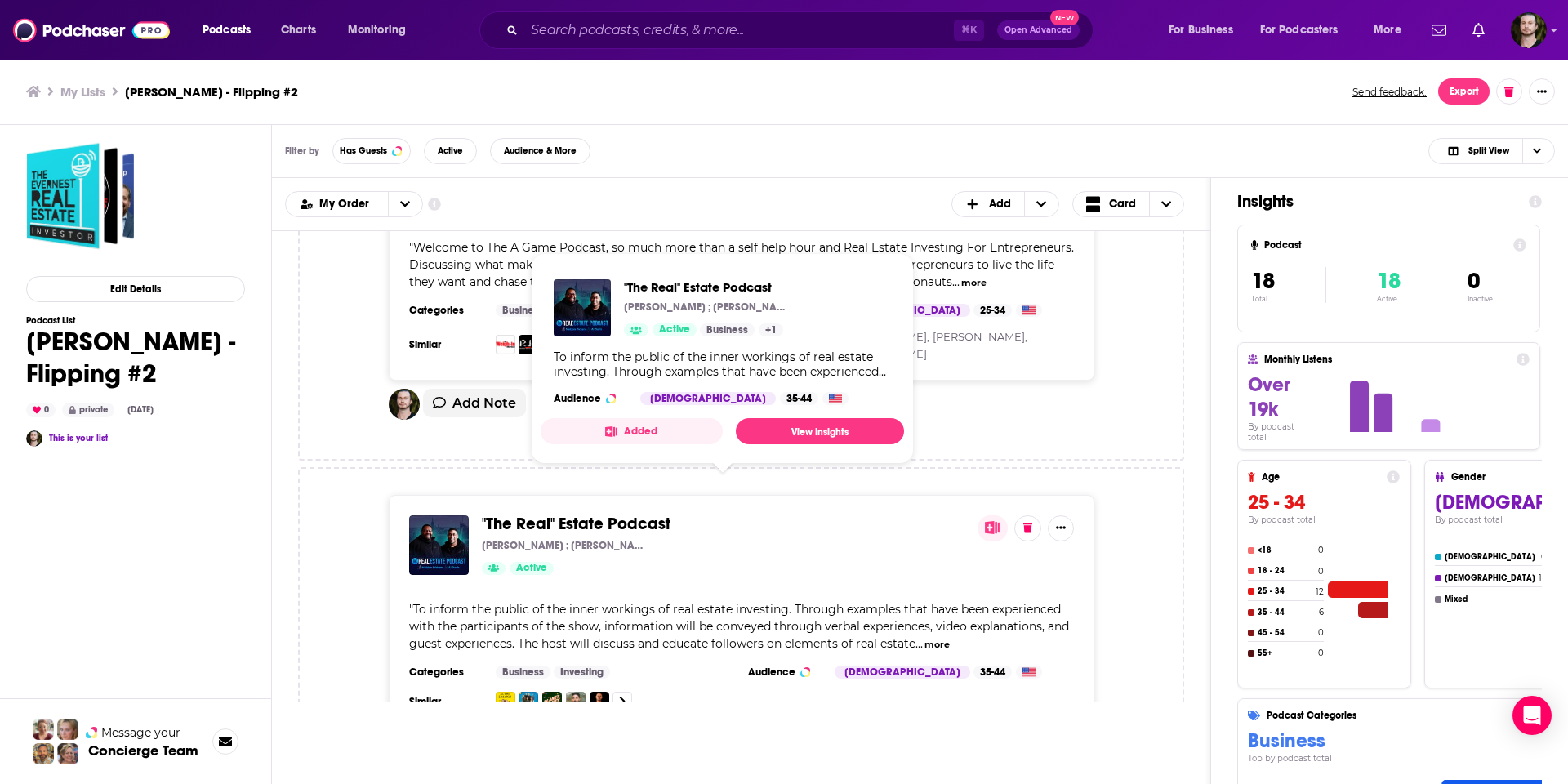
click at [568, 513] on span ""The Real" Estate Podcast" at bounding box center [576, 524] width 189 height 21
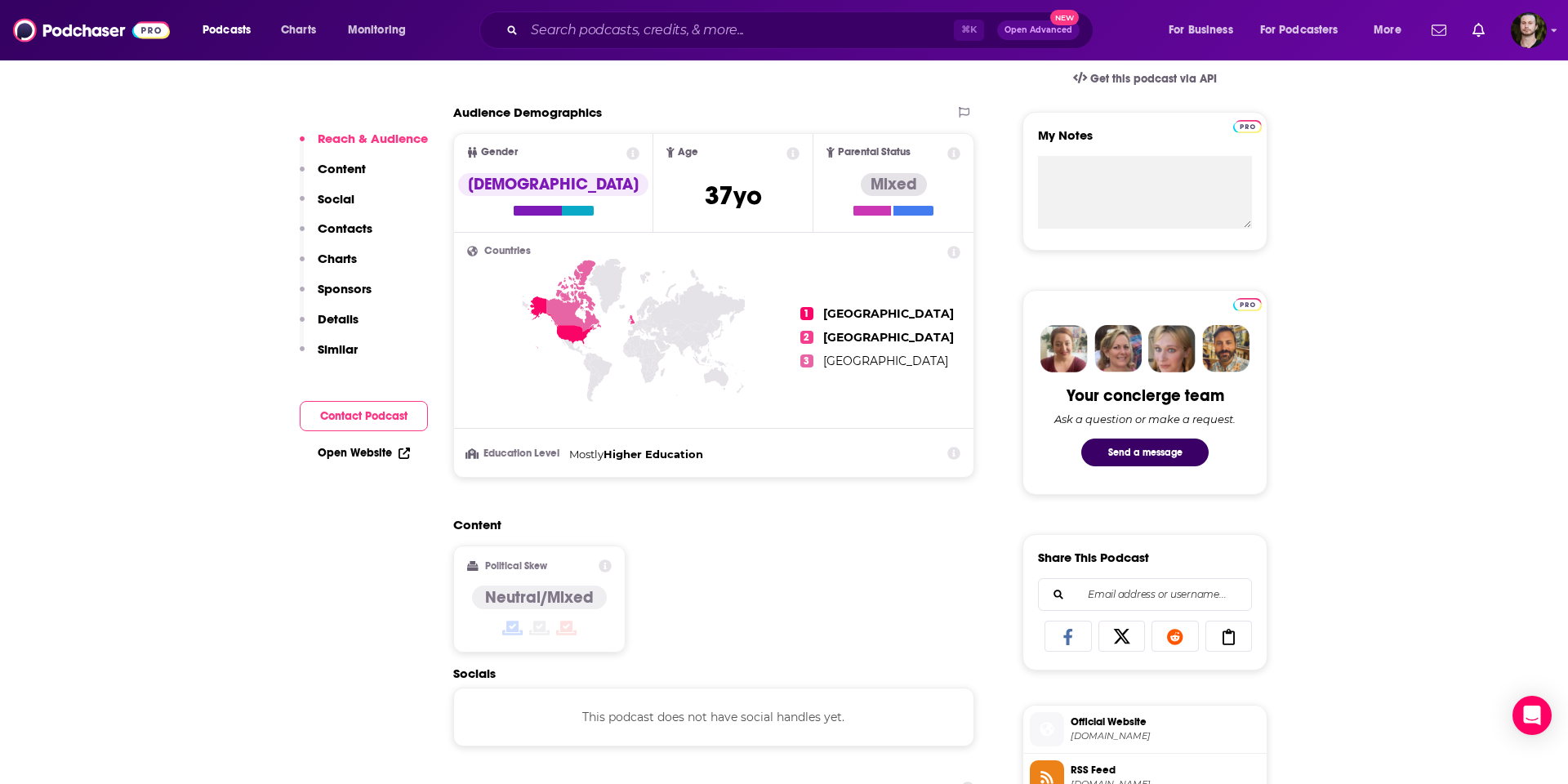
scroll to position [800, 0]
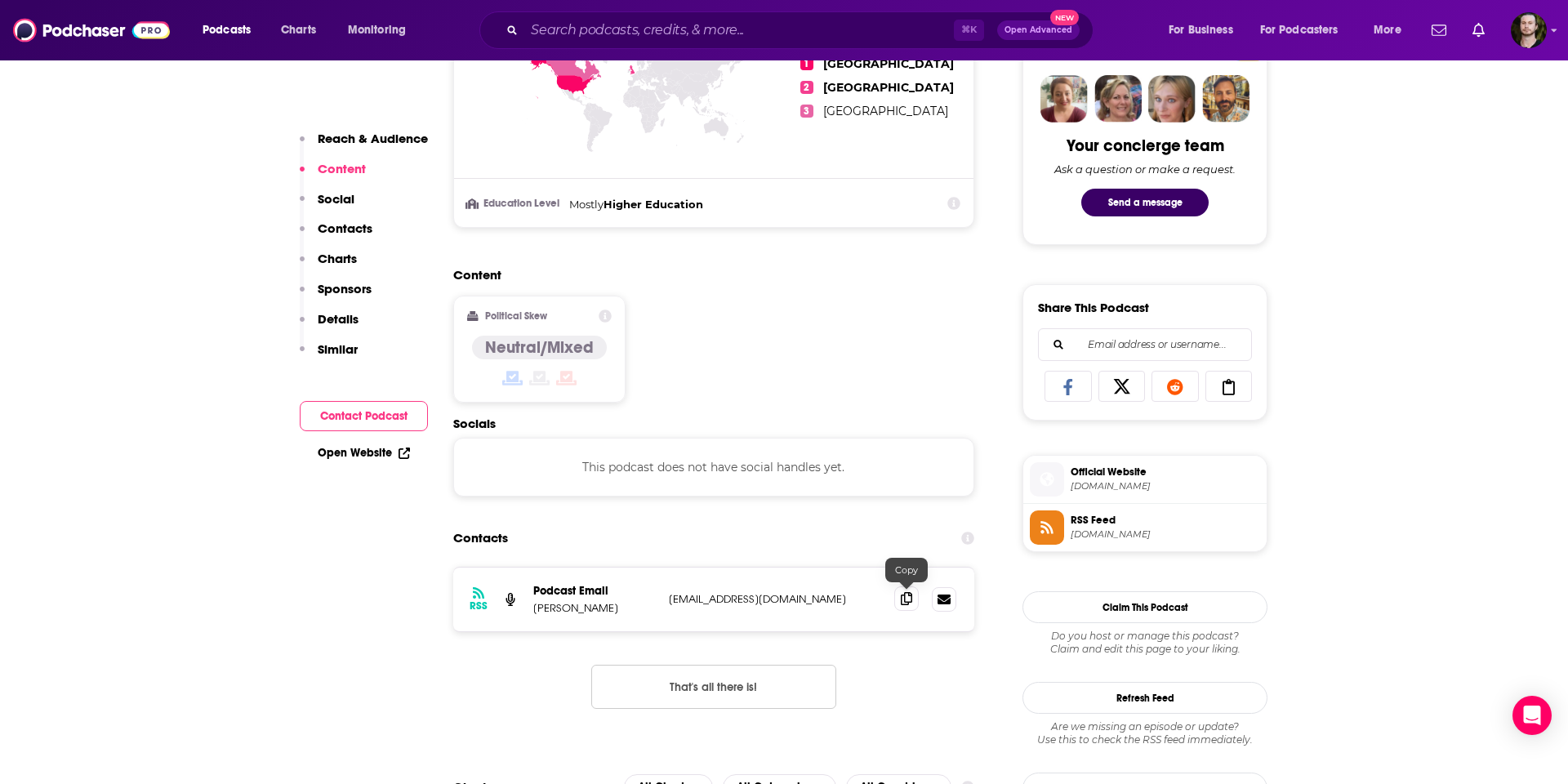
click at [904, 594] on icon at bounding box center [906, 598] width 11 height 13
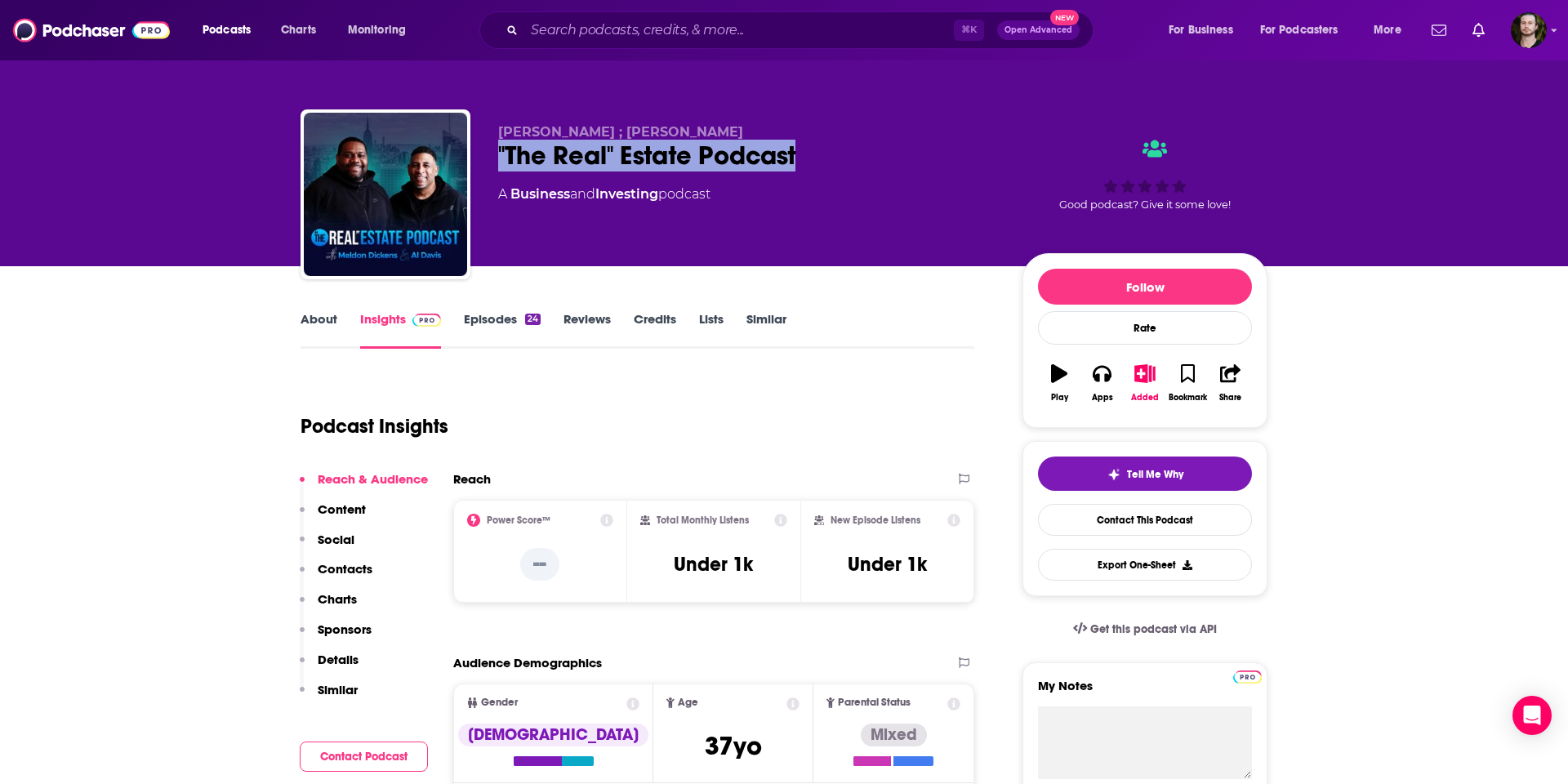
drag, startPoint x: 807, startPoint y: 158, endPoint x: 498, endPoint y: 157, distance: 309.0
click at [499, 157] on div ""The Real" Estate Podcast" at bounding box center [748, 155] width 499 height 32
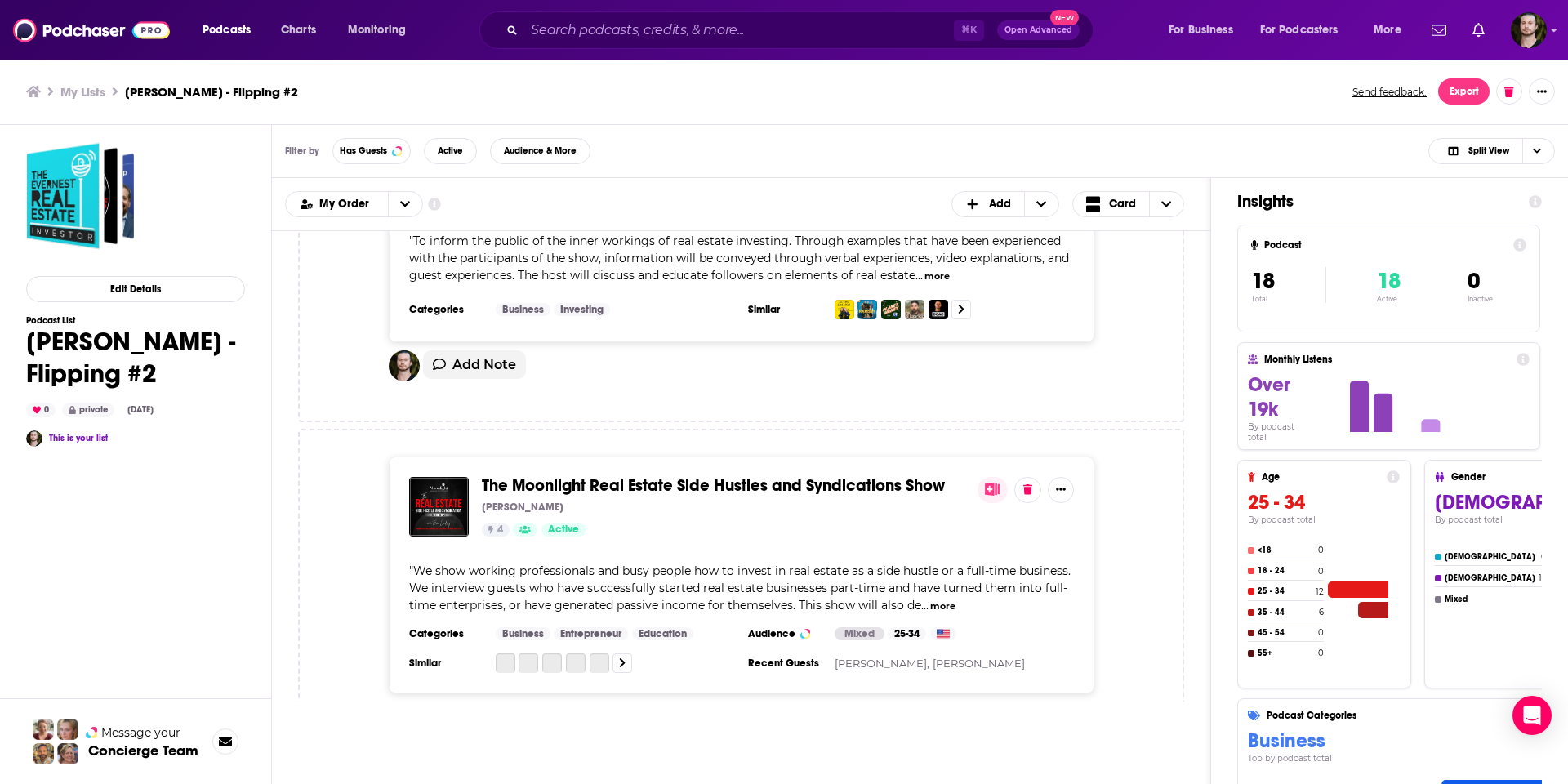
scroll to position [5260, 0]
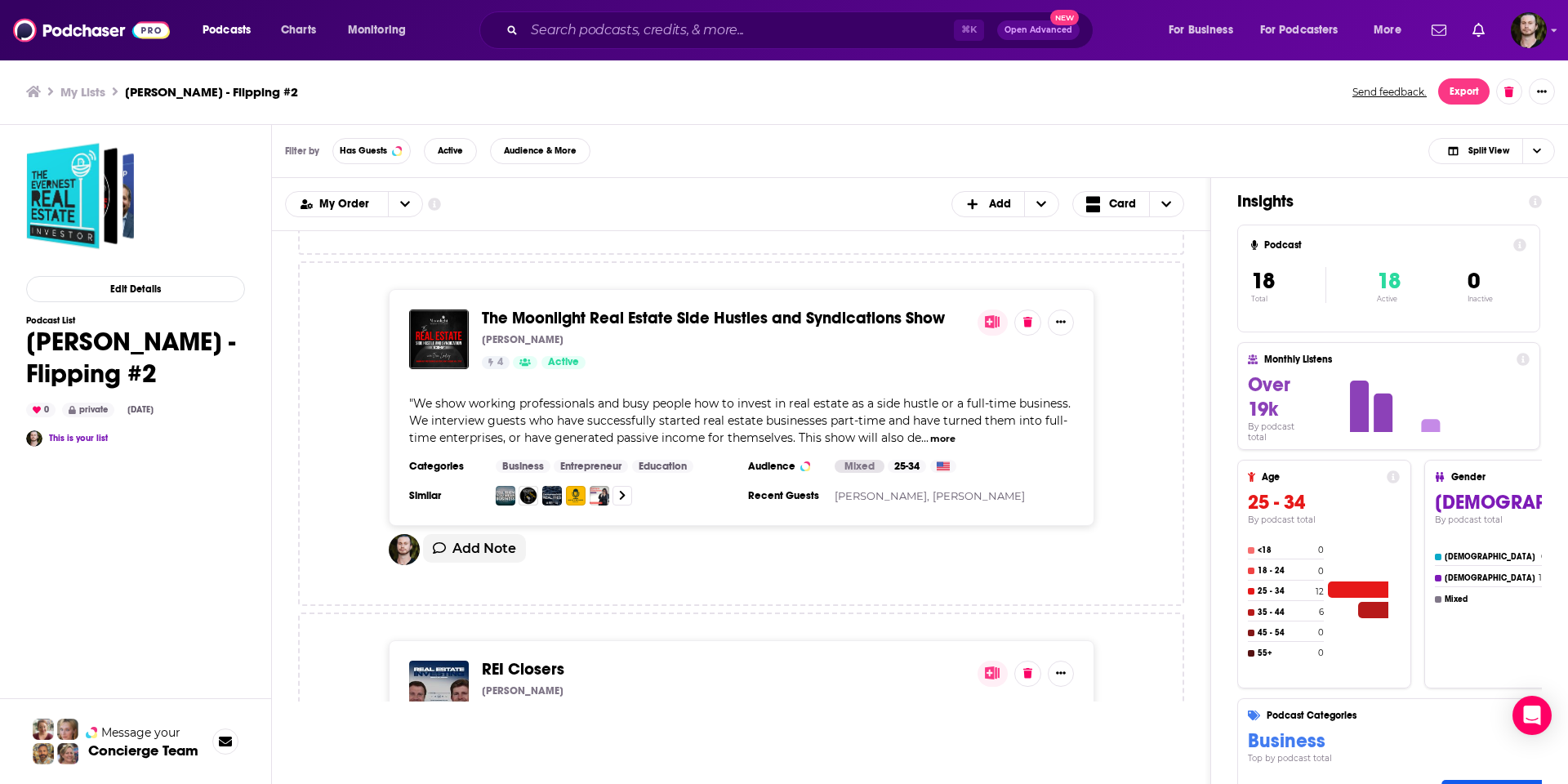
click at [652, 333] on div "[PERSON_NAME]" at bounding box center [724, 339] width 483 height 13
click at [633, 308] on span "The Moonlight Real Estate Side Hustles and Syndications Show" at bounding box center [713, 318] width 463 height 21
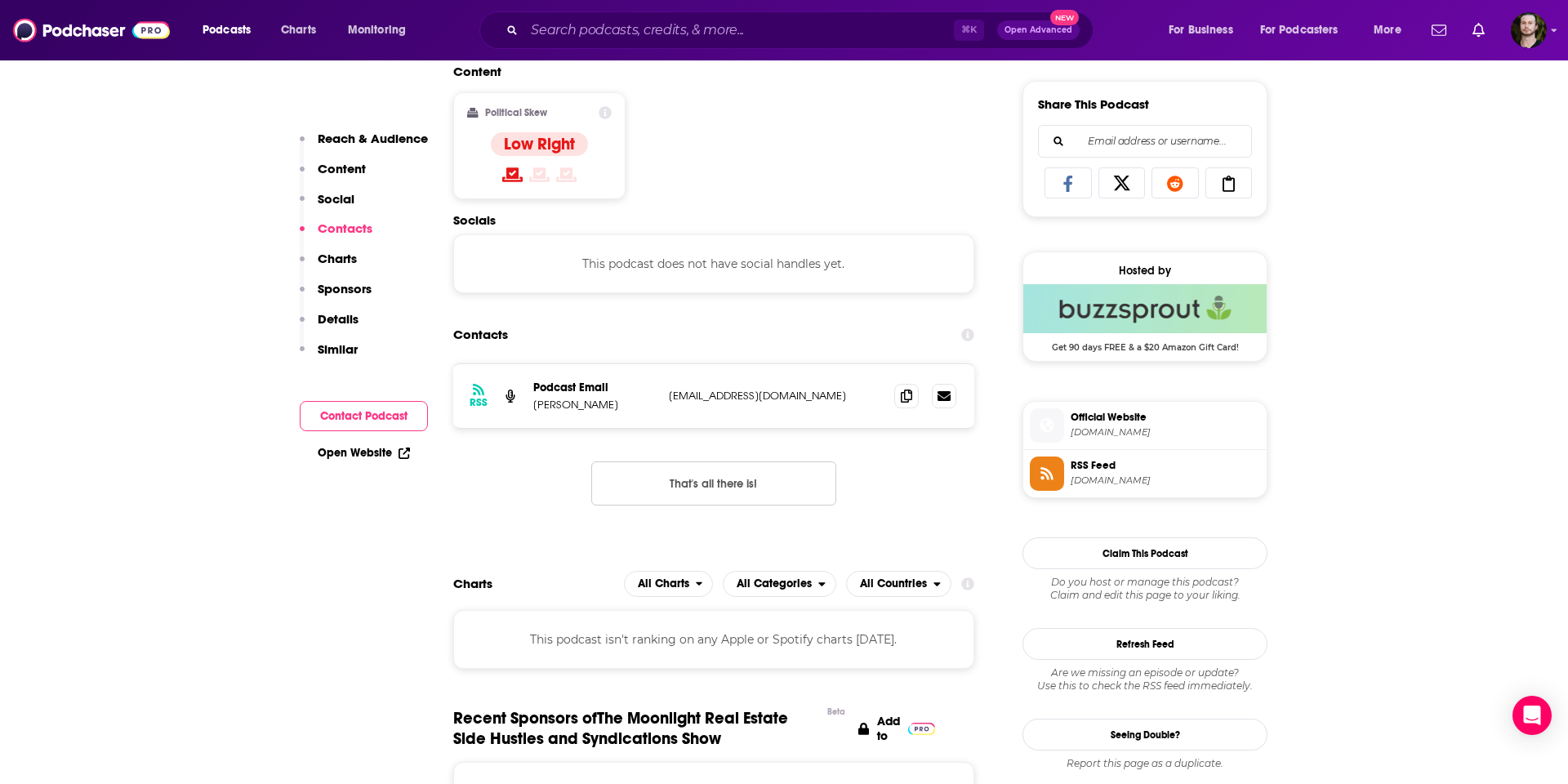
scroll to position [1029, 0]
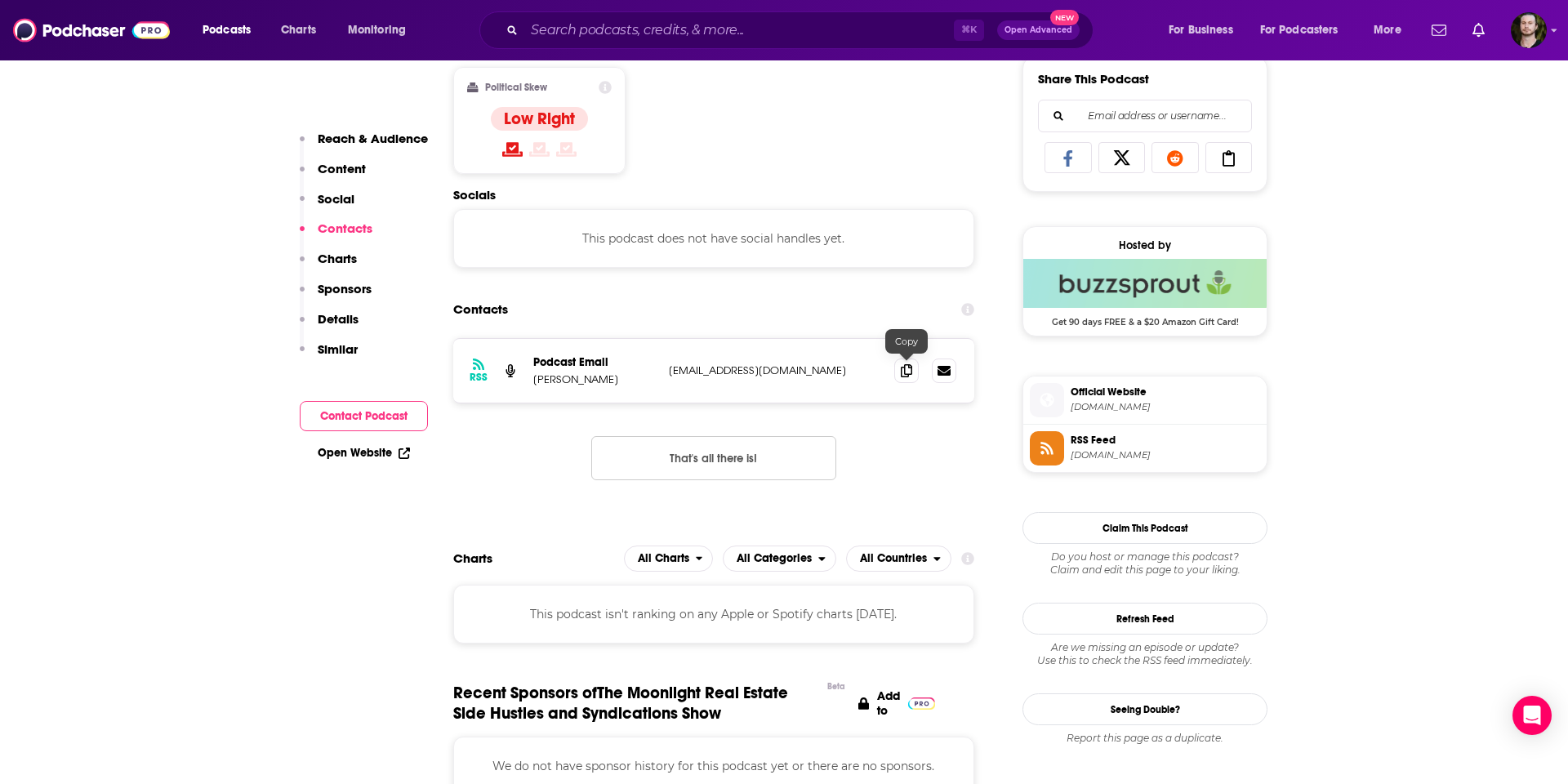
drag, startPoint x: 905, startPoint y: 370, endPoint x: 816, endPoint y: 371, distance: 89.0
click at [904, 370] on icon at bounding box center [906, 370] width 11 height 13
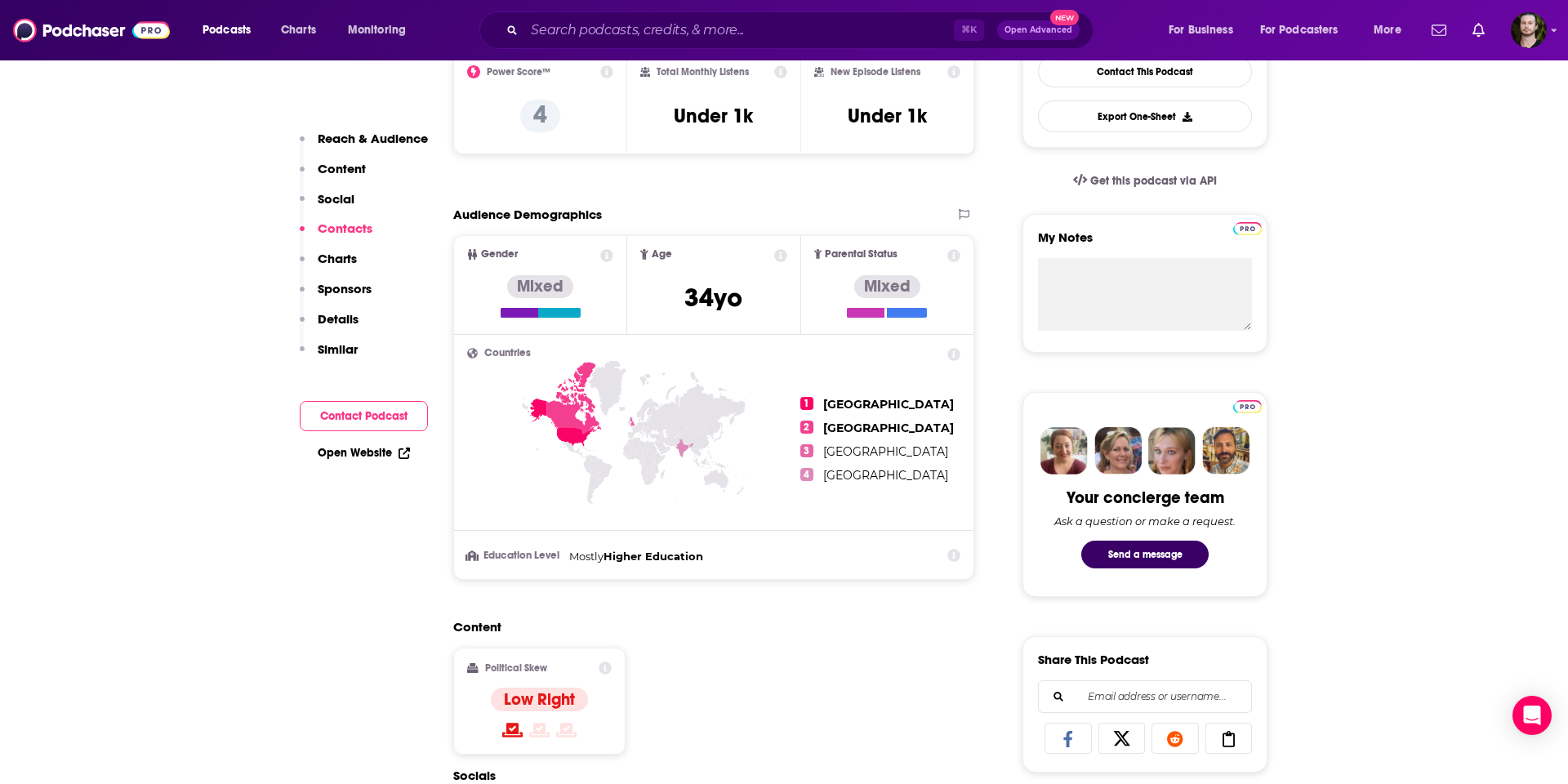
scroll to position [0, 0]
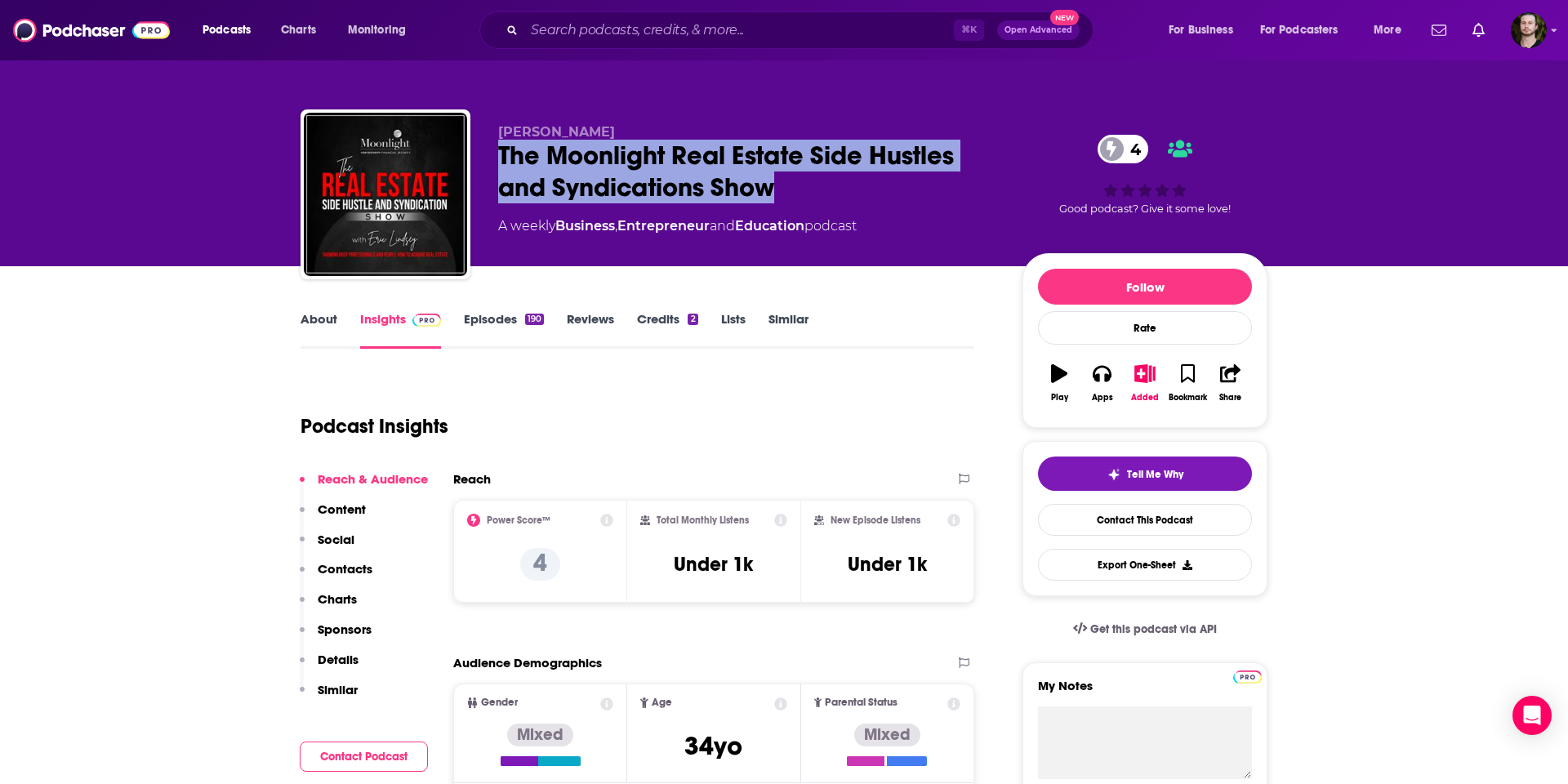
drag, startPoint x: 682, startPoint y: 183, endPoint x: 503, endPoint y: 160, distance: 180.5
click at [503, 160] on div "The Moonlight Real Estate Side Hustles and Syndications Show 4" at bounding box center [748, 172] width 499 height 64
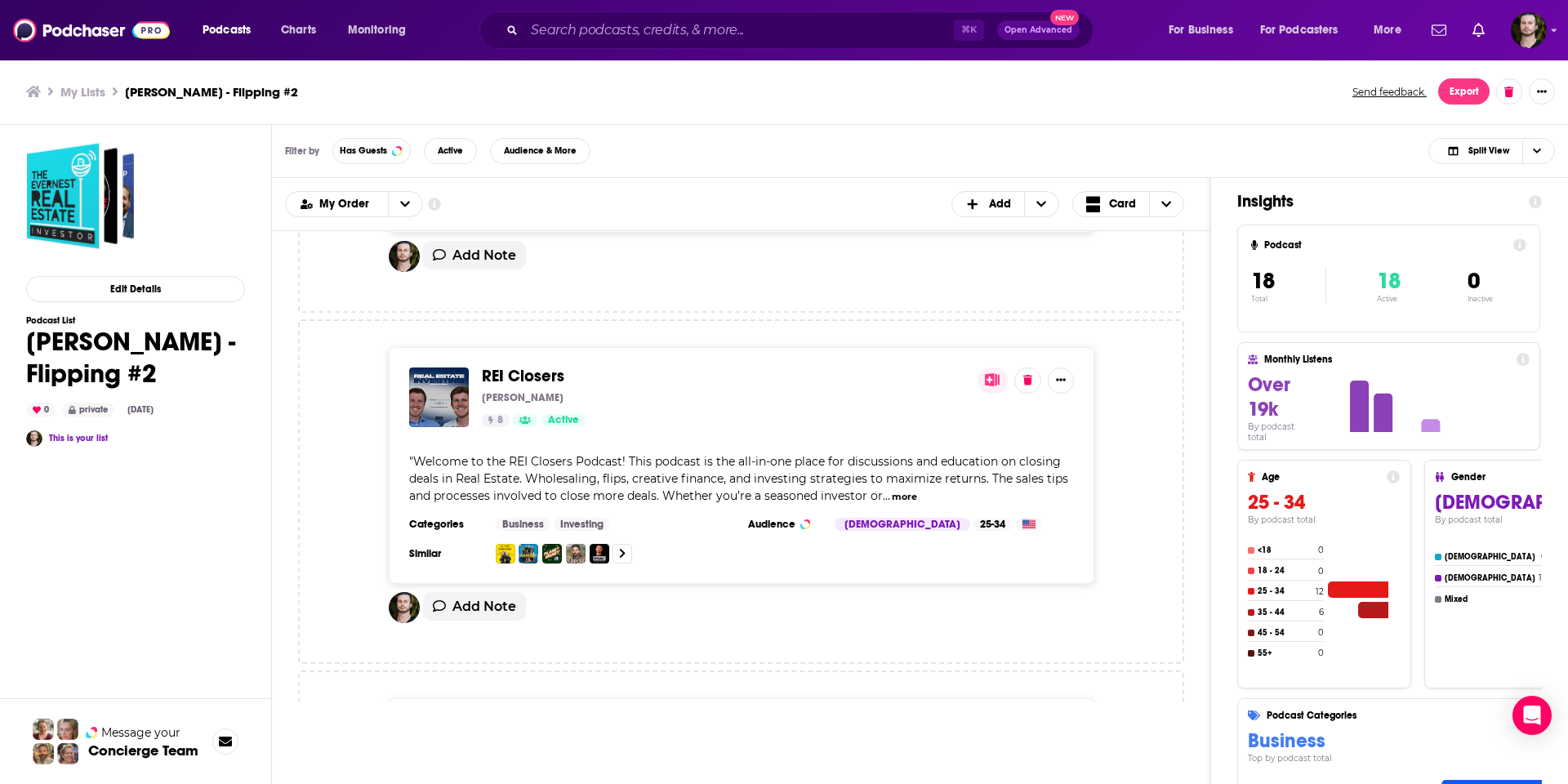
scroll to position [5548, 0]
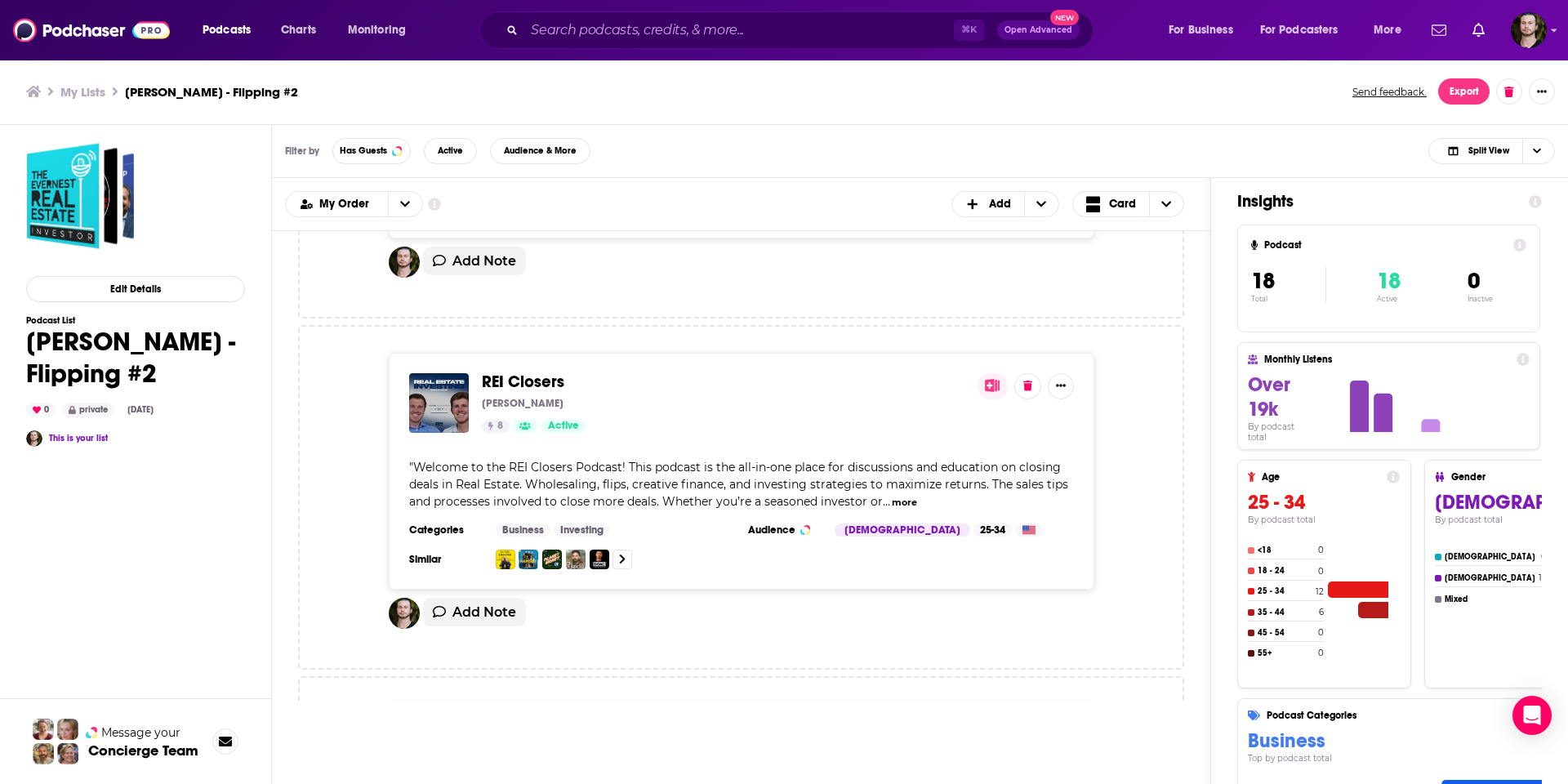
click at [604, 373] on span "REI Closers" at bounding box center [724, 382] width 483 height 18
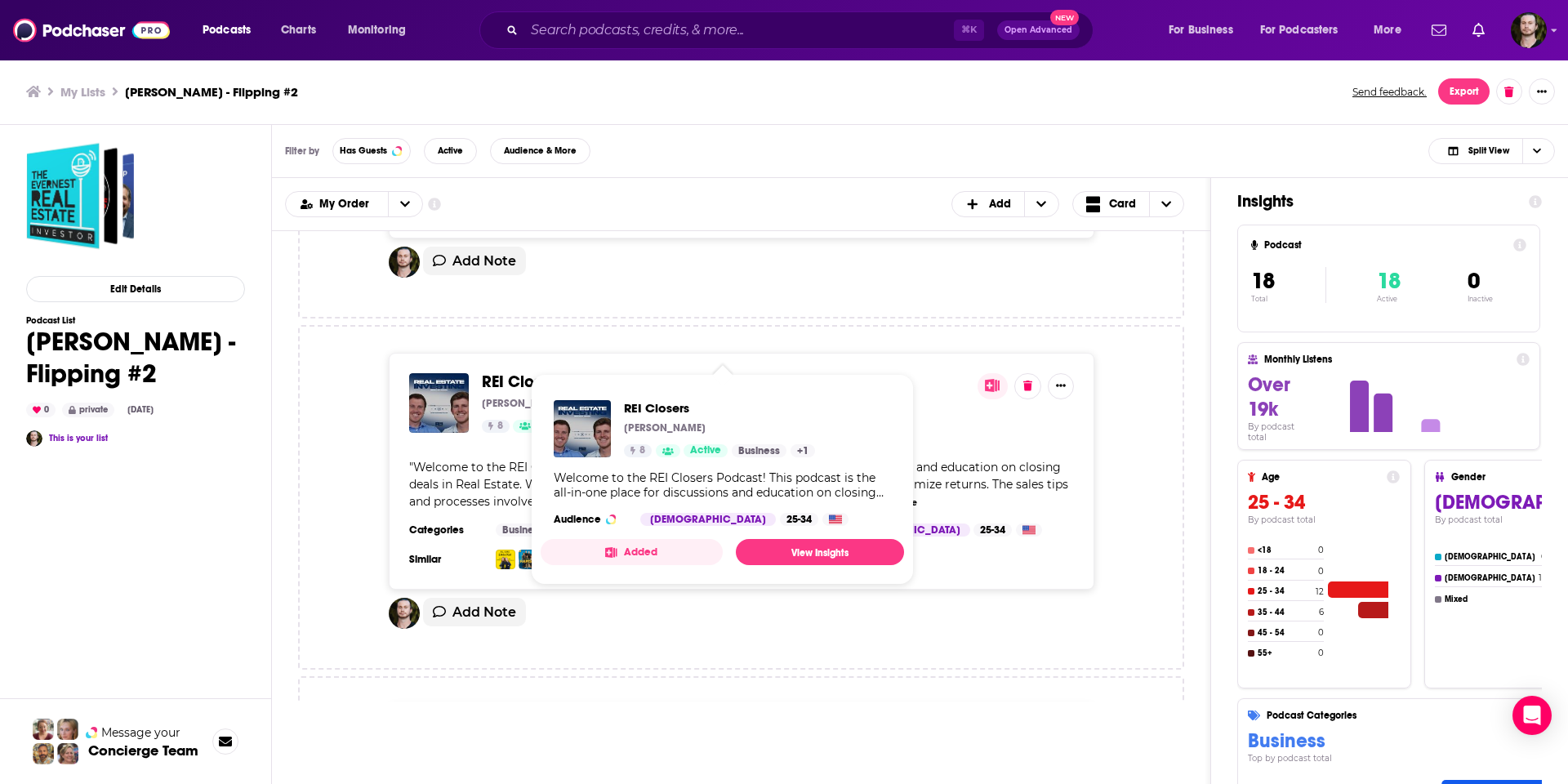
click at [538, 372] on span "REI Closers" at bounding box center [524, 382] width 83 height 21
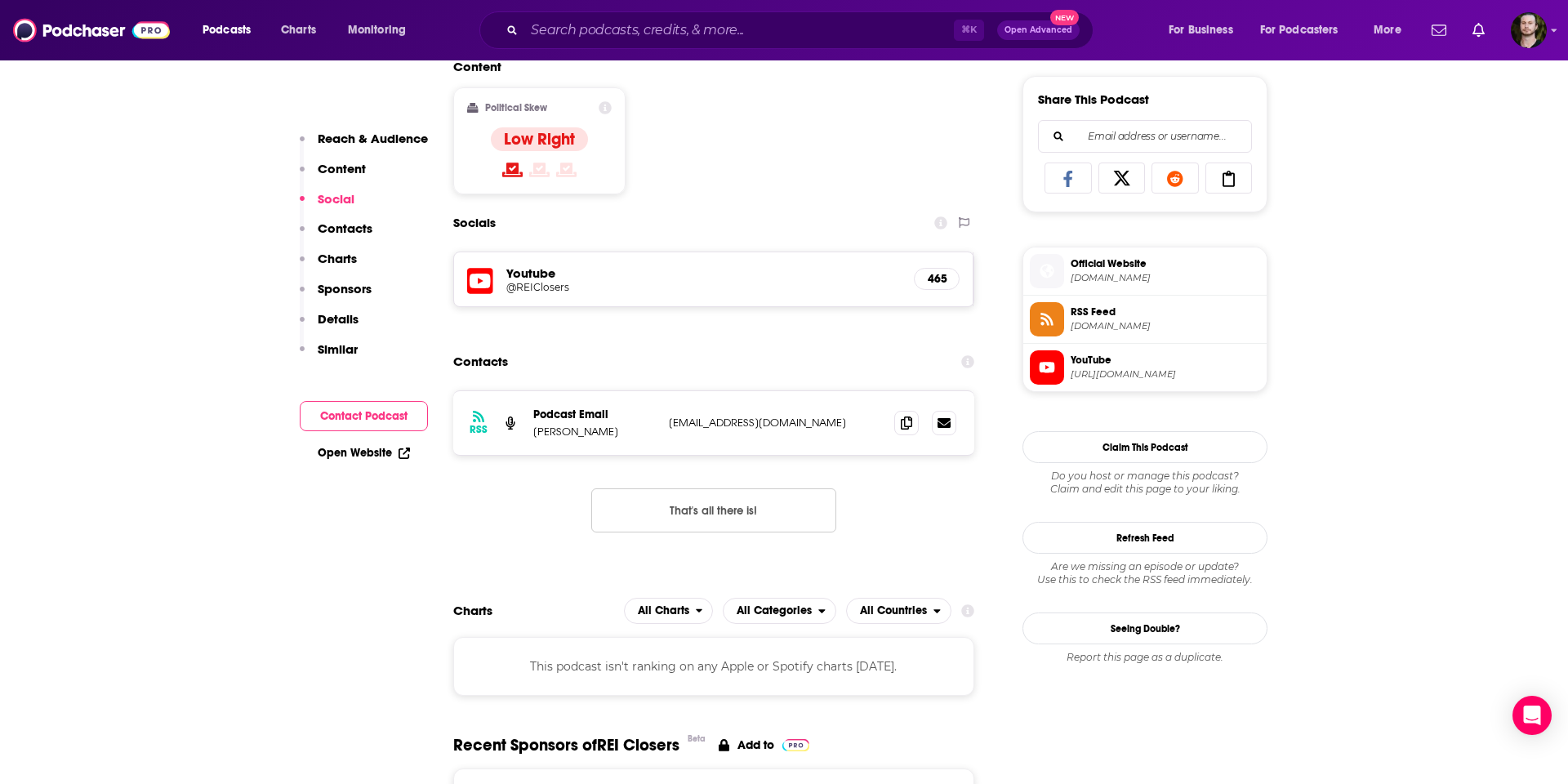
scroll to position [1066, 0]
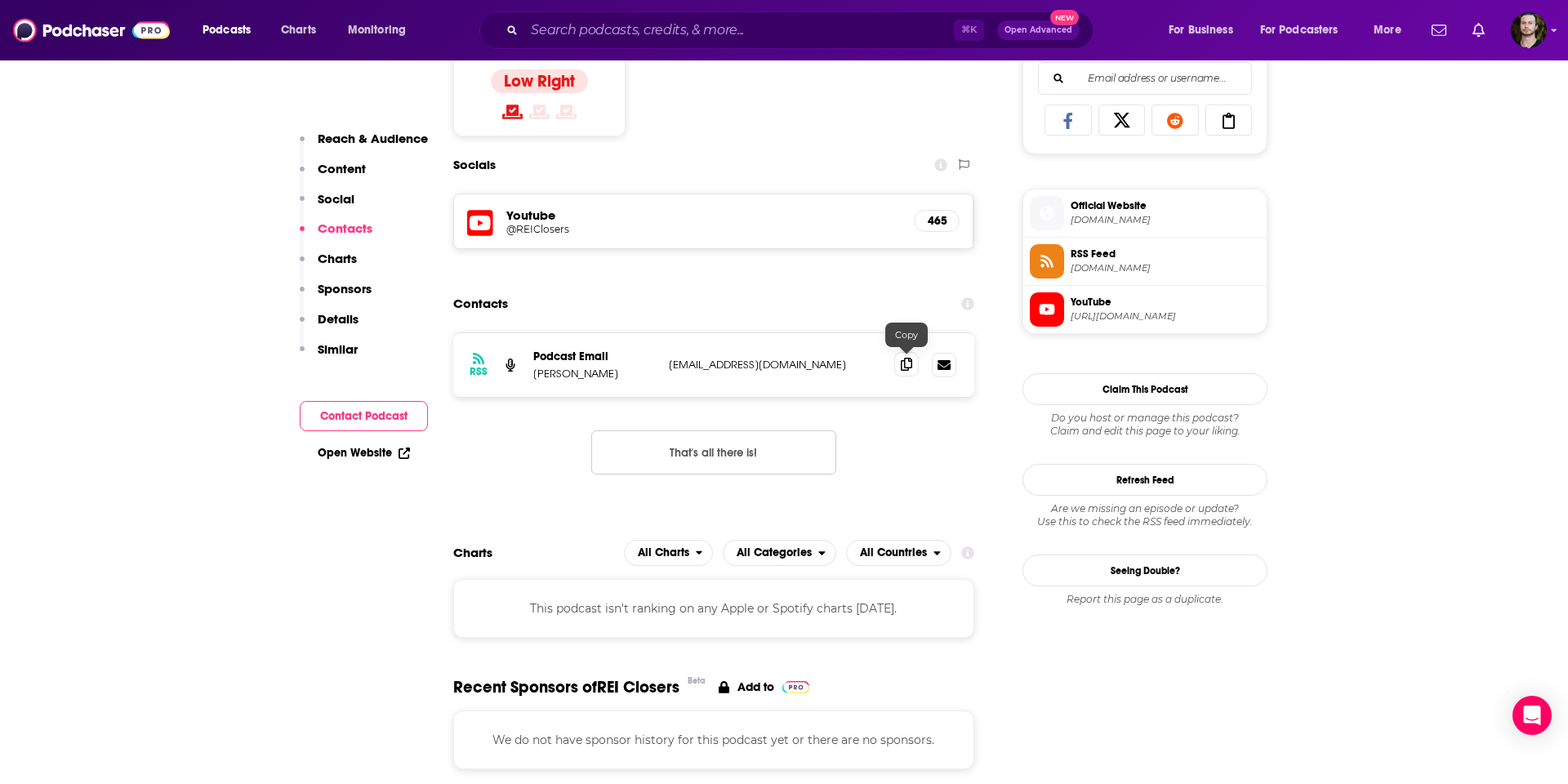
click at [906, 366] on icon at bounding box center [906, 364] width 11 height 13
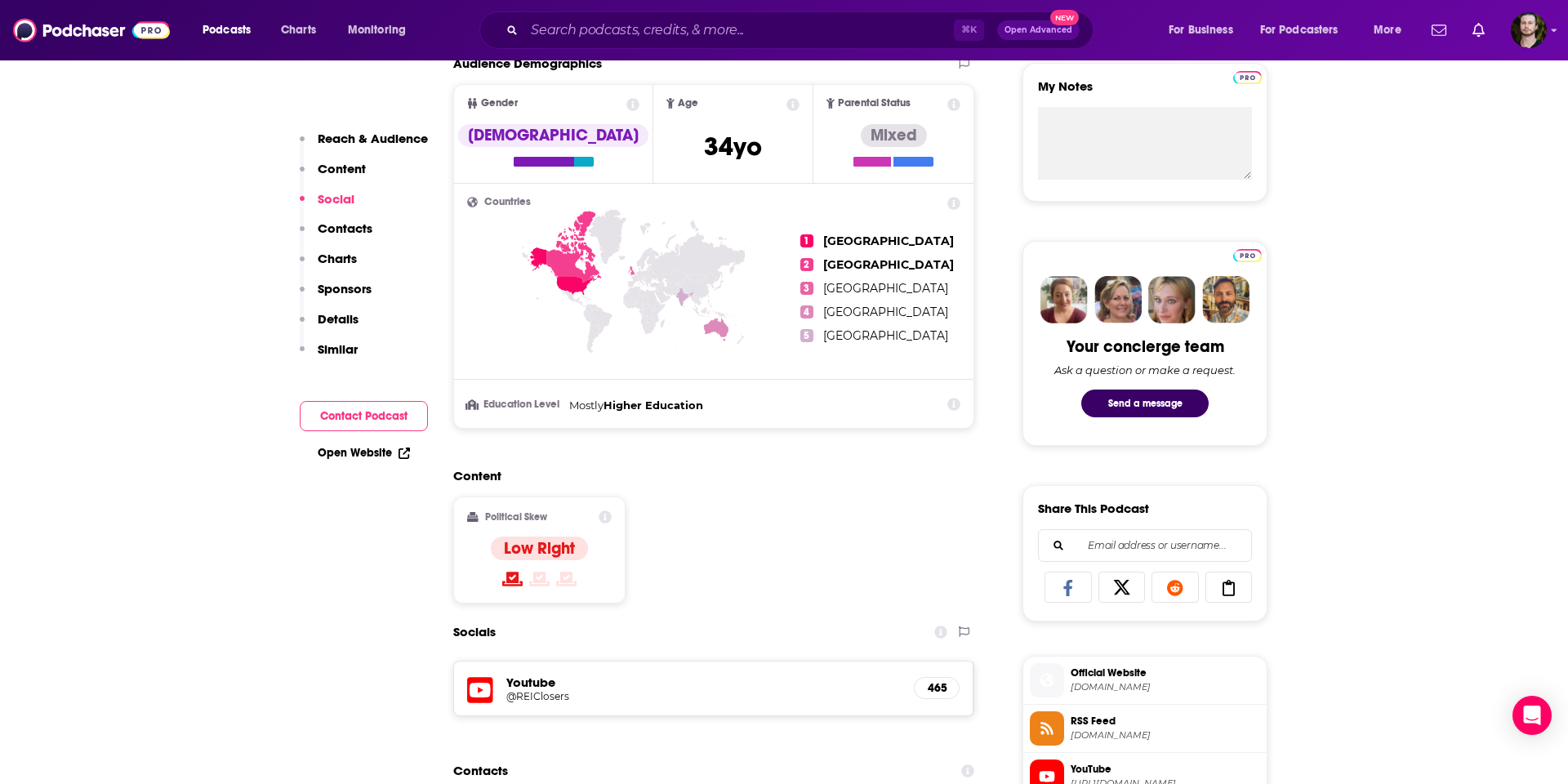
scroll to position [0, 0]
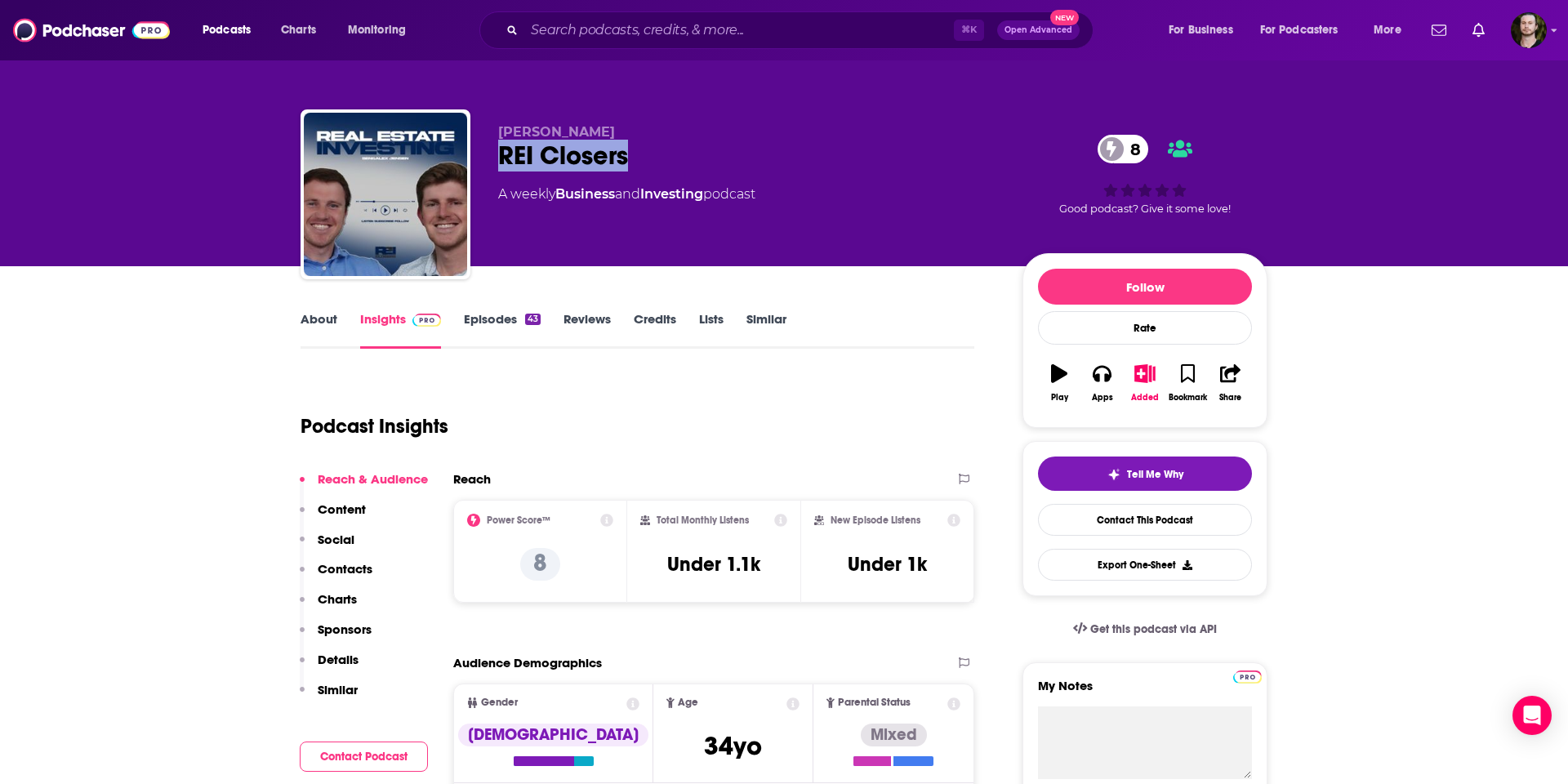
drag, startPoint x: 620, startPoint y: 157, endPoint x: 494, endPoint y: 155, distance: 126.0
click at [494, 155] on div "[PERSON_NAME] REI Closers 8 A weekly Business and Investing podcast 8 Good podc…" at bounding box center [783, 198] width 967 height 176
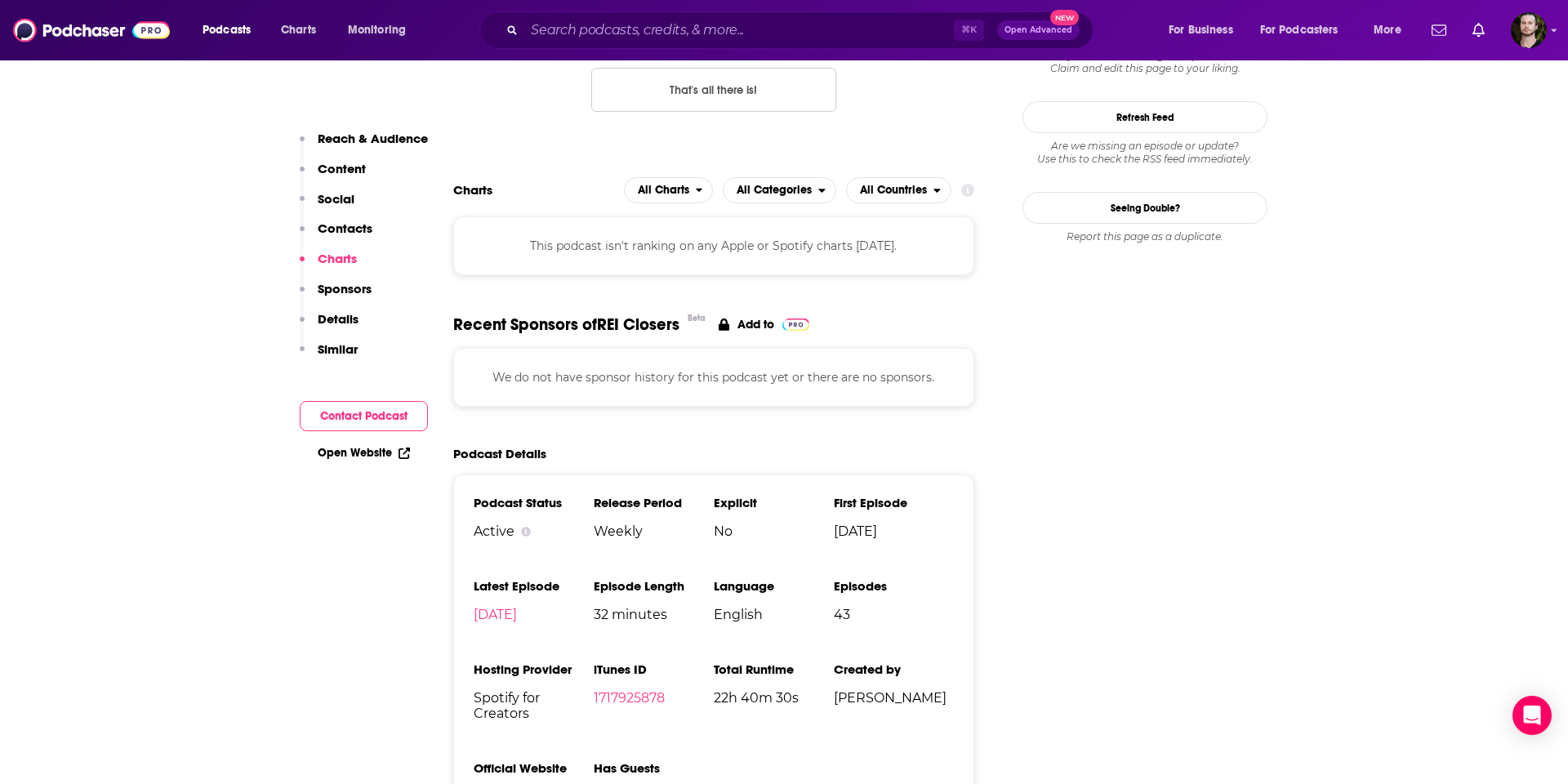
scroll to position [1426, 0]
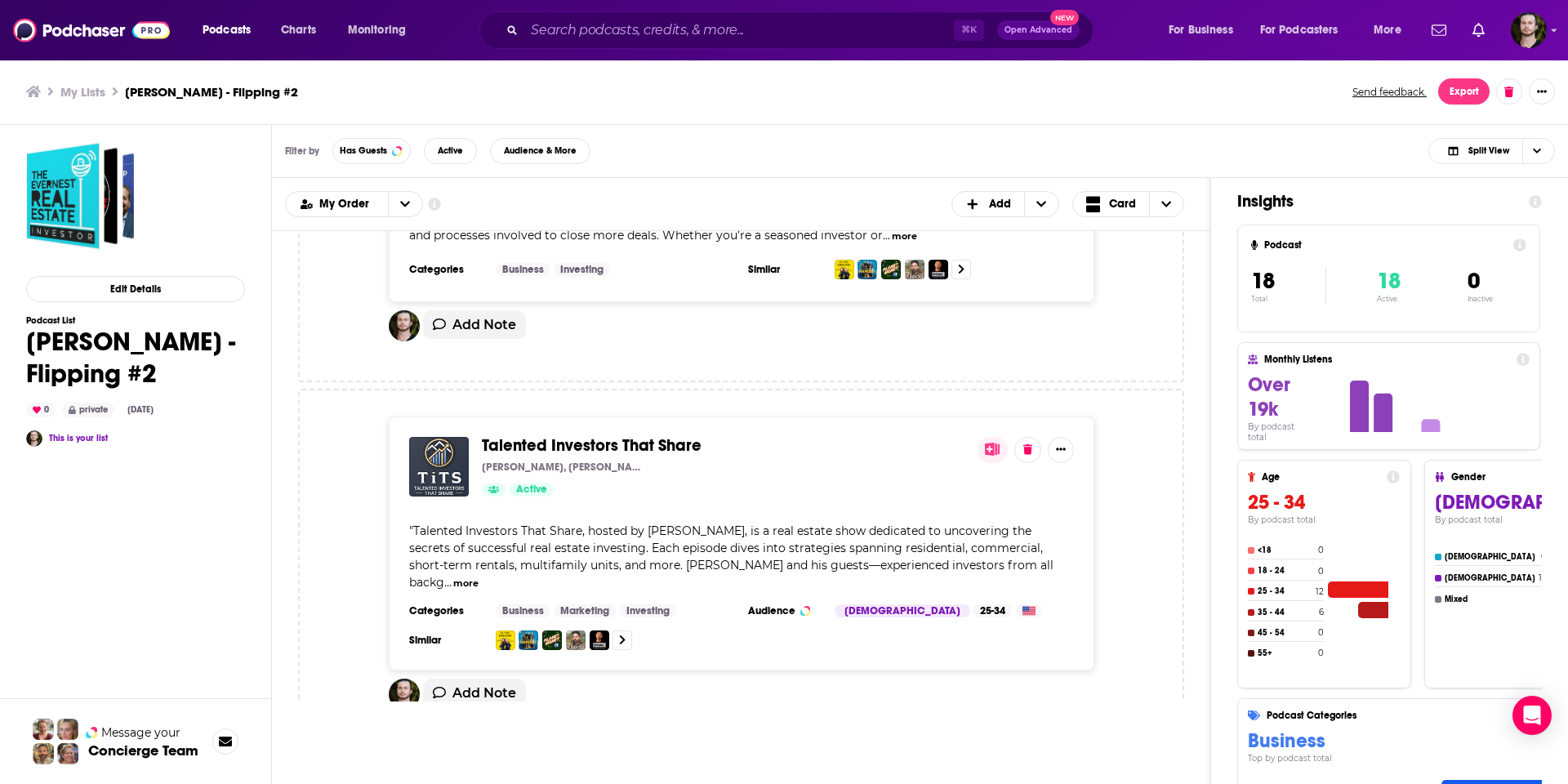
scroll to position [5839, 0]
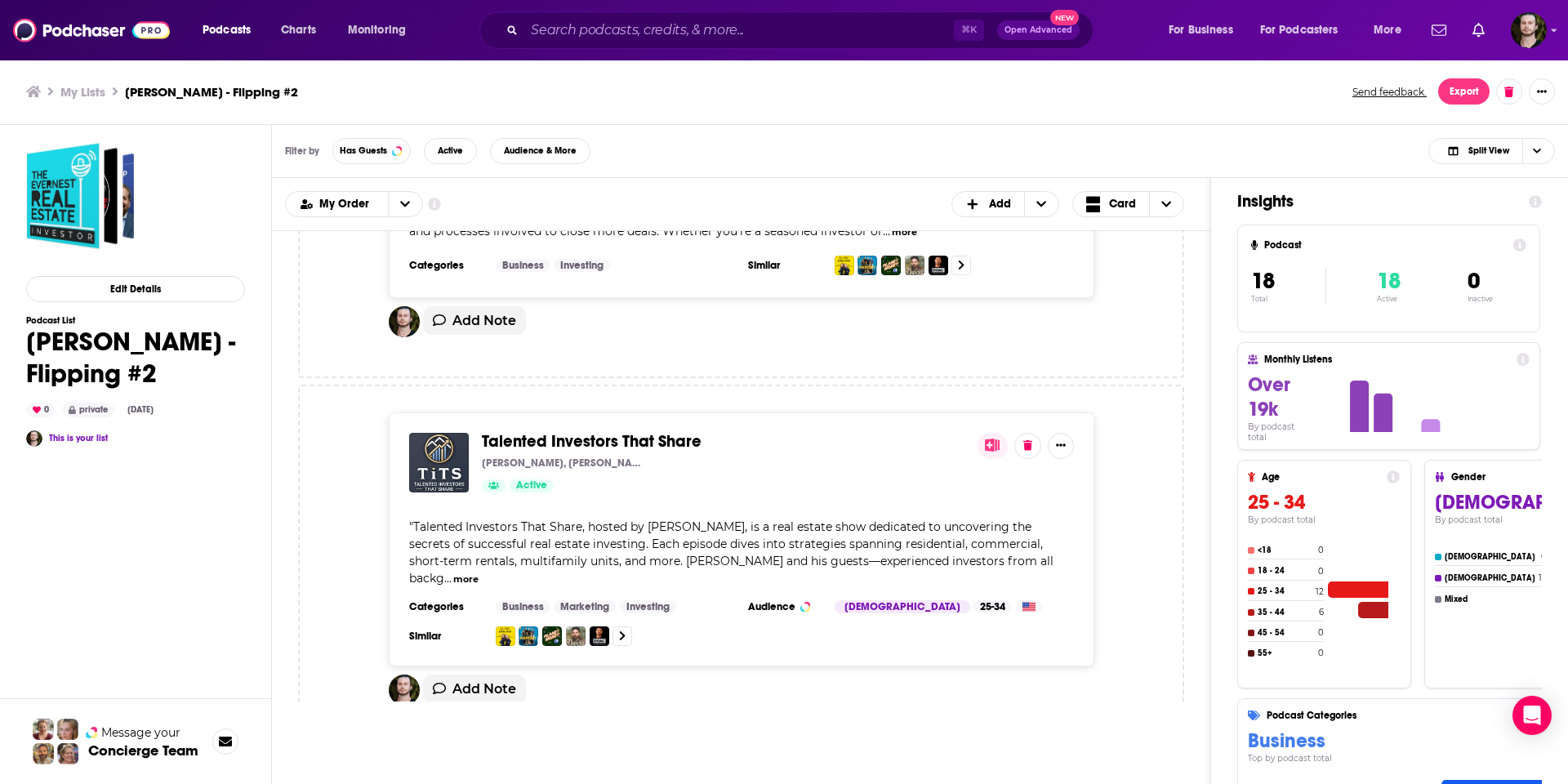
click at [667, 431] on span "Talented Investors That Share" at bounding box center [592, 442] width 220 height 21
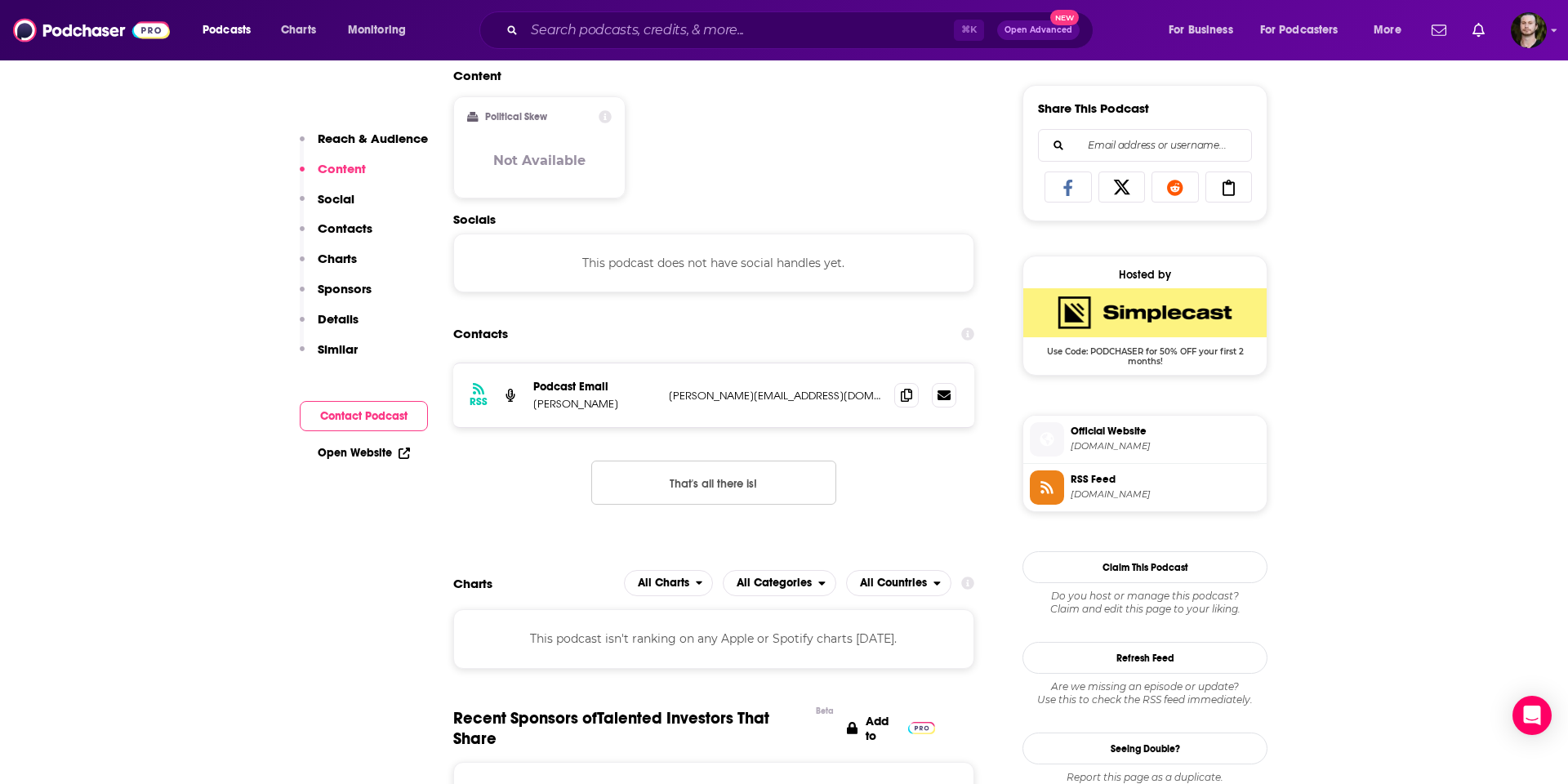
scroll to position [996, 0]
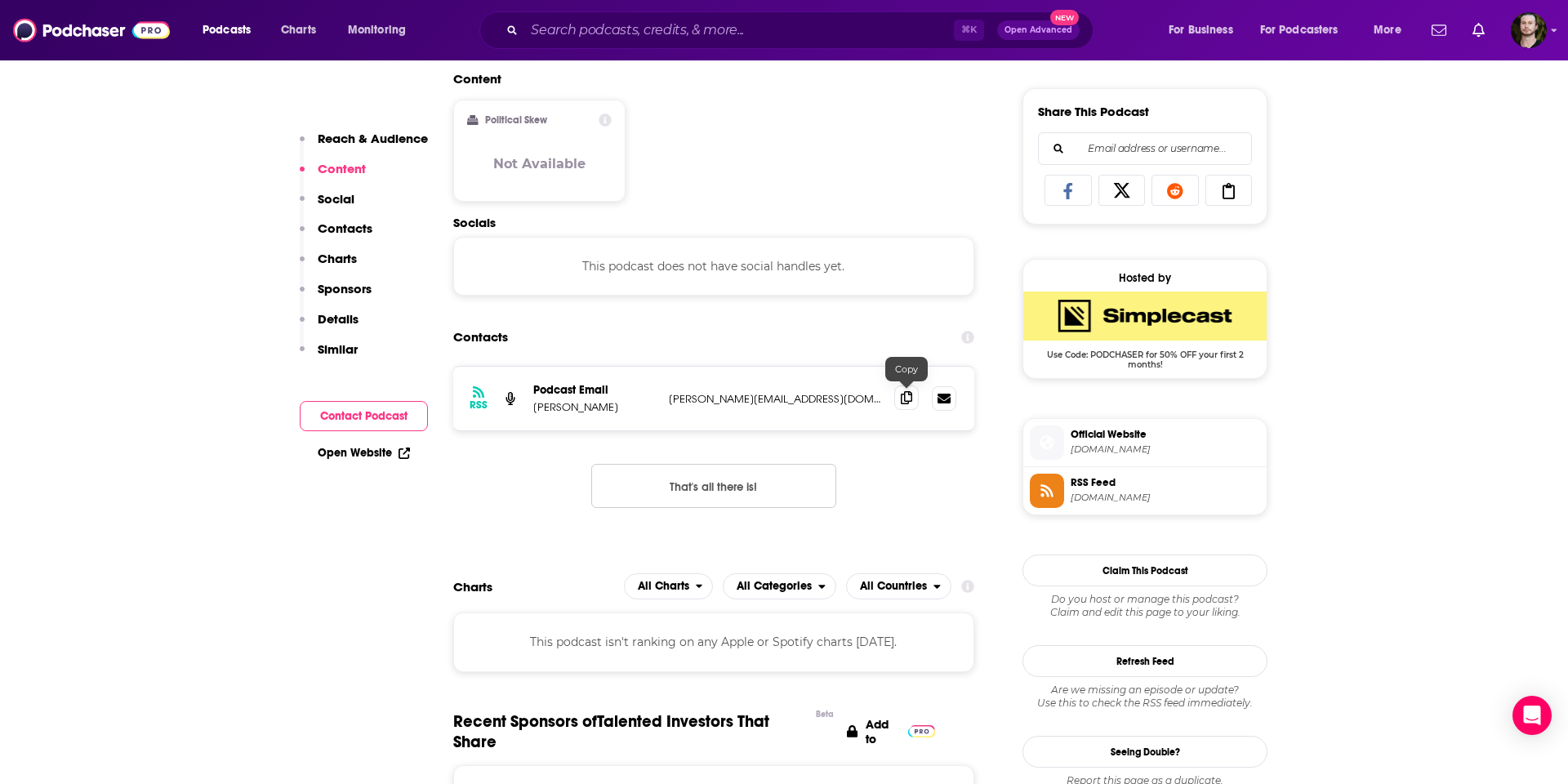
drag, startPoint x: 909, startPoint y: 397, endPoint x: 894, endPoint y: 395, distance: 15.1
click at [909, 397] on icon at bounding box center [906, 397] width 11 height 13
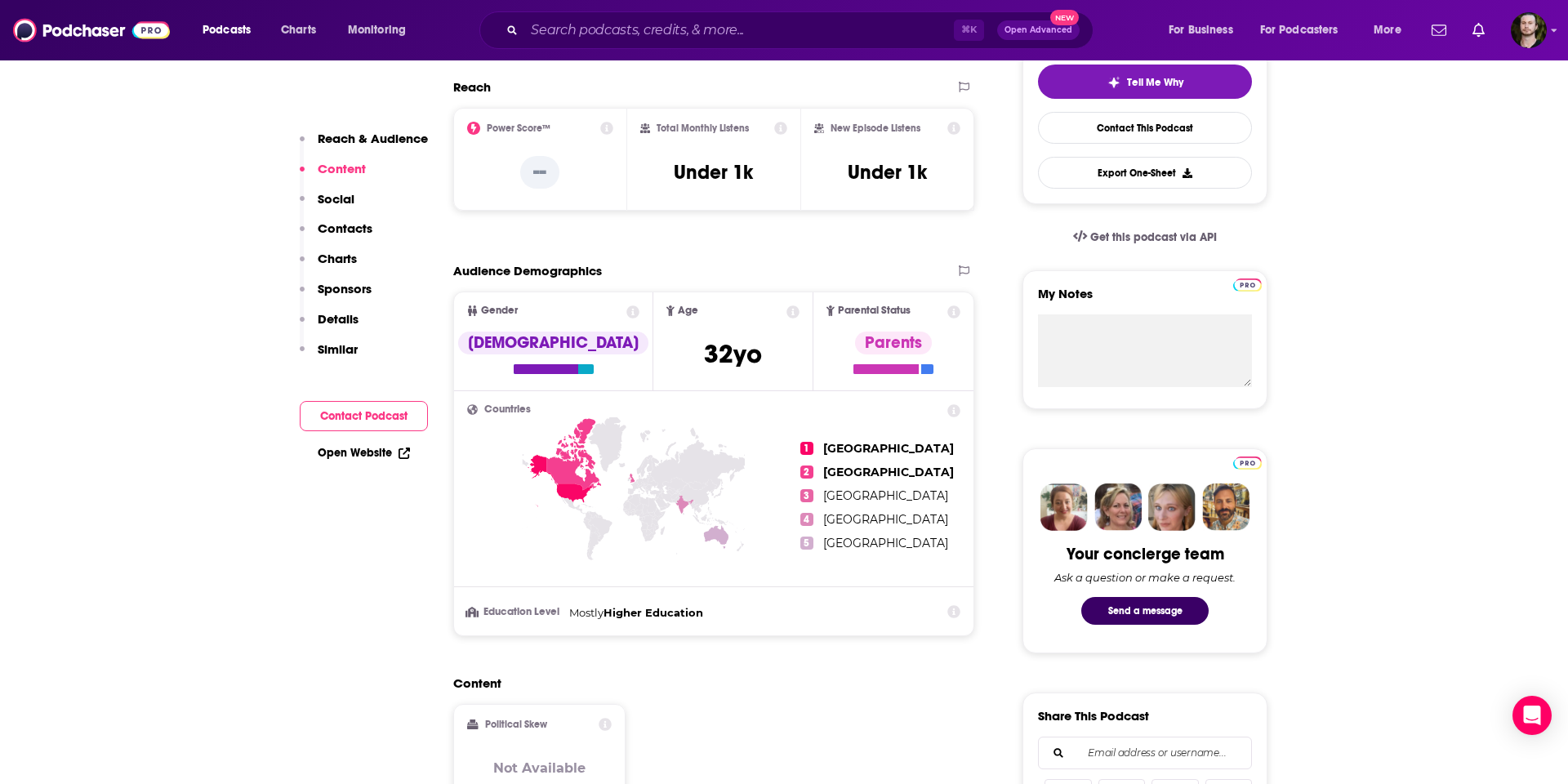
scroll to position [0, 0]
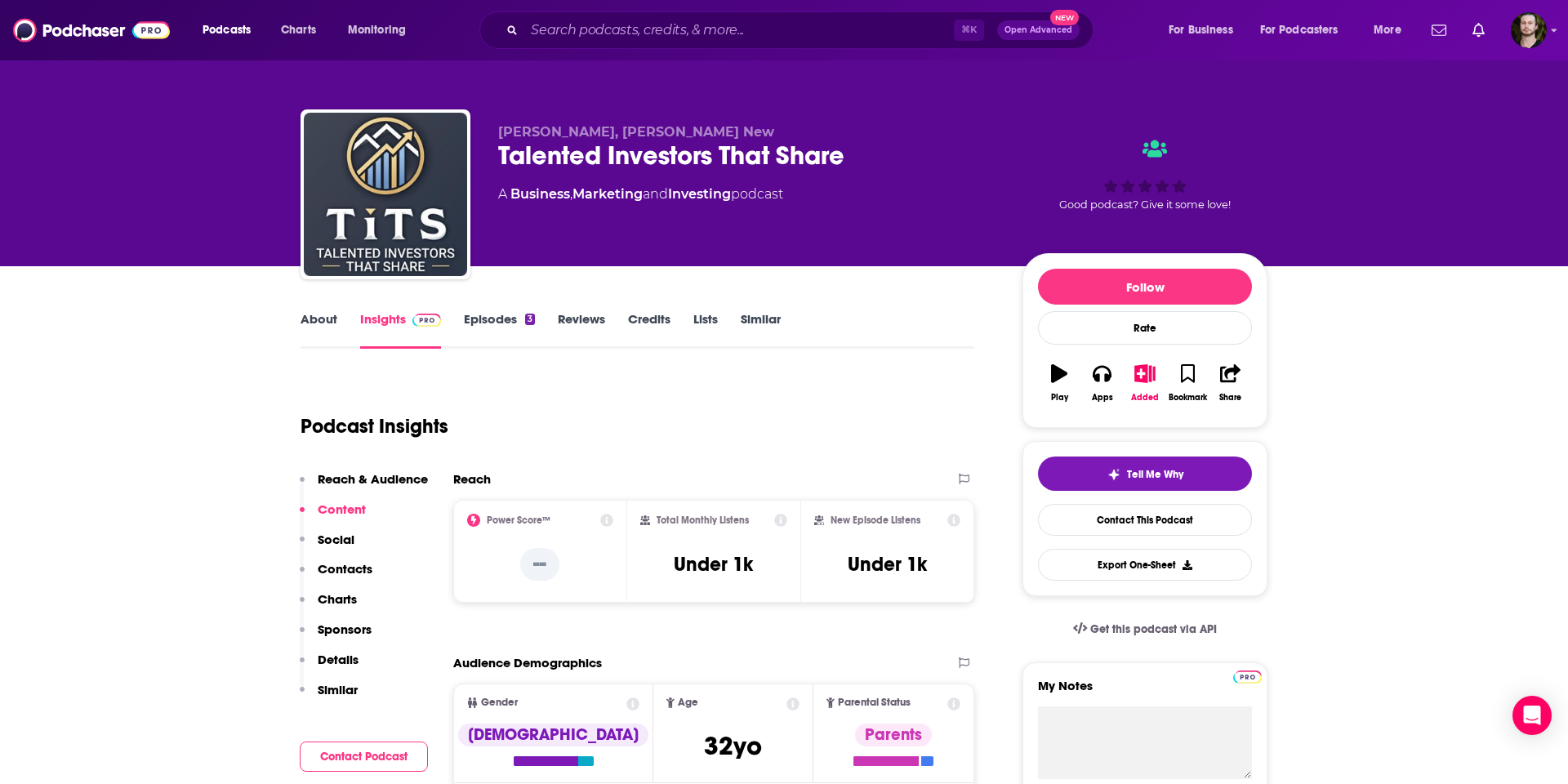
click at [325, 317] on link "About" at bounding box center [318, 330] width 37 height 38
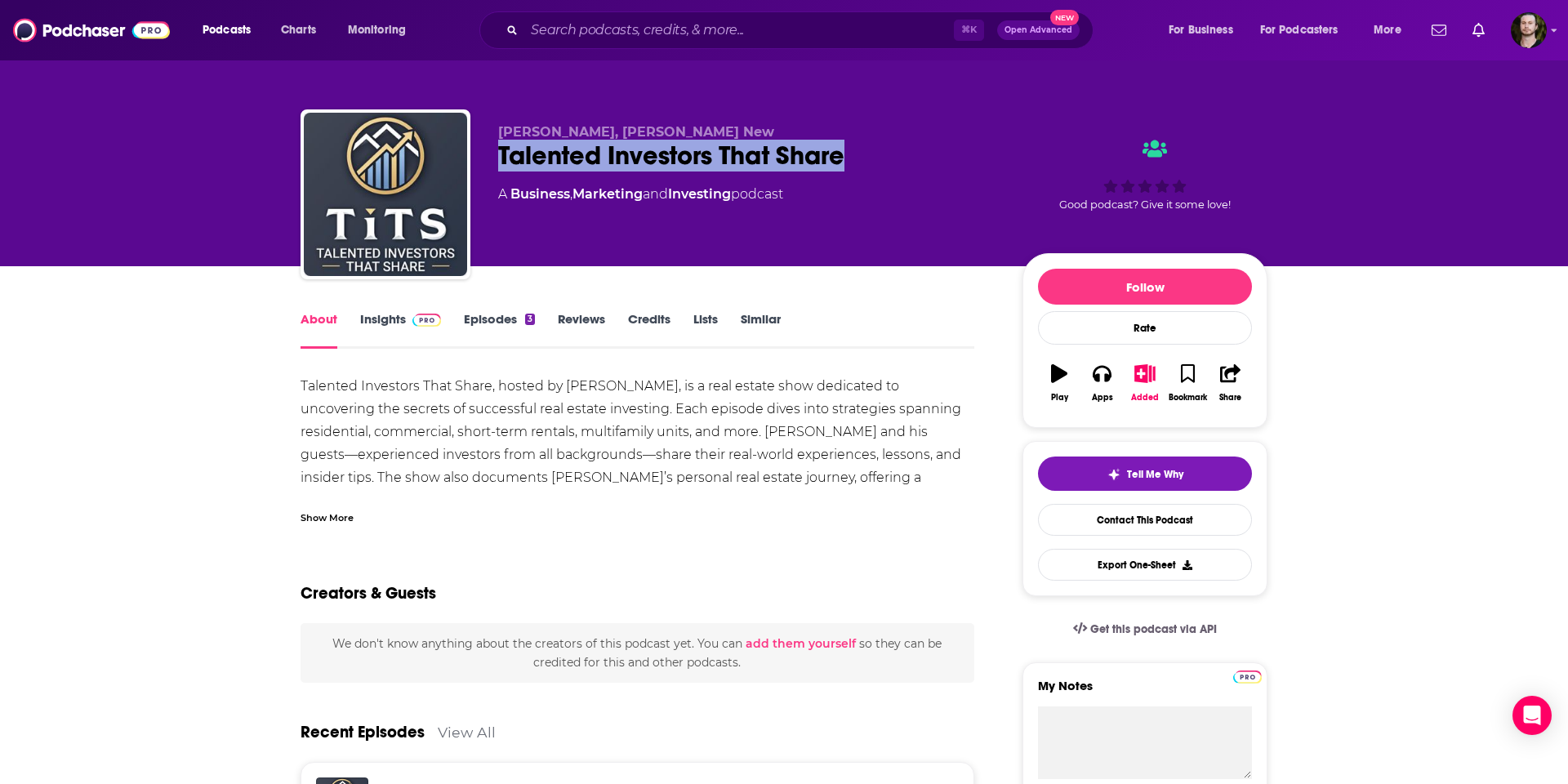
drag, startPoint x: 842, startPoint y: 159, endPoint x: 494, endPoint y: 161, distance: 348.0
click at [492, 164] on div "[PERSON_NAME], [PERSON_NAME] New Talented Investors That Share A Business , Mar…" at bounding box center [783, 198] width 967 height 176
